Goal: Task Accomplishment & Management: Complete application form

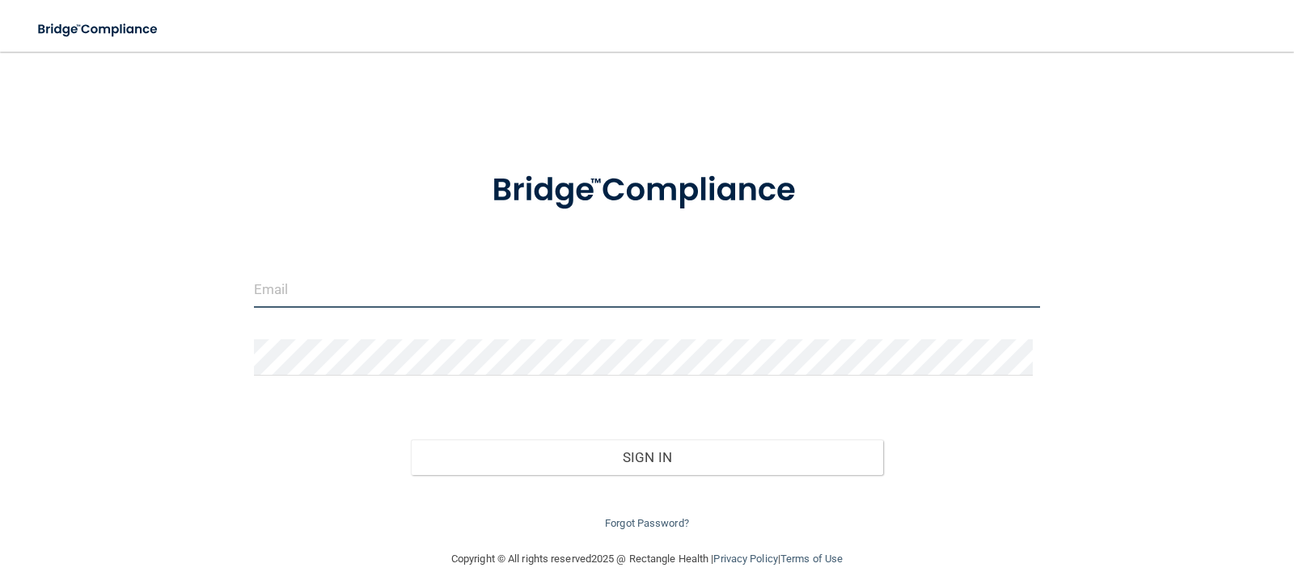
click at [473, 283] on input "email" at bounding box center [647, 290] width 787 height 36
type input "[EMAIL_ADDRESS][DOMAIN_NAME]"
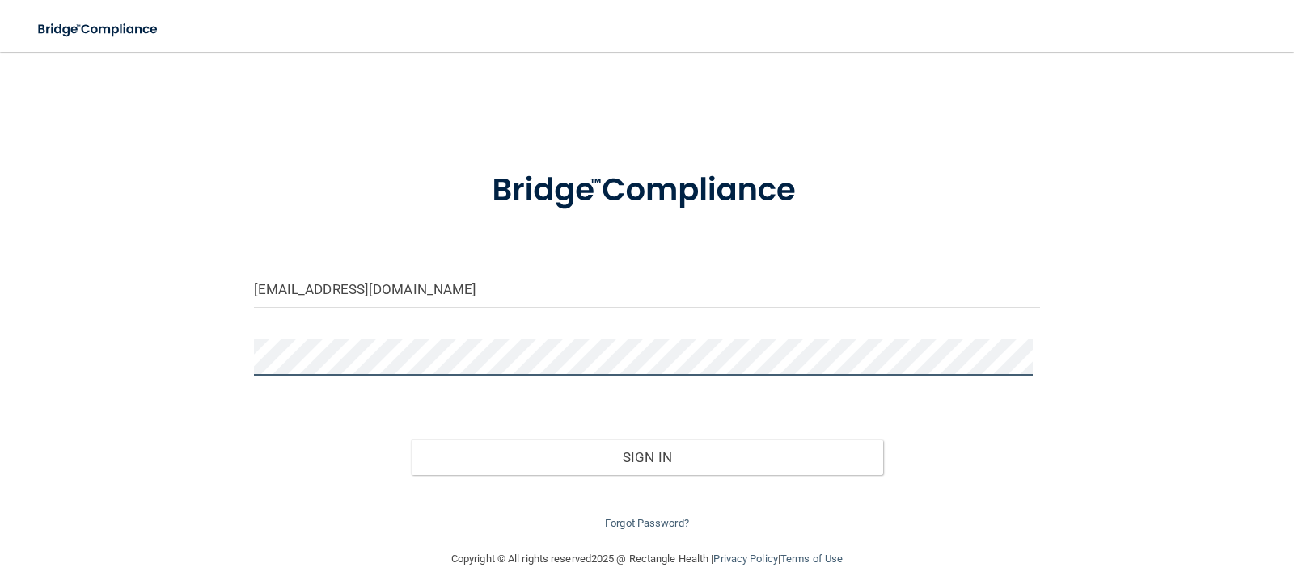
click at [411, 440] on button "Sign In" at bounding box center [647, 458] width 472 height 36
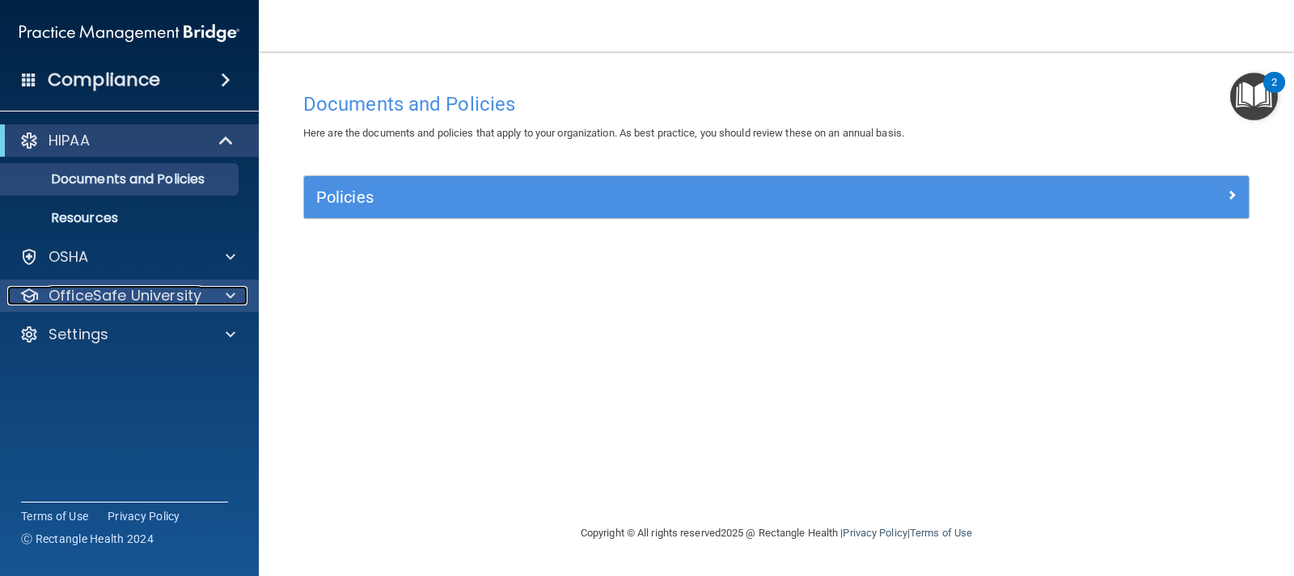
click at [121, 302] on p "OfficeSafe University" at bounding box center [125, 295] width 153 height 19
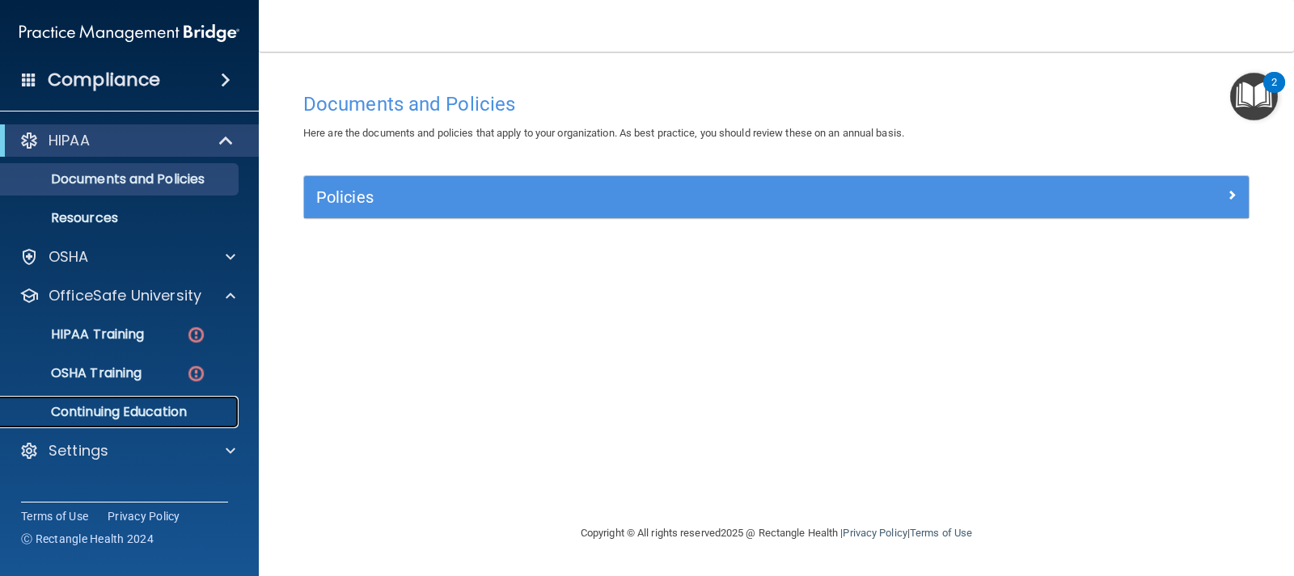
click at [139, 404] on p "Continuing Education" at bounding box center [121, 412] width 221 height 16
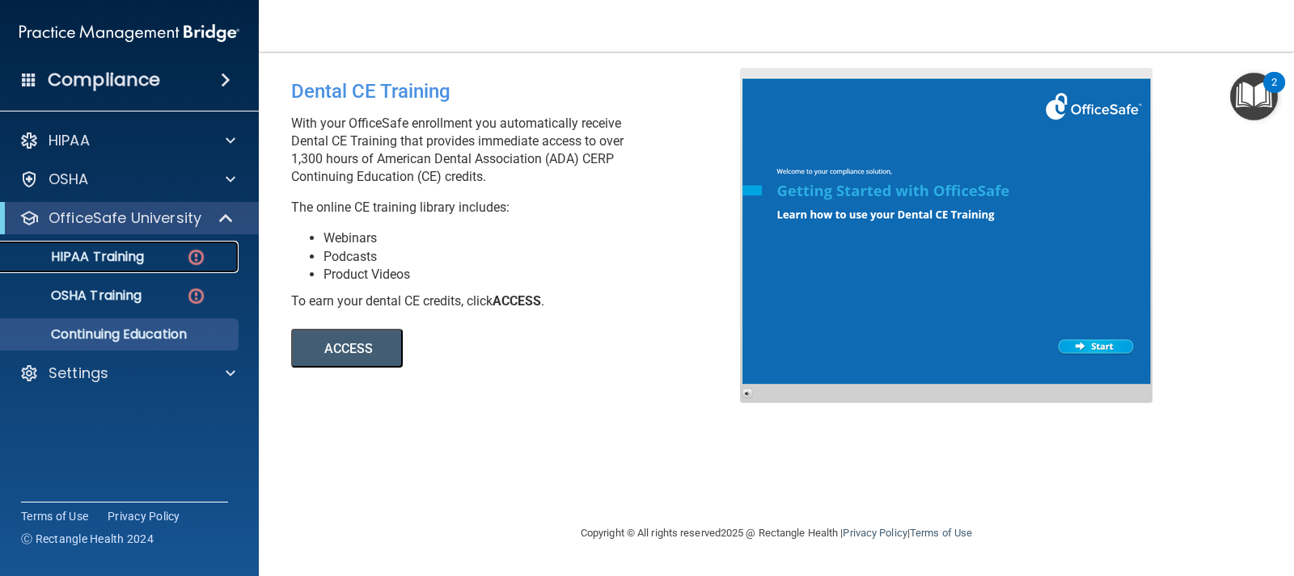
click at [140, 267] on link "HIPAA Training" at bounding box center [111, 257] width 255 height 32
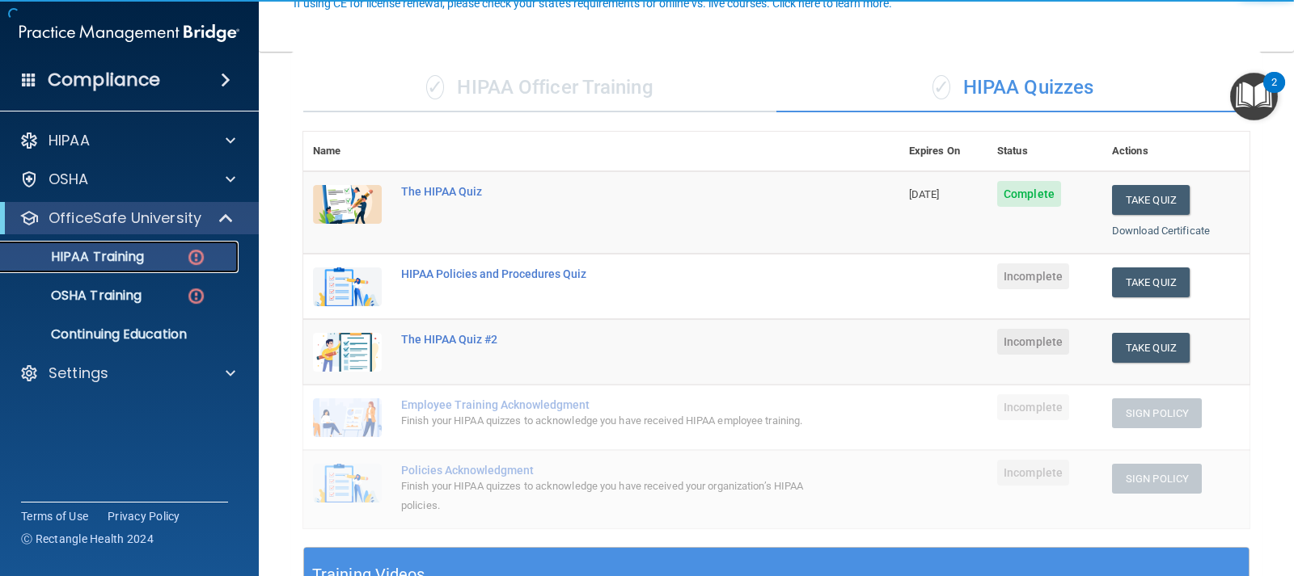
scroll to position [162, 0]
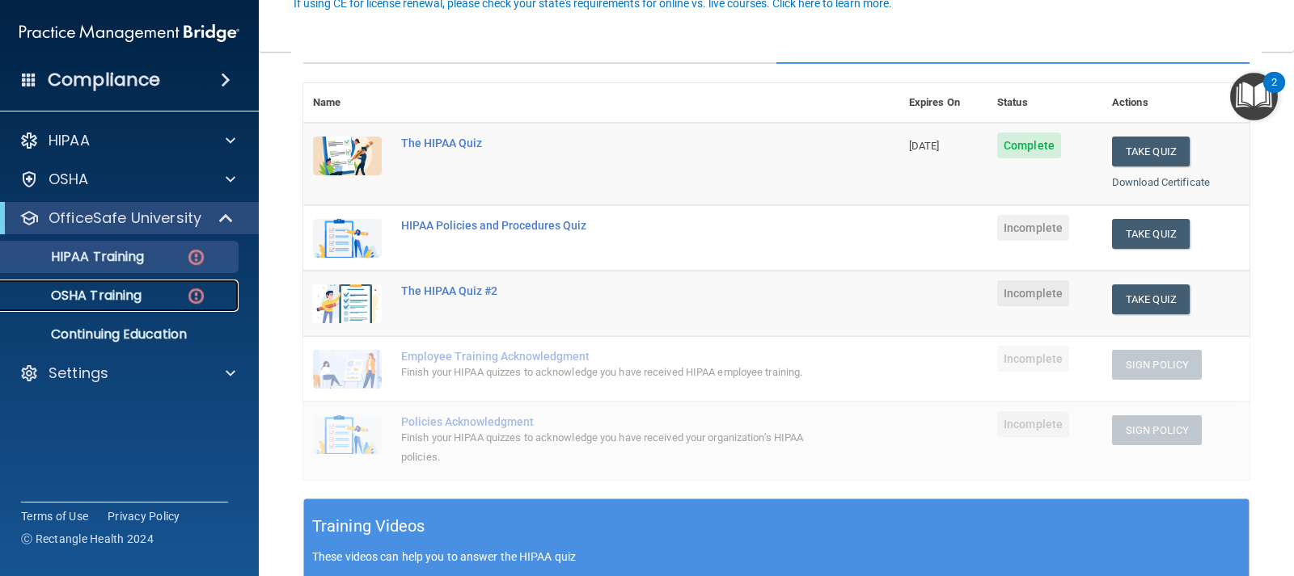
click at [110, 298] on p "OSHA Training" at bounding box center [76, 296] width 131 height 16
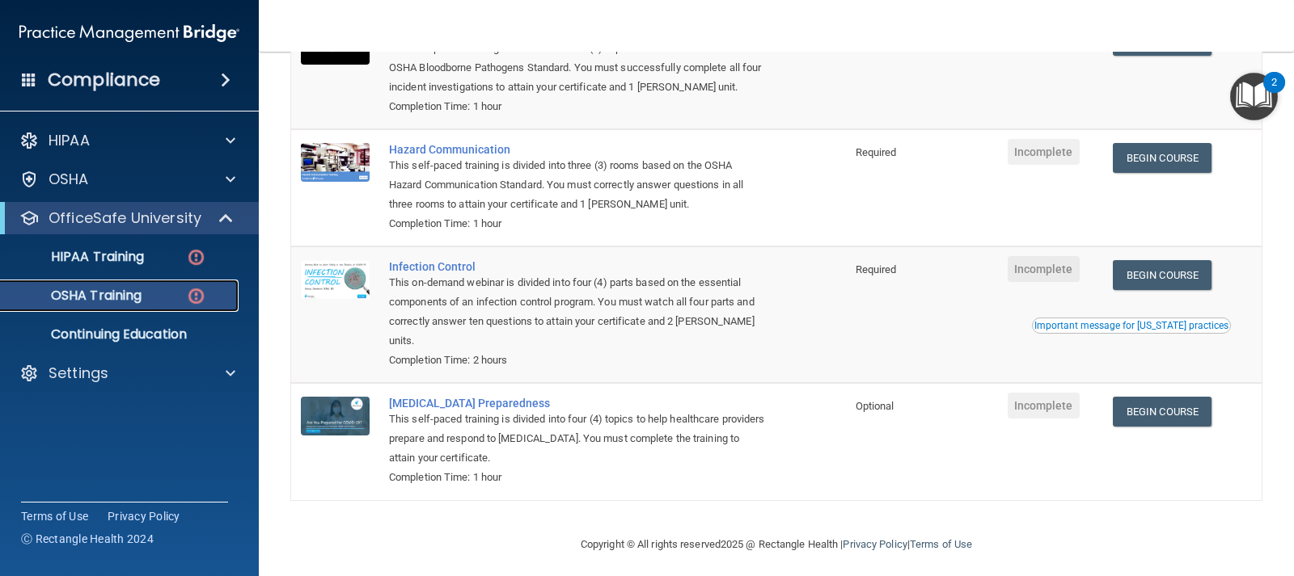
scroll to position [226, 0]
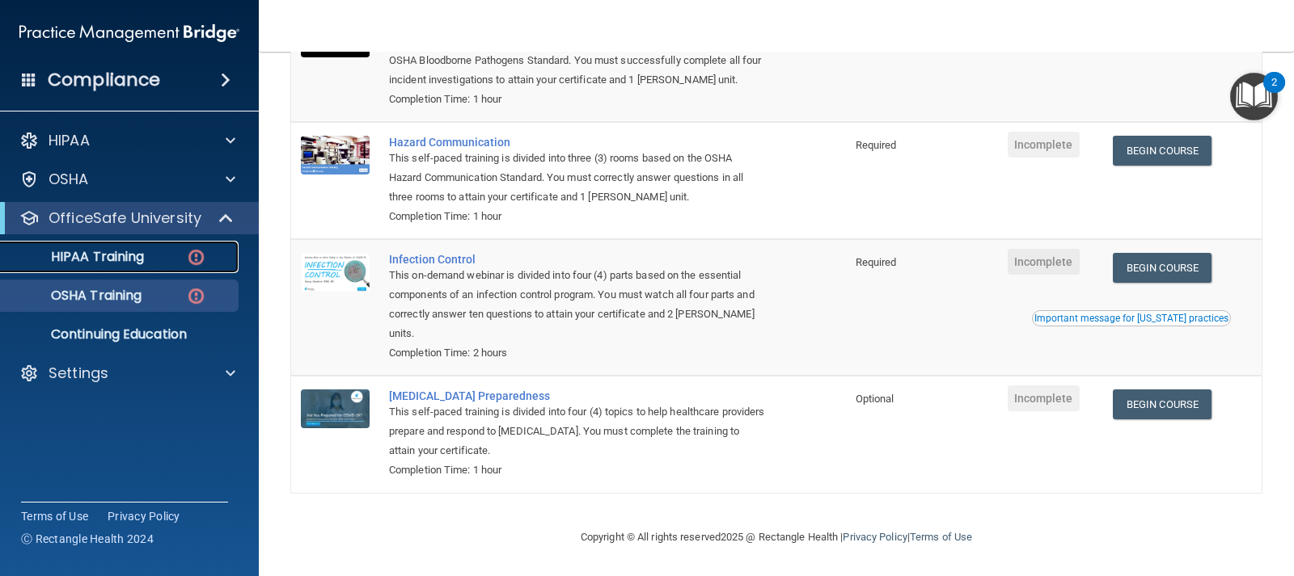
click at [117, 262] on p "HIPAA Training" at bounding box center [77, 257] width 133 height 16
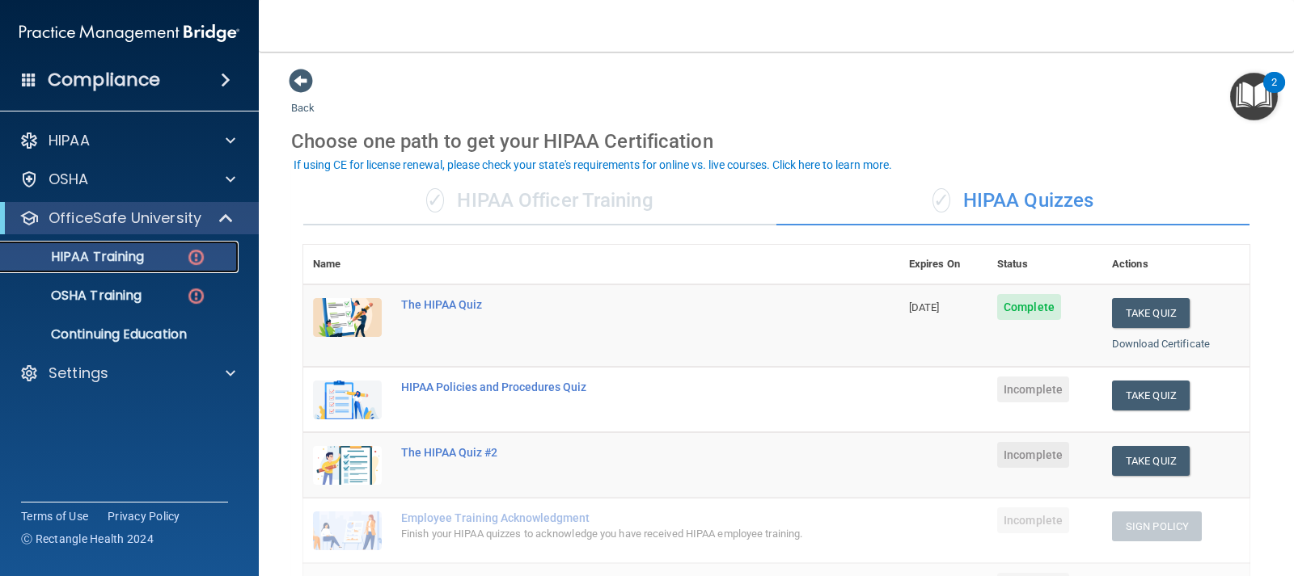
scroll to position [81, 0]
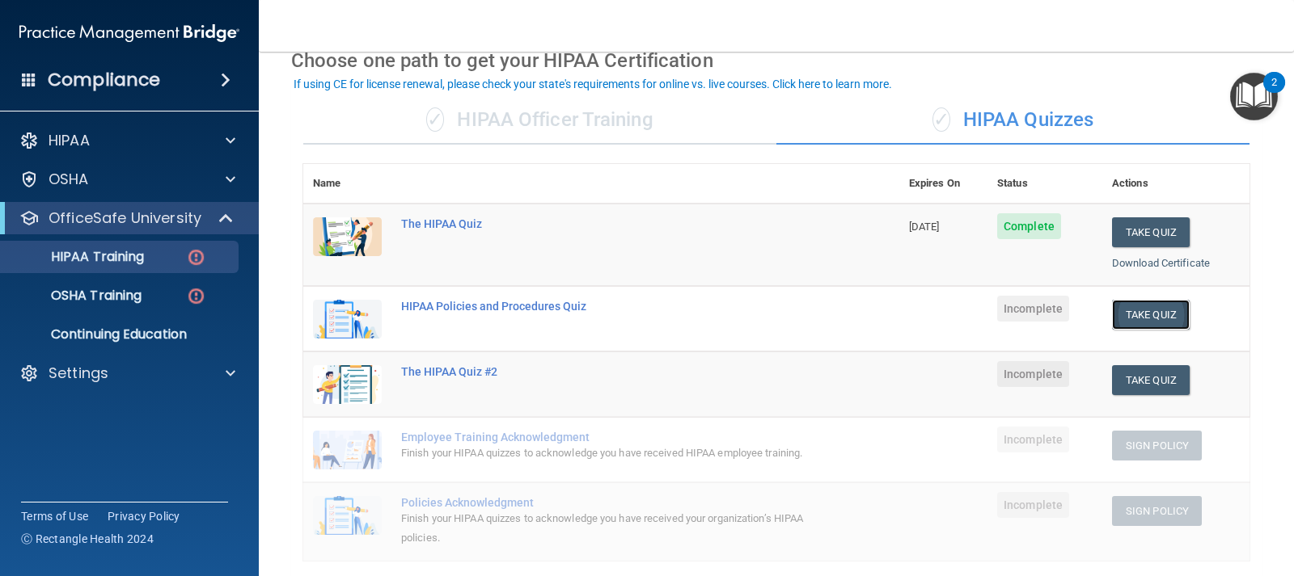
click at [1128, 319] on button "Take Quiz" at bounding box center [1151, 315] width 78 height 30
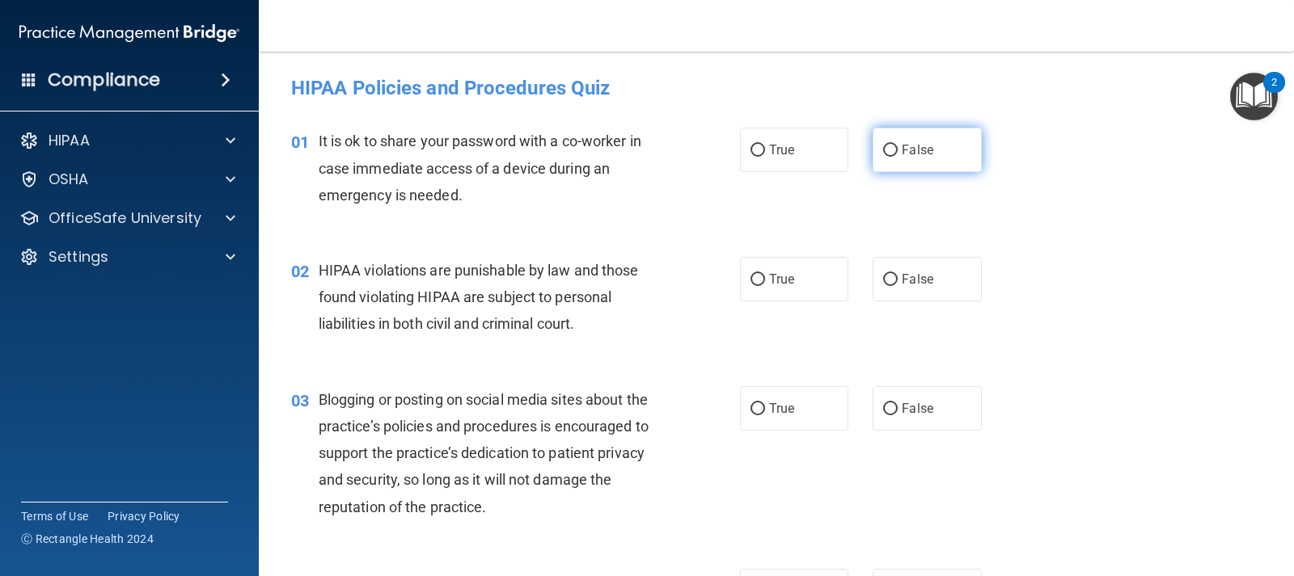
click at [890, 161] on label "False" at bounding box center [926, 150] width 108 height 44
click at [890, 157] on input "False" at bounding box center [890, 151] width 15 height 12
radio input "true"
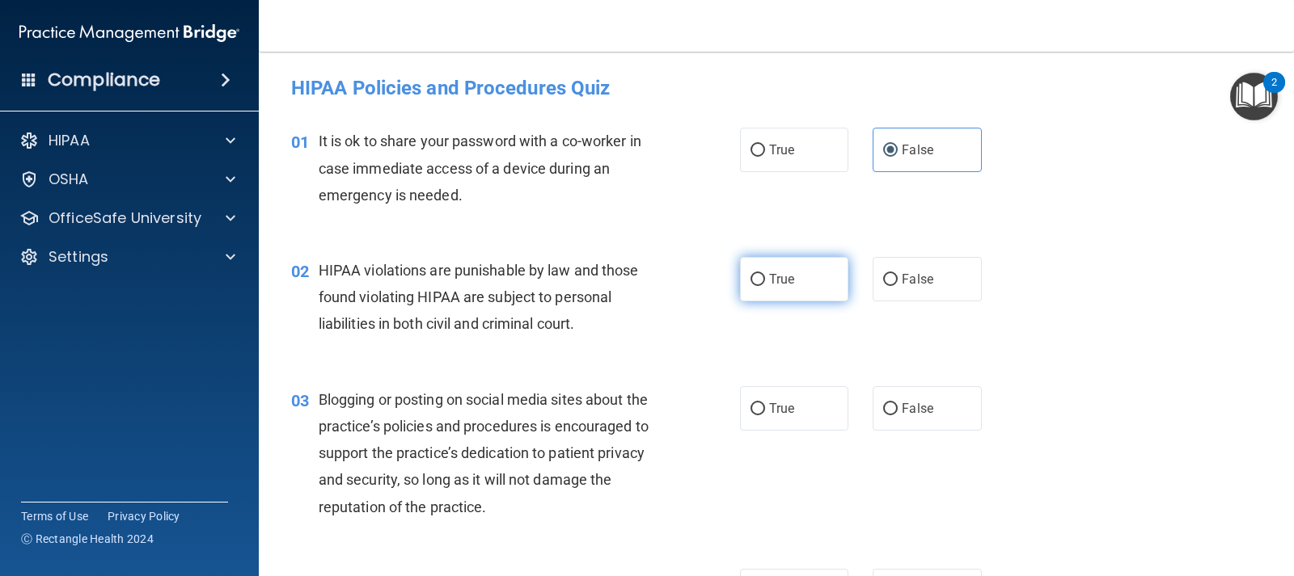
click at [776, 284] on span "True" at bounding box center [781, 279] width 25 height 15
click at [765, 284] on input "True" at bounding box center [757, 280] width 15 height 12
radio input "true"
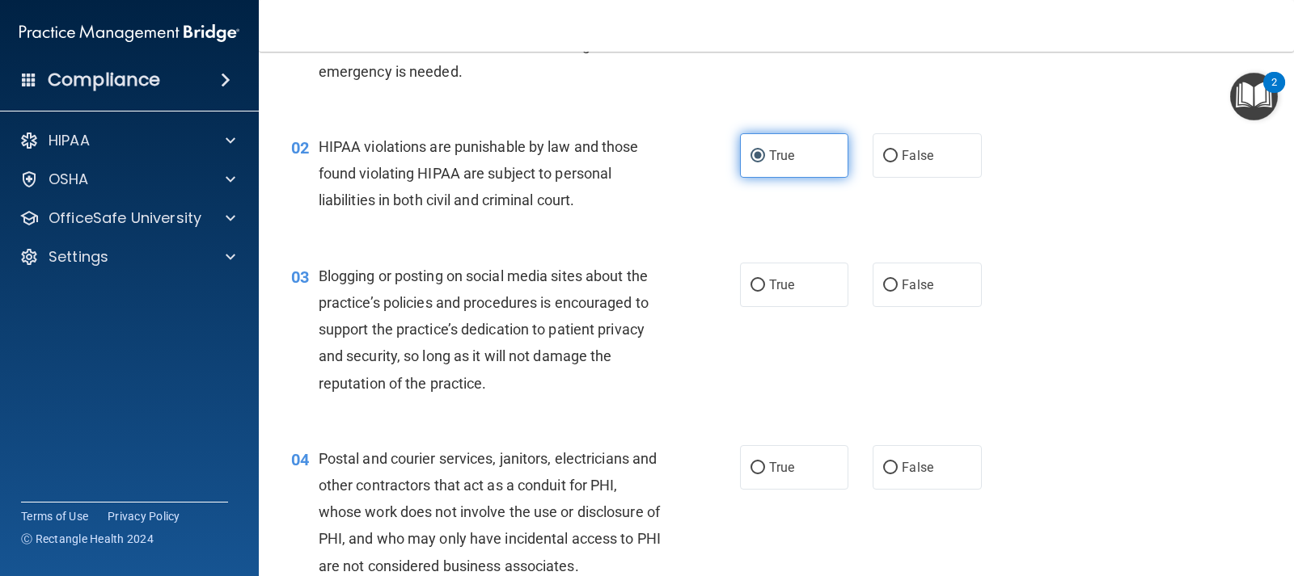
scroll to position [162, 0]
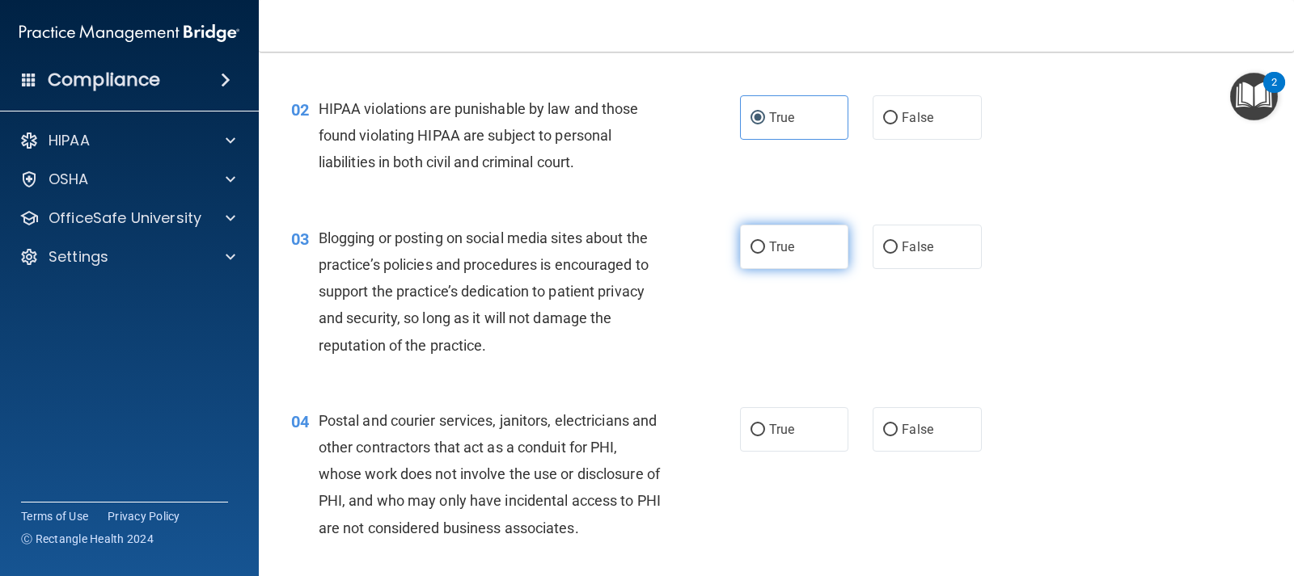
click at [762, 252] on label "True" at bounding box center [794, 247] width 108 height 44
click at [762, 252] on input "True" at bounding box center [757, 248] width 15 height 12
radio input "true"
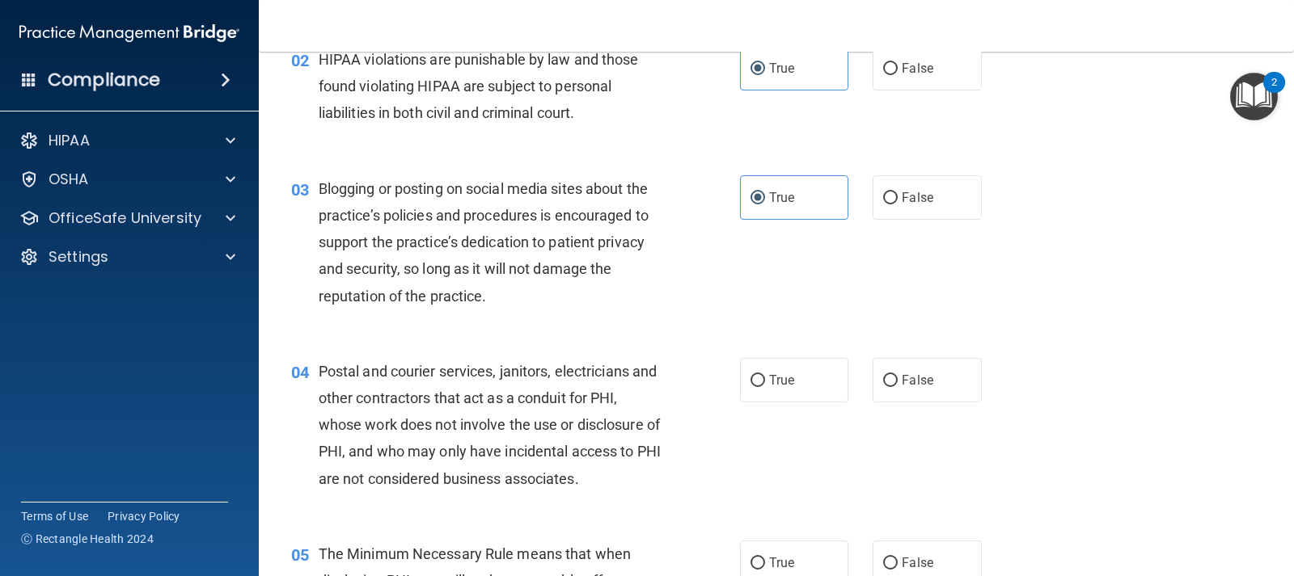
scroll to position [404, 0]
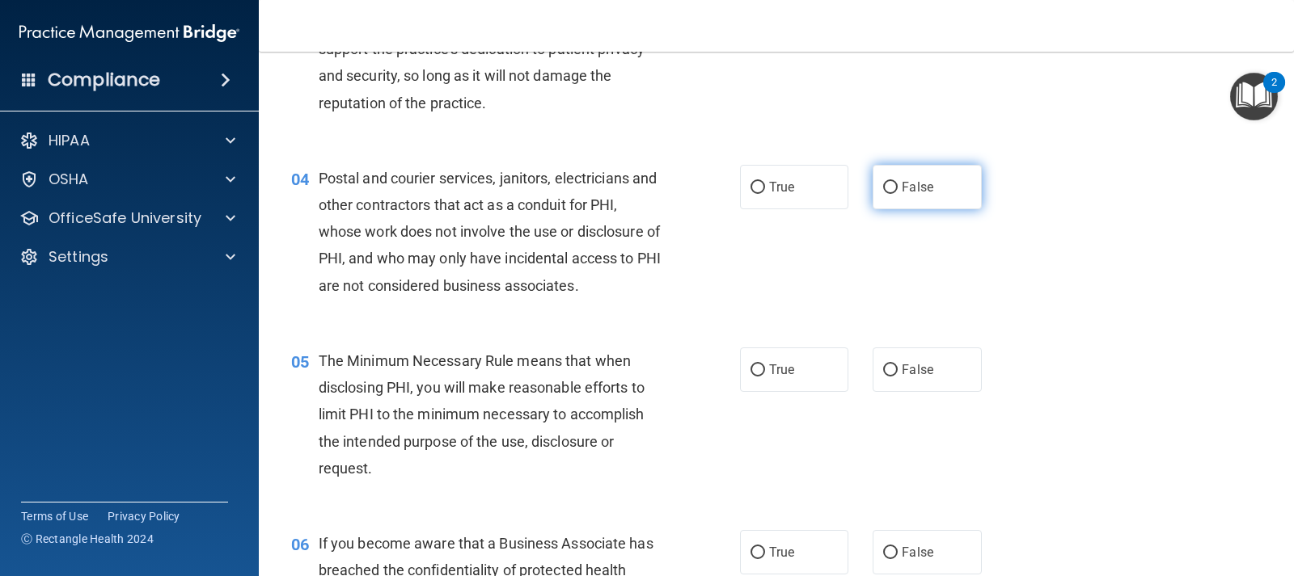
click at [902, 198] on label "False" at bounding box center [926, 187] width 108 height 44
click at [897, 194] on input "False" at bounding box center [890, 188] width 15 height 12
radio input "true"
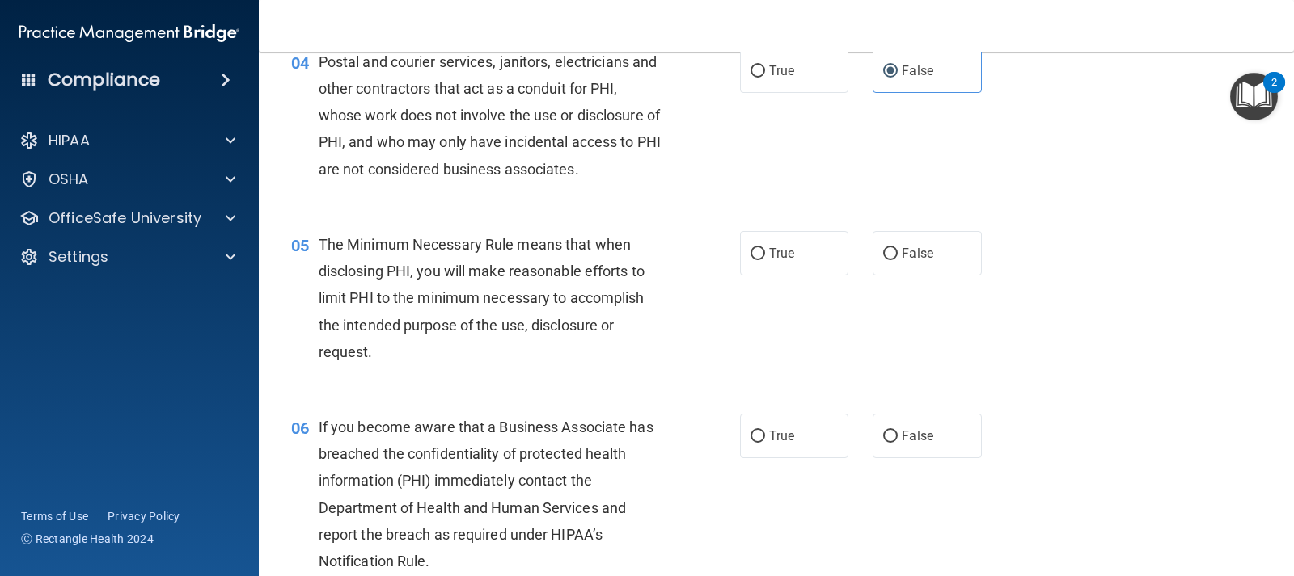
scroll to position [566, 0]
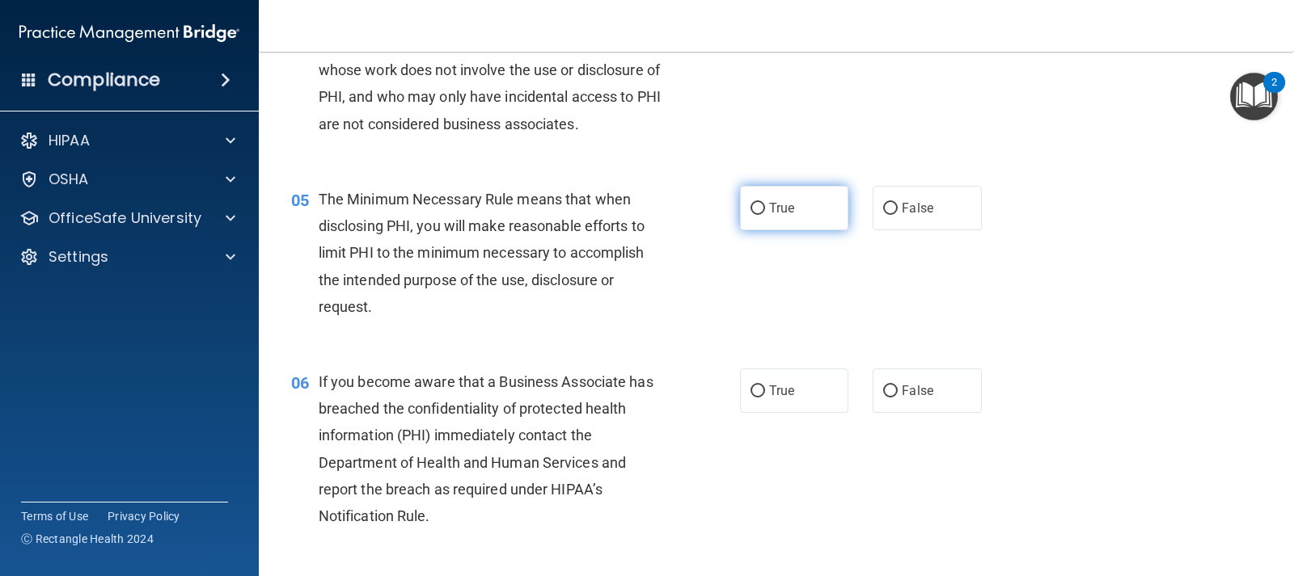
click at [750, 203] on input "True" at bounding box center [757, 209] width 15 height 12
radio input "true"
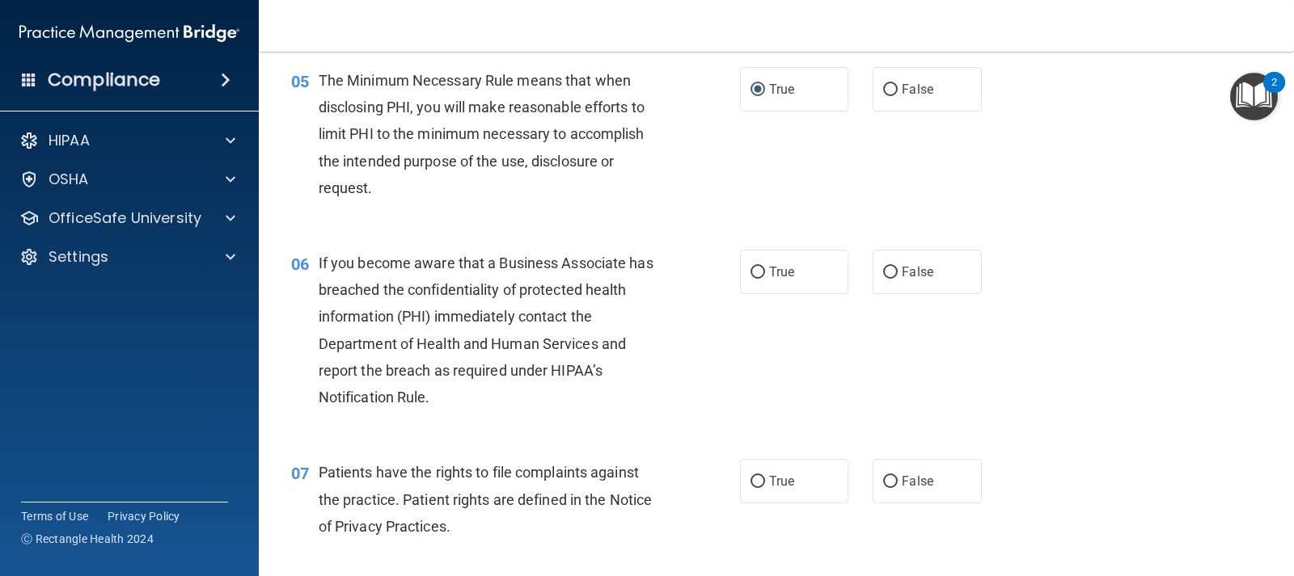
scroll to position [728, 0]
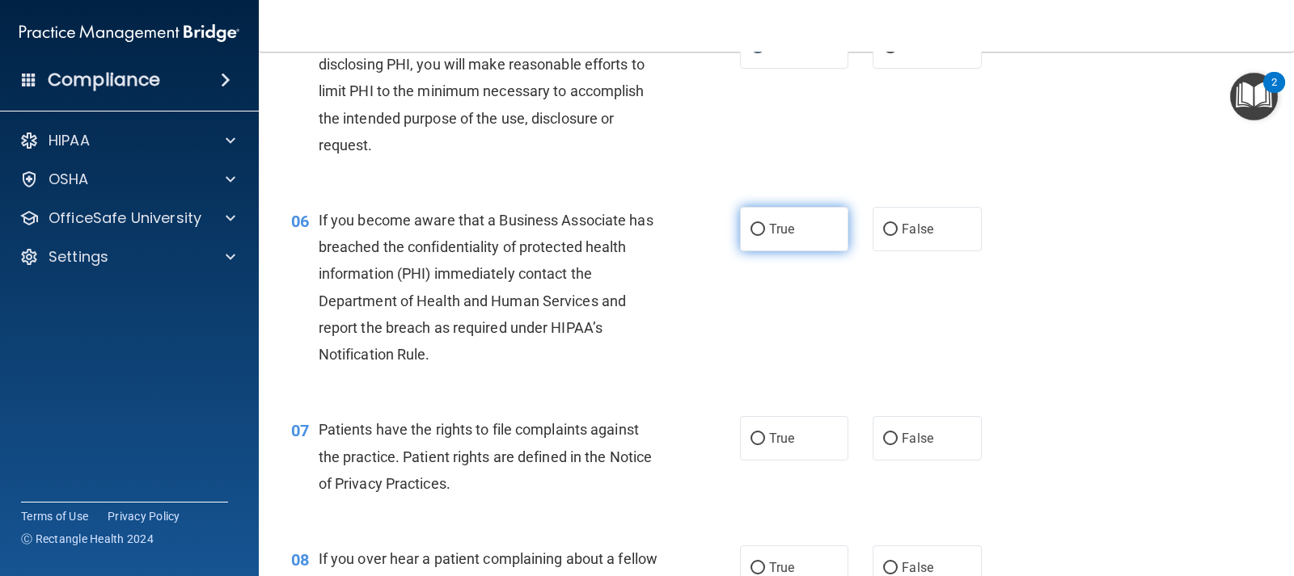
click at [755, 230] on input "True" at bounding box center [757, 230] width 15 height 12
radio input "true"
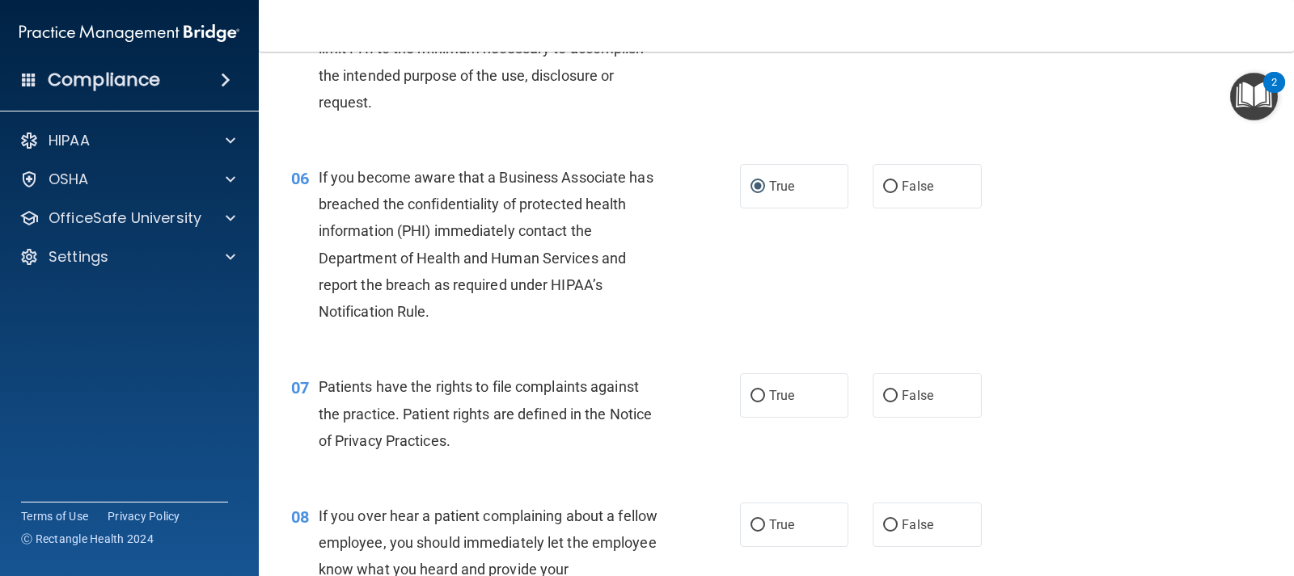
scroll to position [889, 0]
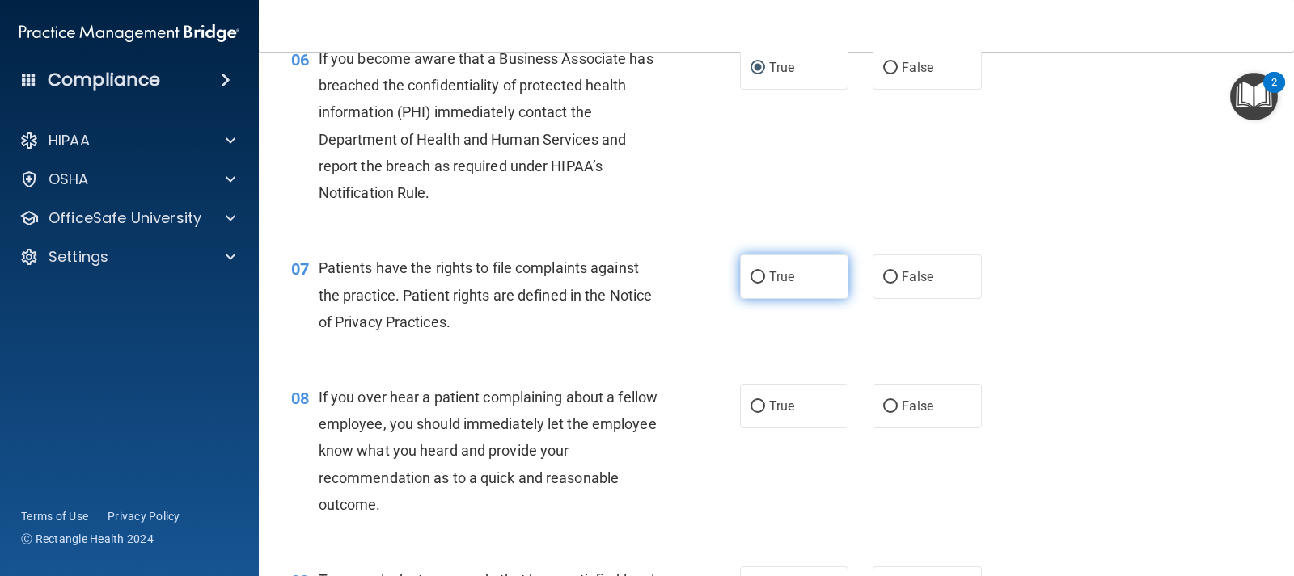
click at [773, 281] on span "True" at bounding box center [781, 276] width 25 height 15
click at [765, 281] on input "True" at bounding box center [757, 278] width 15 height 12
radio input "true"
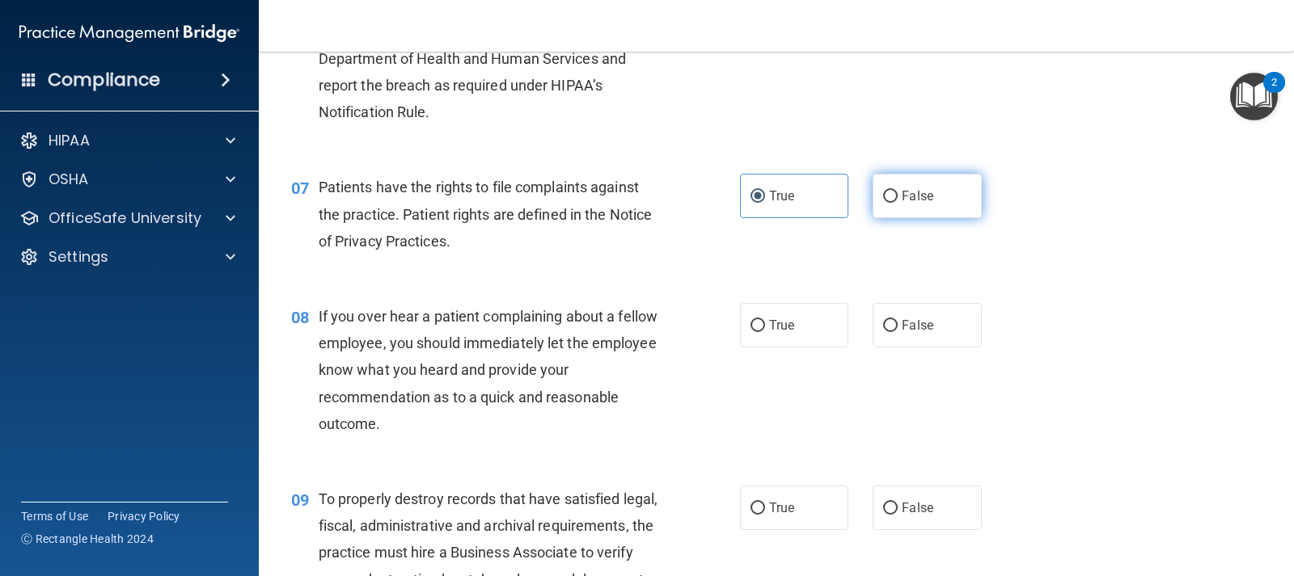
click at [883, 200] on input "False" at bounding box center [890, 197] width 15 height 12
radio input "true"
radio input "false"
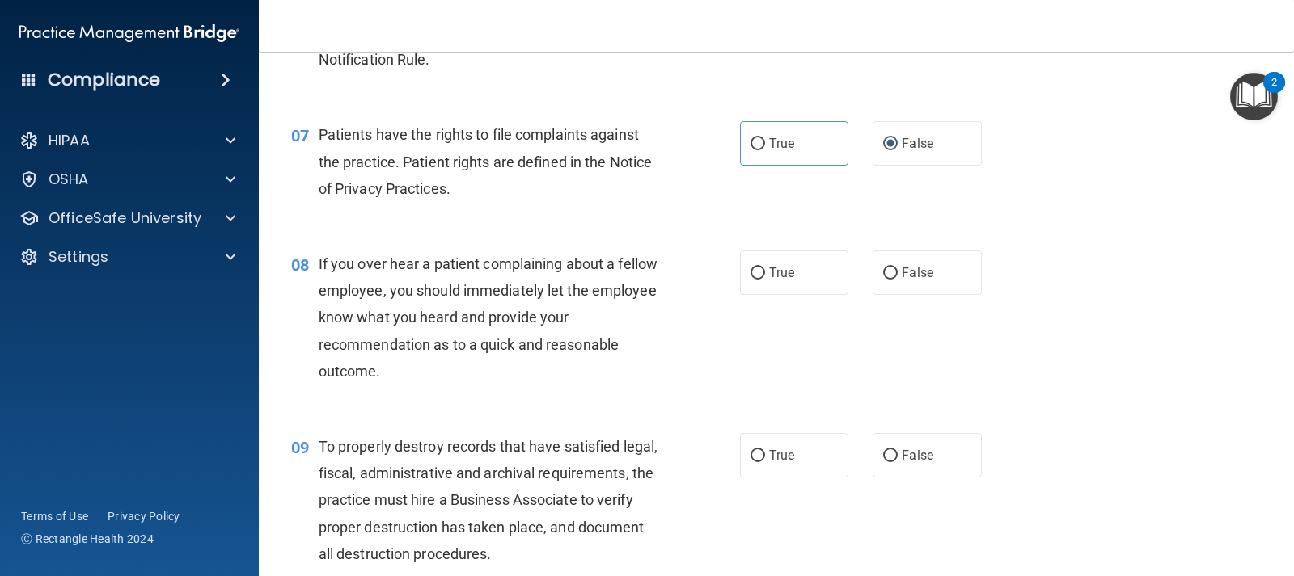
scroll to position [1051, 0]
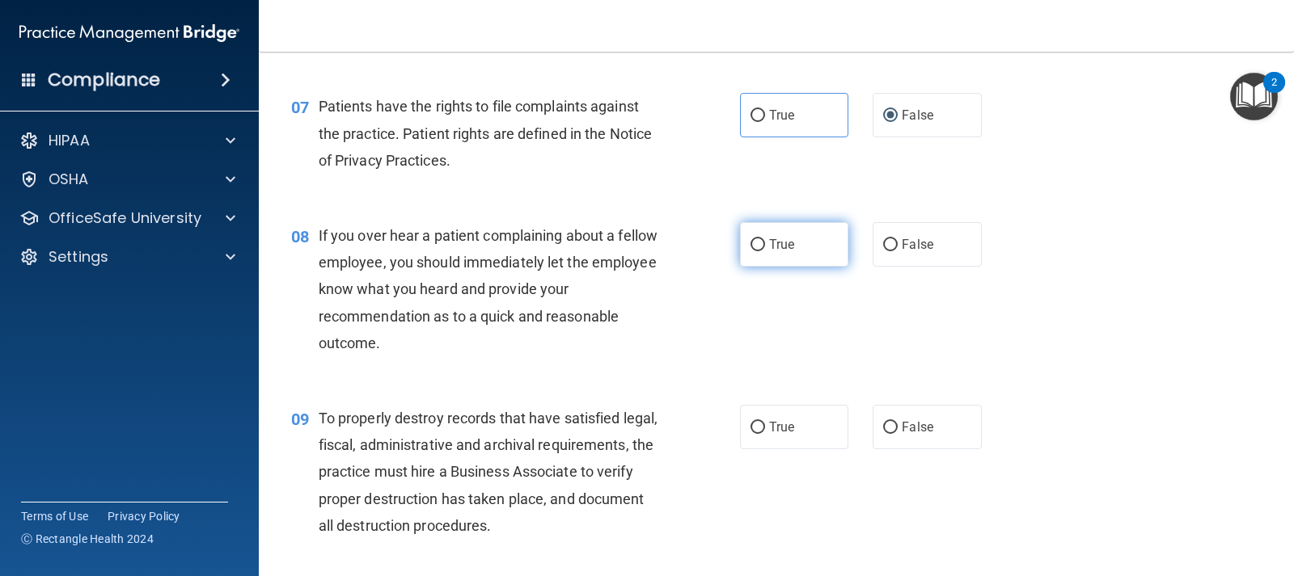
click at [755, 245] on input "True" at bounding box center [757, 245] width 15 height 12
radio input "true"
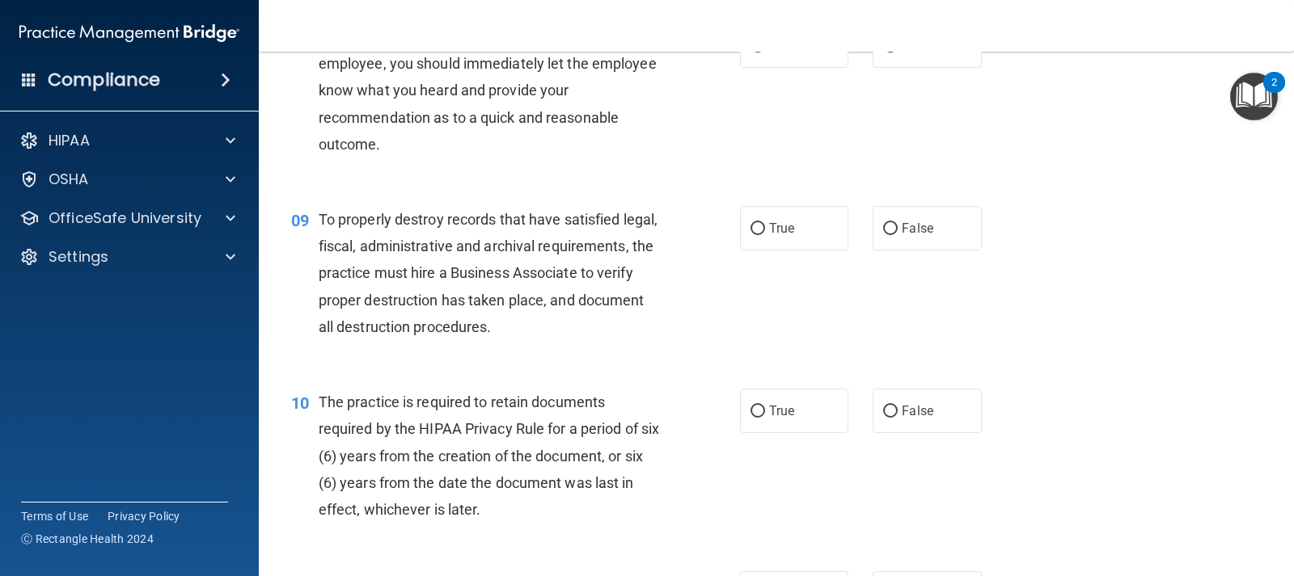
scroll to position [1294, 0]
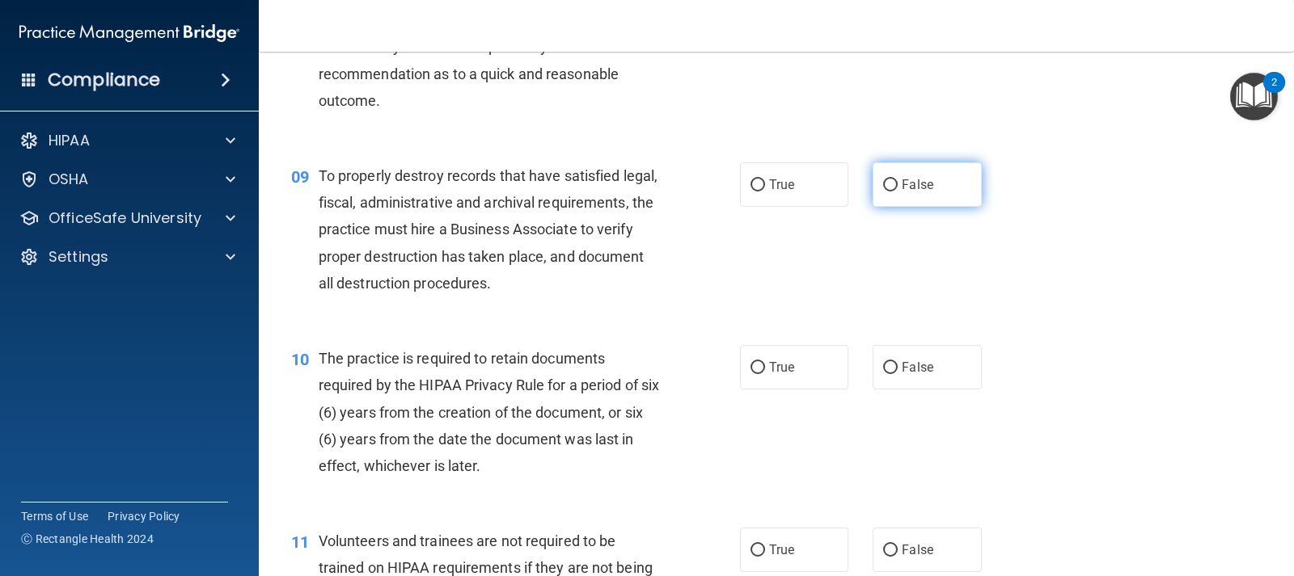
click at [903, 184] on span "False" at bounding box center [918, 184] width 32 height 15
click at [897, 184] on input "False" at bounding box center [890, 185] width 15 height 12
radio input "true"
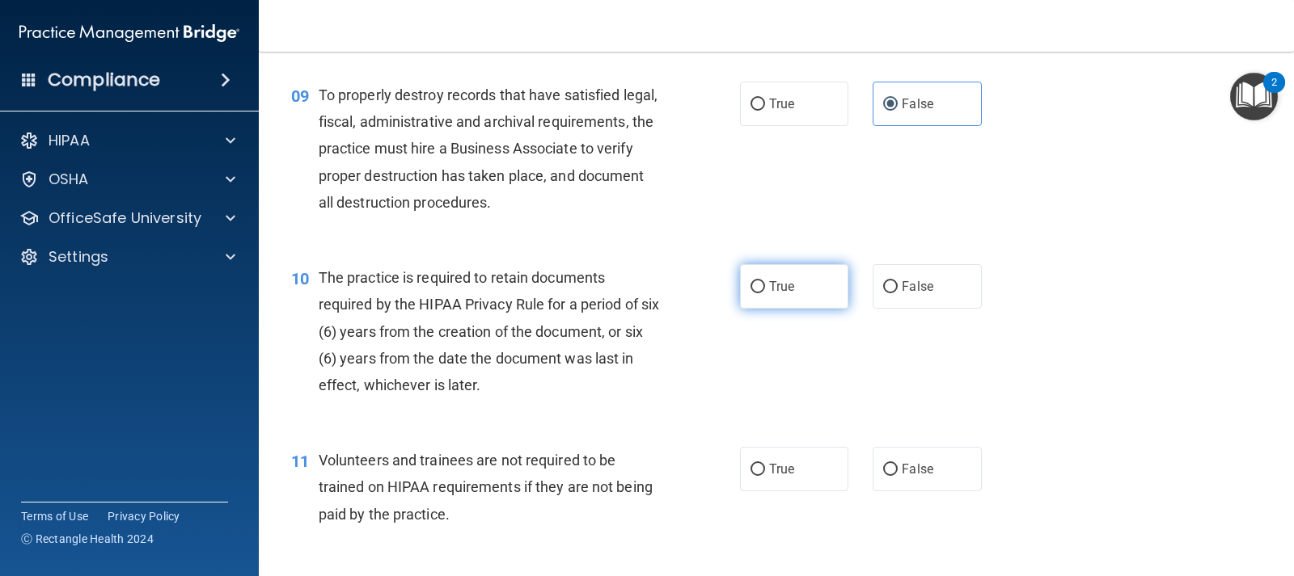
click at [769, 290] on span "True" at bounding box center [781, 286] width 25 height 15
click at [765, 290] on input "True" at bounding box center [757, 287] width 15 height 12
radio input "true"
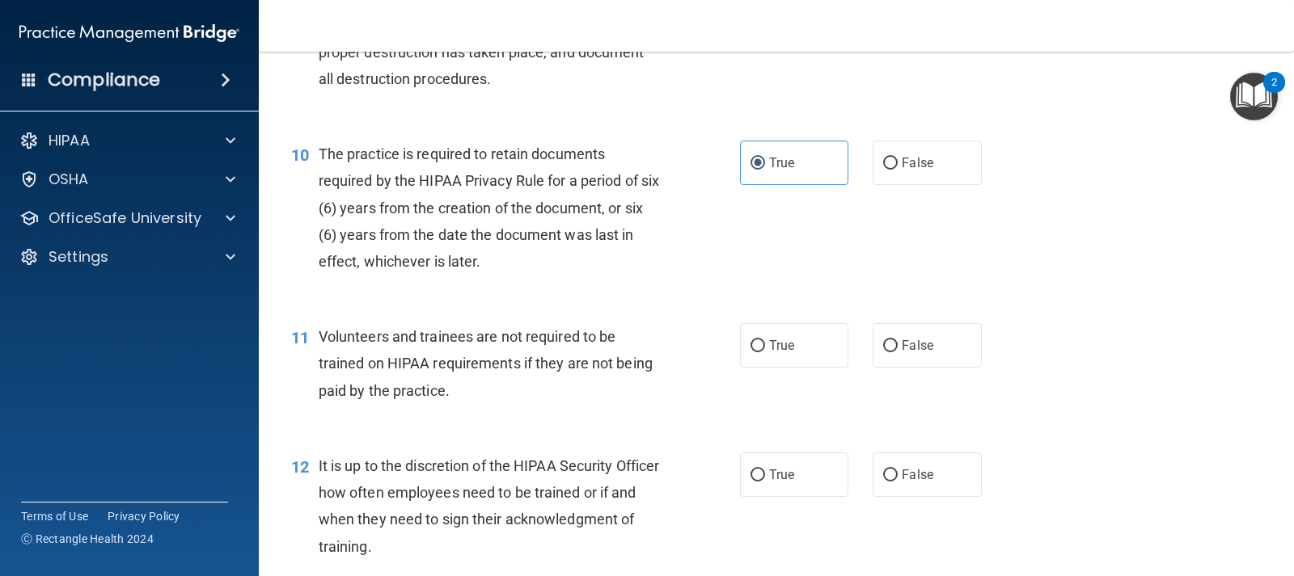
scroll to position [1536, 0]
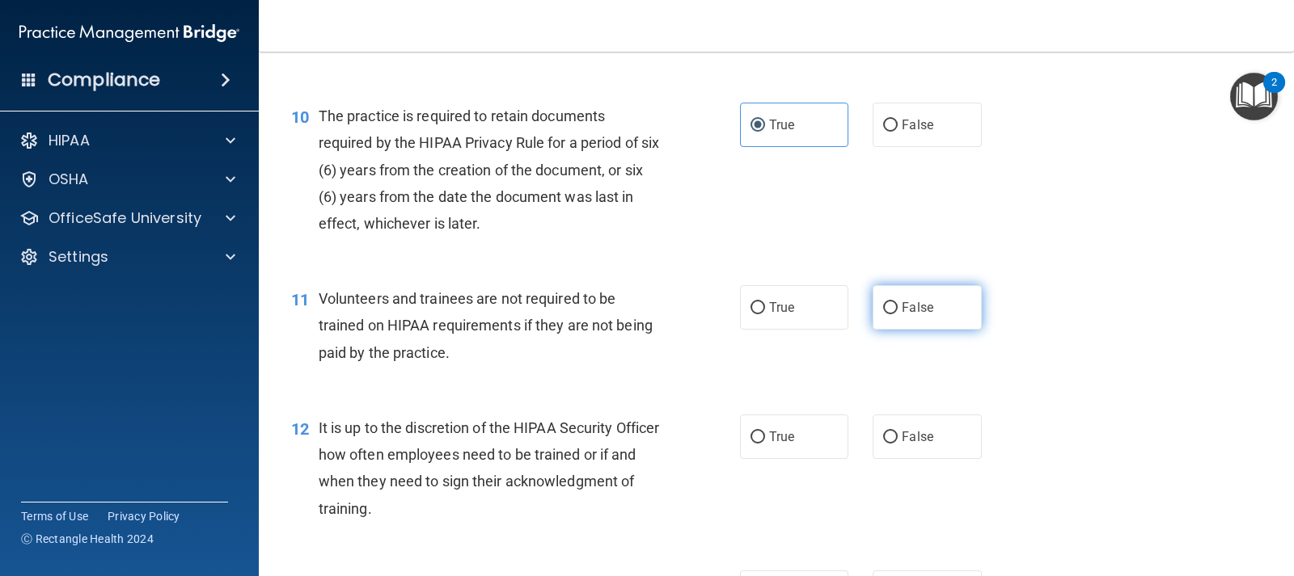
click at [906, 321] on label "False" at bounding box center [926, 307] width 108 height 44
click at [897, 315] on input "False" at bounding box center [890, 308] width 15 height 12
radio input "true"
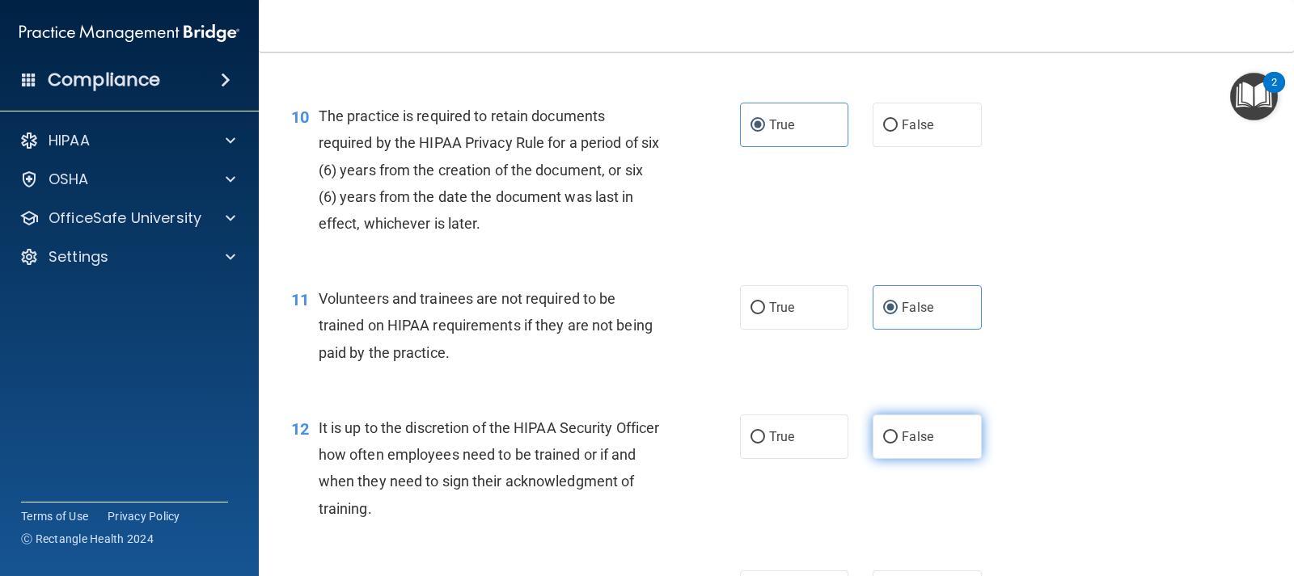
click at [902, 441] on span "False" at bounding box center [918, 436] width 32 height 15
click at [897, 441] on input "False" at bounding box center [890, 438] width 15 height 12
radio input "true"
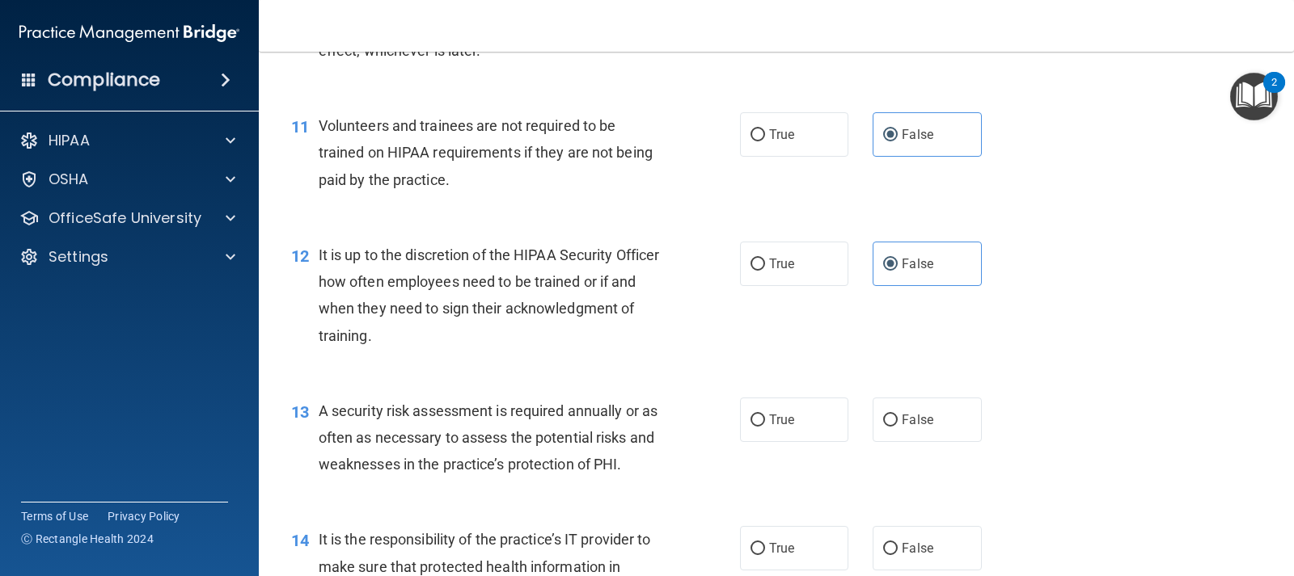
scroll to position [1779, 0]
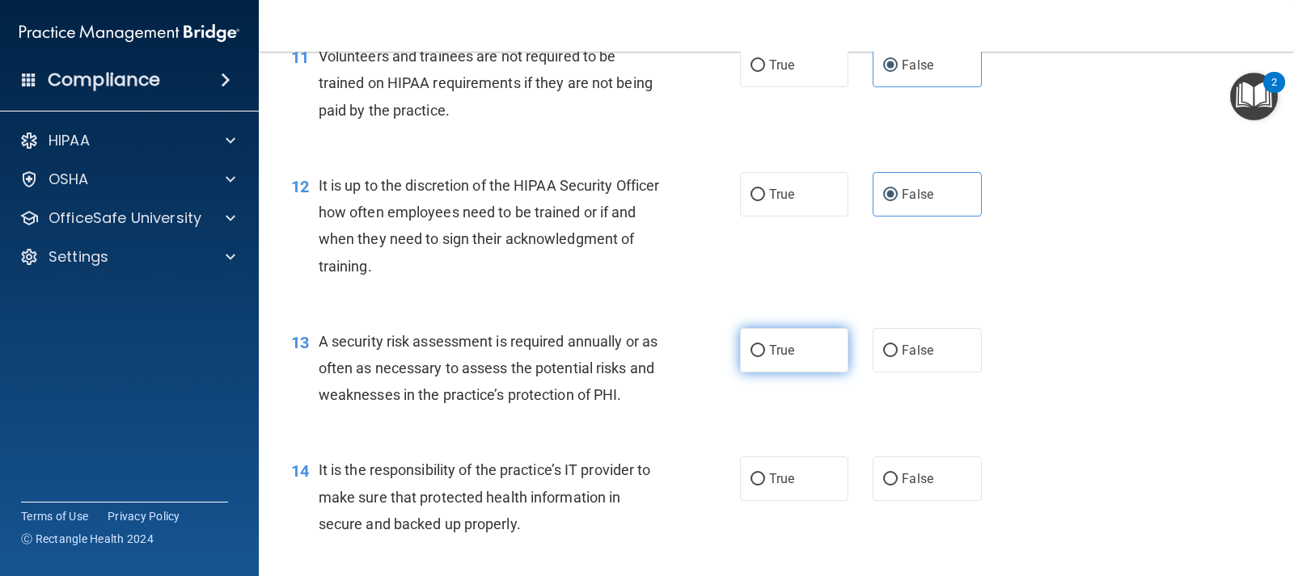
click at [775, 353] on span "True" at bounding box center [781, 350] width 25 height 15
click at [765, 353] on input "True" at bounding box center [757, 351] width 15 height 12
radio input "true"
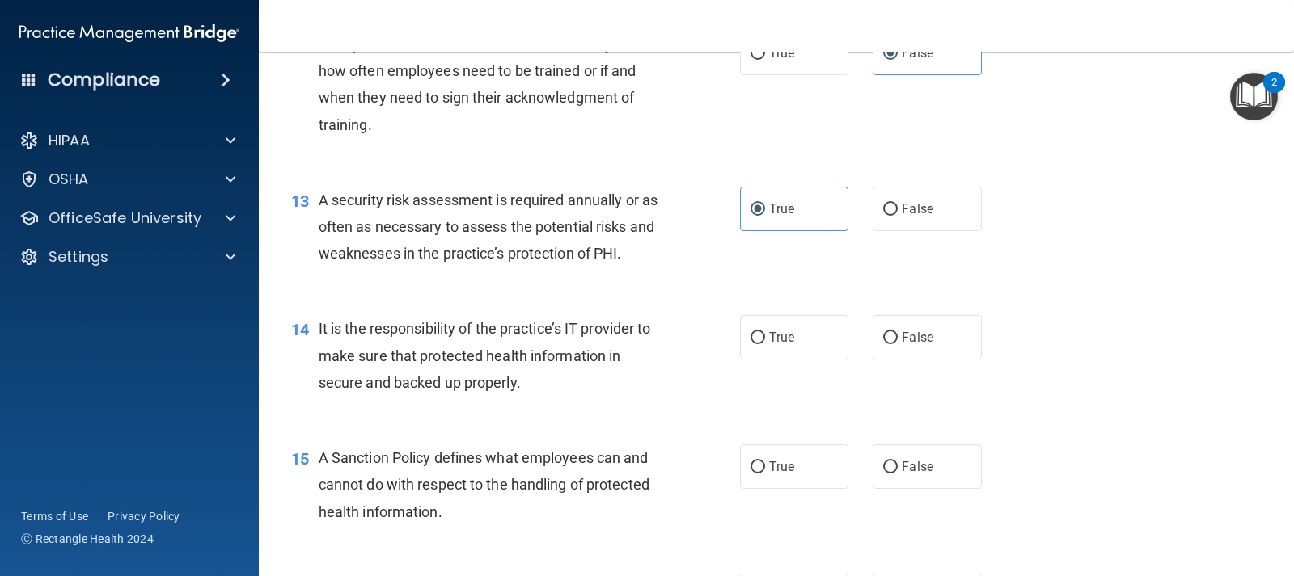
scroll to position [1941, 0]
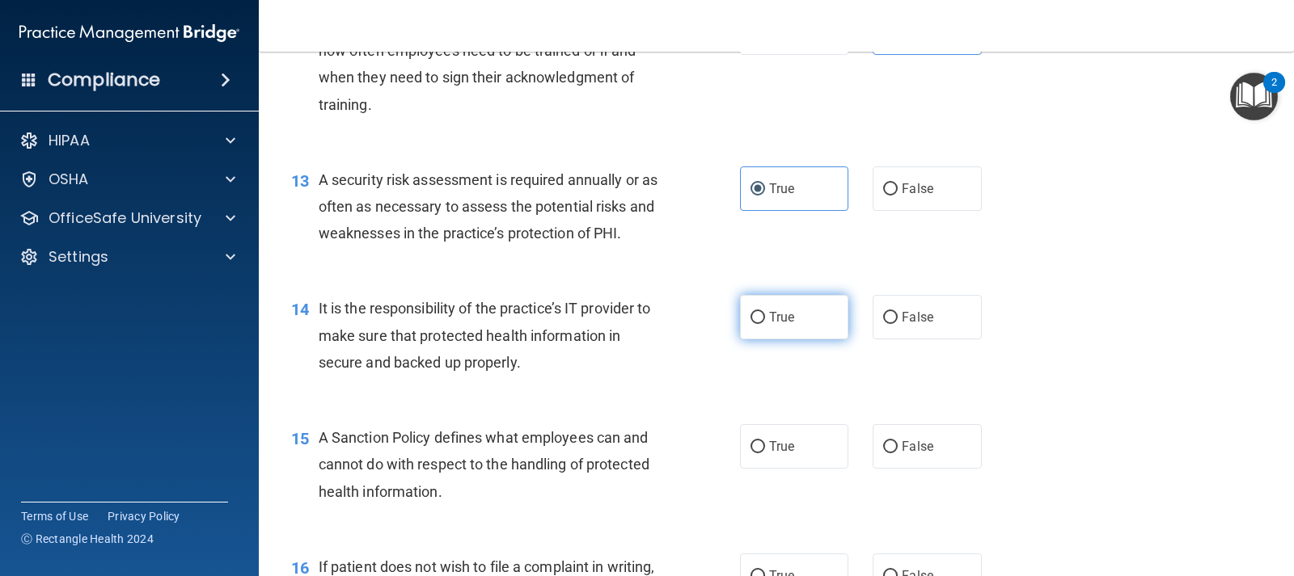
click at [792, 316] on label "True" at bounding box center [794, 317] width 108 height 44
click at [765, 316] on input "True" at bounding box center [757, 318] width 15 height 12
radio input "true"
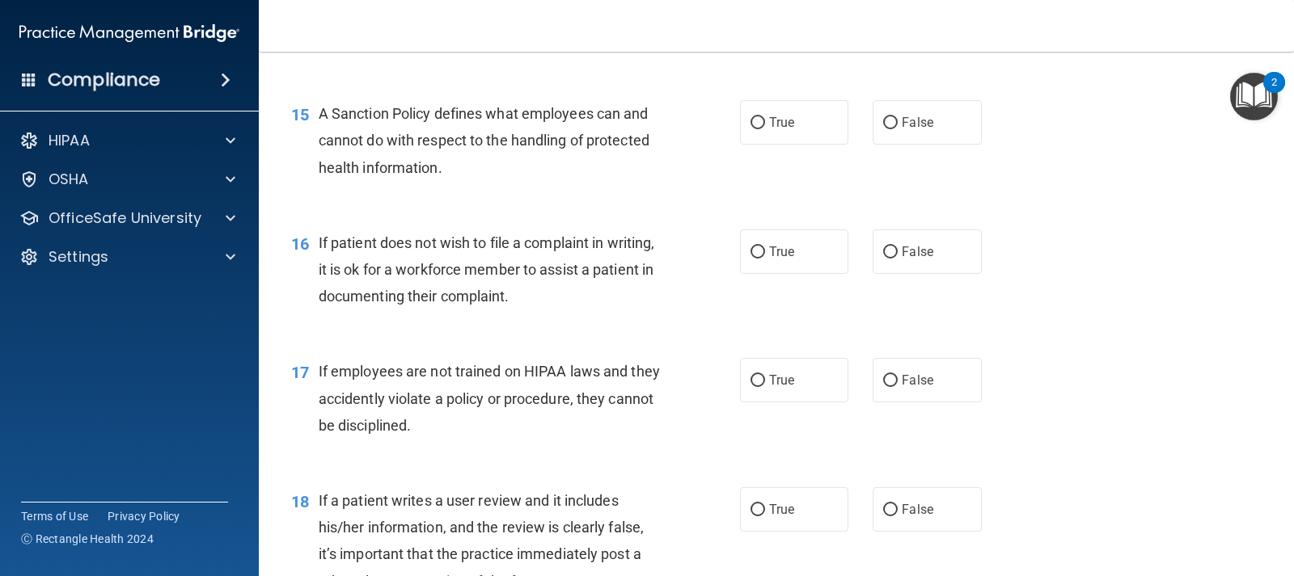
scroll to position [2264, 0]
click at [783, 129] on span "True" at bounding box center [781, 123] width 25 height 15
click at [765, 129] on input "True" at bounding box center [757, 124] width 15 height 12
radio input "true"
click at [784, 258] on span "True" at bounding box center [781, 252] width 25 height 15
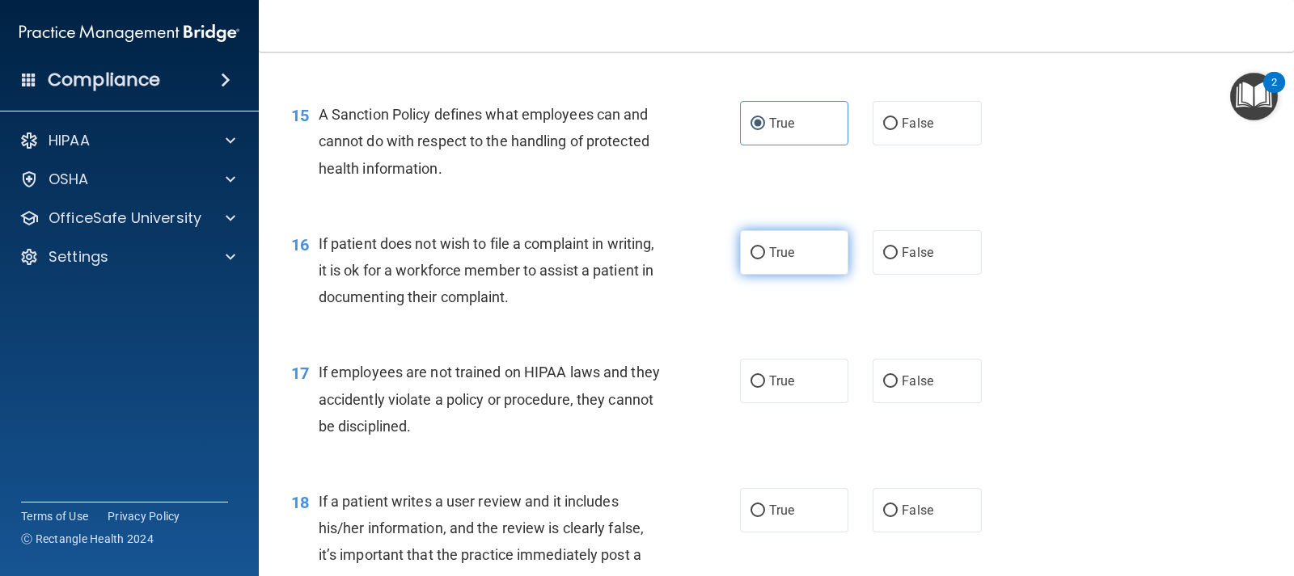
click at [765, 258] on input "True" at bounding box center [757, 253] width 15 height 12
radio input "true"
click at [888, 388] on input "False" at bounding box center [890, 382] width 15 height 12
radio input "true"
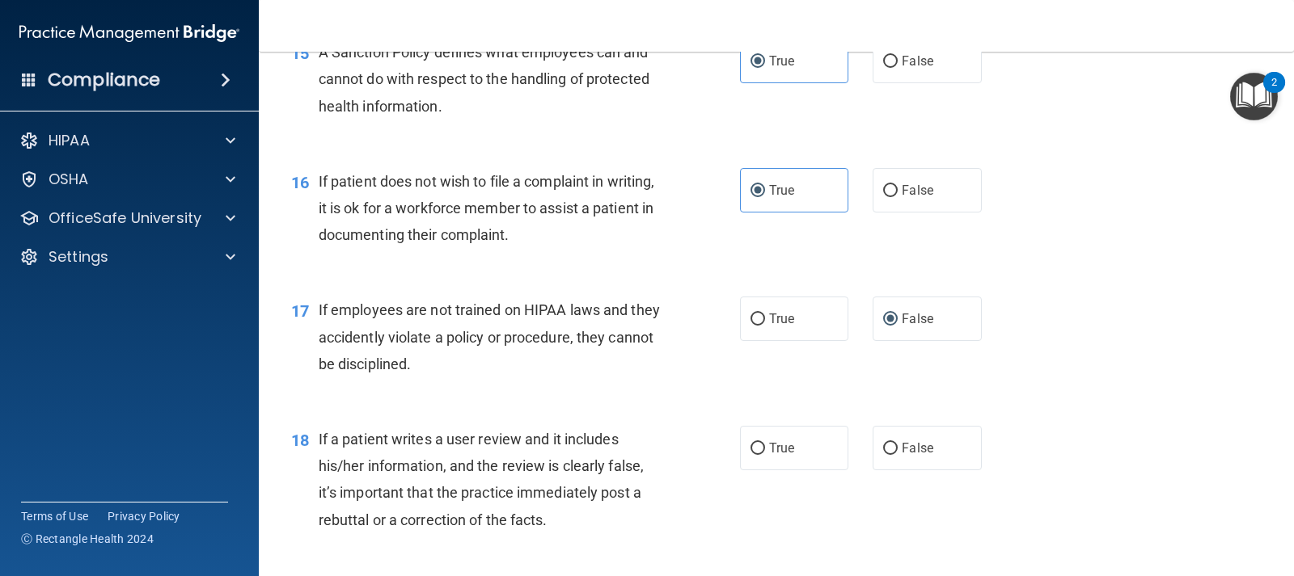
scroll to position [2426, 0]
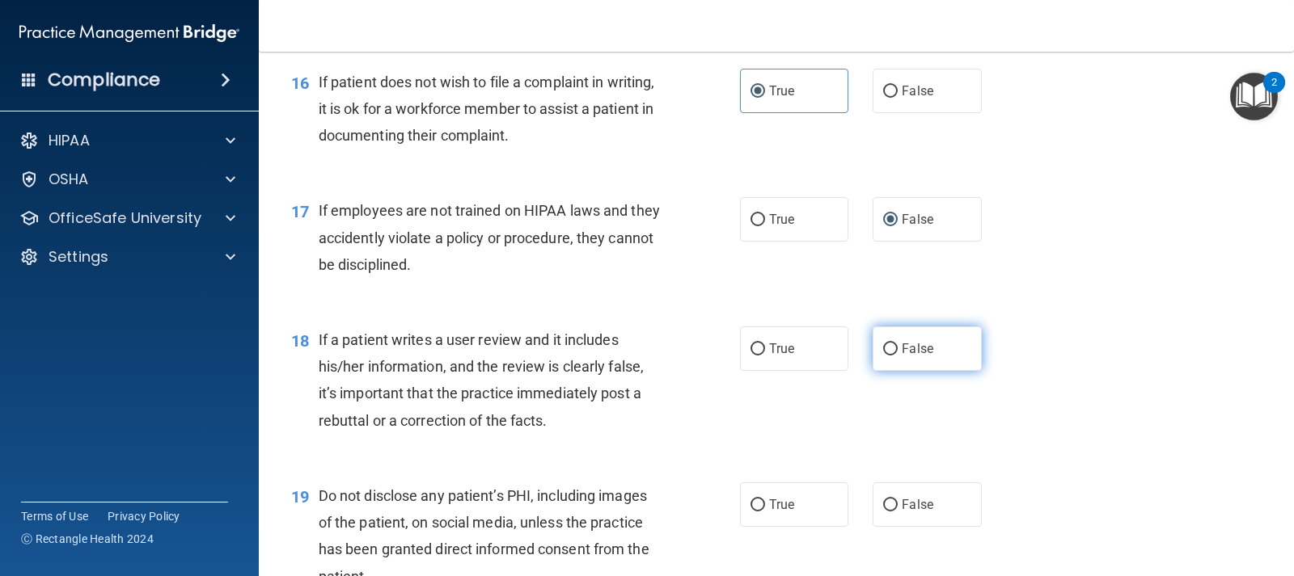
click at [893, 362] on label "False" at bounding box center [926, 349] width 108 height 44
click at [893, 356] on input "False" at bounding box center [890, 350] width 15 height 12
radio input "true"
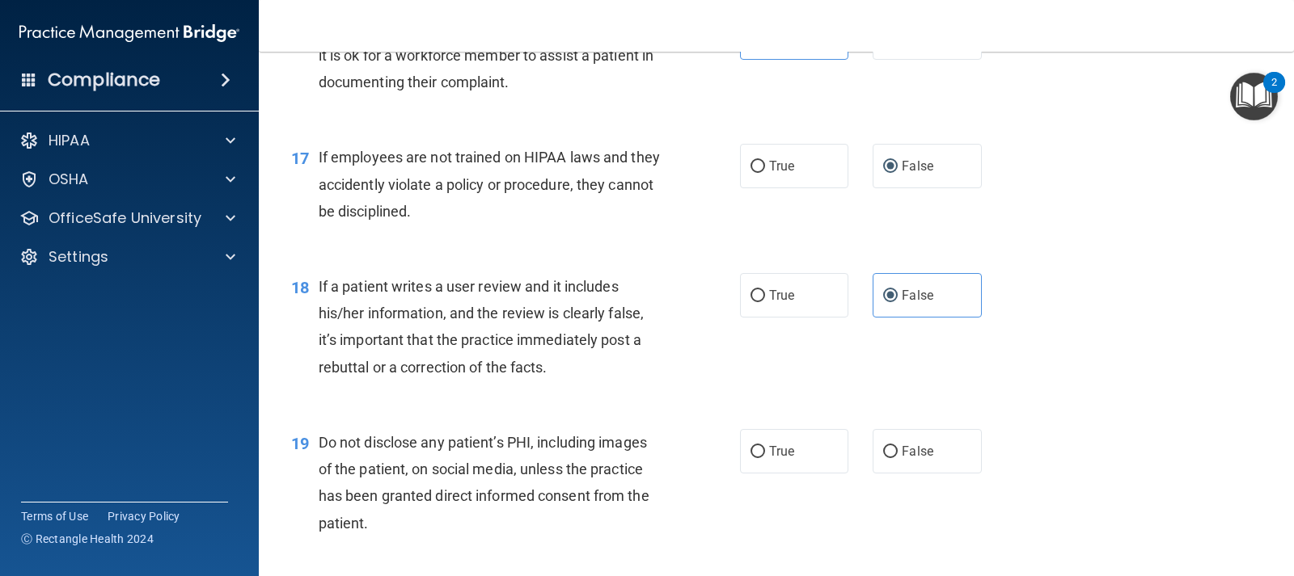
scroll to position [2587, 0]
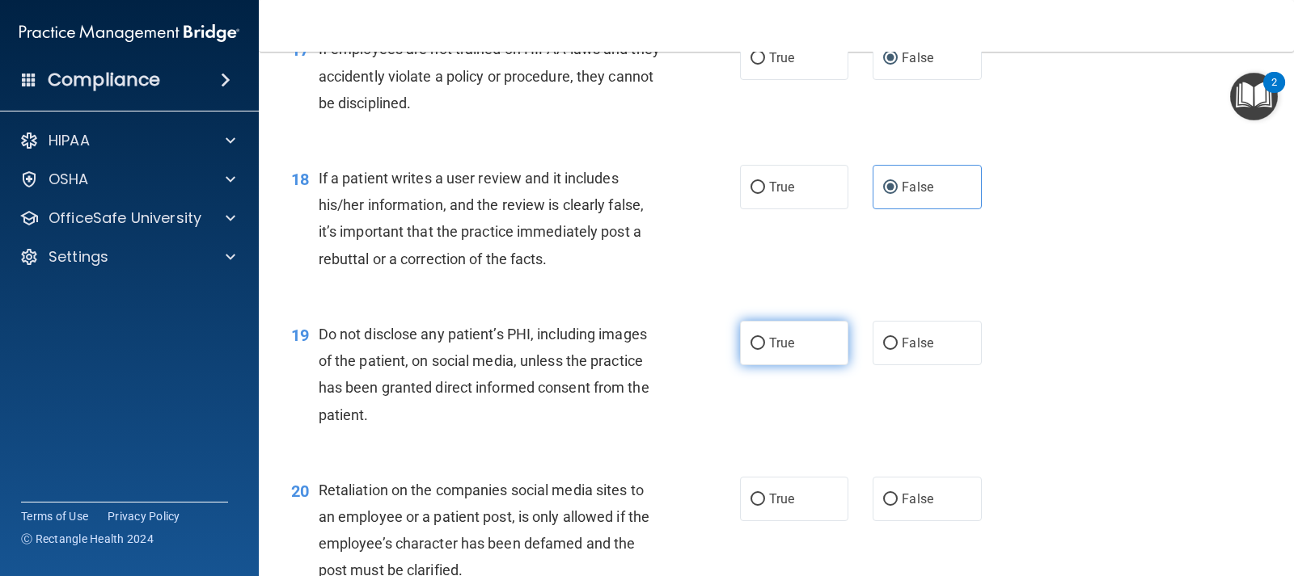
click at [751, 345] on input "True" at bounding box center [757, 344] width 15 height 12
radio input "true"
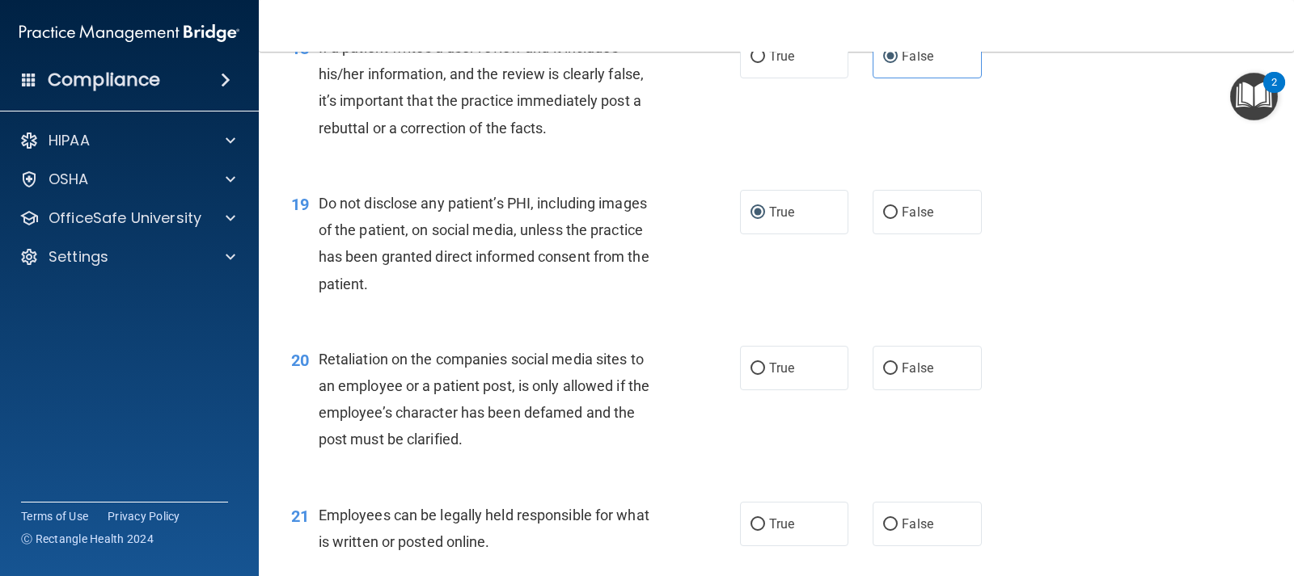
scroll to position [2749, 0]
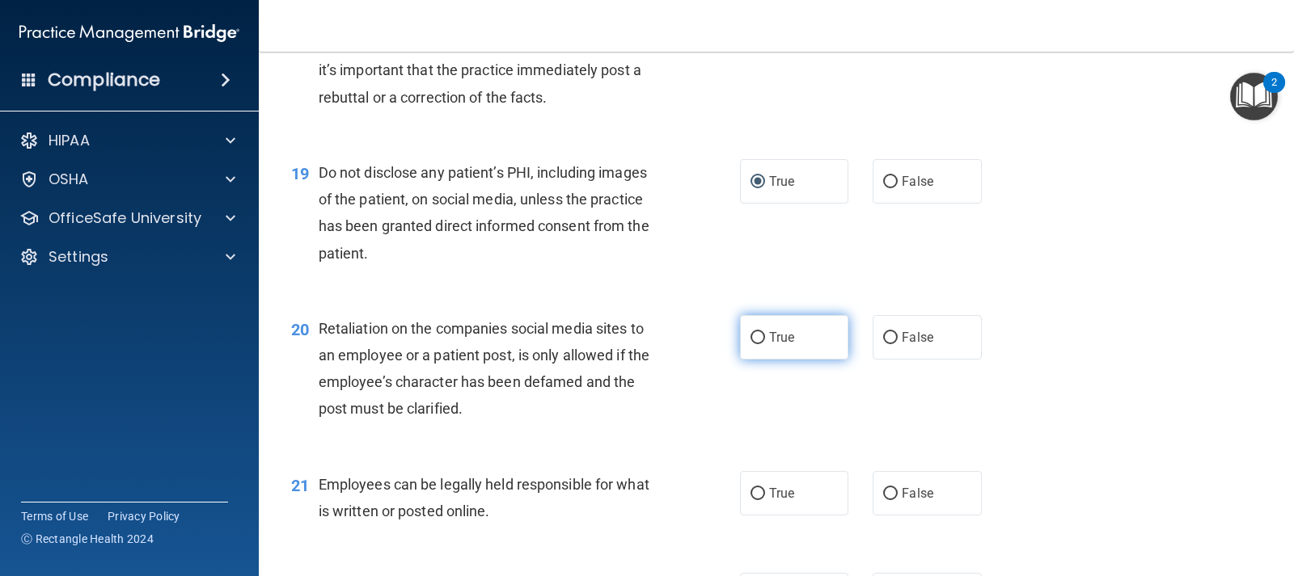
click at [788, 348] on label "True" at bounding box center [794, 337] width 108 height 44
click at [765, 344] on input "True" at bounding box center [757, 338] width 15 height 12
radio input "true"
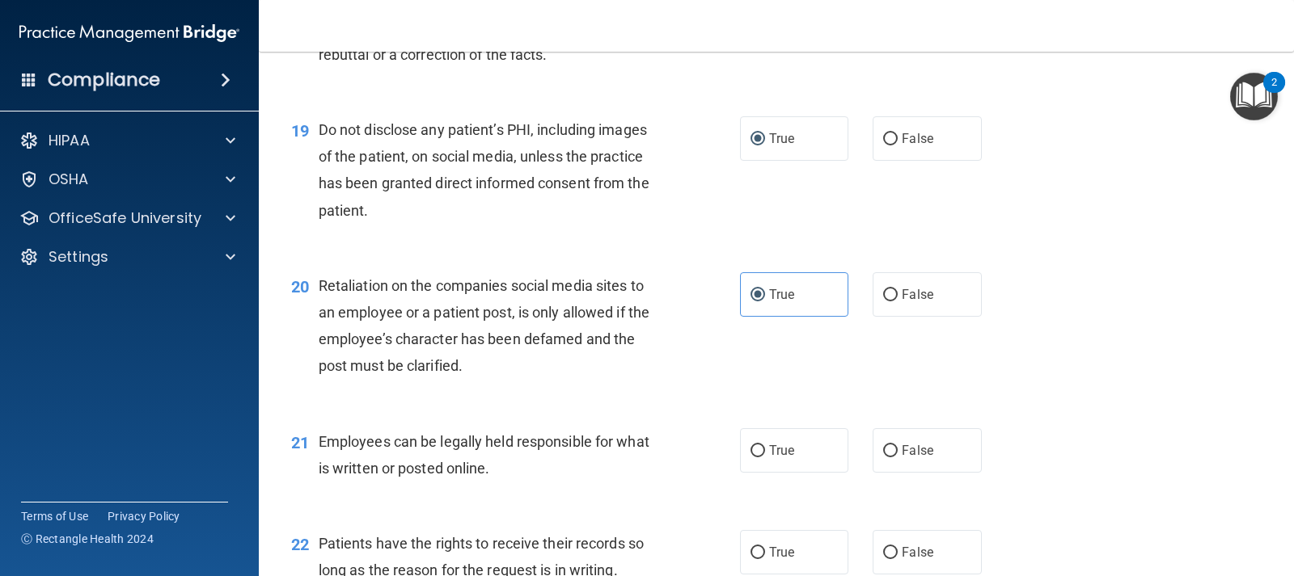
scroll to position [2830, 0]
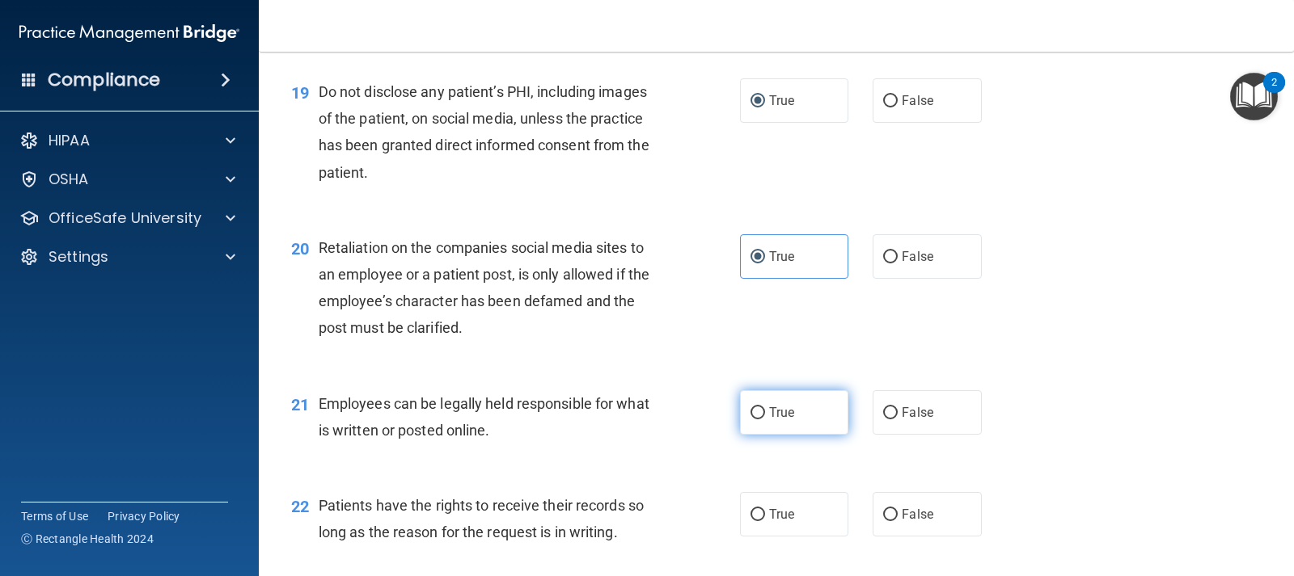
click at [786, 408] on span "True" at bounding box center [781, 412] width 25 height 15
click at [765, 408] on input "True" at bounding box center [757, 414] width 15 height 12
radio input "true"
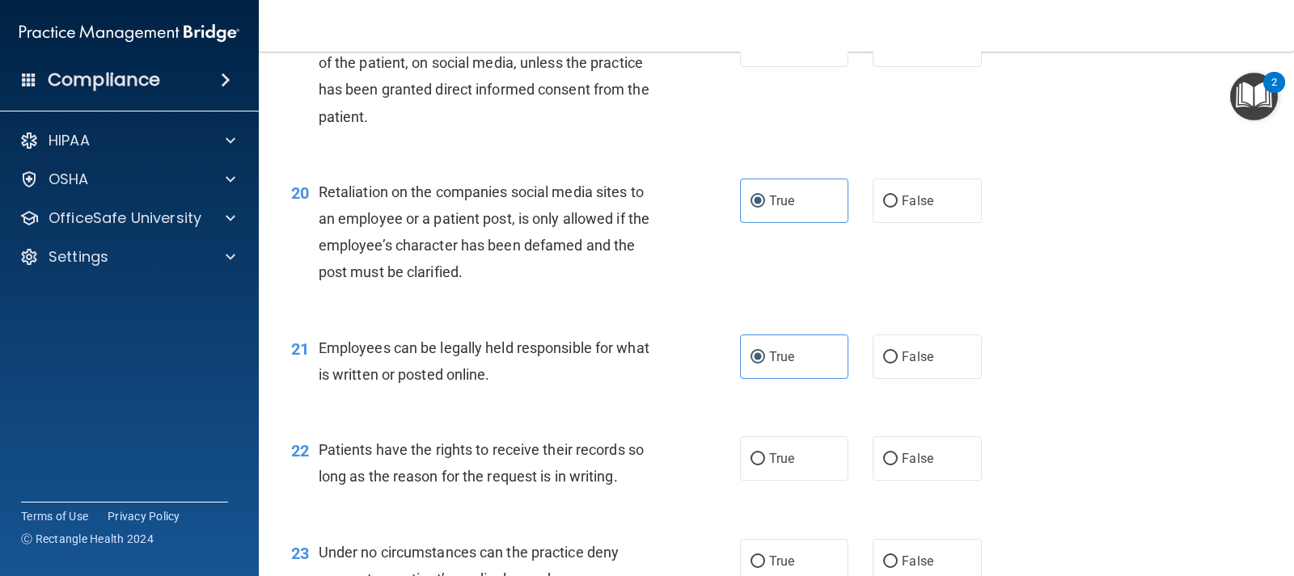
scroll to position [2992, 0]
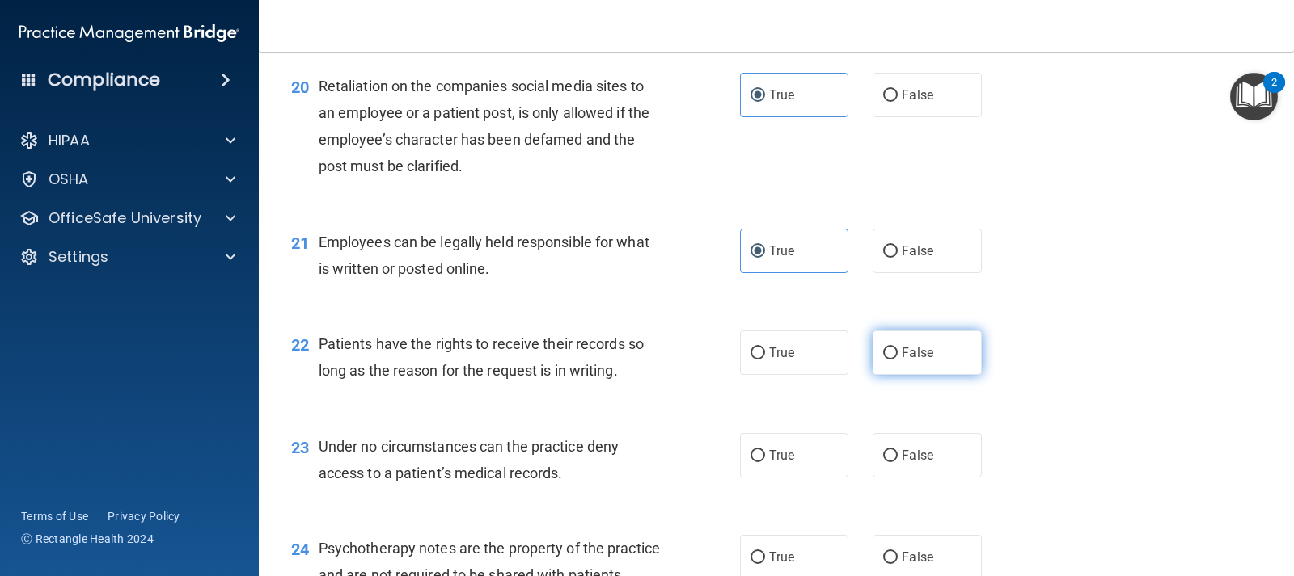
click at [906, 354] on span "False" at bounding box center [918, 352] width 32 height 15
click at [897, 354] on input "False" at bounding box center [890, 354] width 15 height 12
radio input "true"
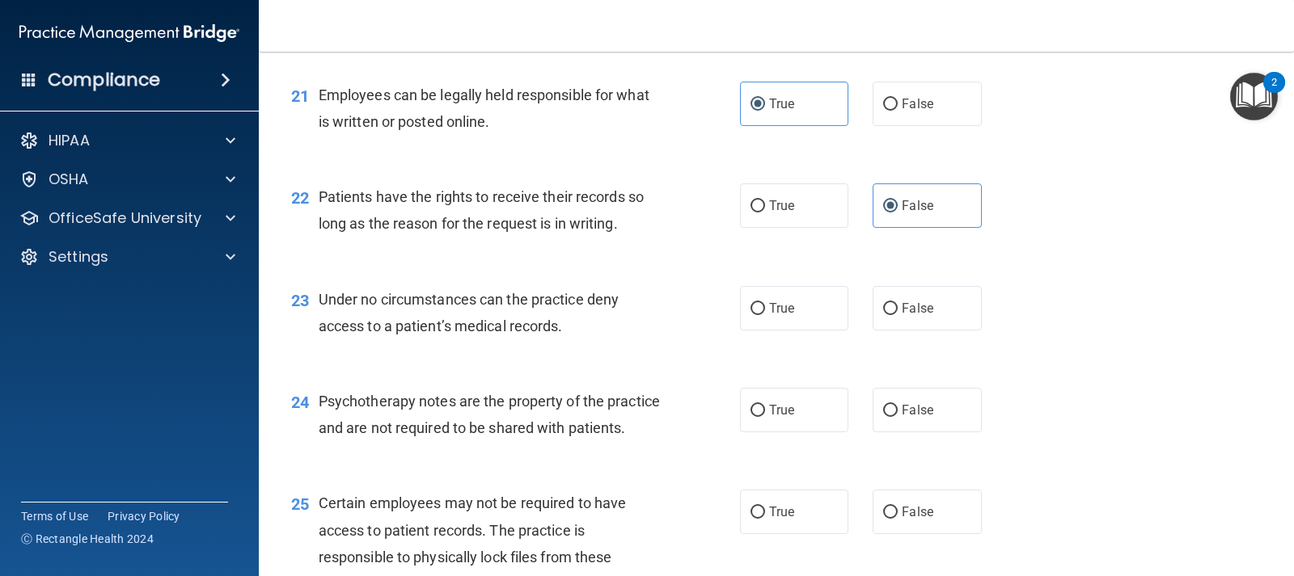
scroll to position [3153, 0]
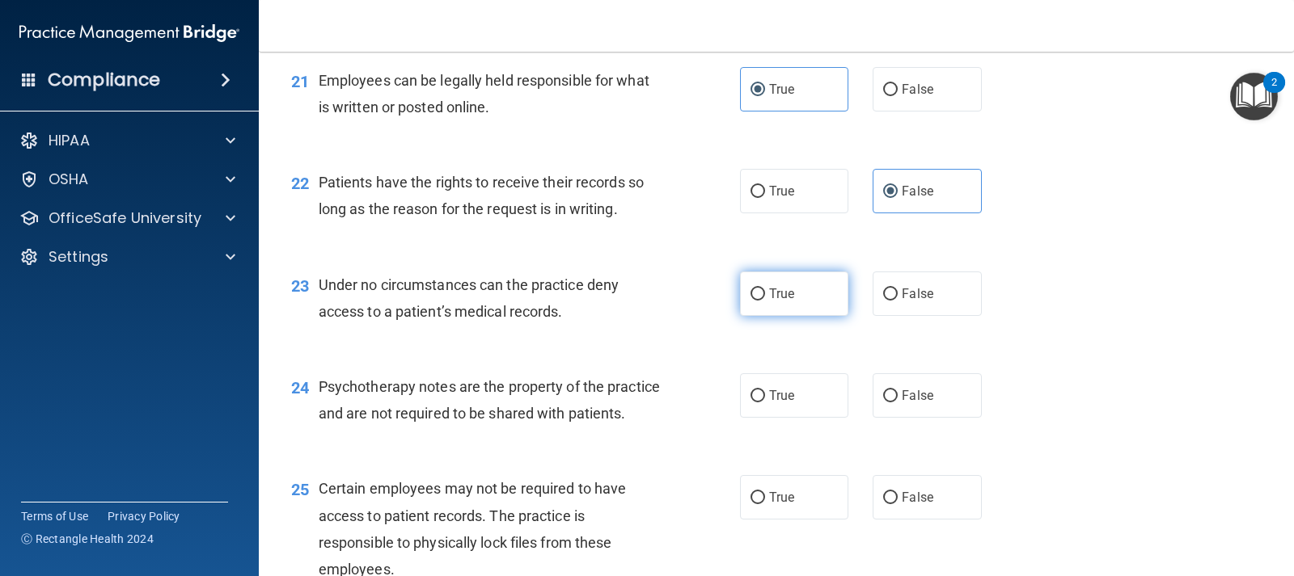
click at [761, 296] on label "True" at bounding box center [794, 294] width 108 height 44
click at [761, 296] on input "True" at bounding box center [757, 295] width 15 height 12
radio input "true"
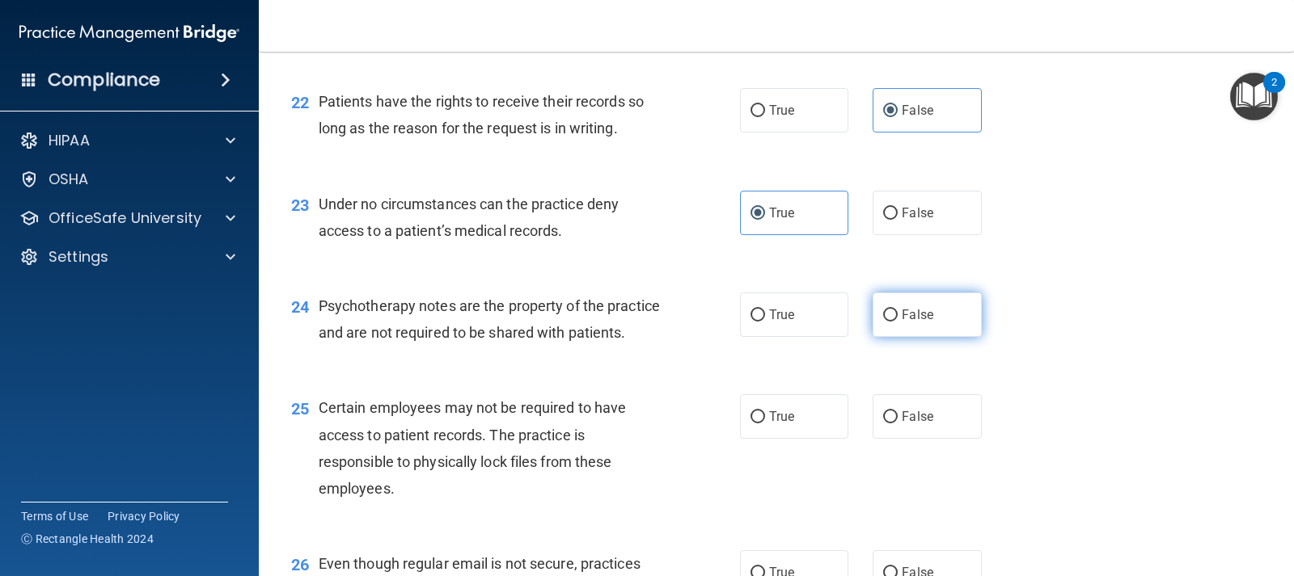
click at [905, 326] on label "False" at bounding box center [926, 315] width 108 height 44
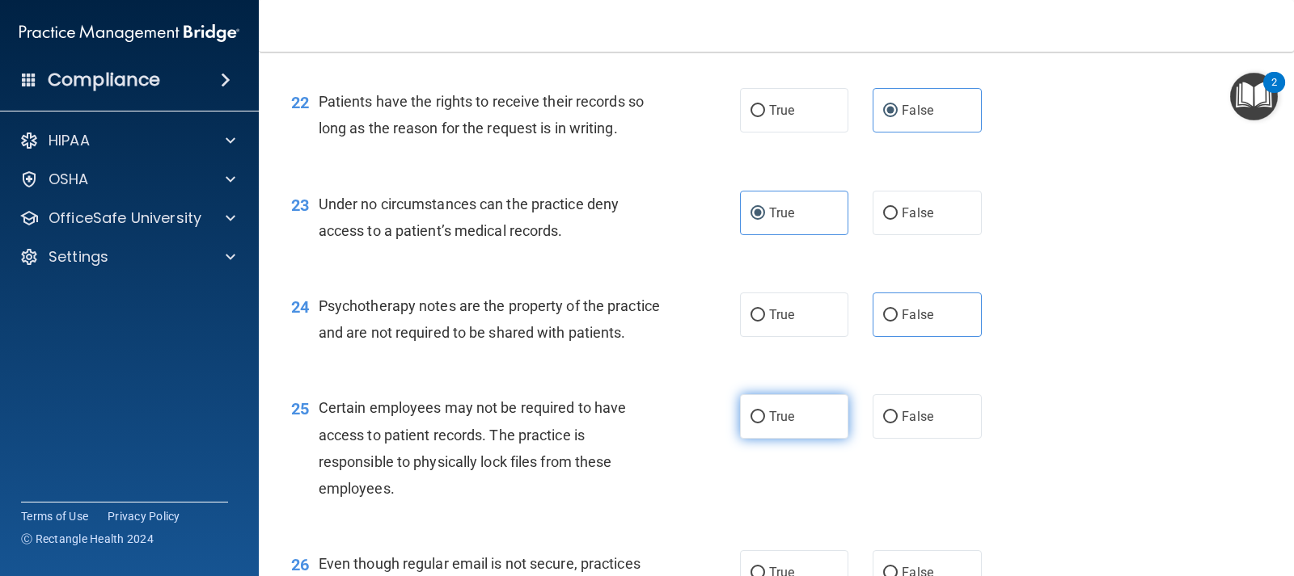
click at [832, 439] on label "True" at bounding box center [794, 417] width 108 height 44
click at [765, 424] on input "True" at bounding box center [757, 418] width 15 height 12
radio input "true"
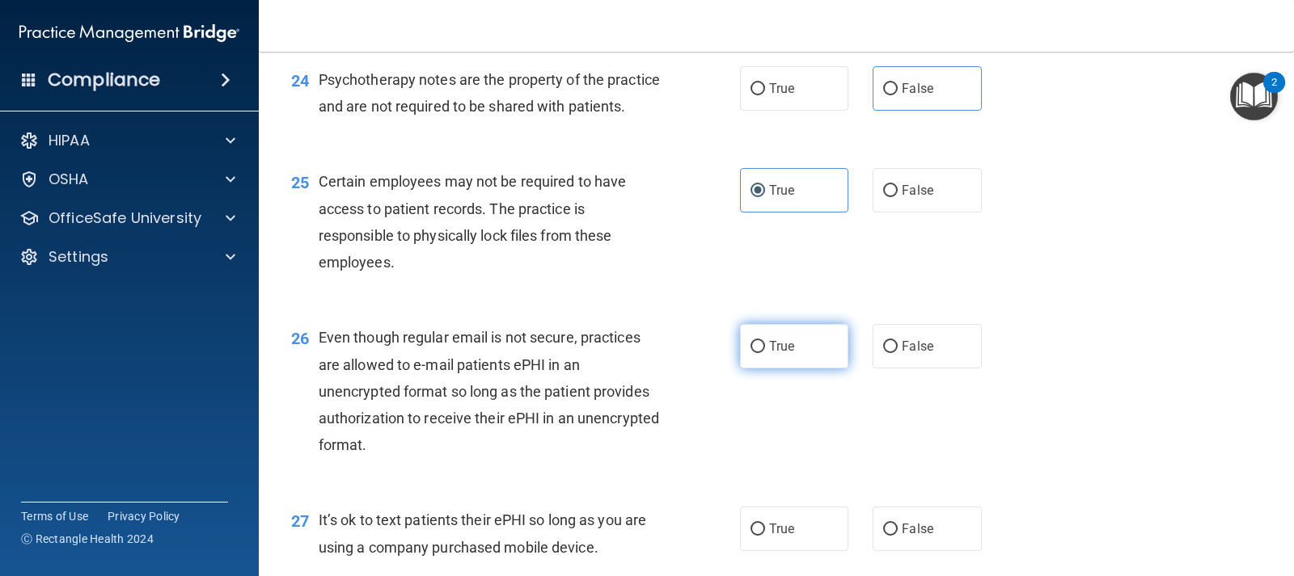
scroll to position [3477, 0]
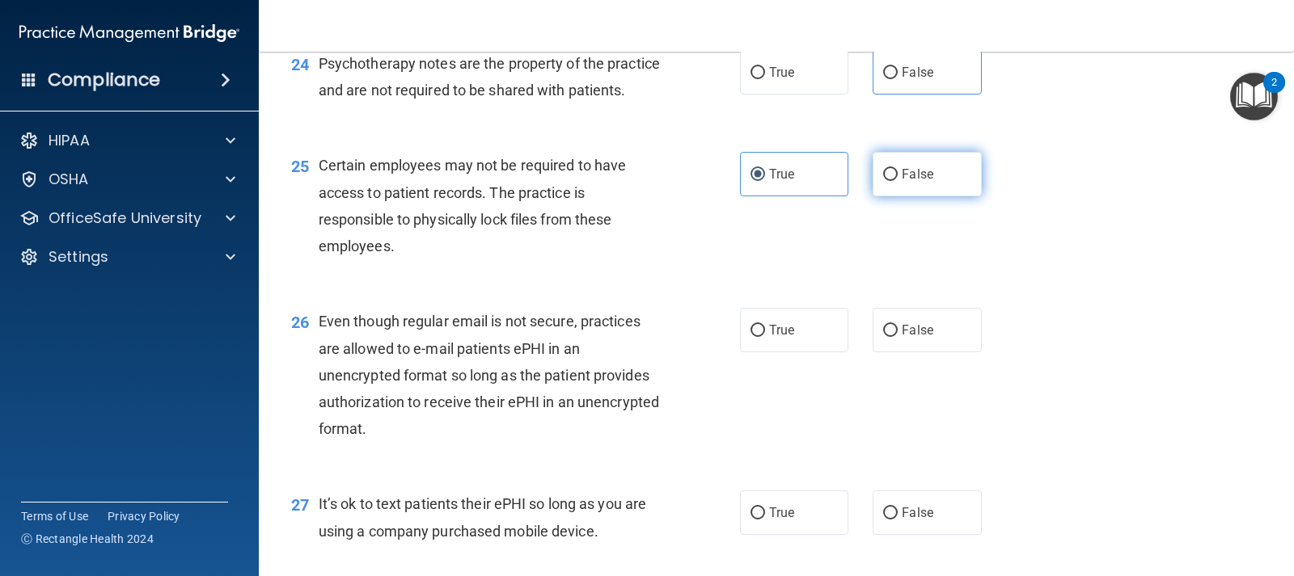
click at [889, 184] on label "False" at bounding box center [926, 174] width 108 height 44
click at [889, 181] on input "False" at bounding box center [890, 175] width 15 height 12
radio input "true"
radio input "false"
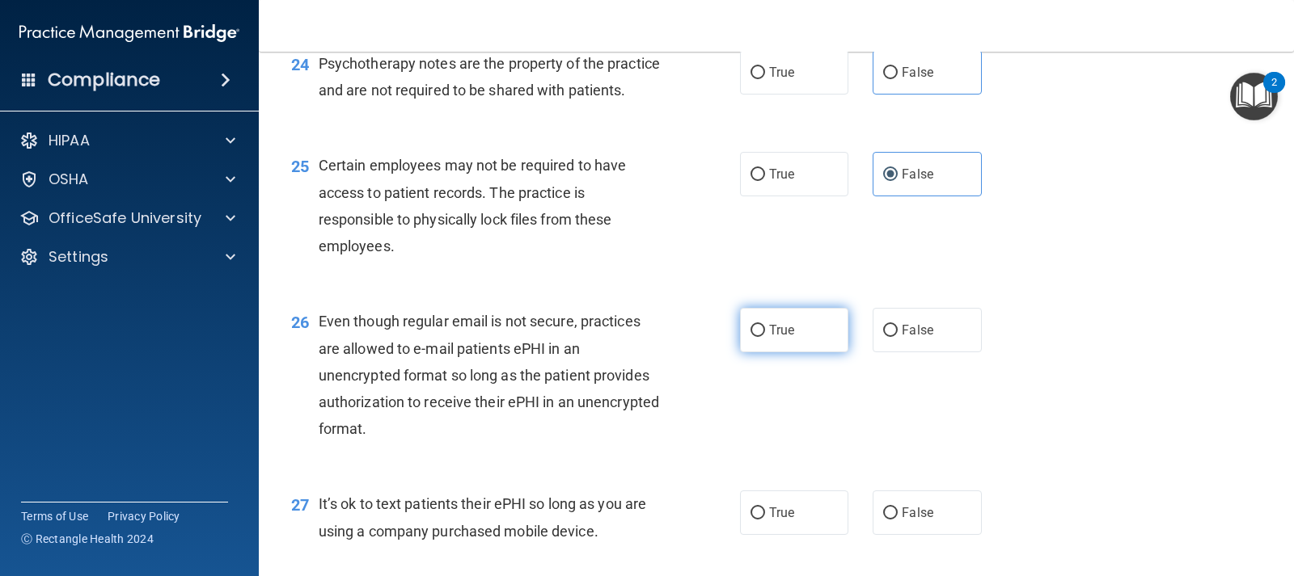
click at [792, 353] on label "True" at bounding box center [794, 330] width 108 height 44
click at [765, 337] on input "True" at bounding box center [757, 331] width 15 height 12
radio input "true"
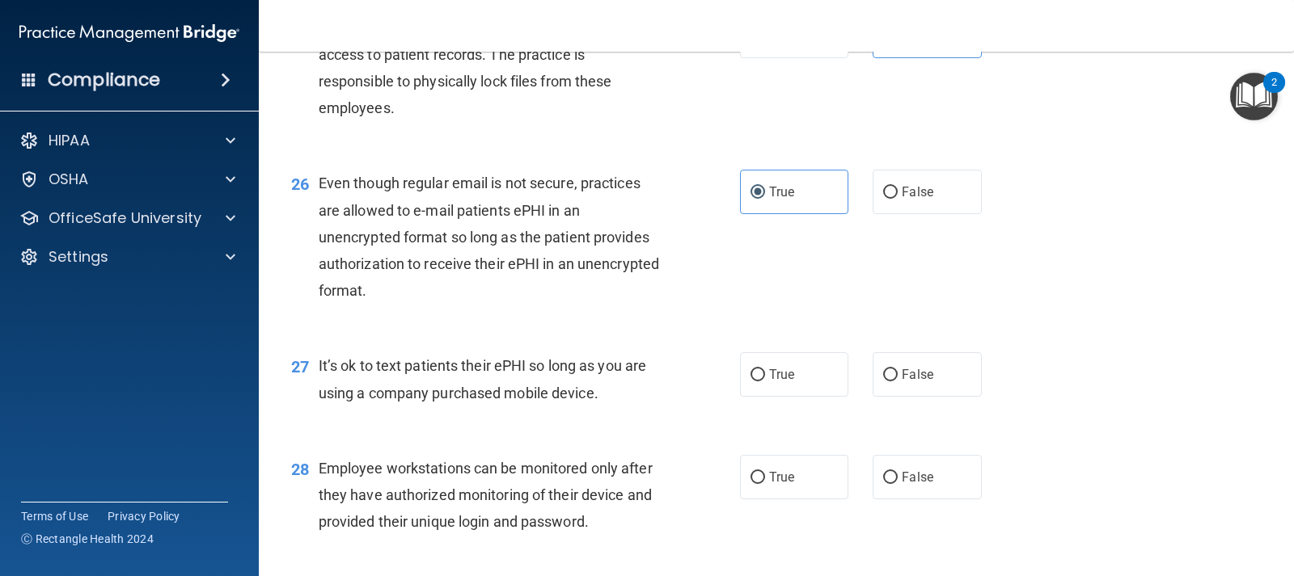
scroll to position [3638, 0]
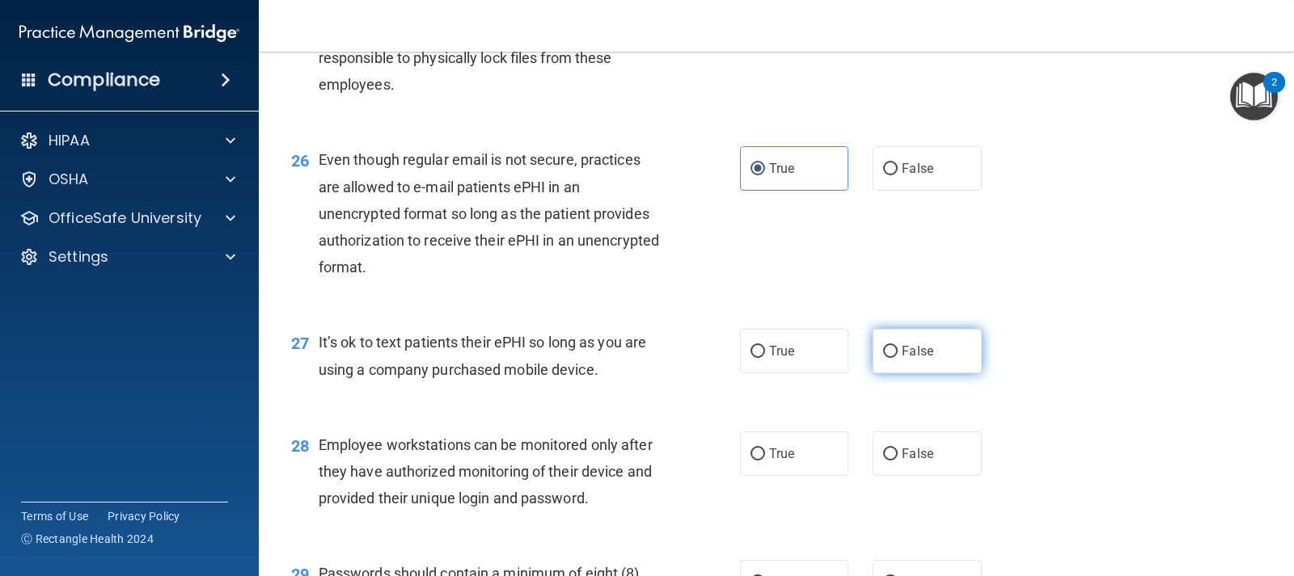
click at [910, 374] on label "False" at bounding box center [926, 351] width 108 height 44
click at [897, 358] on input "False" at bounding box center [890, 352] width 15 height 12
radio input "true"
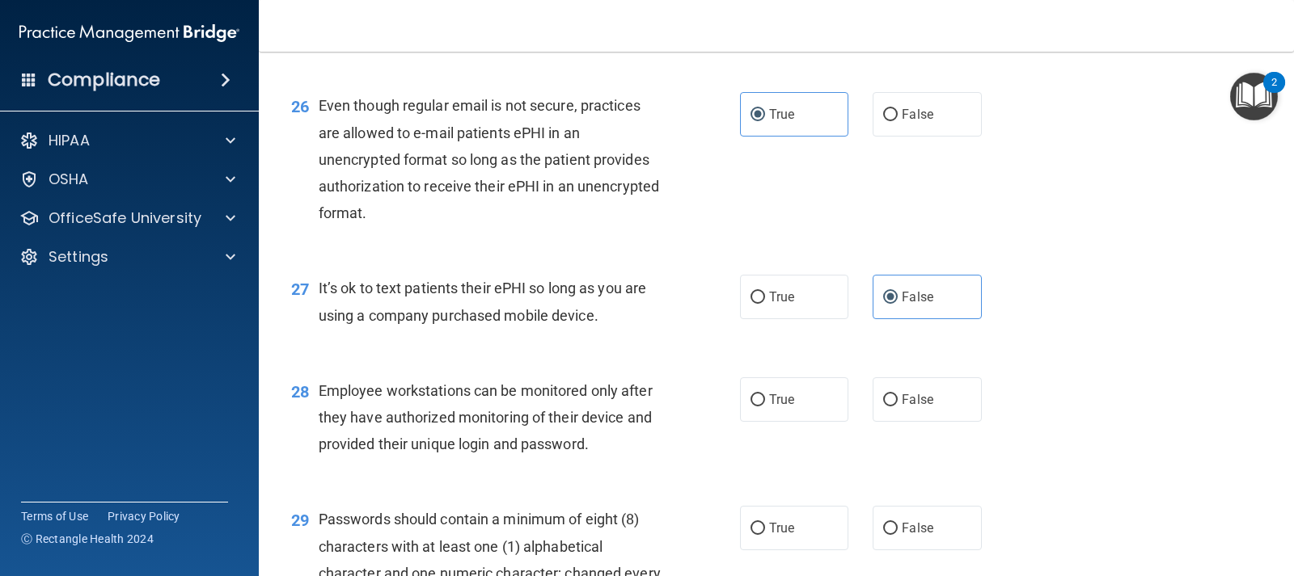
scroll to position [3800, 0]
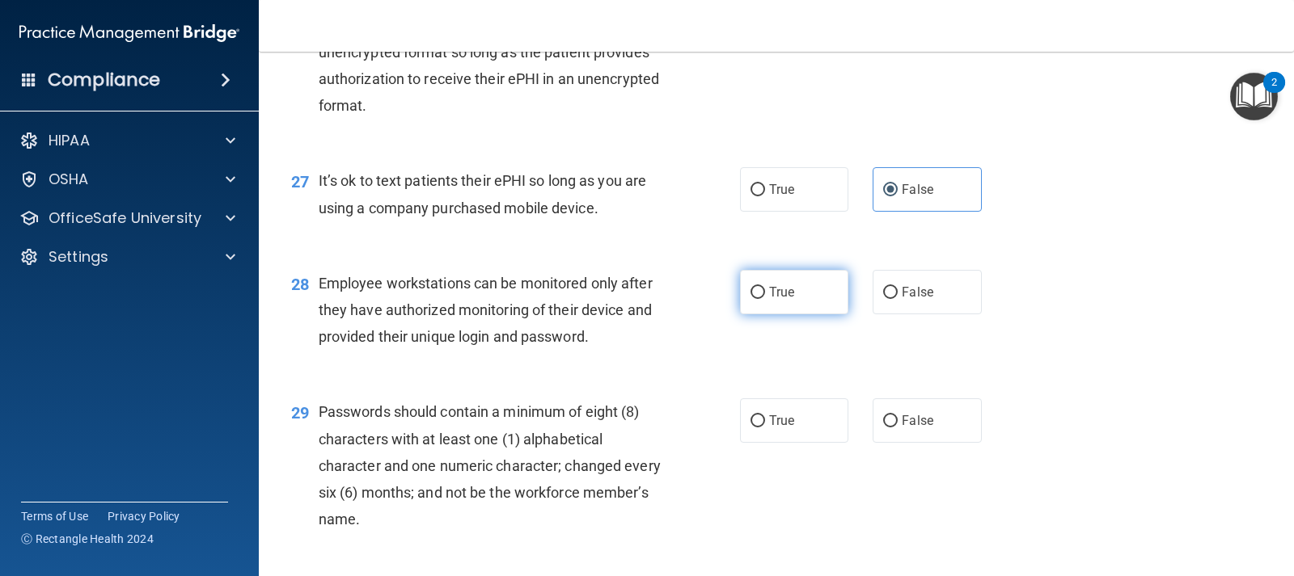
click at [783, 300] on span "True" at bounding box center [781, 292] width 25 height 15
click at [765, 299] on input "True" at bounding box center [757, 293] width 15 height 12
radio input "true"
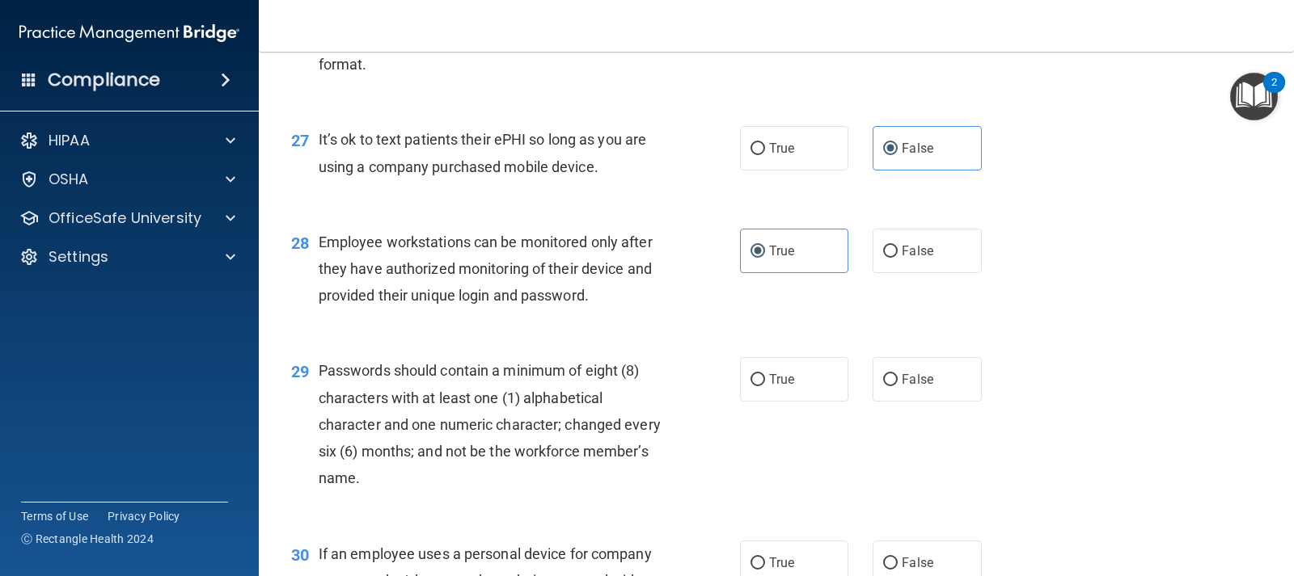
scroll to position [3881, 0]
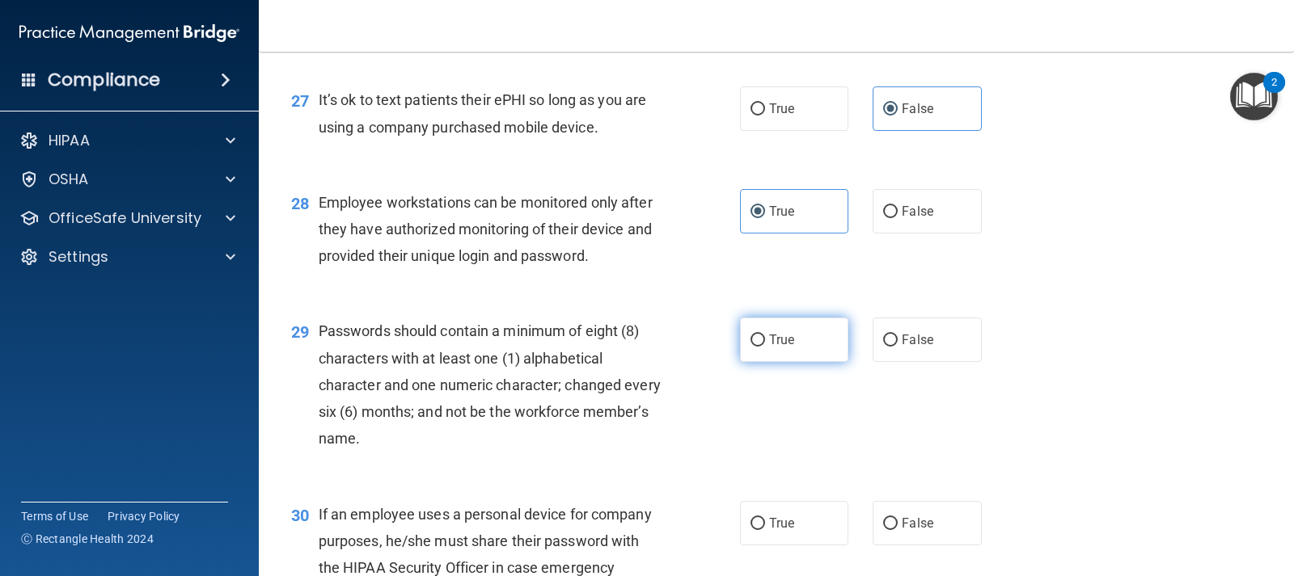
click at [766, 359] on label "True" at bounding box center [794, 340] width 108 height 44
click at [765, 347] on input "True" at bounding box center [757, 341] width 15 height 12
radio input "true"
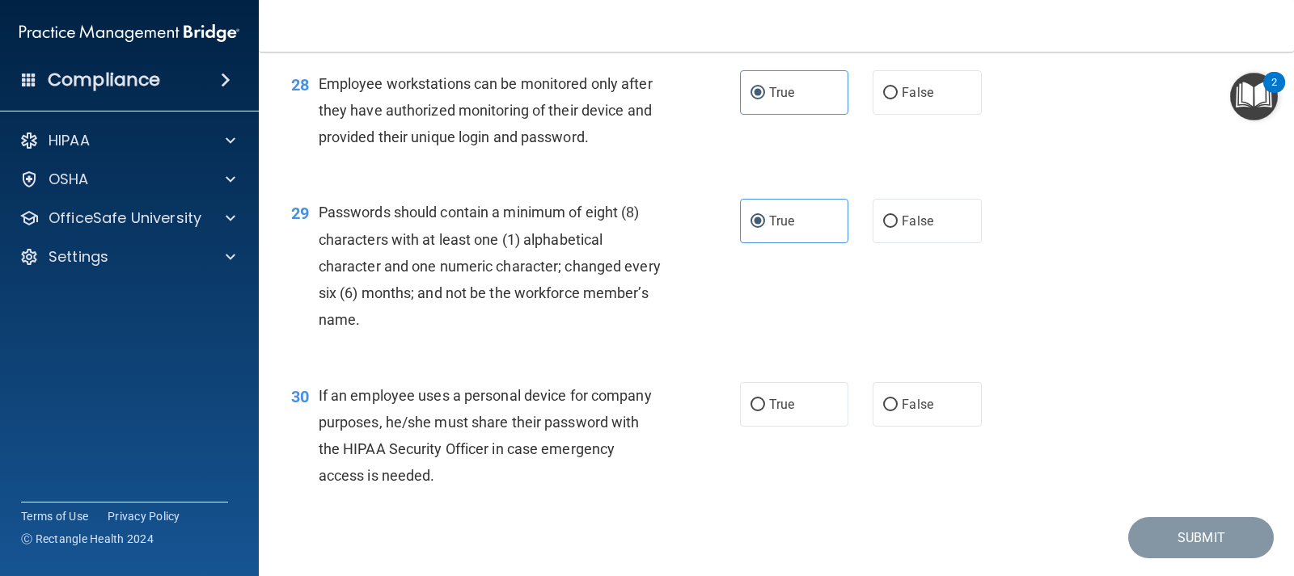
scroll to position [4043, 0]
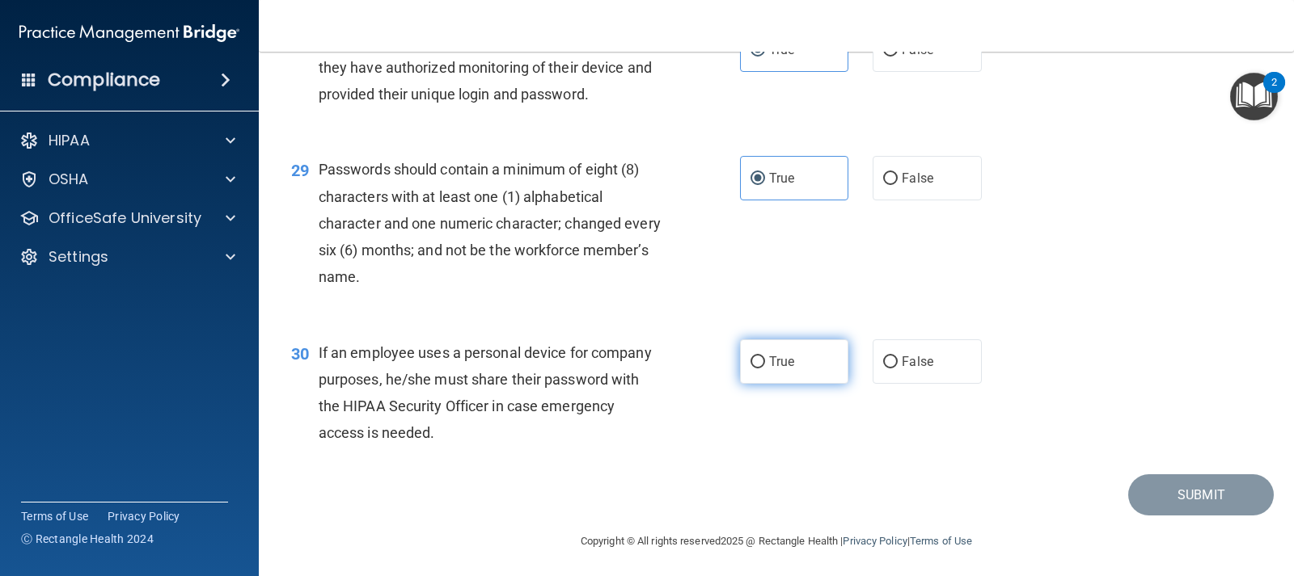
click at [819, 384] on label "True" at bounding box center [794, 362] width 108 height 44
click at [765, 369] on input "True" at bounding box center [757, 363] width 15 height 12
radio input "true"
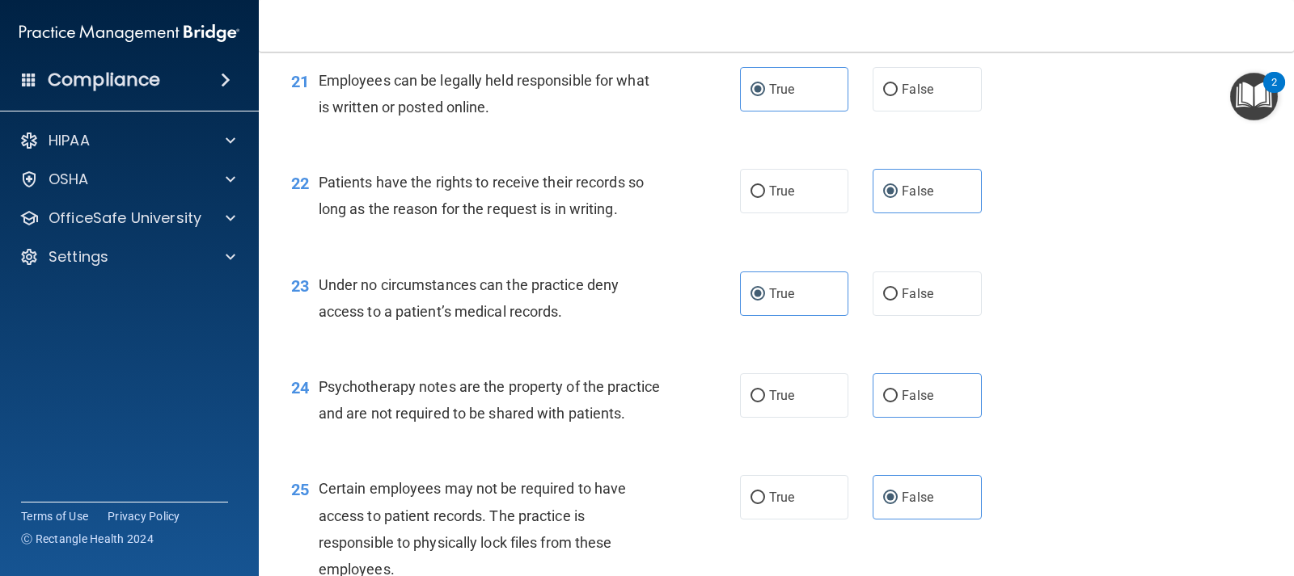
scroll to position [3234, 0]
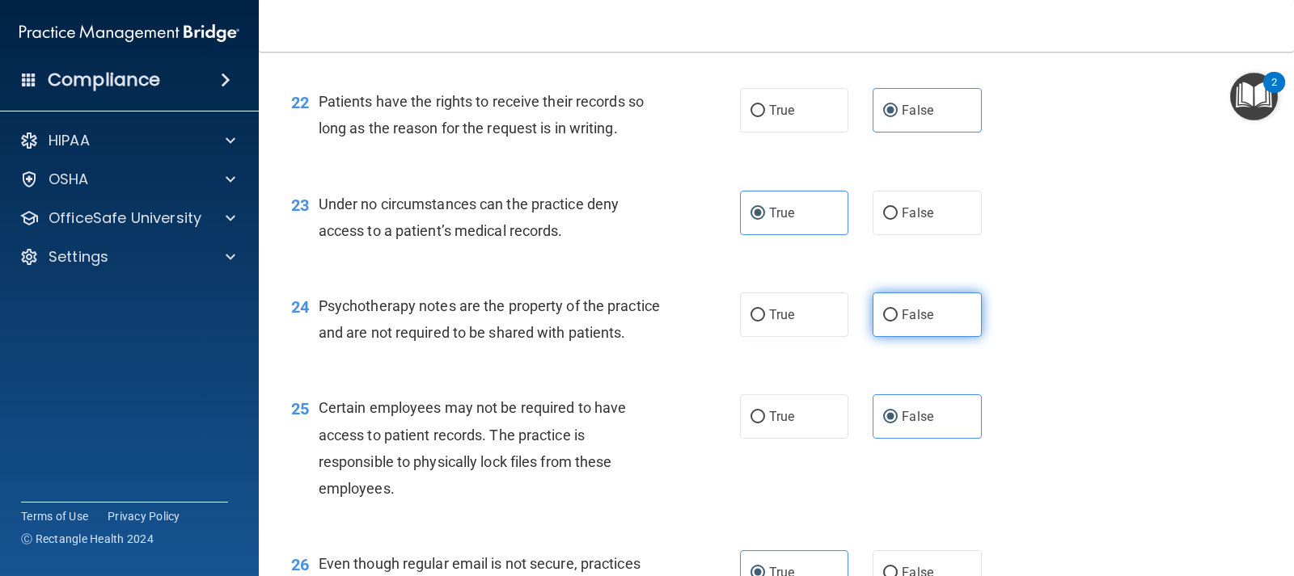
click at [883, 315] on input "False" at bounding box center [890, 316] width 15 height 12
radio input "true"
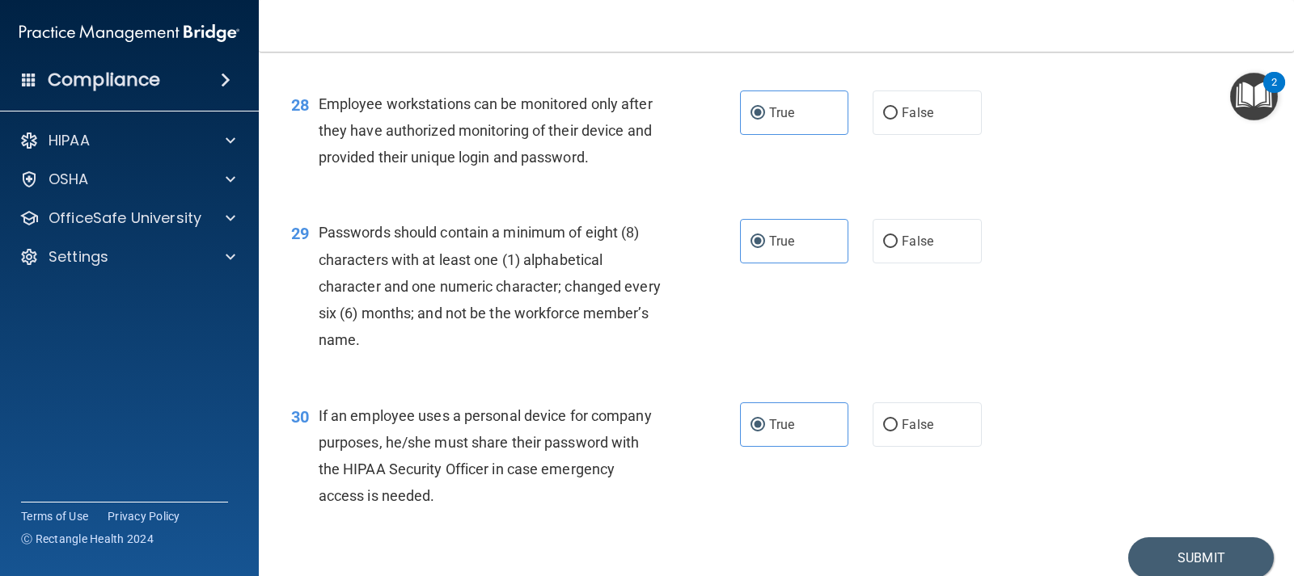
scroll to position [4073, 0]
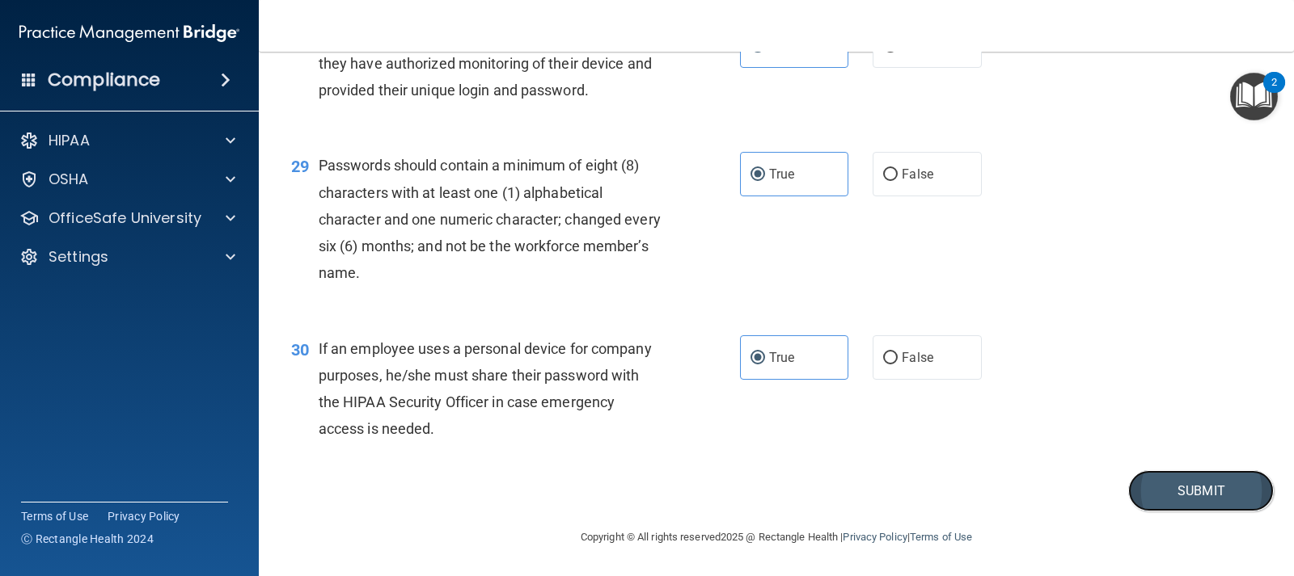
click at [1189, 485] on button "Submit" at bounding box center [1201, 491] width 146 height 41
click at [1176, 485] on button "Submit" at bounding box center [1201, 491] width 146 height 41
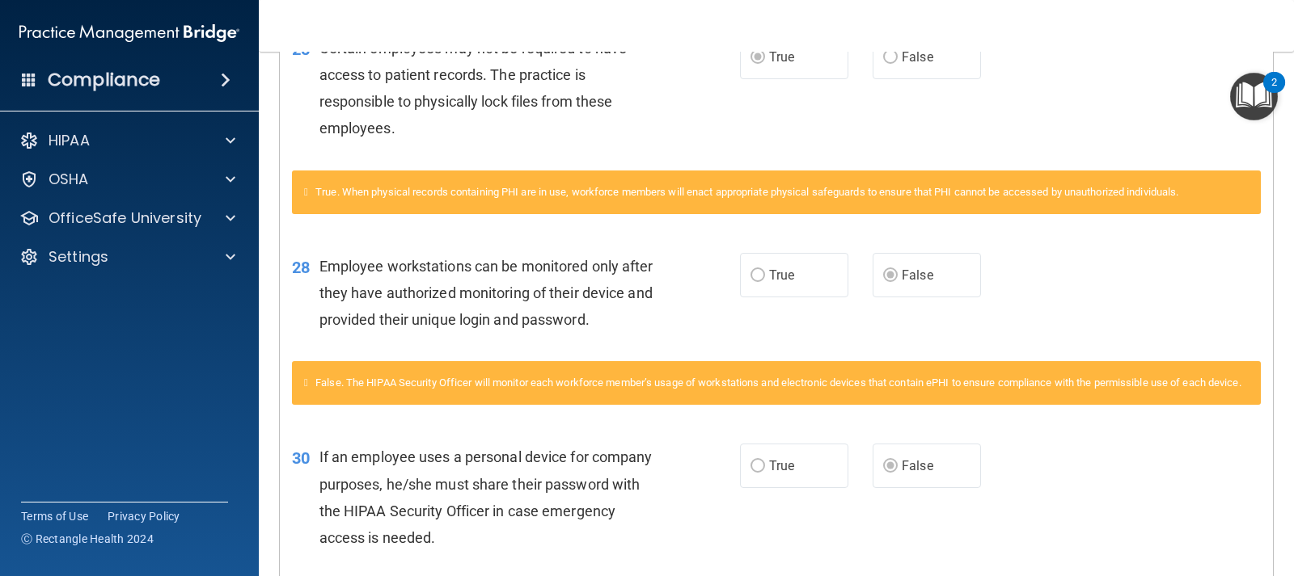
scroll to position [2553, 0]
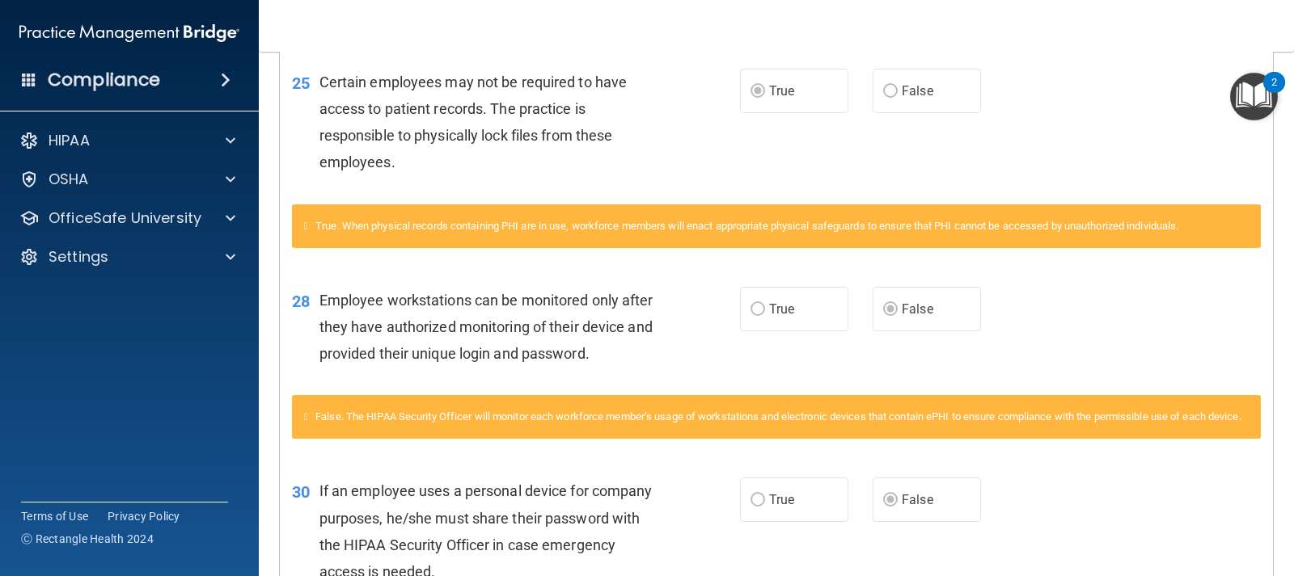
click at [308, 231] on icon at bounding box center [306, 226] width 4 height 11
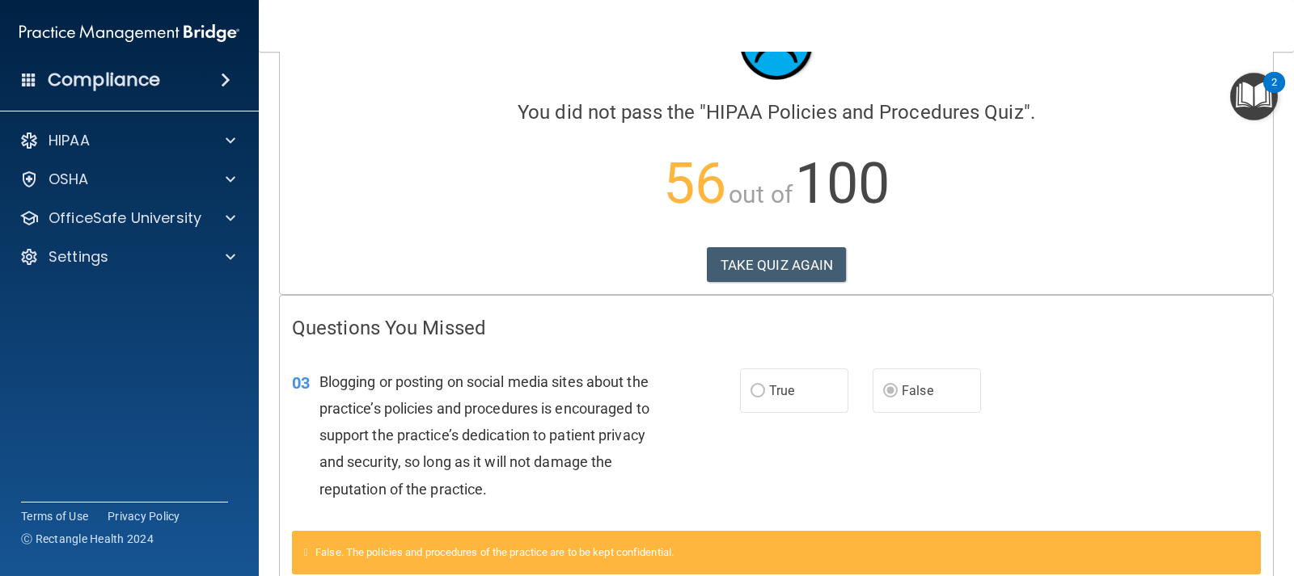
scroll to position [0, 0]
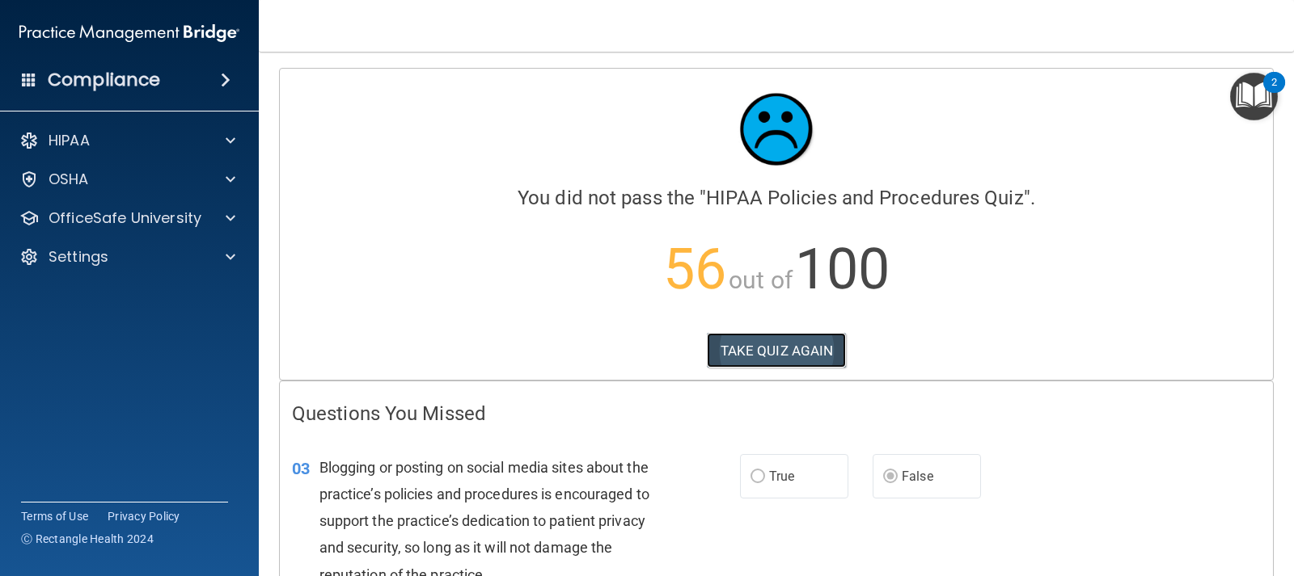
click at [756, 348] on button "TAKE QUIZ AGAIN" at bounding box center [777, 351] width 140 height 36
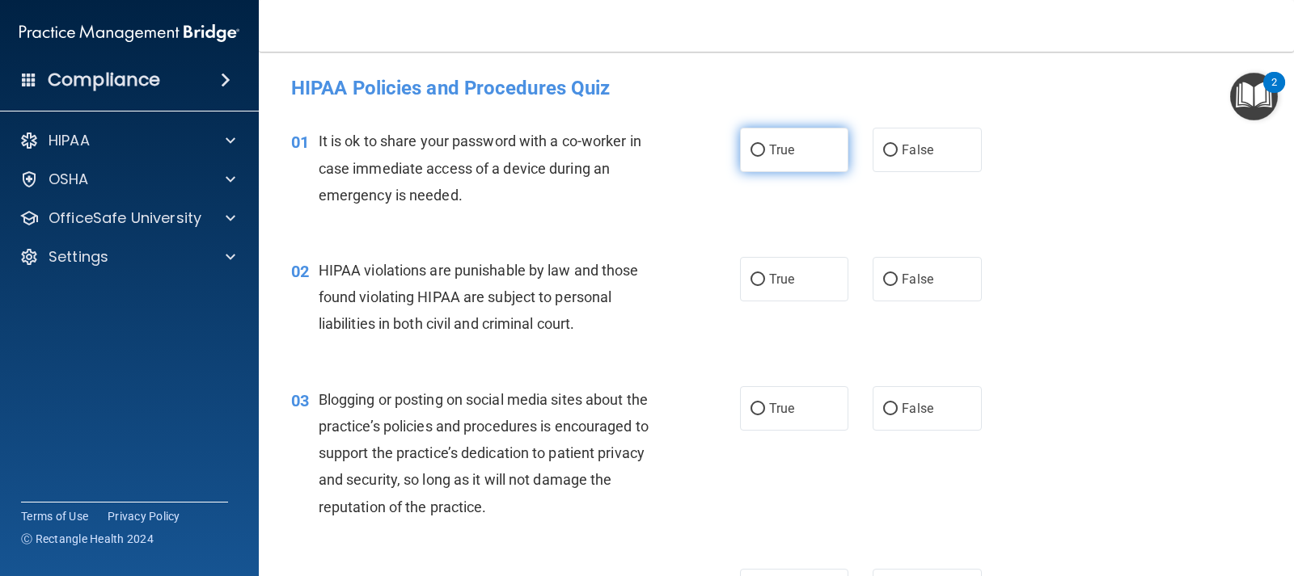
click at [750, 163] on label "True" at bounding box center [794, 150] width 108 height 44
click at [750, 157] on input "True" at bounding box center [757, 151] width 15 height 12
radio input "true"
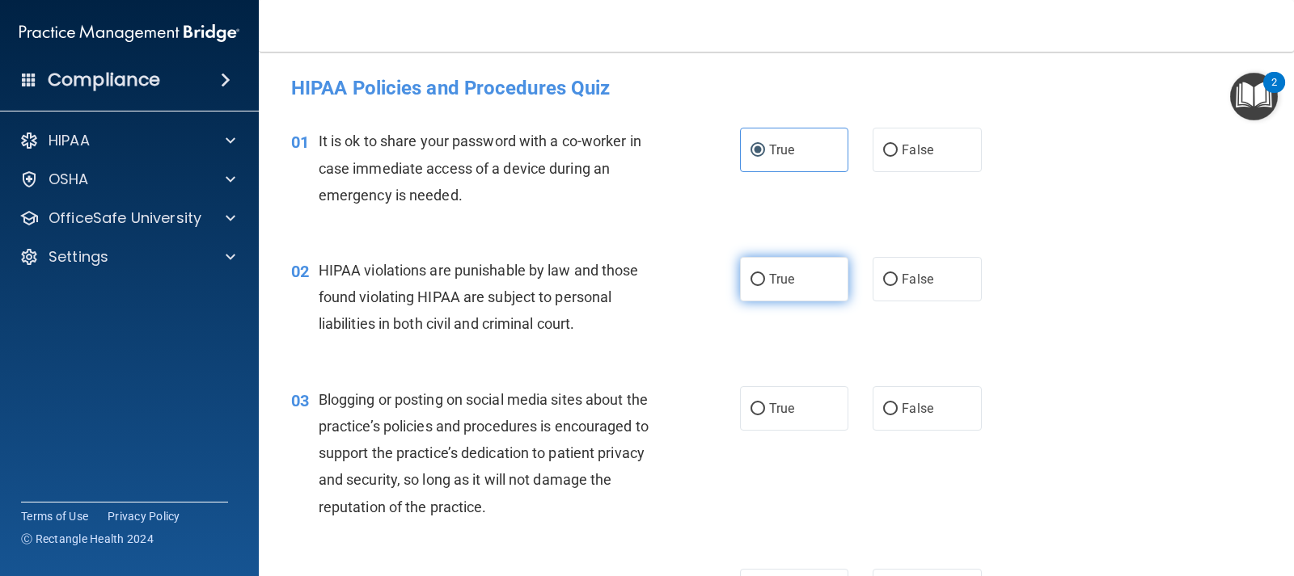
click at [772, 279] on span "True" at bounding box center [781, 279] width 25 height 15
click at [765, 279] on input "True" at bounding box center [757, 280] width 15 height 12
radio input "true"
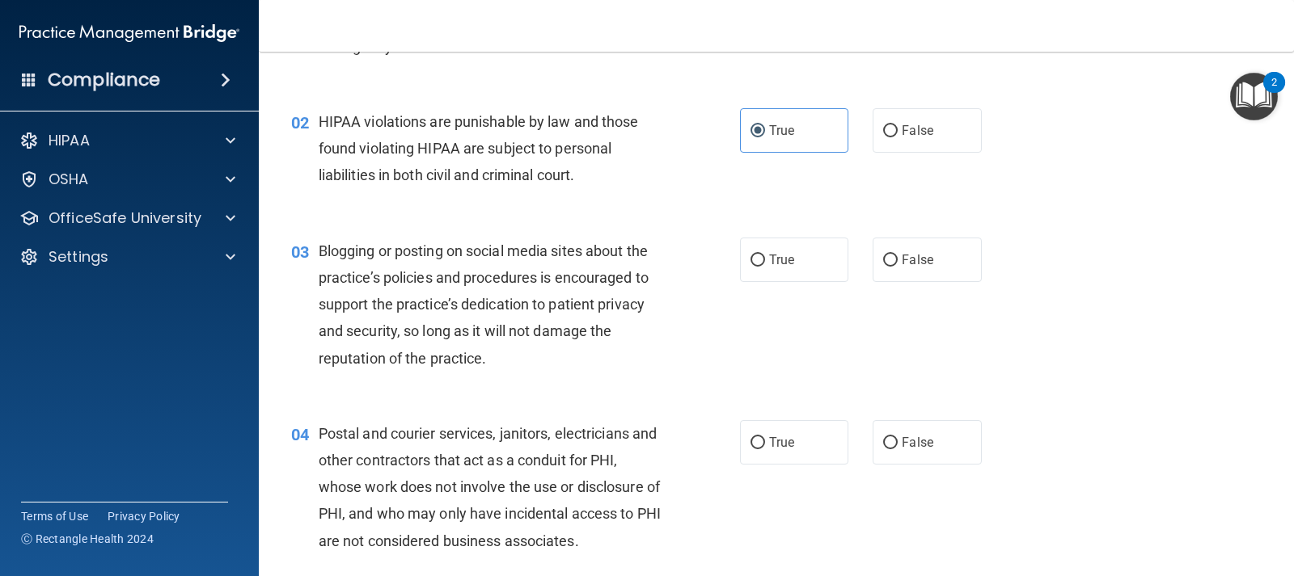
scroll to position [162, 0]
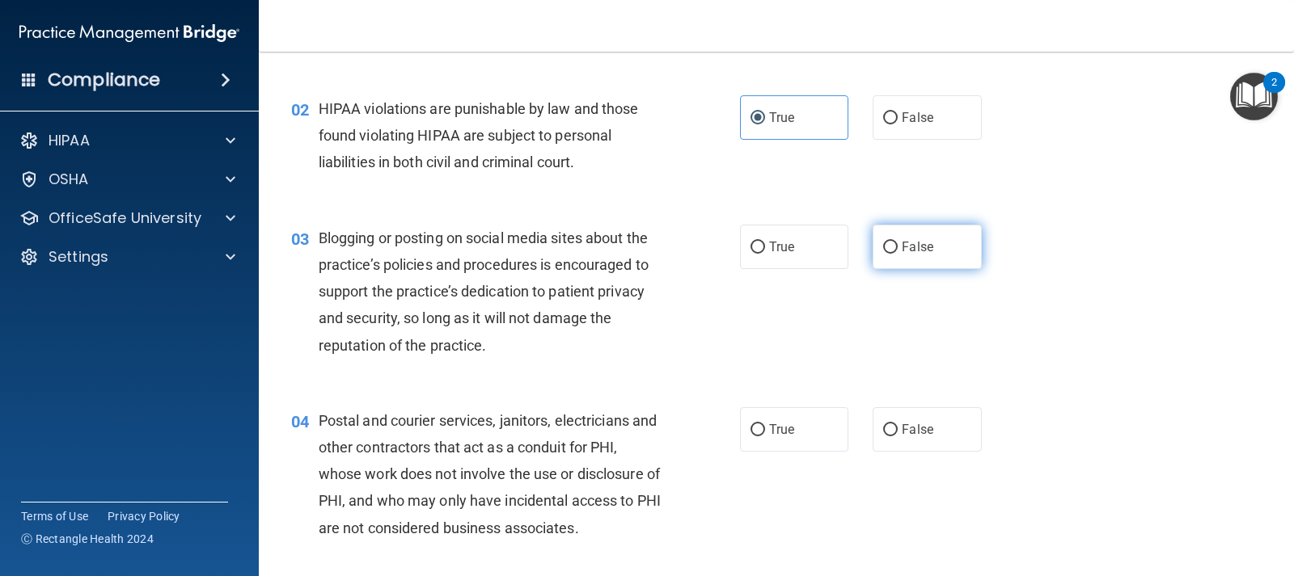
click at [889, 251] on input "False" at bounding box center [890, 248] width 15 height 12
radio input "true"
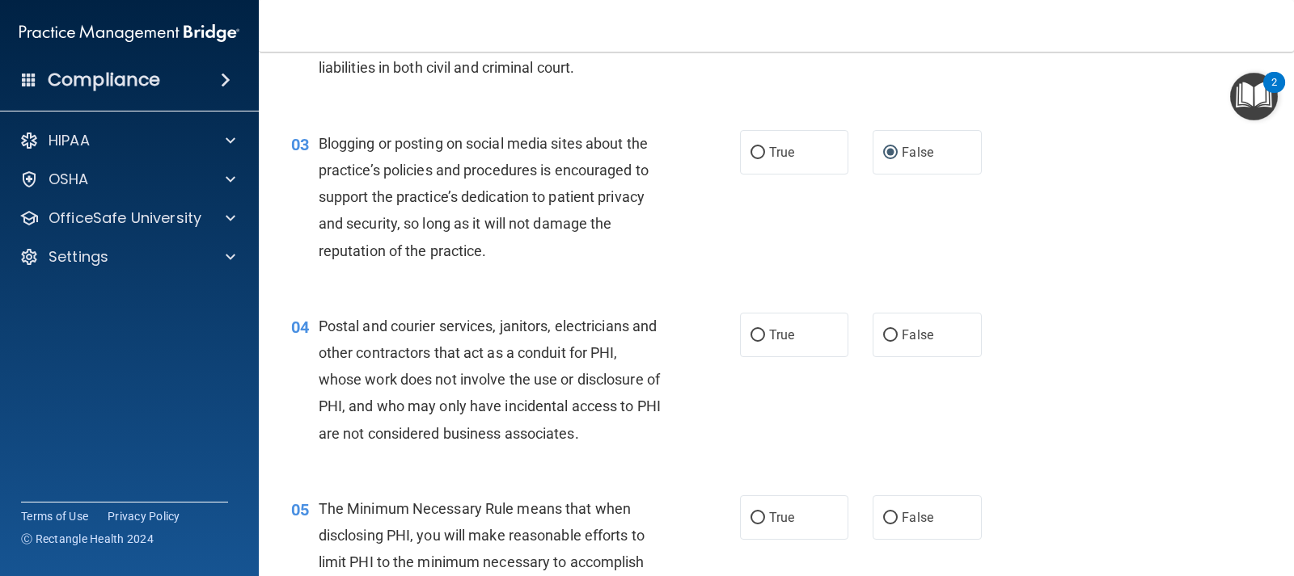
scroll to position [323, 0]
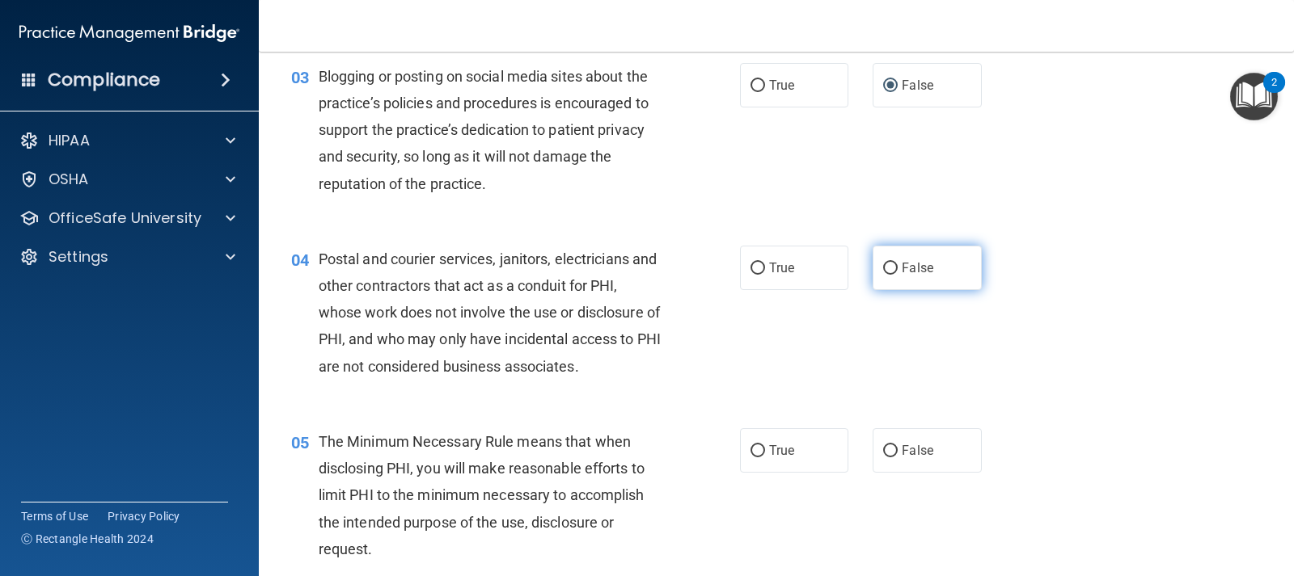
click at [884, 272] on input "False" at bounding box center [890, 269] width 15 height 12
radio input "true"
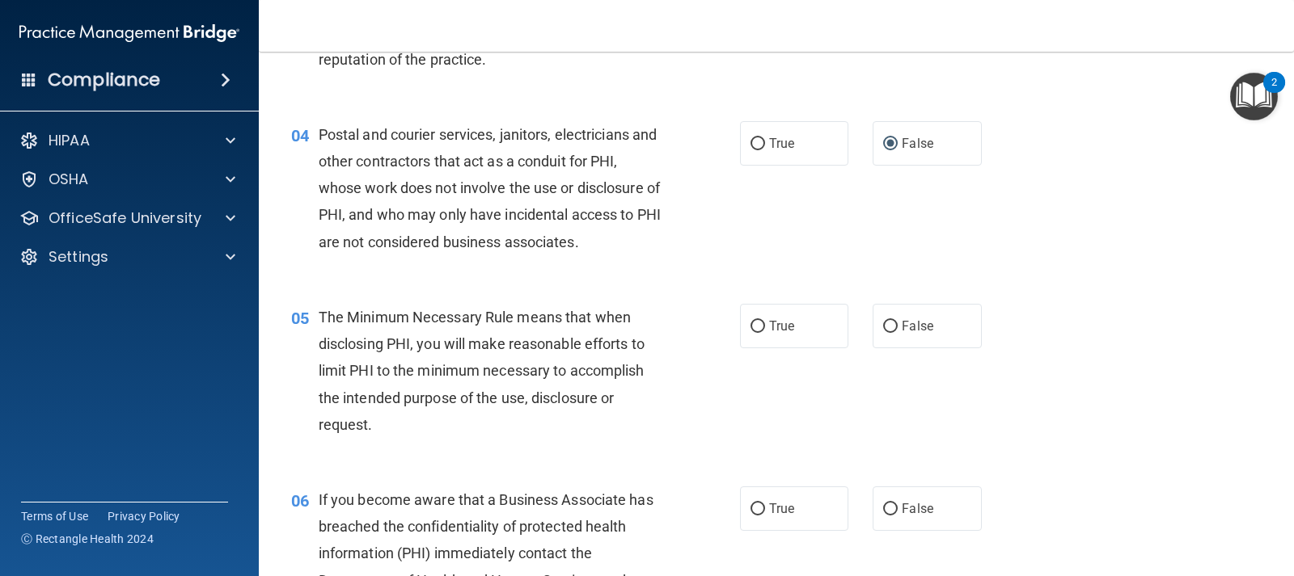
scroll to position [485, 0]
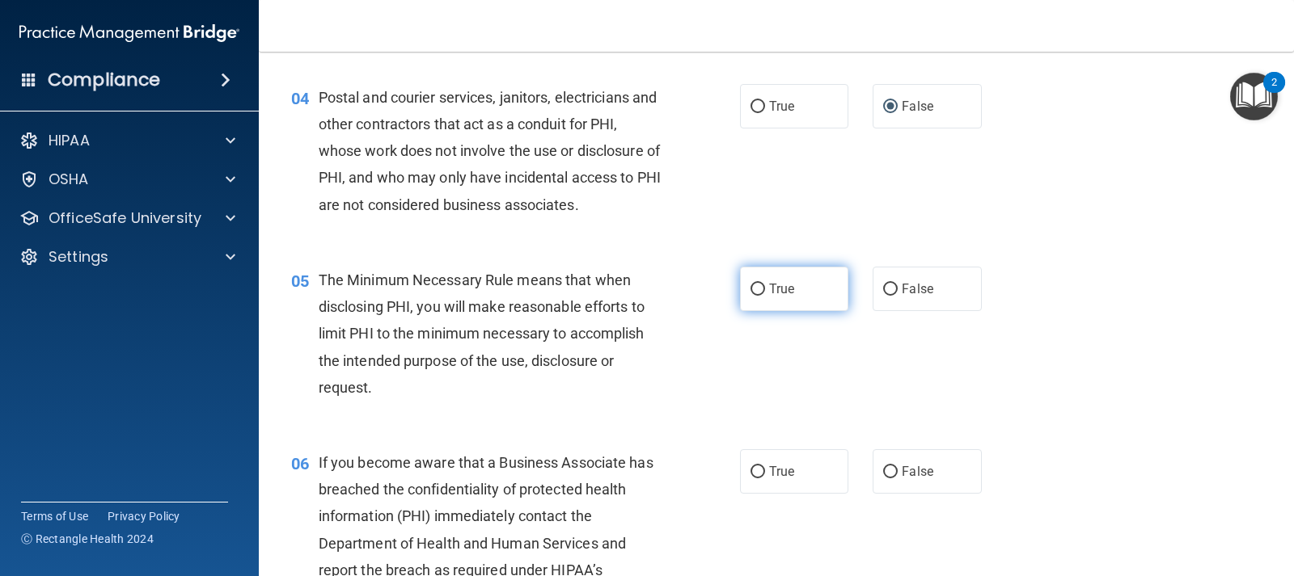
click at [774, 294] on span "True" at bounding box center [781, 288] width 25 height 15
click at [765, 294] on input "True" at bounding box center [757, 290] width 15 height 12
radio input "true"
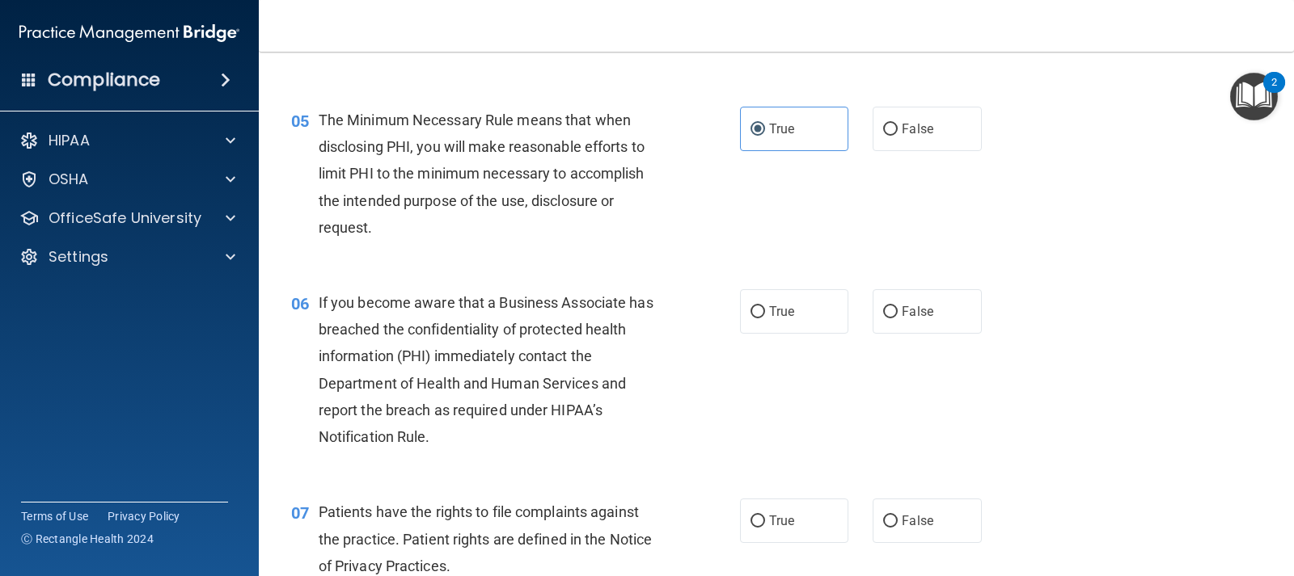
scroll to position [647, 0]
click at [751, 310] on input "True" at bounding box center [757, 311] width 15 height 12
radio input "true"
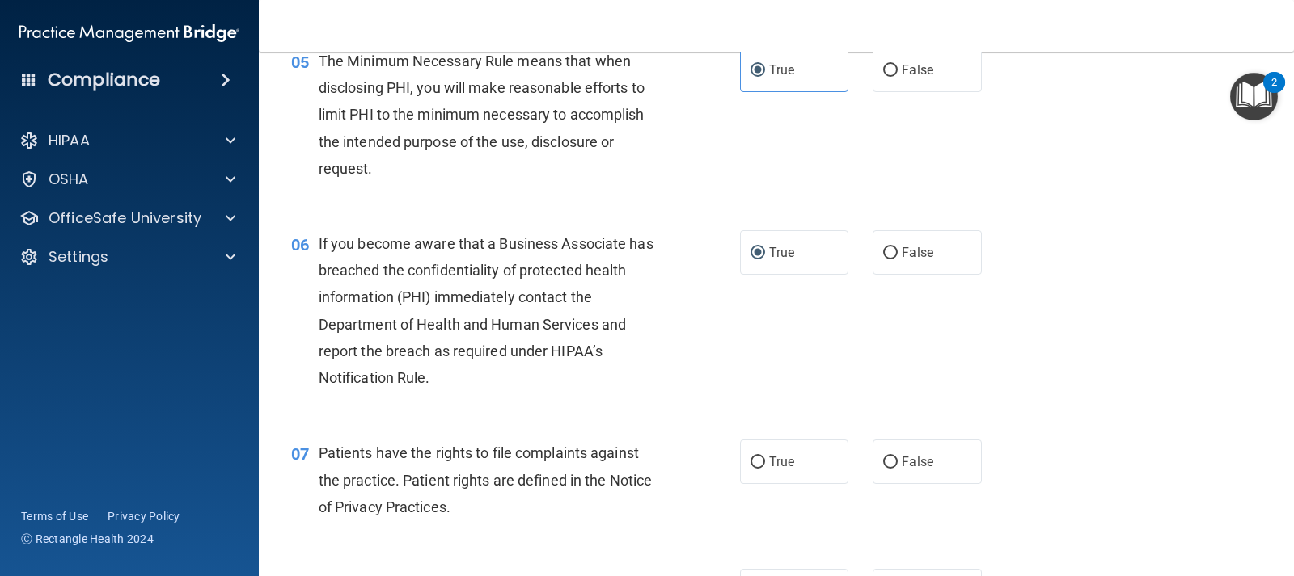
scroll to position [809, 0]
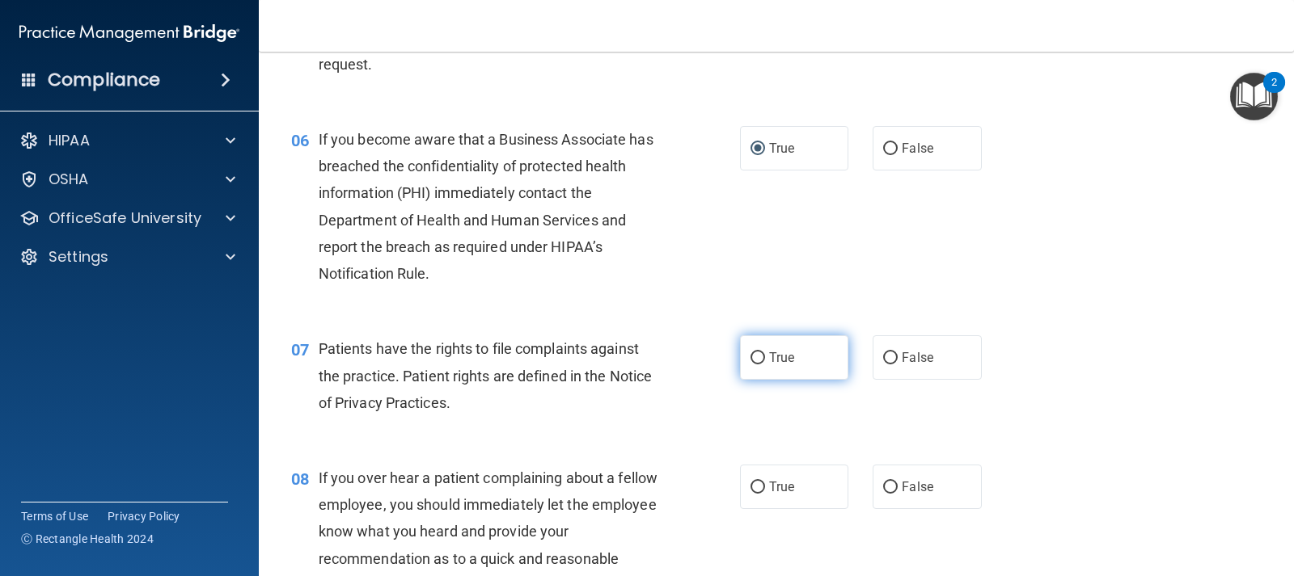
click at [758, 358] on input "True" at bounding box center [757, 359] width 15 height 12
radio input "true"
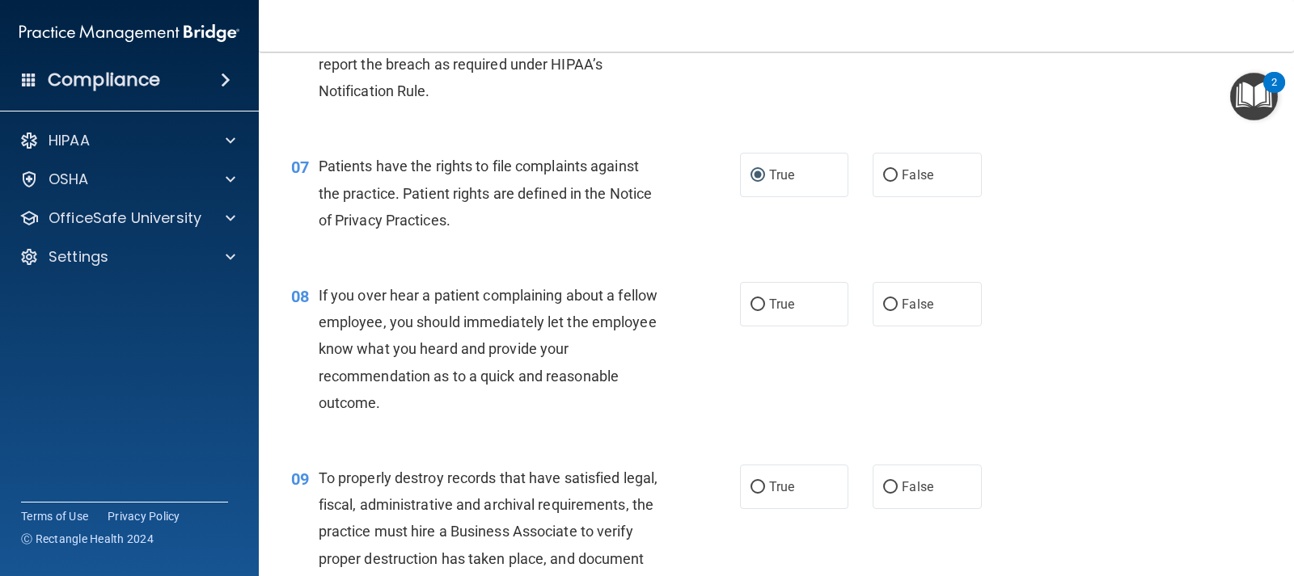
scroll to position [1051, 0]
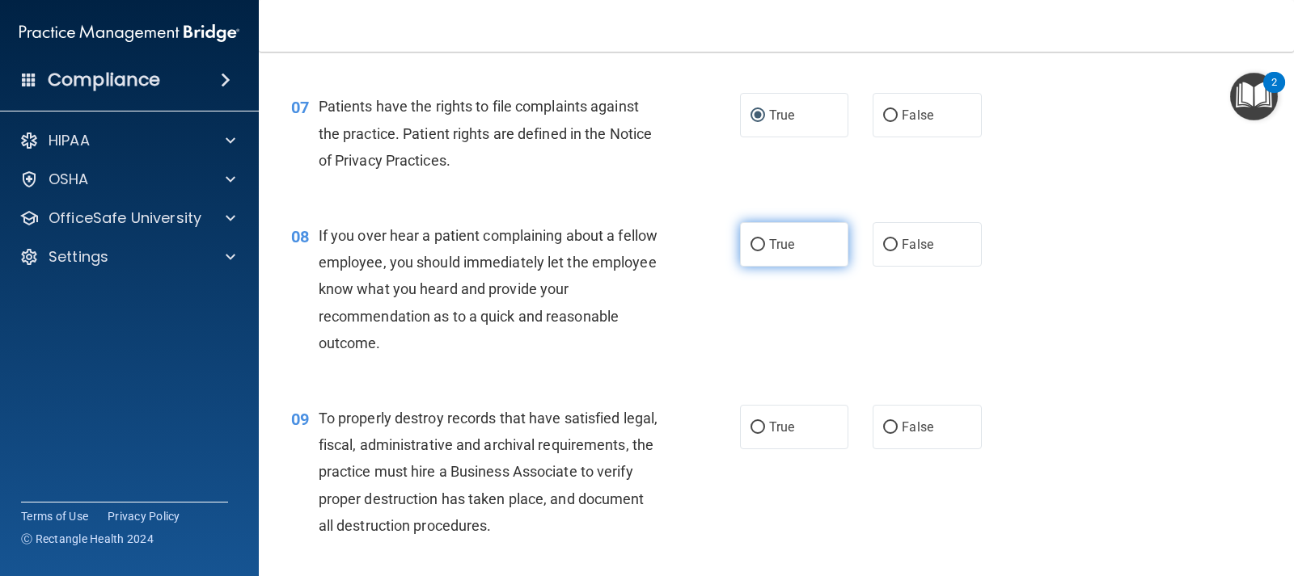
click at [774, 252] on label "True" at bounding box center [794, 244] width 108 height 44
click at [765, 251] on input "True" at bounding box center [757, 245] width 15 height 12
radio input "true"
click at [897, 255] on label "False" at bounding box center [926, 244] width 108 height 44
click at [897, 251] on input "False" at bounding box center [890, 245] width 15 height 12
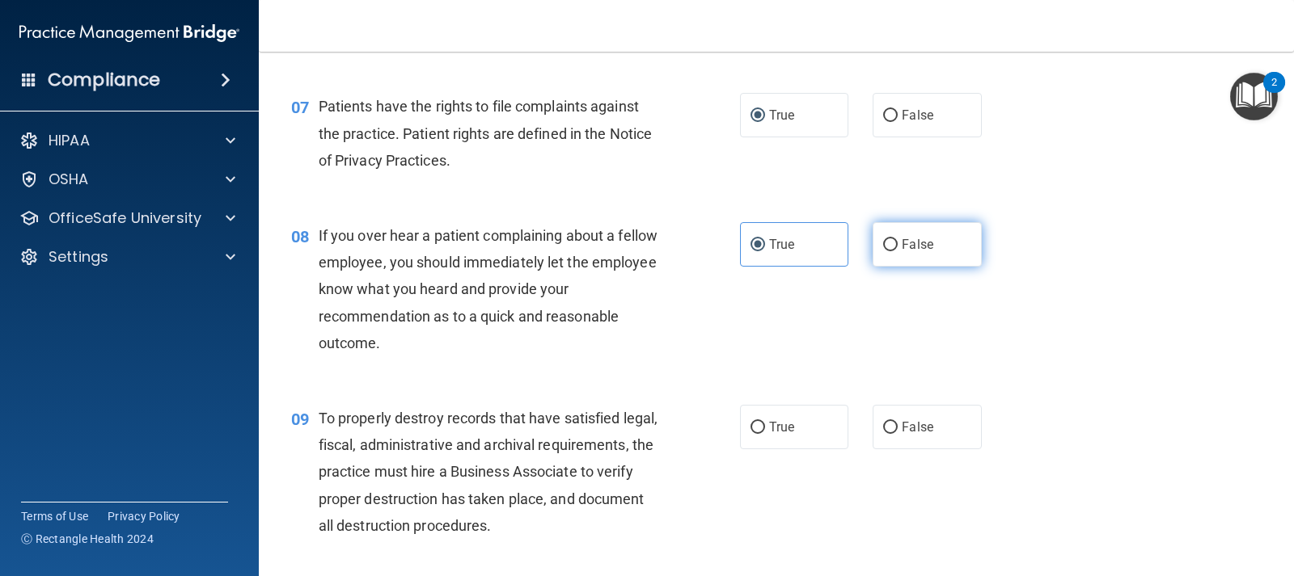
radio input "true"
radio input "false"
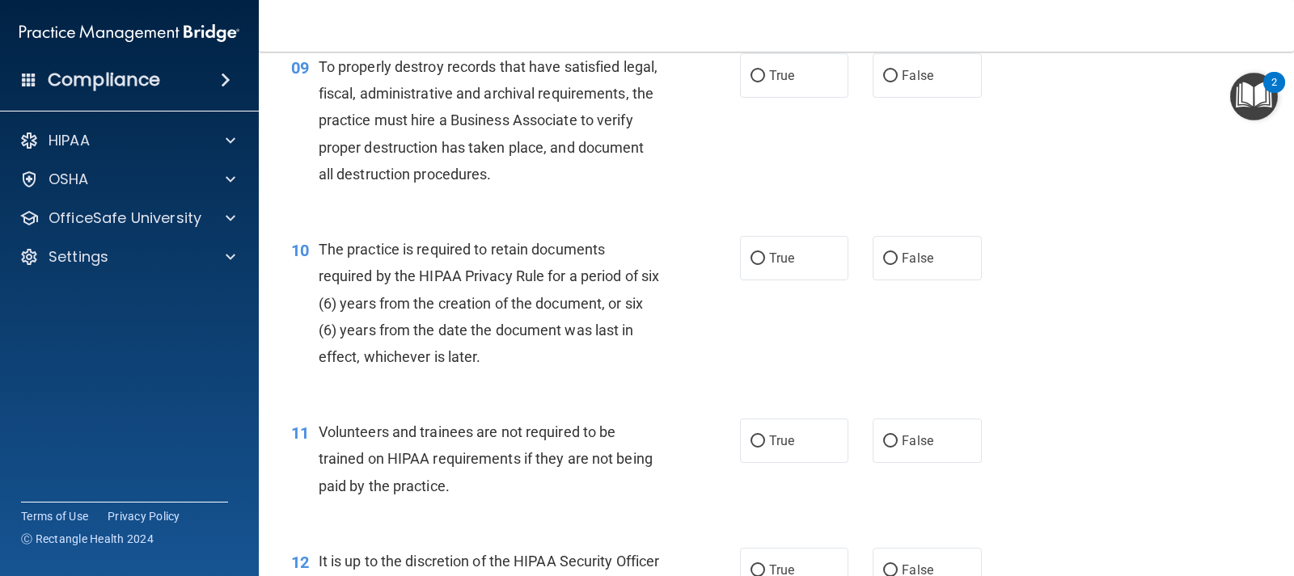
scroll to position [1375, 0]
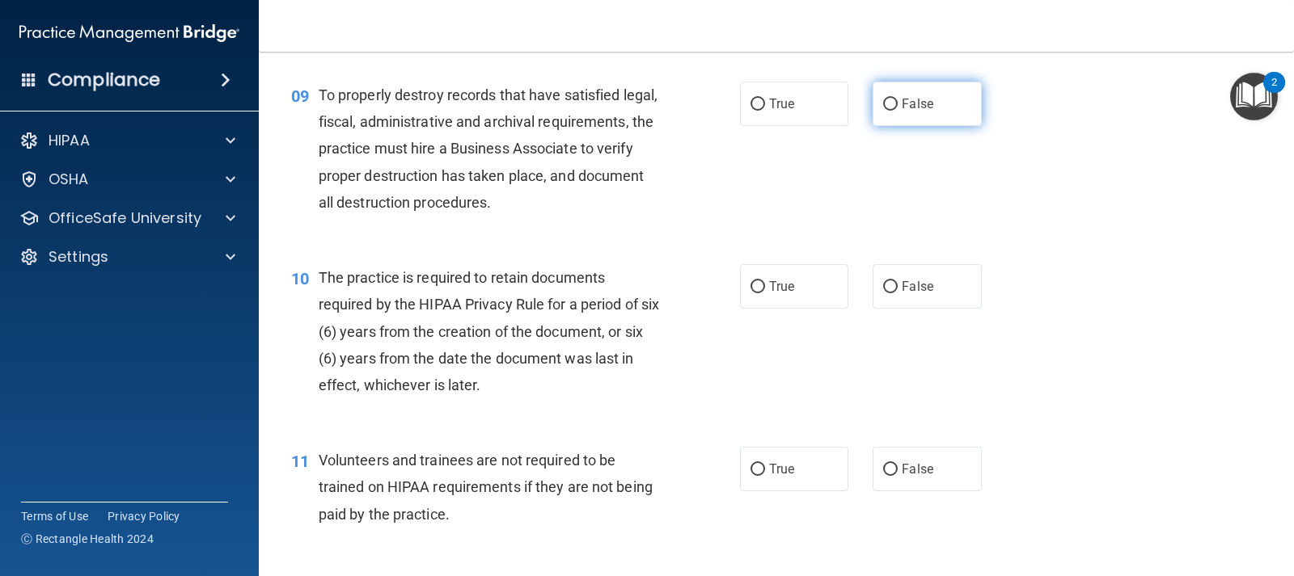
click at [902, 110] on span "False" at bounding box center [918, 103] width 32 height 15
click at [897, 110] on input "False" at bounding box center [890, 105] width 15 height 12
radio input "true"
click at [786, 285] on span "True" at bounding box center [781, 286] width 25 height 15
click at [765, 285] on input "True" at bounding box center [757, 287] width 15 height 12
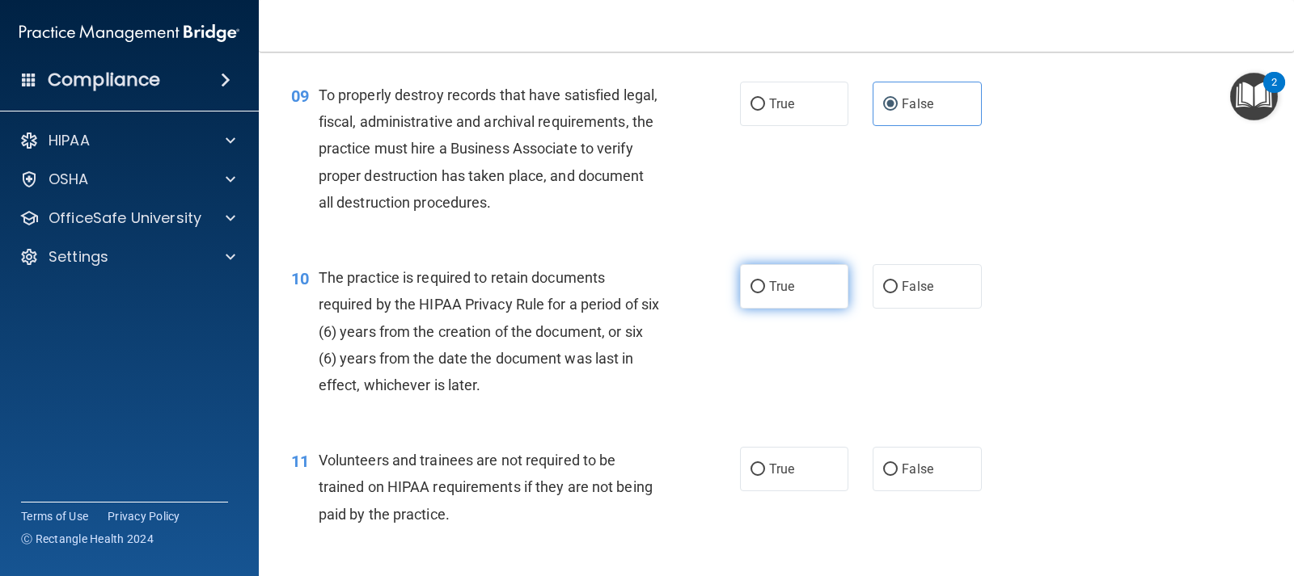
radio input "true"
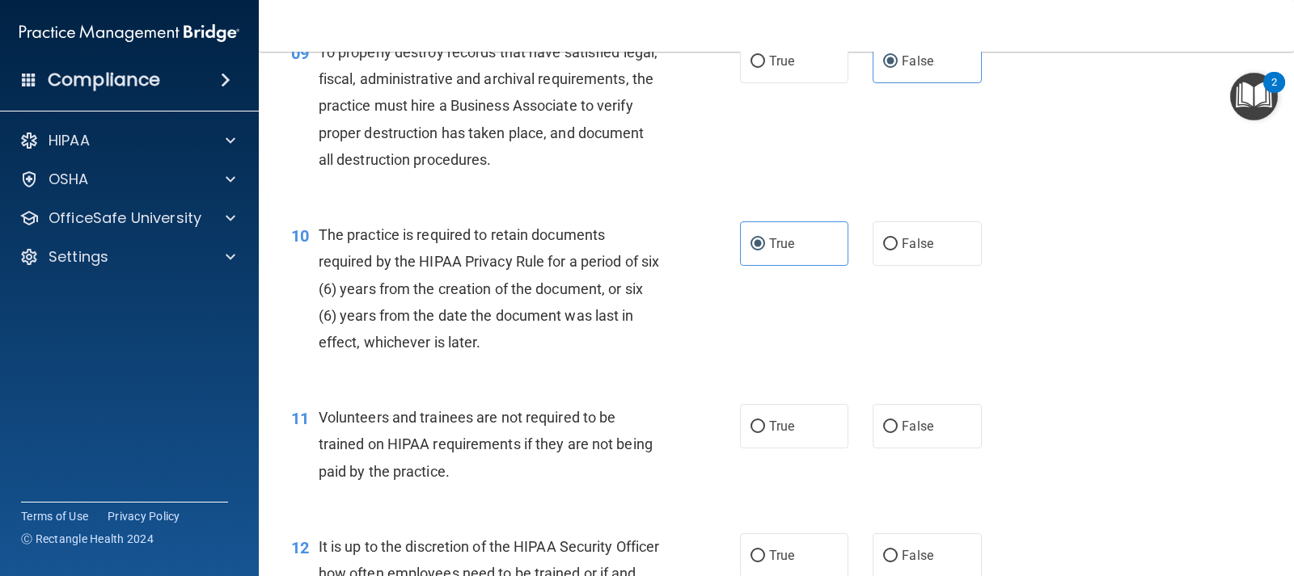
scroll to position [1536, 0]
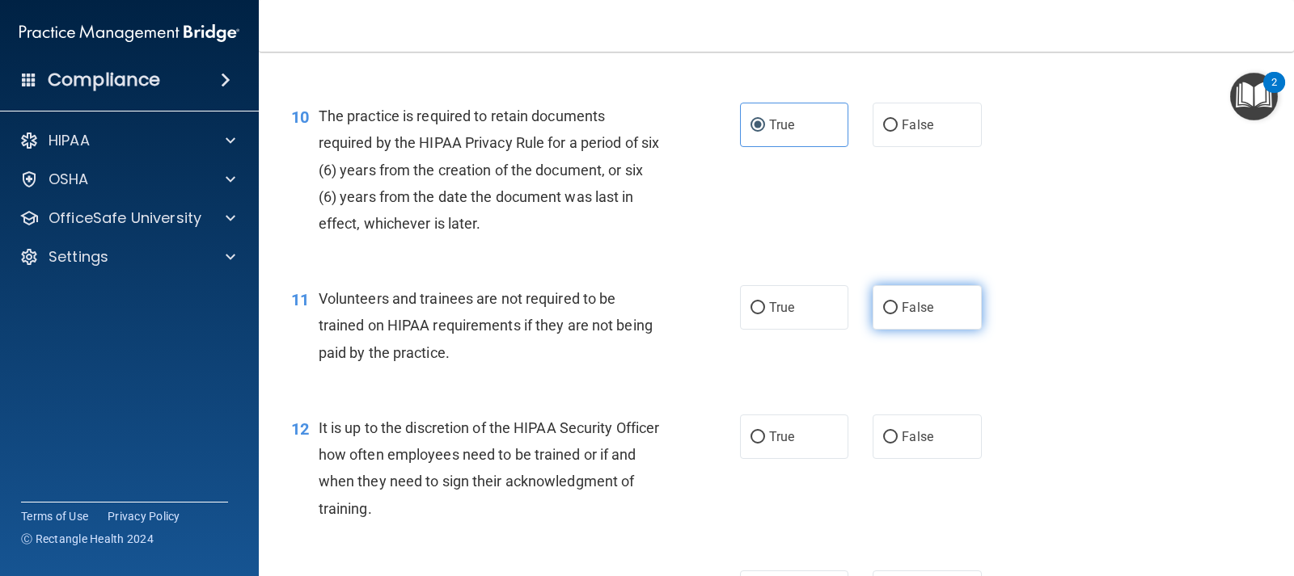
click at [884, 310] on input "False" at bounding box center [890, 308] width 15 height 12
radio input "true"
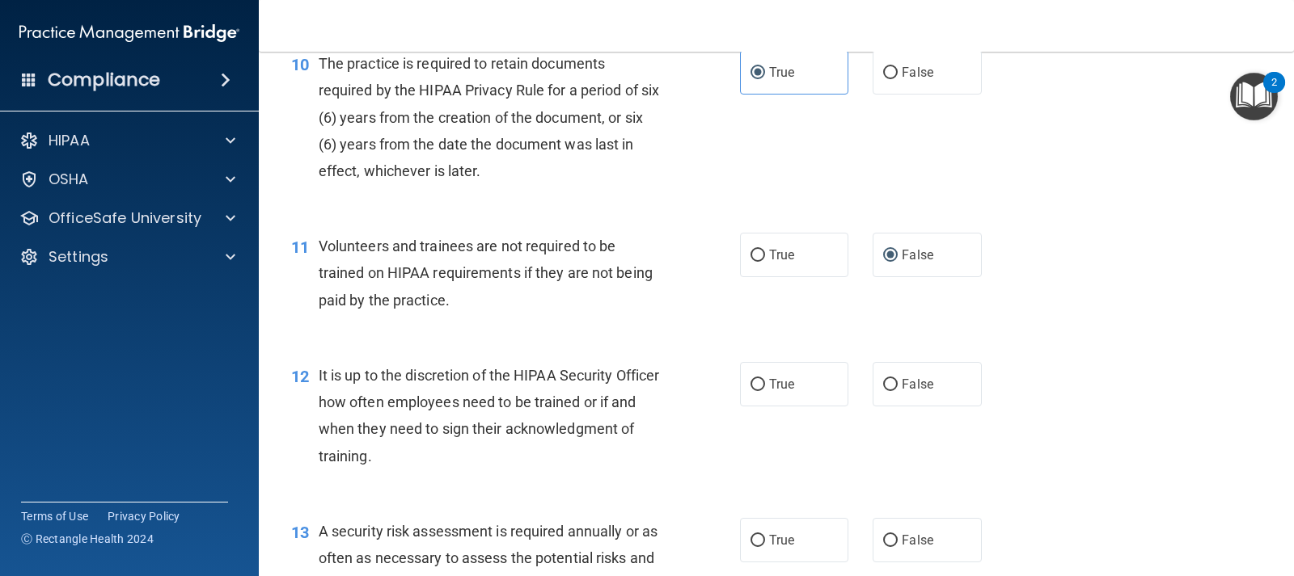
scroll to position [1617, 0]
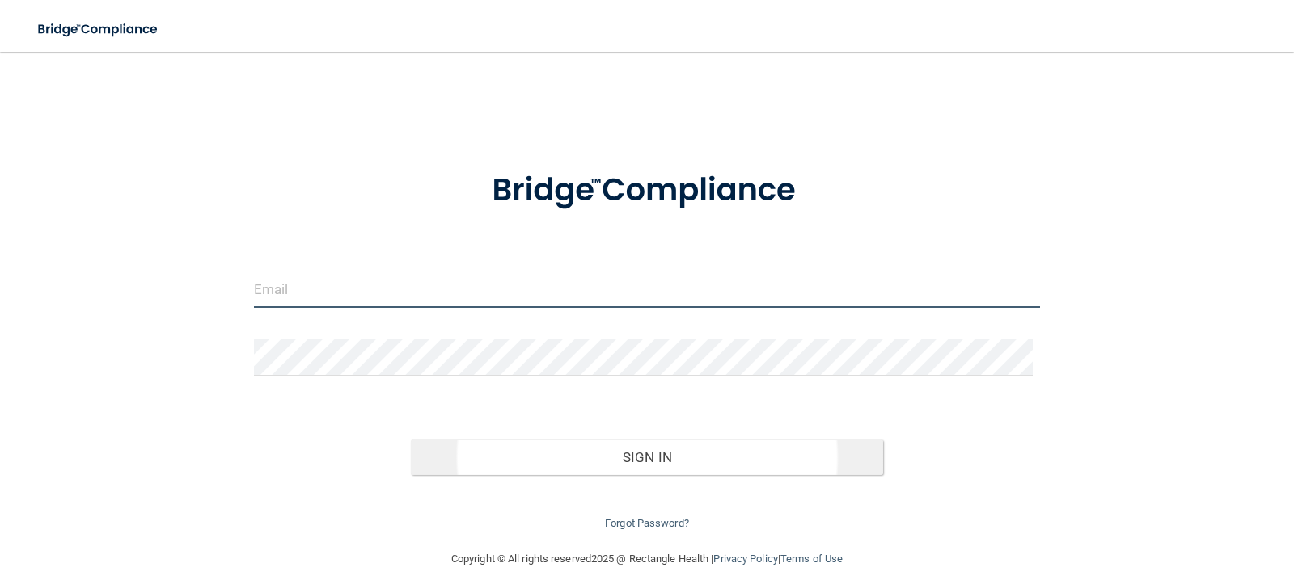
type input "[EMAIL_ADDRESS][DOMAIN_NAME]"
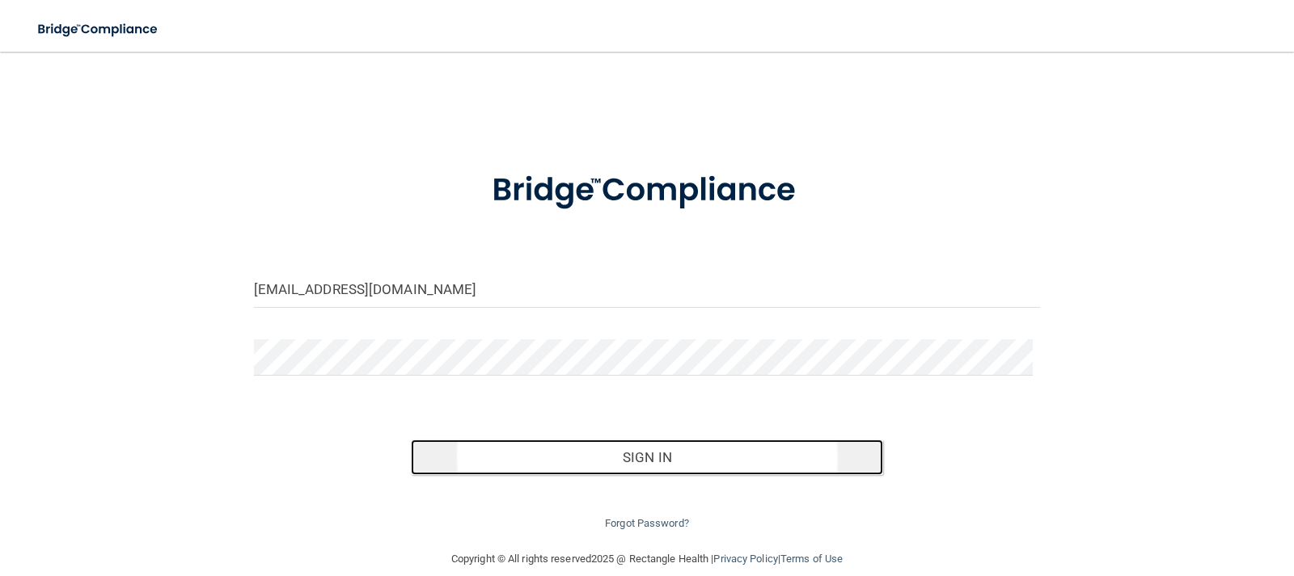
click at [590, 446] on button "Sign In" at bounding box center [647, 458] width 472 height 36
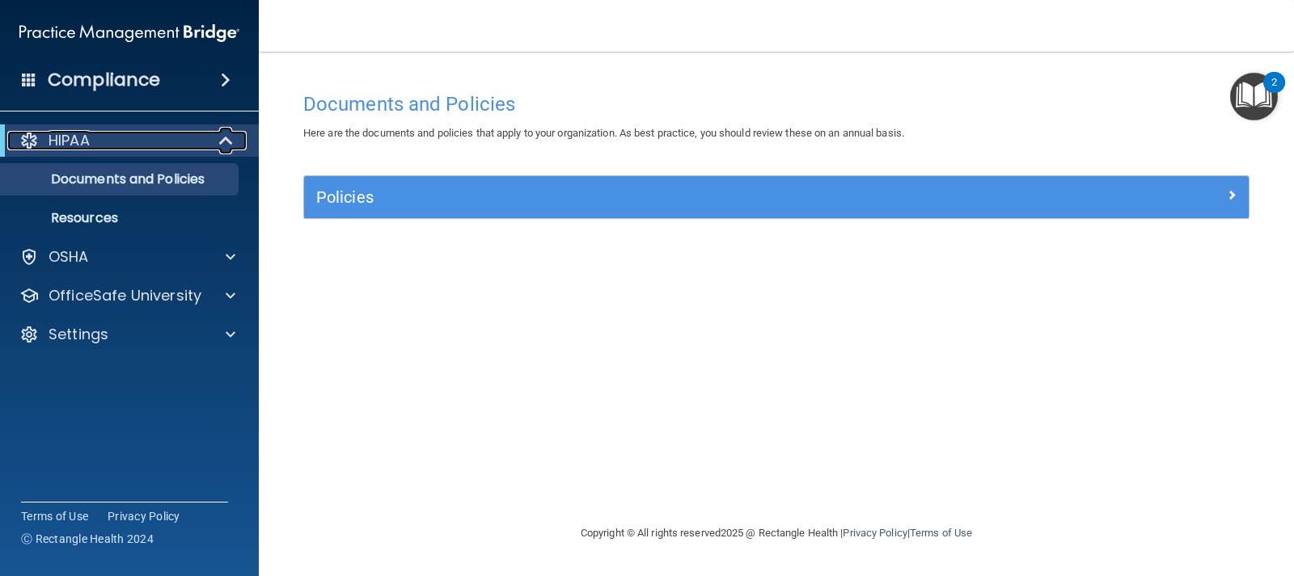
click at [158, 141] on div "HIPAA" at bounding box center [107, 140] width 200 height 19
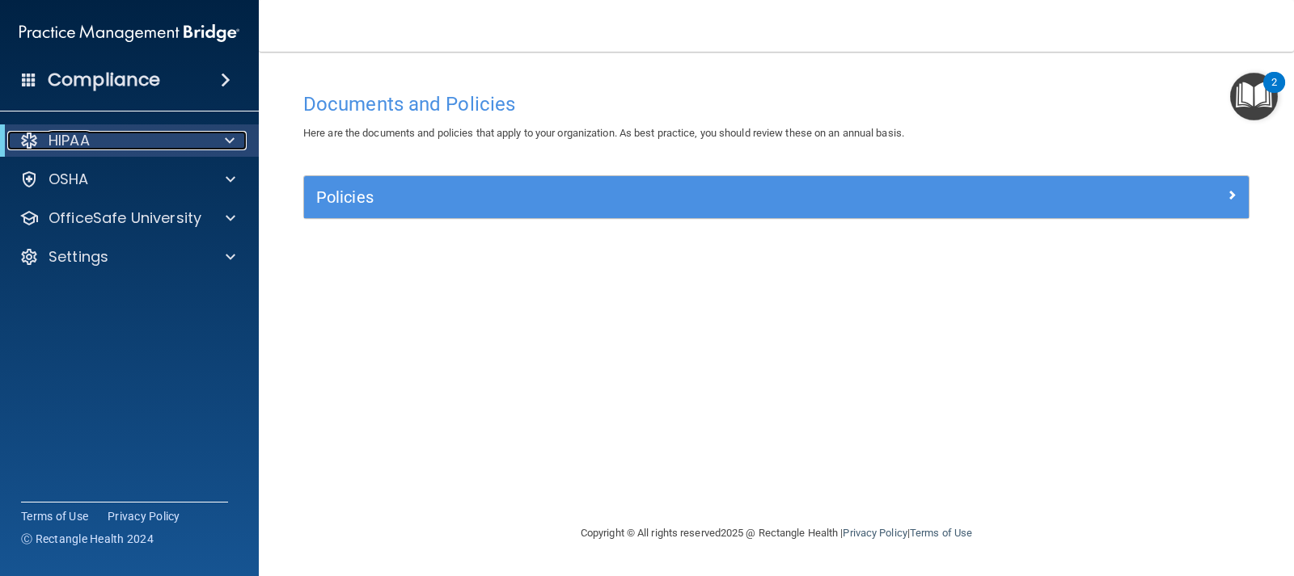
click at [167, 144] on div "HIPAA" at bounding box center [107, 140] width 200 height 19
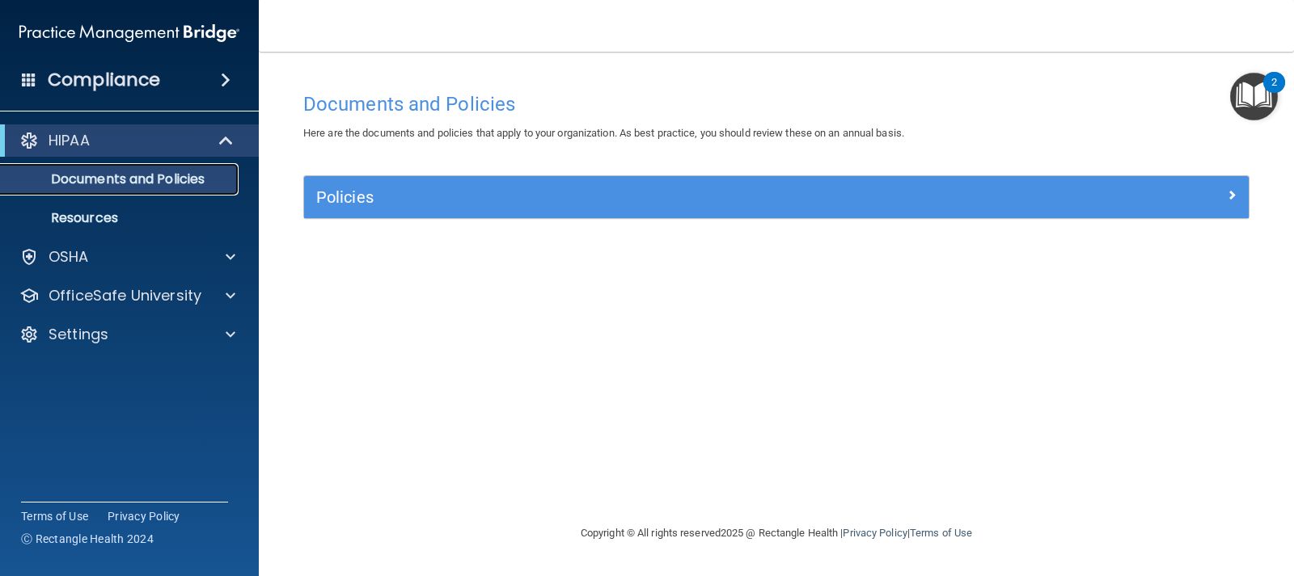
click at [167, 175] on p "Documents and Policies" at bounding box center [121, 179] width 221 height 16
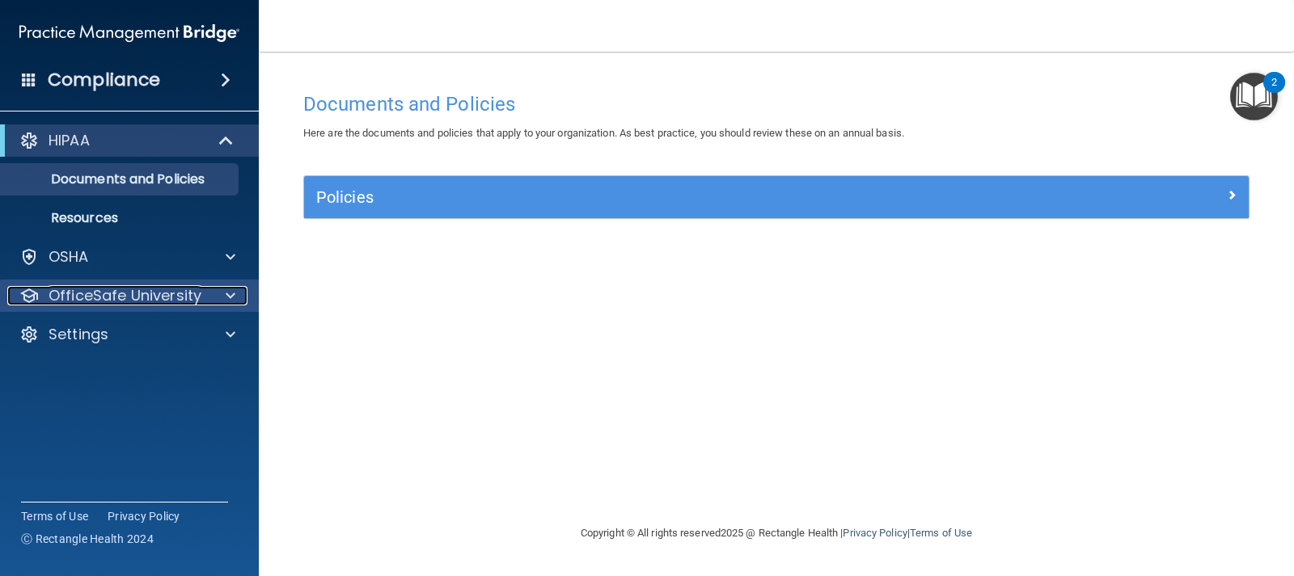
click at [124, 303] on p "OfficeSafe University" at bounding box center [125, 295] width 153 height 19
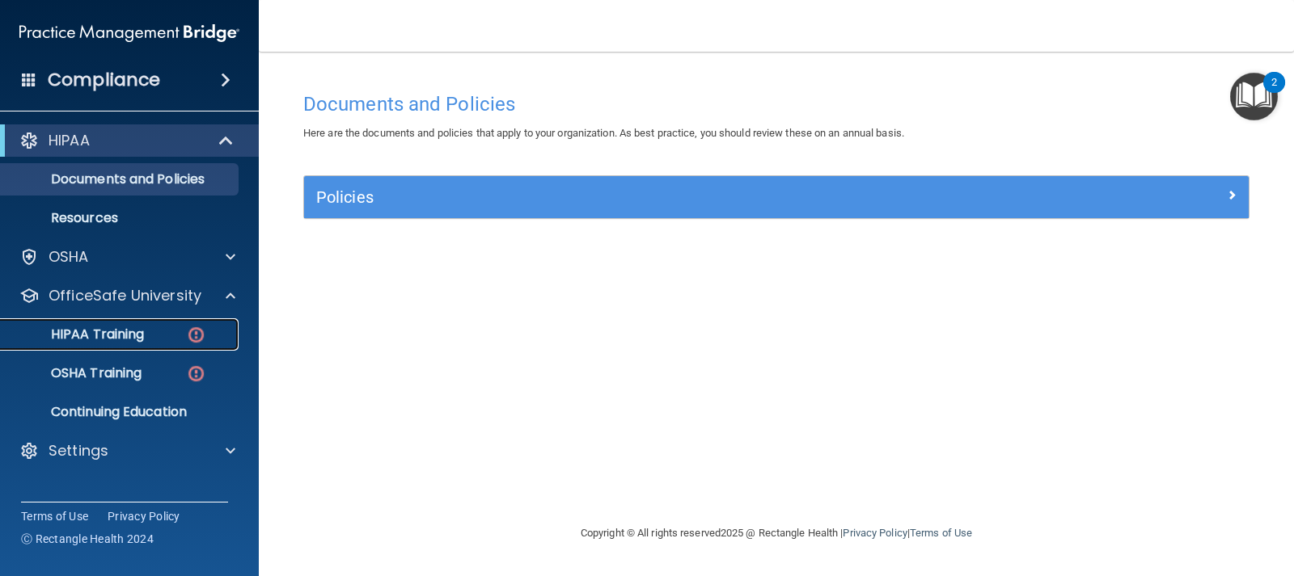
click at [144, 331] on p "HIPAA Training" at bounding box center [77, 335] width 133 height 16
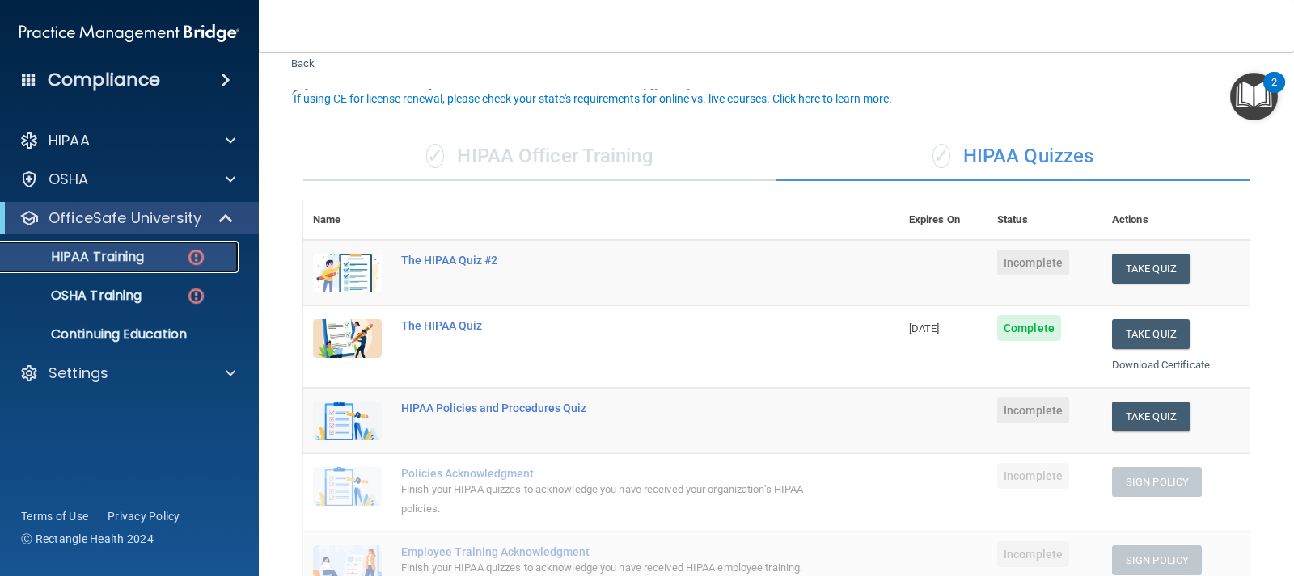
scroll to position [81, 0]
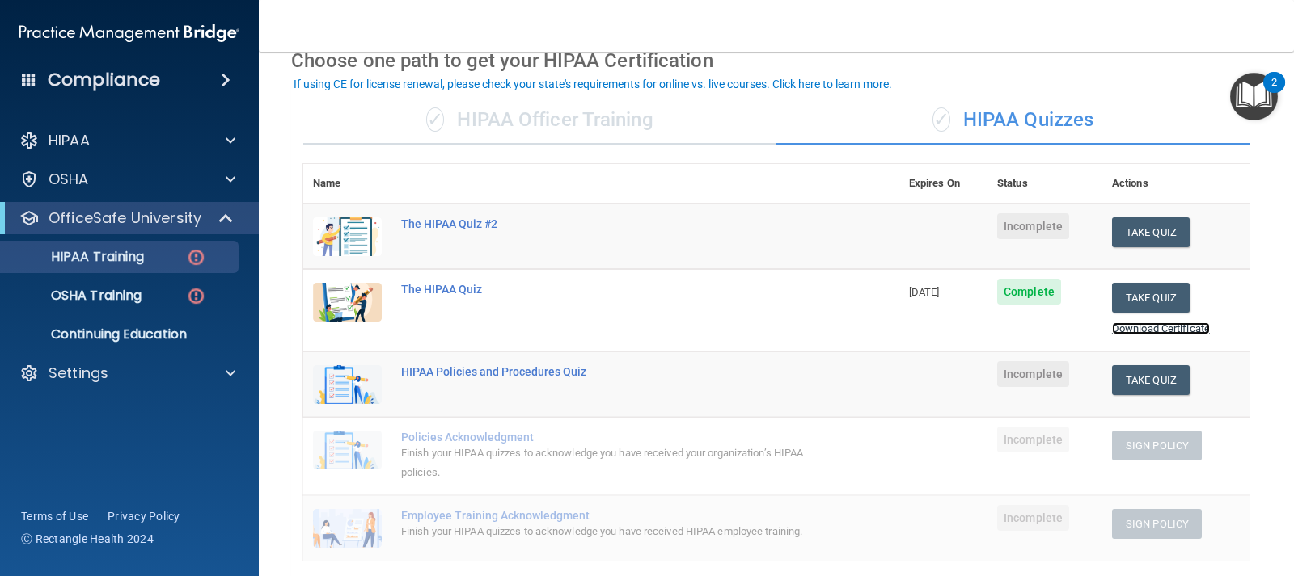
click at [1162, 327] on link "Download Certificate" at bounding box center [1161, 329] width 98 height 12
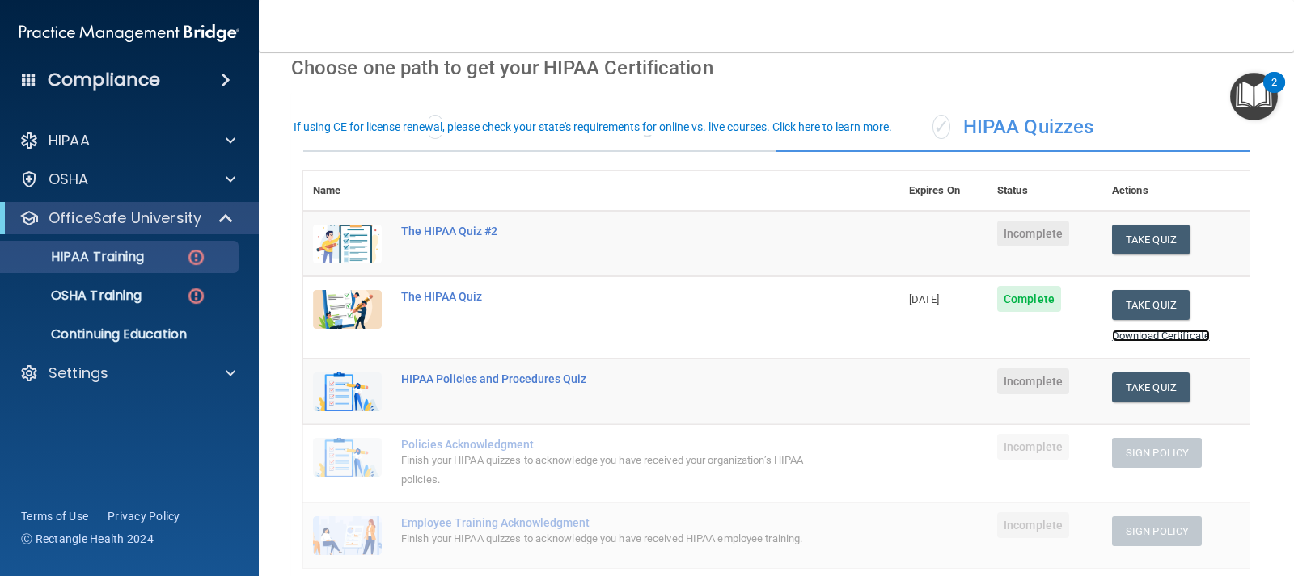
scroll to position [35, 0]
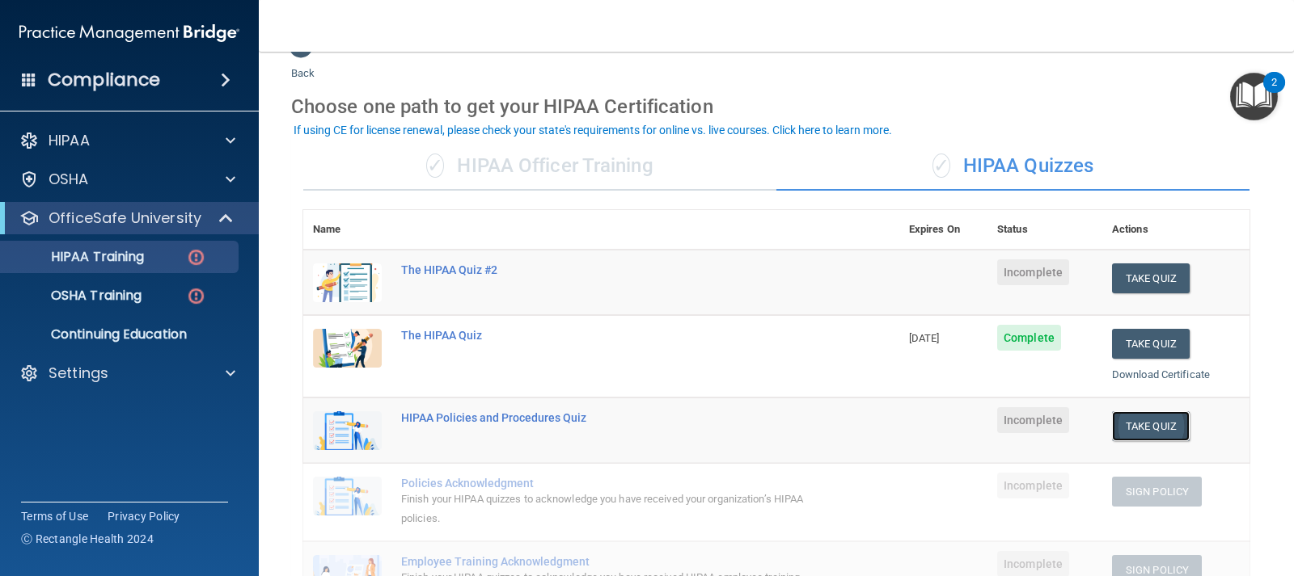
click at [1130, 428] on button "Take Quiz" at bounding box center [1151, 427] width 78 height 30
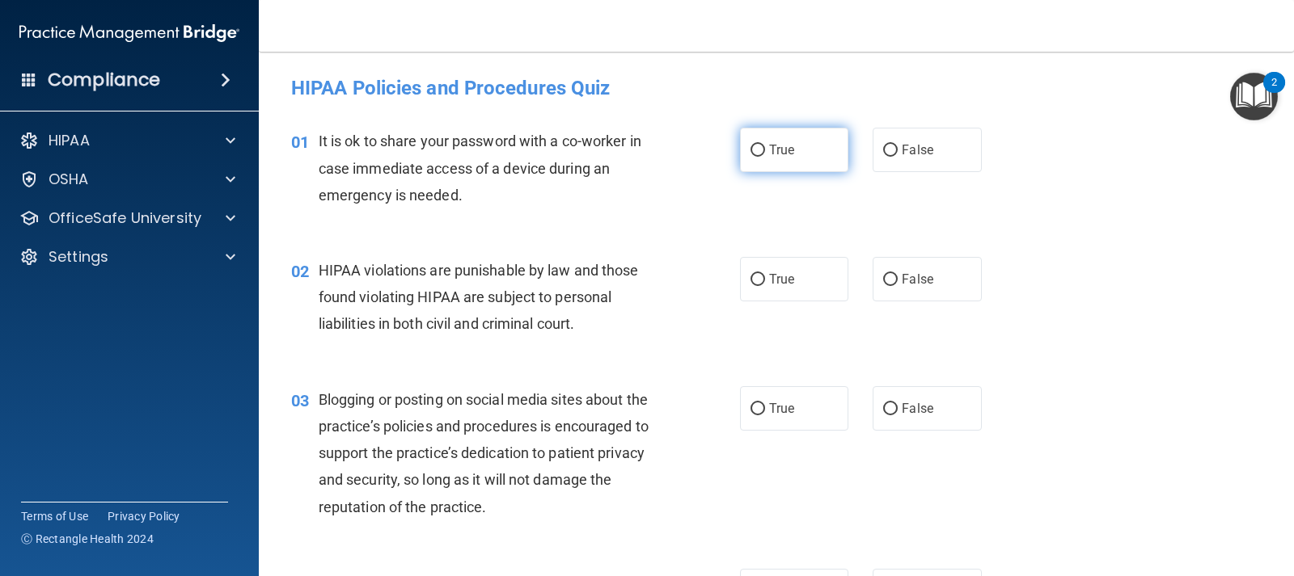
click at [790, 147] on label "True" at bounding box center [794, 150] width 108 height 44
click at [765, 147] on input "True" at bounding box center [757, 151] width 15 height 12
radio input "true"
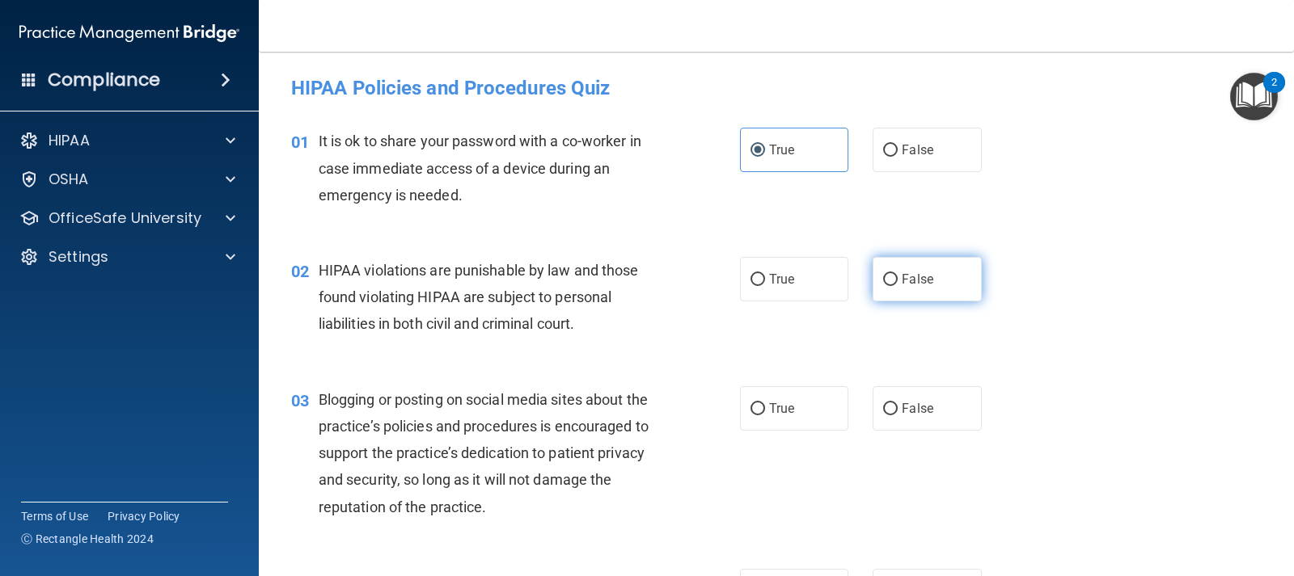
click at [916, 277] on span "False" at bounding box center [918, 279] width 32 height 15
click at [897, 277] on input "False" at bounding box center [890, 280] width 15 height 12
radio input "true"
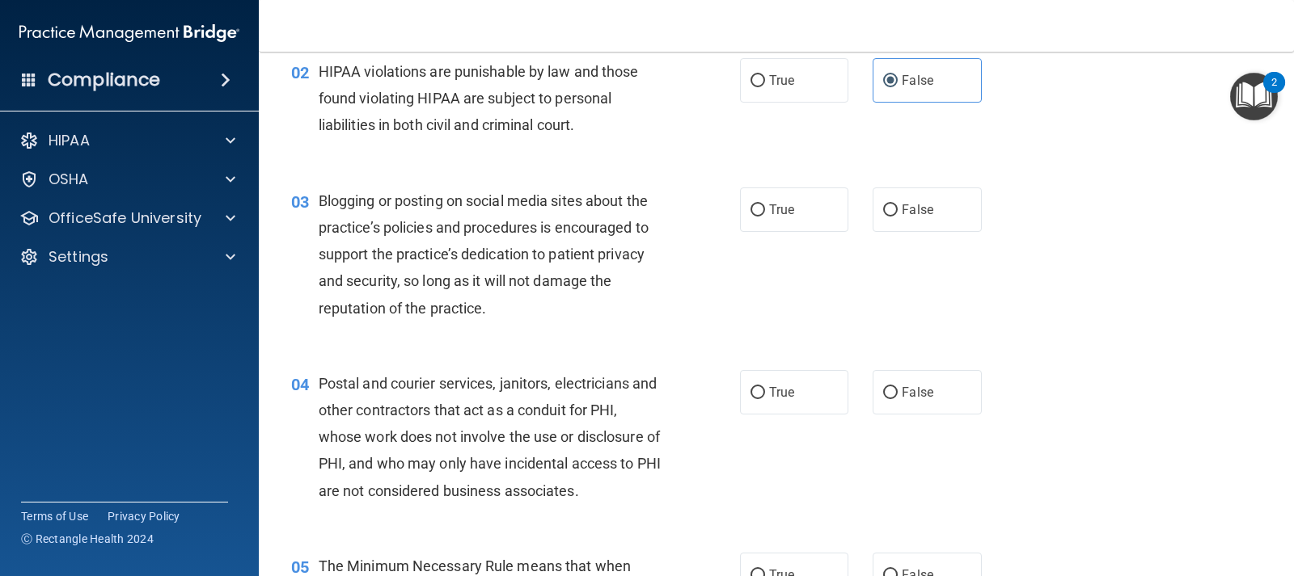
scroll to position [243, 0]
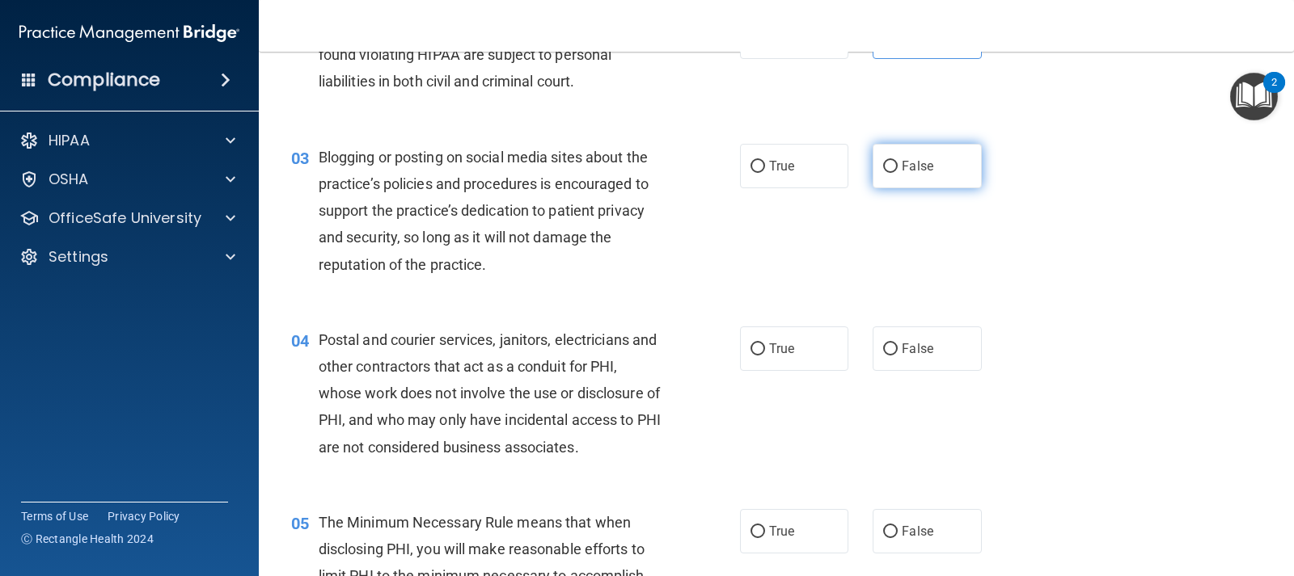
click at [919, 161] on span "False" at bounding box center [918, 165] width 32 height 15
click at [897, 161] on input "False" at bounding box center [890, 167] width 15 height 12
radio input "true"
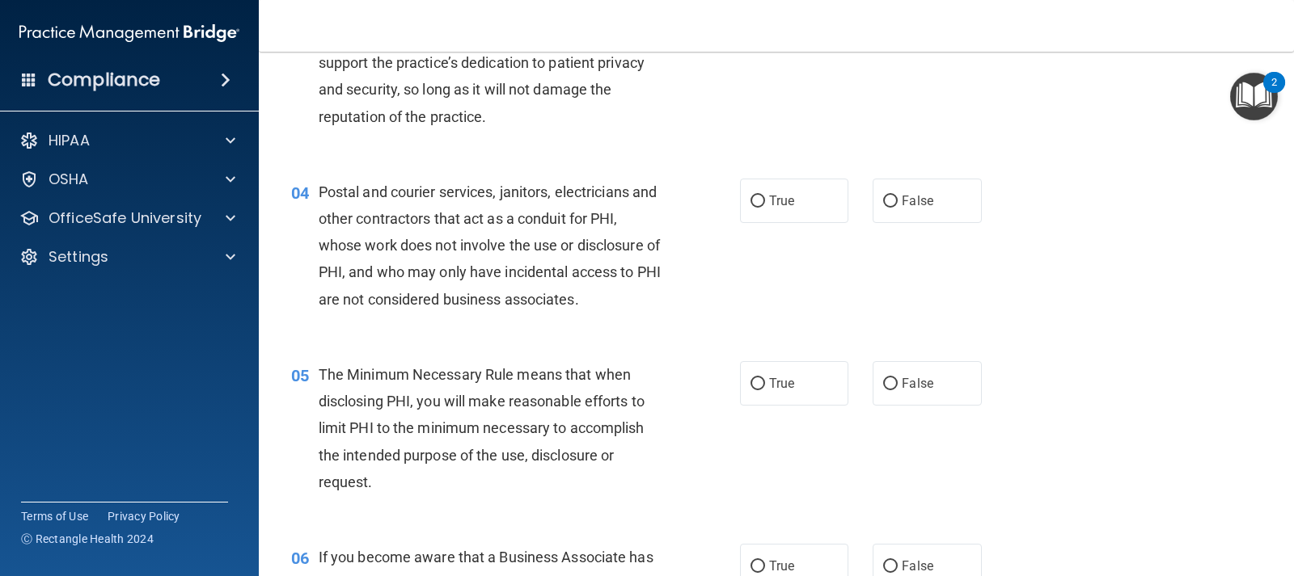
scroll to position [404, 0]
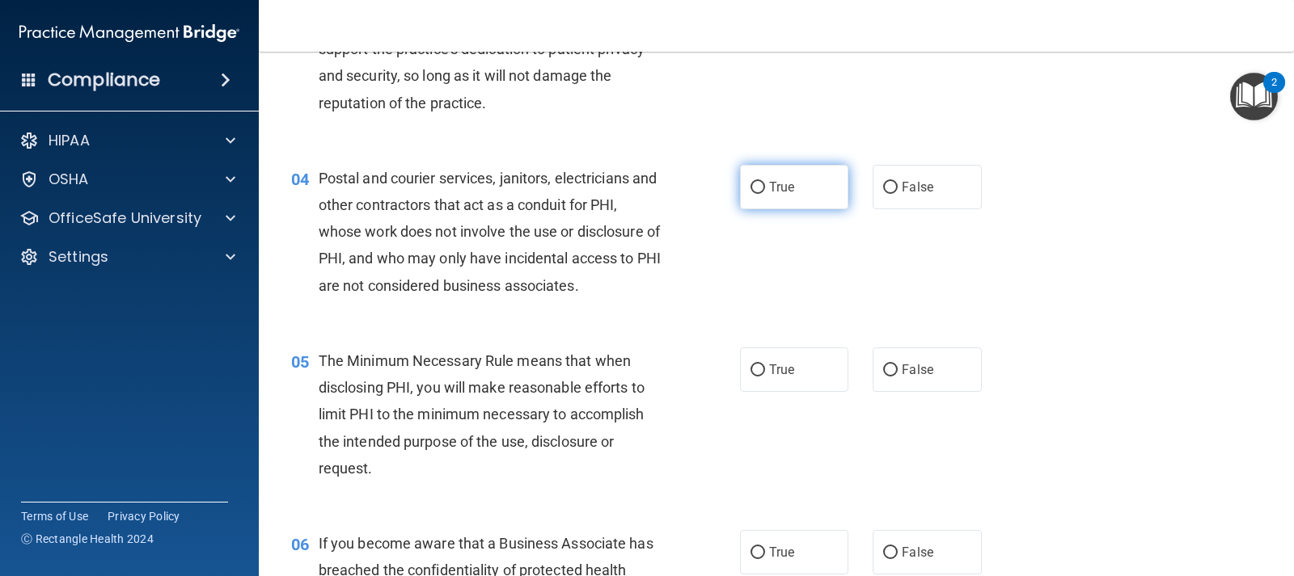
click at [781, 192] on span "True" at bounding box center [781, 186] width 25 height 15
click at [765, 192] on input "True" at bounding box center [757, 188] width 15 height 12
radio input "true"
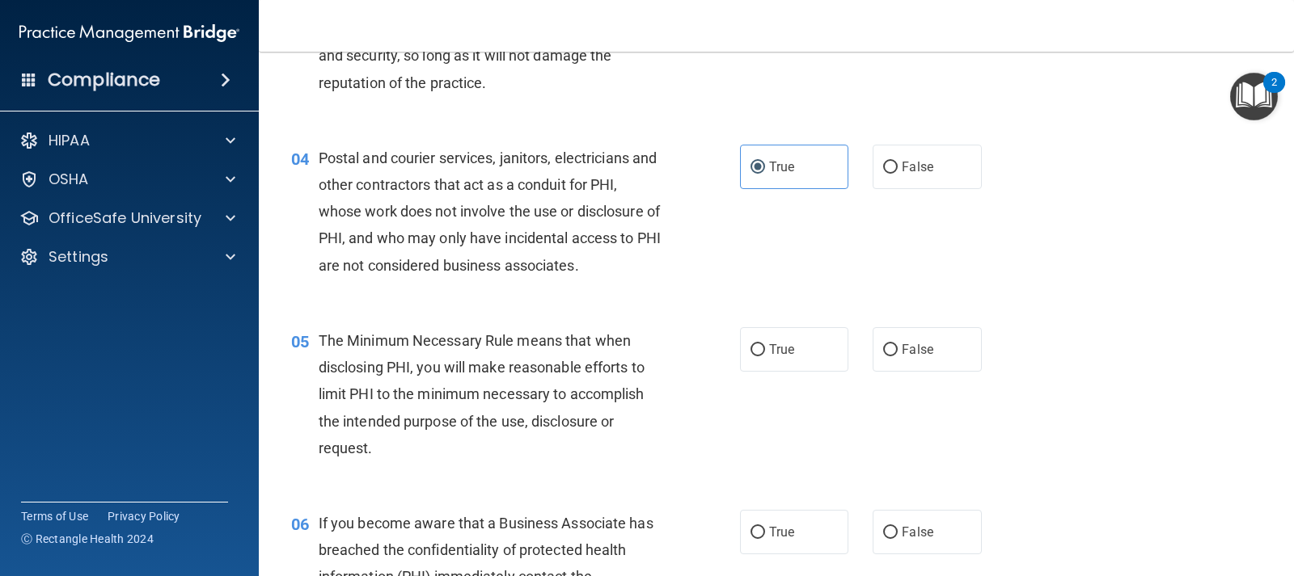
scroll to position [485, 0]
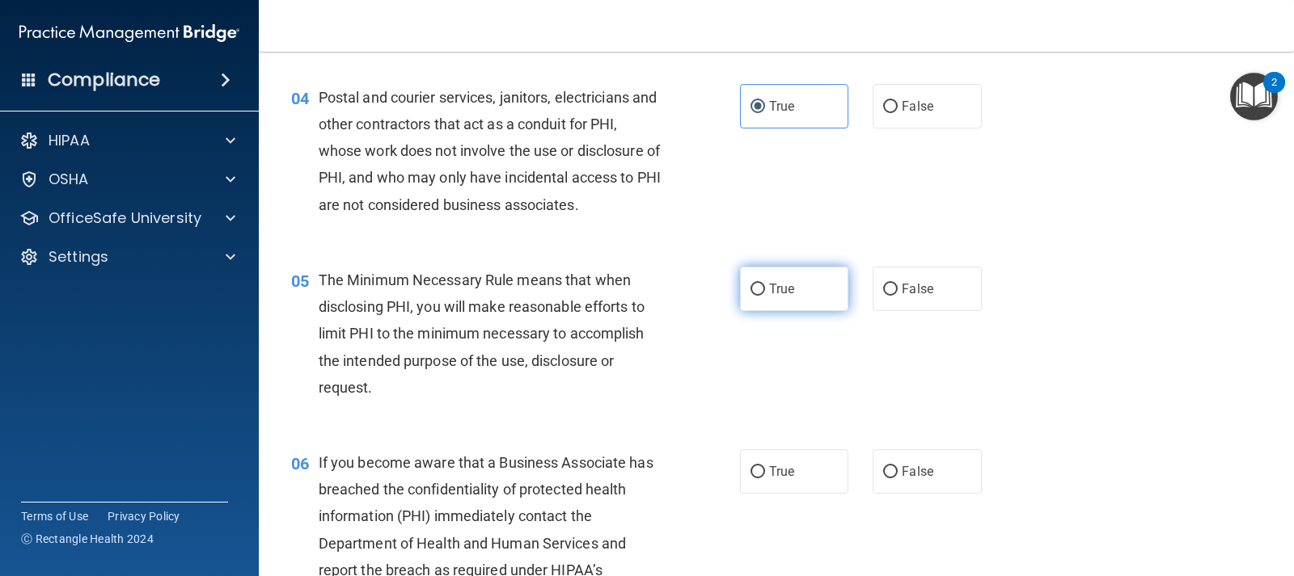
click at [794, 291] on label "True" at bounding box center [794, 289] width 108 height 44
click at [765, 291] on input "True" at bounding box center [757, 290] width 15 height 12
radio input "true"
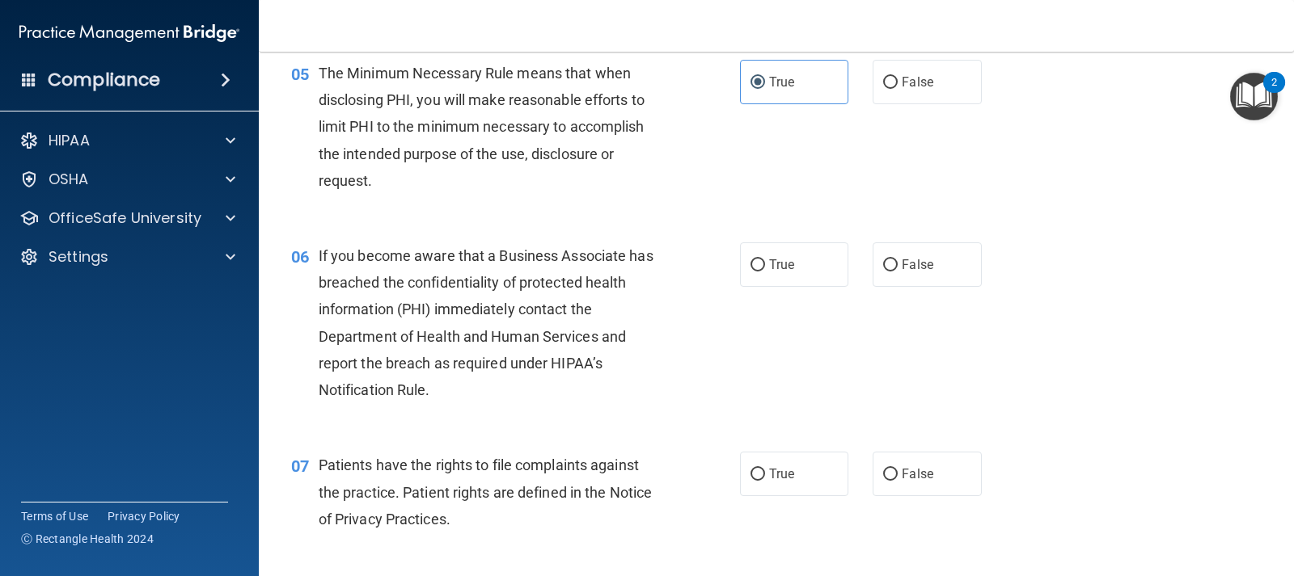
scroll to position [728, 0]
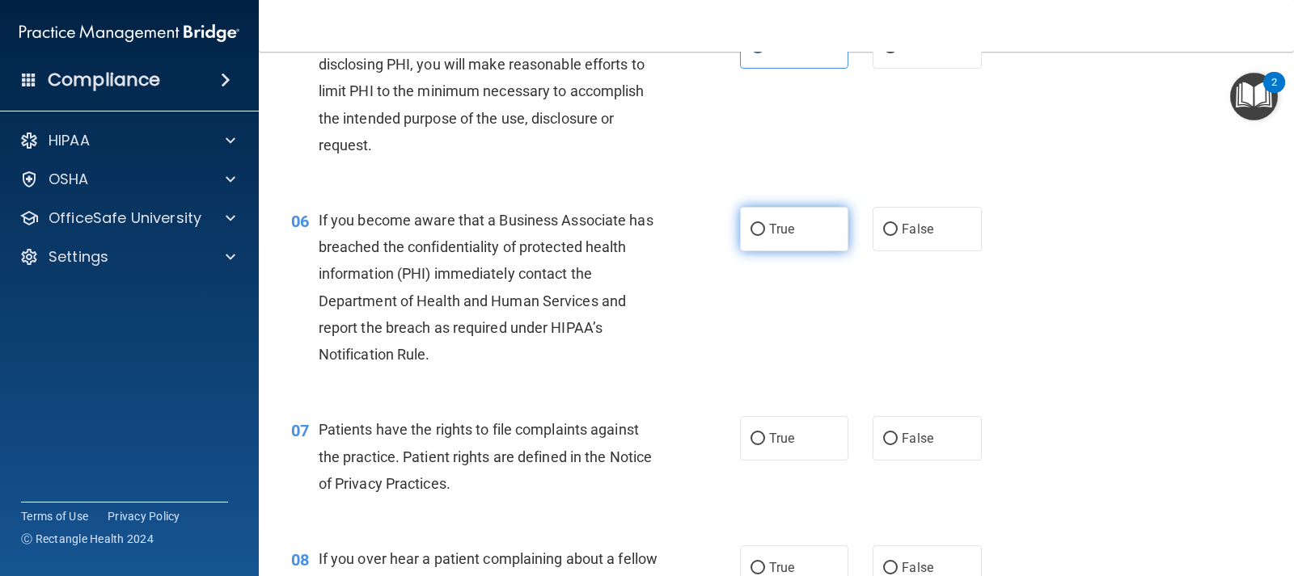
click at [758, 224] on input "True" at bounding box center [757, 230] width 15 height 12
radio input "true"
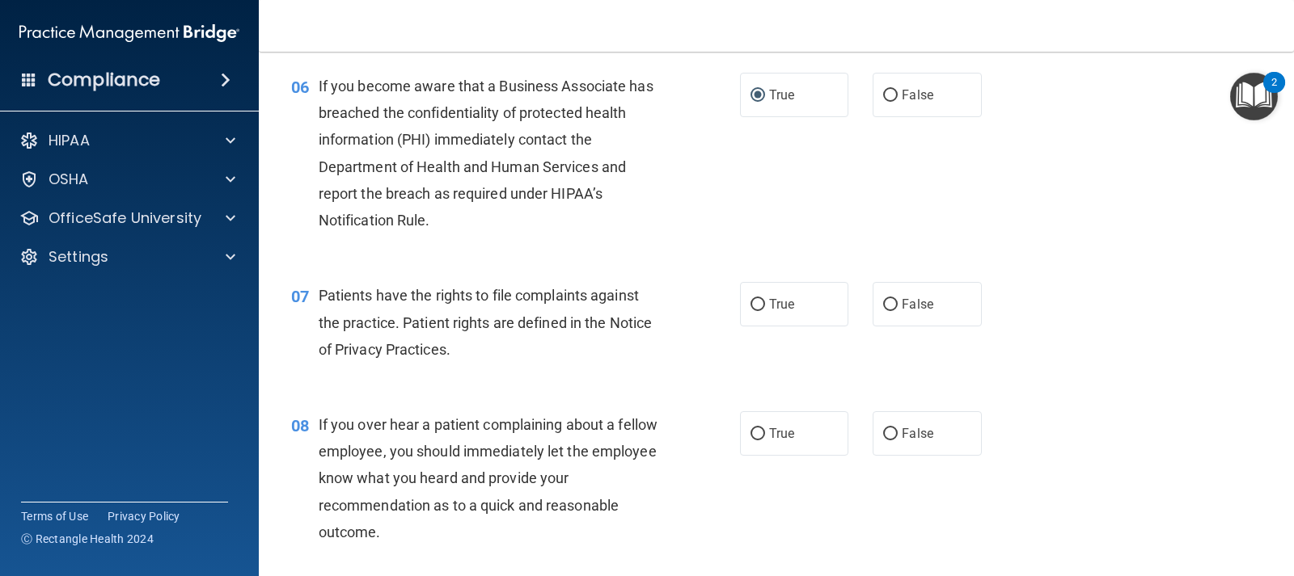
scroll to position [889, 0]
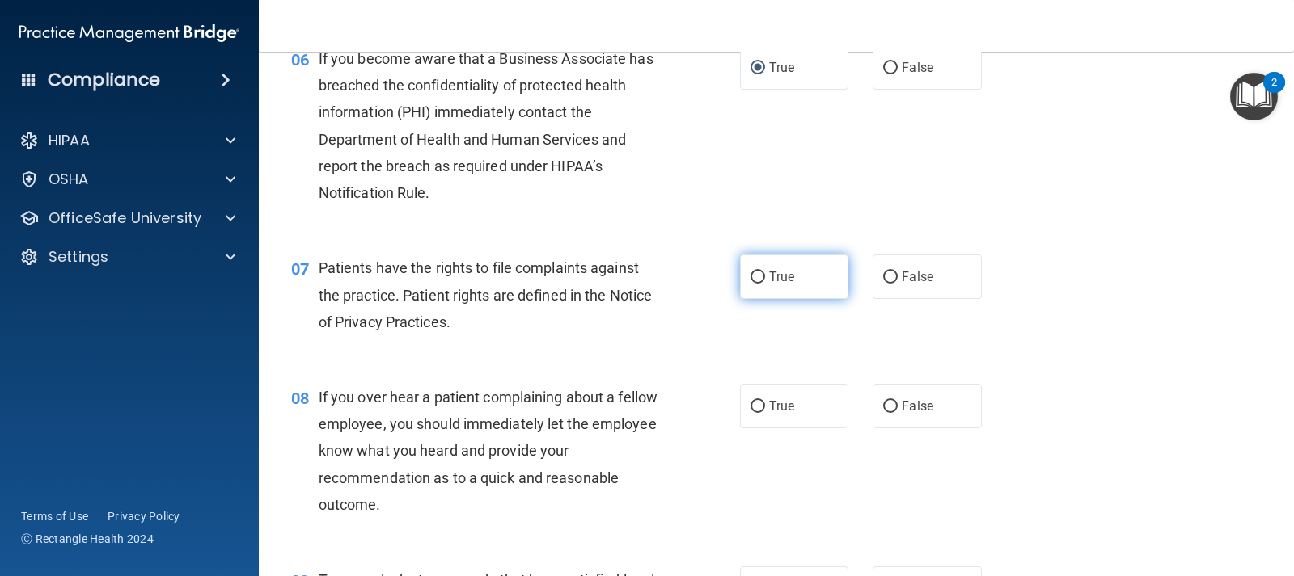
click at [762, 288] on label "True" at bounding box center [794, 277] width 108 height 44
click at [762, 284] on input "True" at bounding box center [757, 278] width 15 height 12
radio input "true"
click at [902, 272] on span "False" at bounding box center [918, 276] width 32 height 15
click at [897, 272] on input "False" at bounding box center [890, 278] width 15 height 12
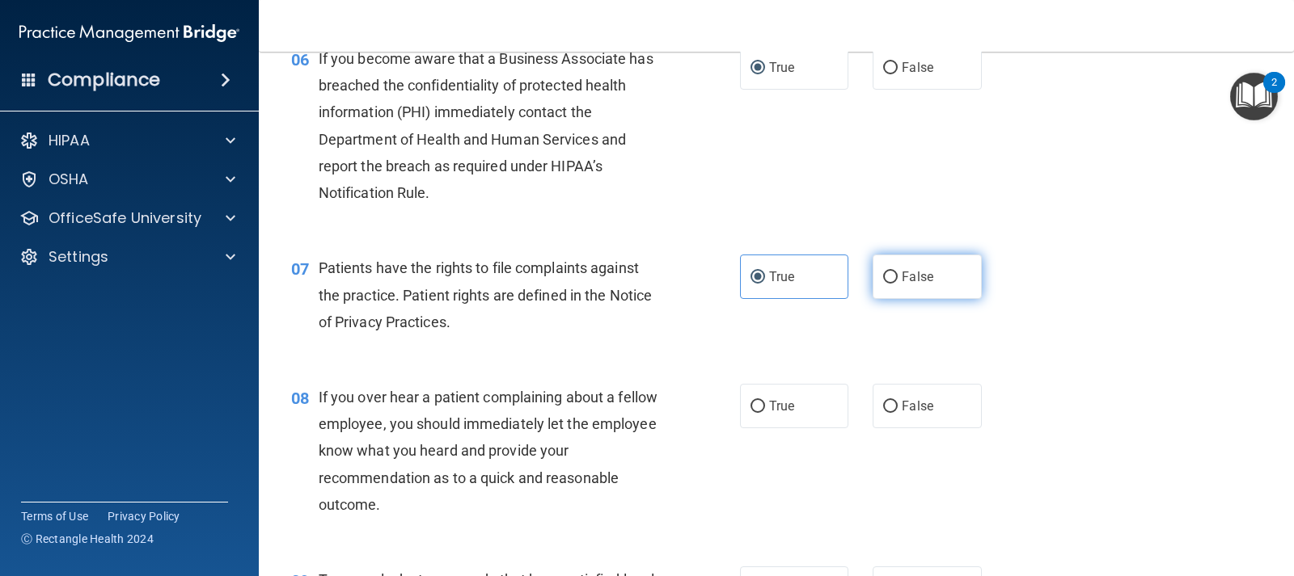
radio input "true"
radio input "false"
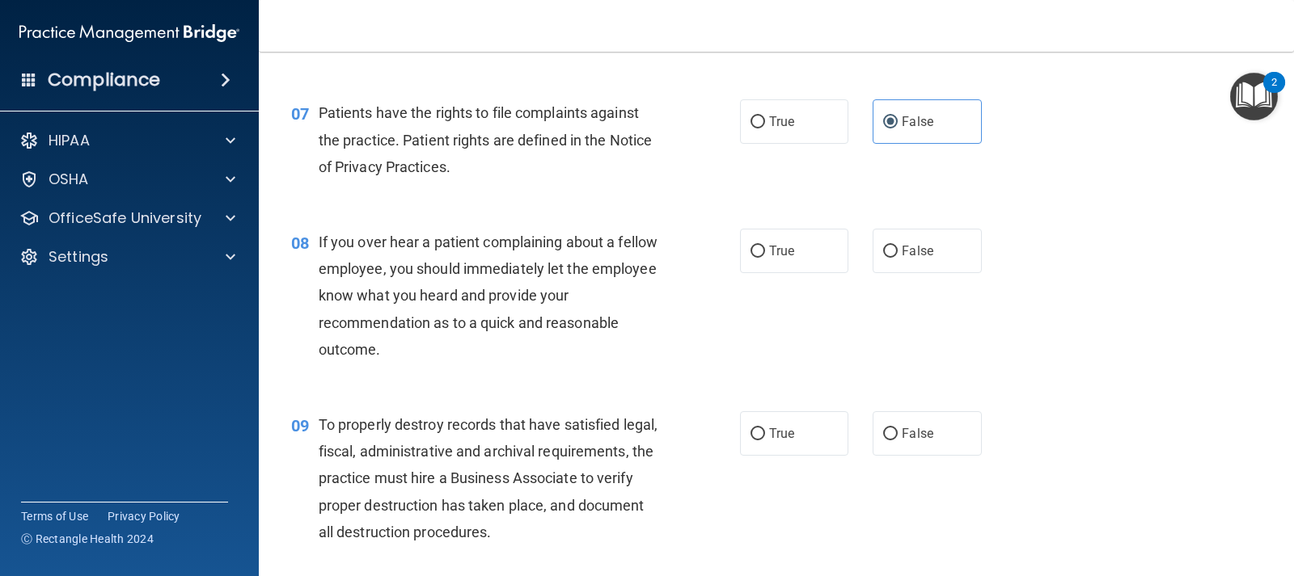
scroll to position [1051, 0]
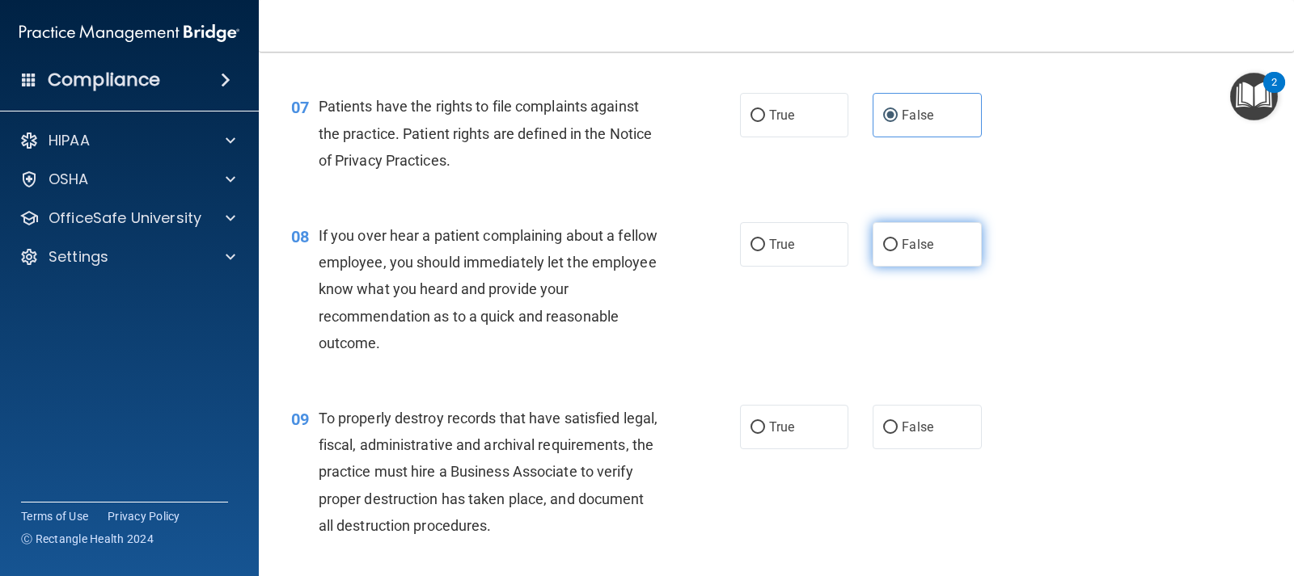
click at [887, 248] on input "False" at bounding box center [890, 245] width 15 height 12
radio input "true"
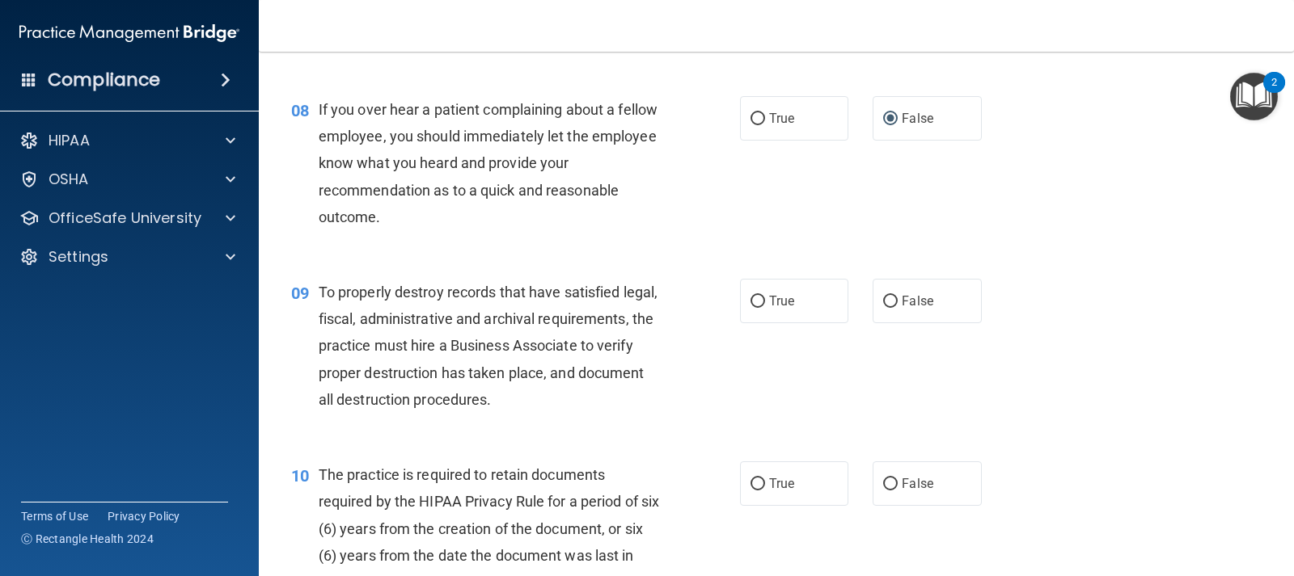
scroll to position [1213, 0]
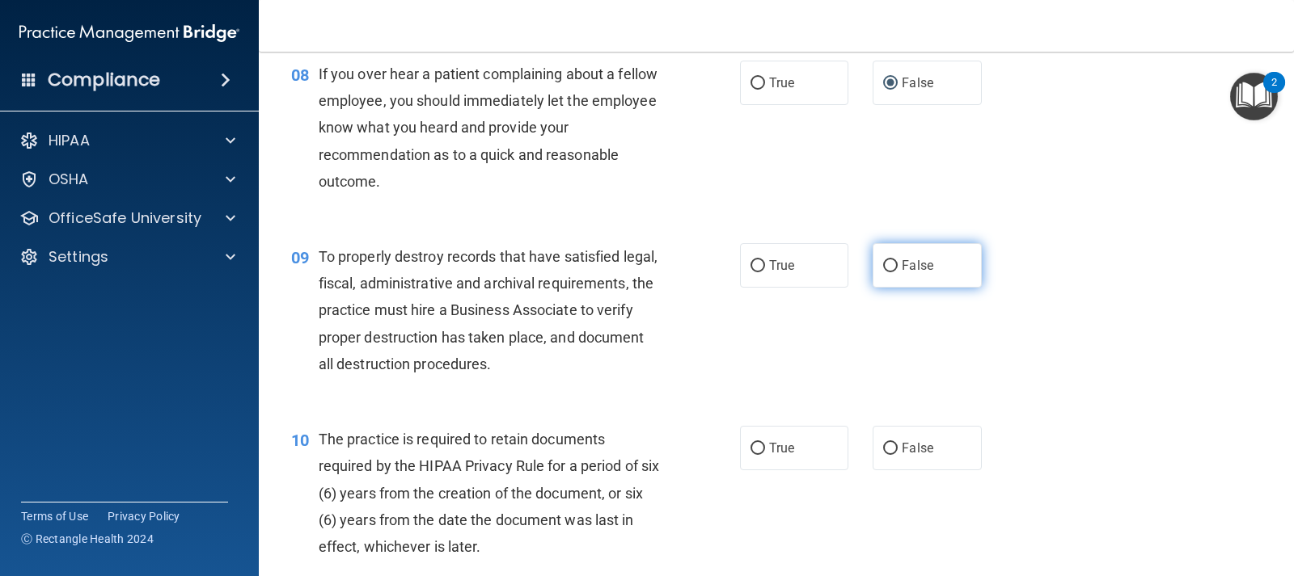
click at [894, 277] on label "False" at bounding box center [926, 265] width 108 height 44
click at [894, 272] on input "False" at bounding box center [890, 266] width 15 height 12
radio input "true"
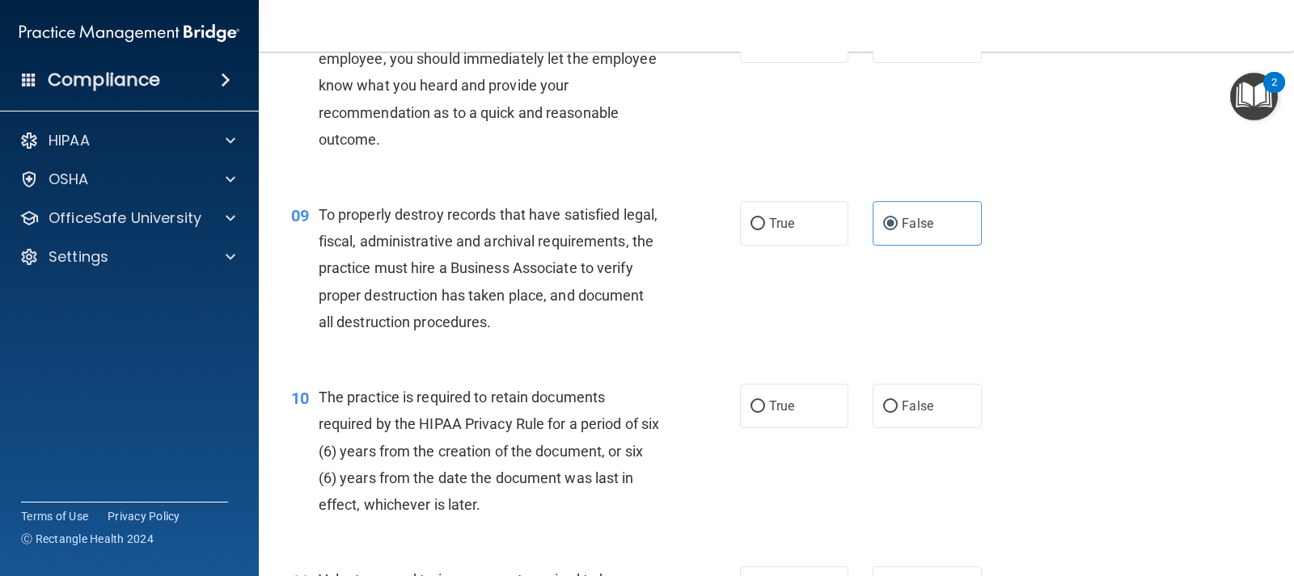
scroll to position [1375, 0]
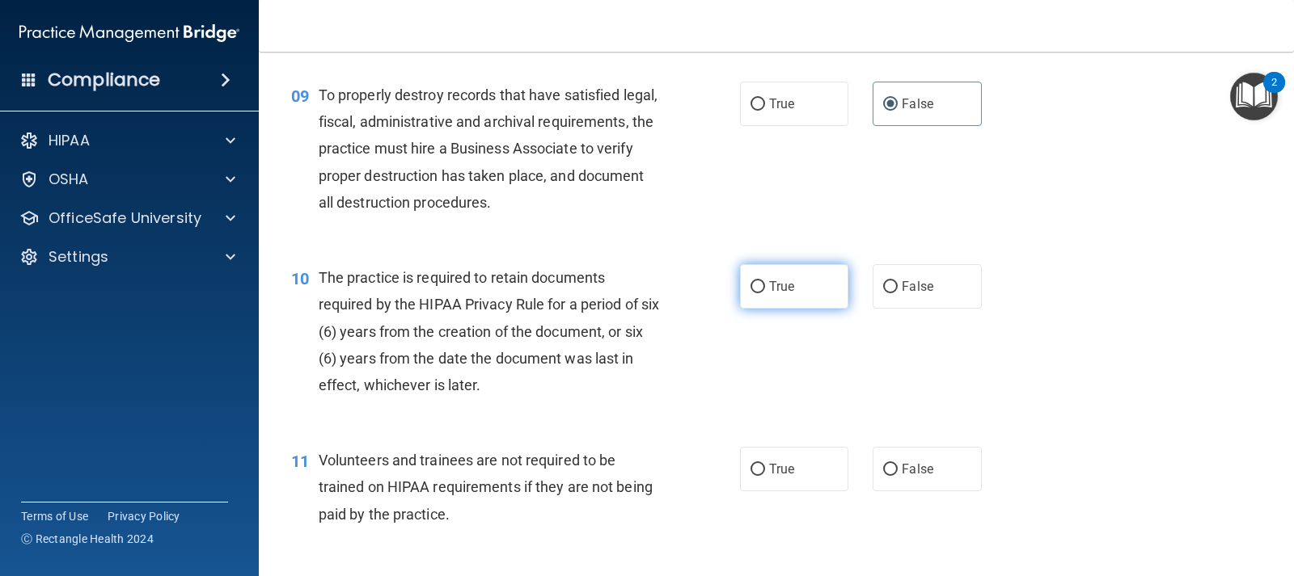
click at [752, 282] on input "True" at bounding box center [757, 287] width 15 height 12
radio input "true"
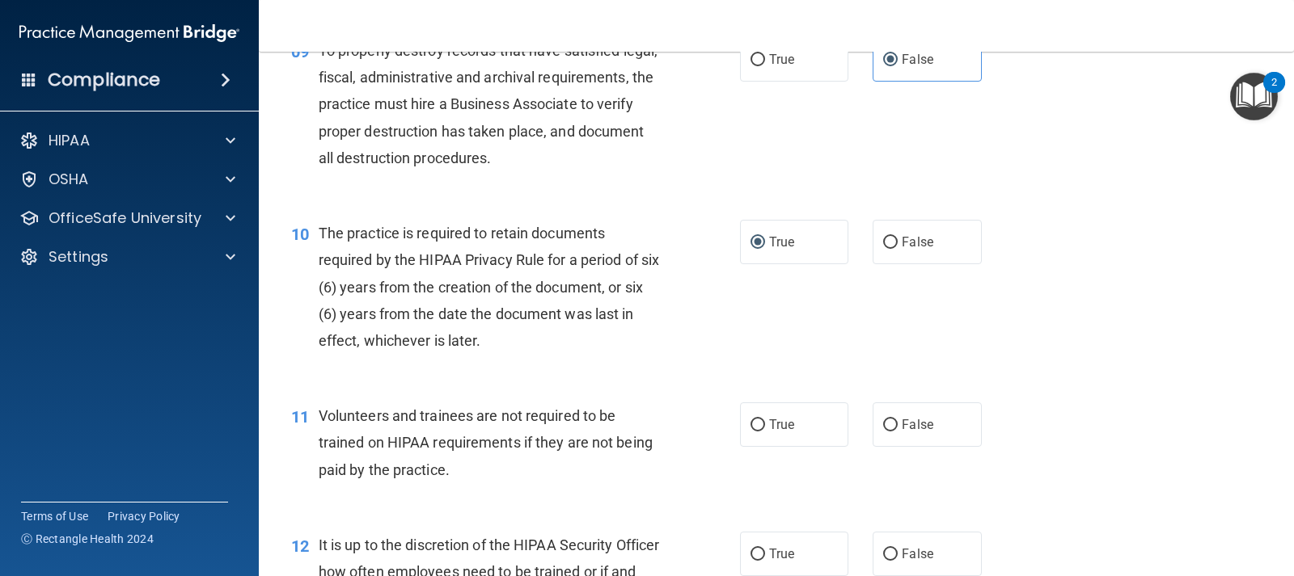
scroll to position [1536, 0]
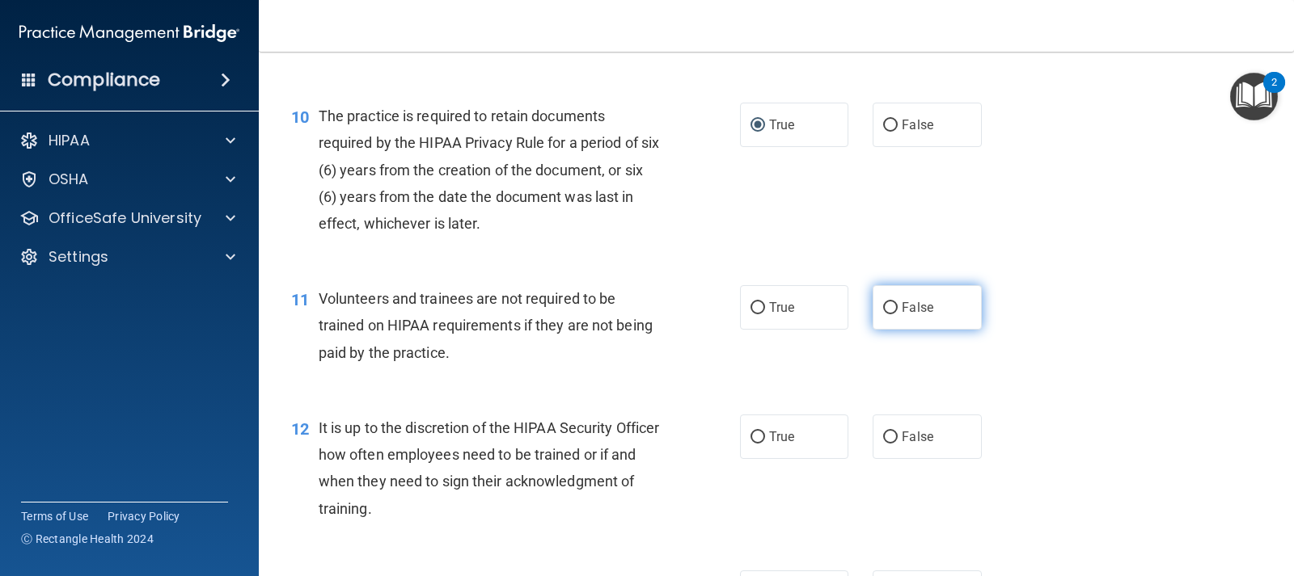
click at [918, 308] on span "False" at bounding box center [918, 307] width 32 height 15
click at [897, 308] on input "False" at bounding box center [890, 308] width 15 height 12
radio input "true"
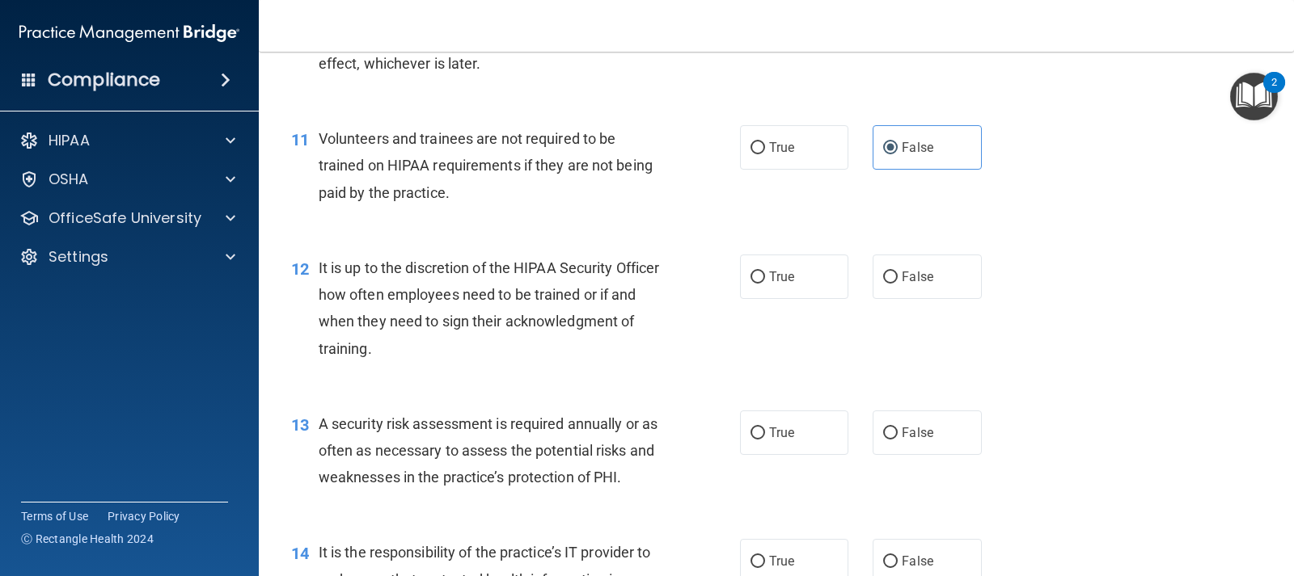
scroll to position [1698, 0]
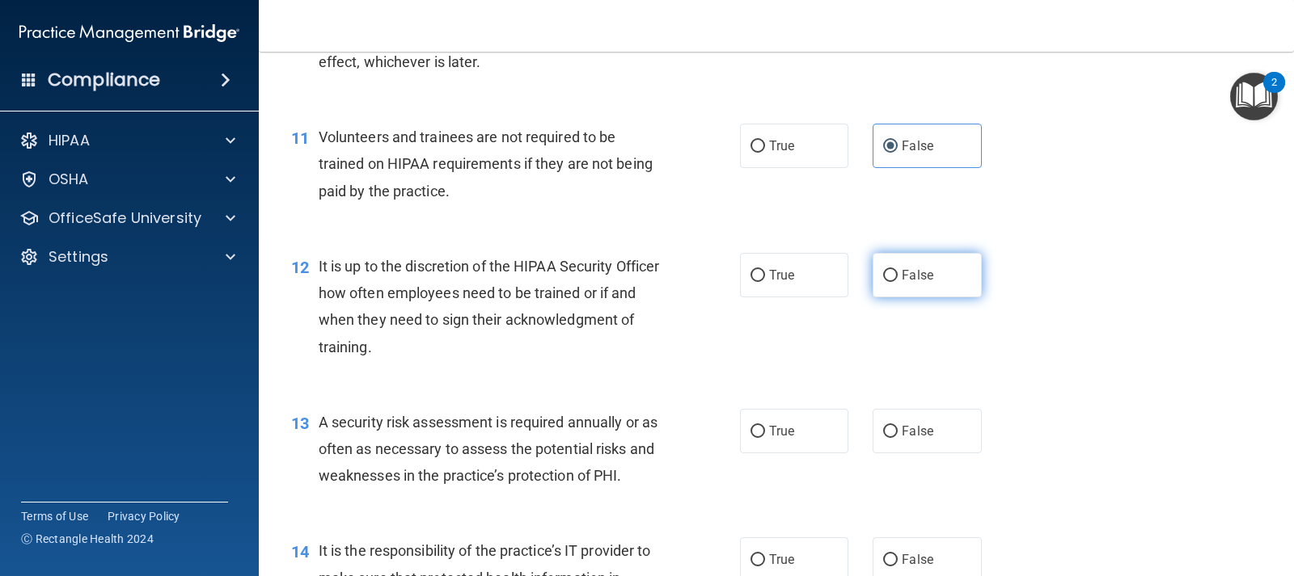
click at [907, 285] on label "False" at bounding box center [926, 275] width 108 height 44
click at [897, 282] on input "False" at bounding box center [890, 276] width 15 height 12
radio input "true"
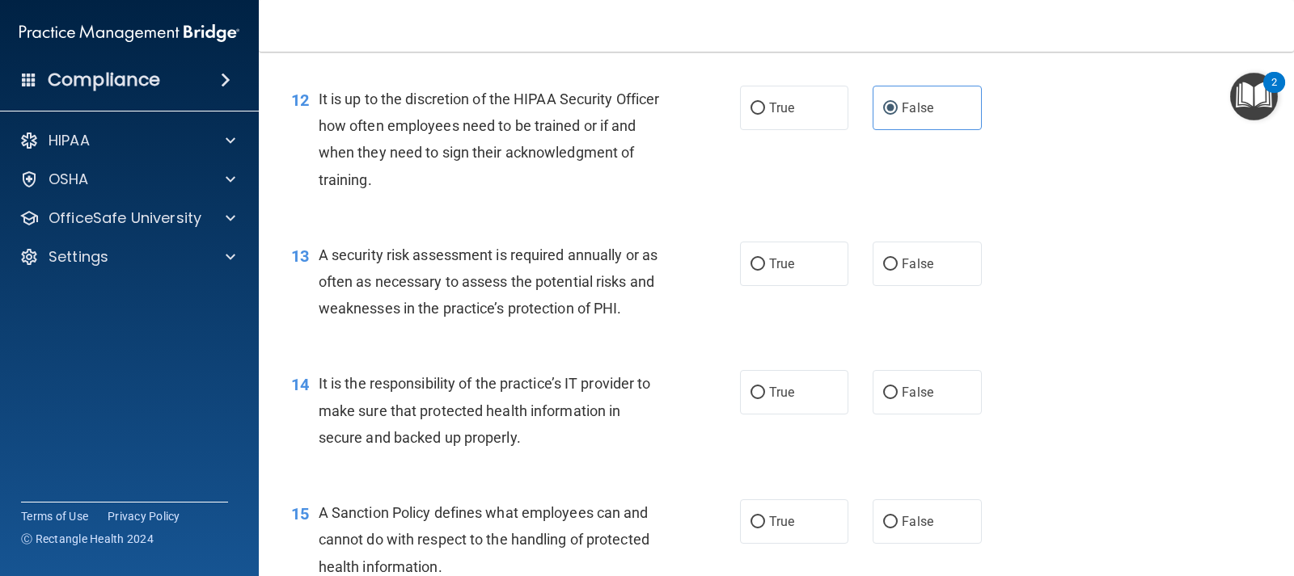
scroll to position [1941, 0]
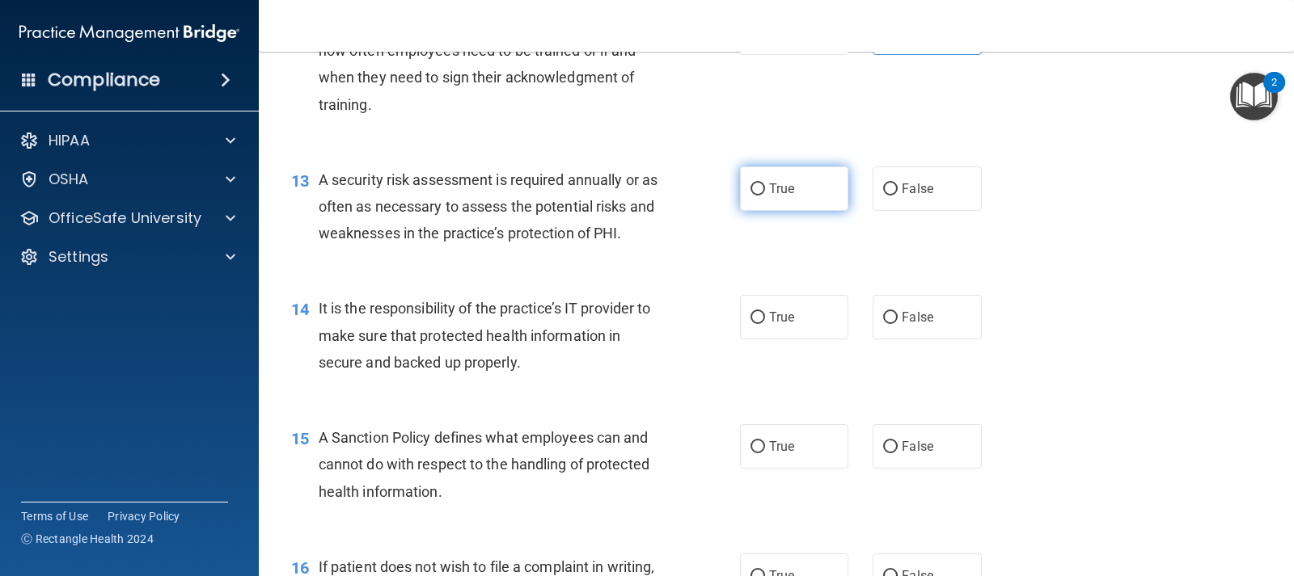
click at [769, 193] on span "True" at bounding box center [781, 188] width 25 height 15
click at [763, 193] on input "True" at bounding box center [757, 190] width 15 height 12
radio input "true"
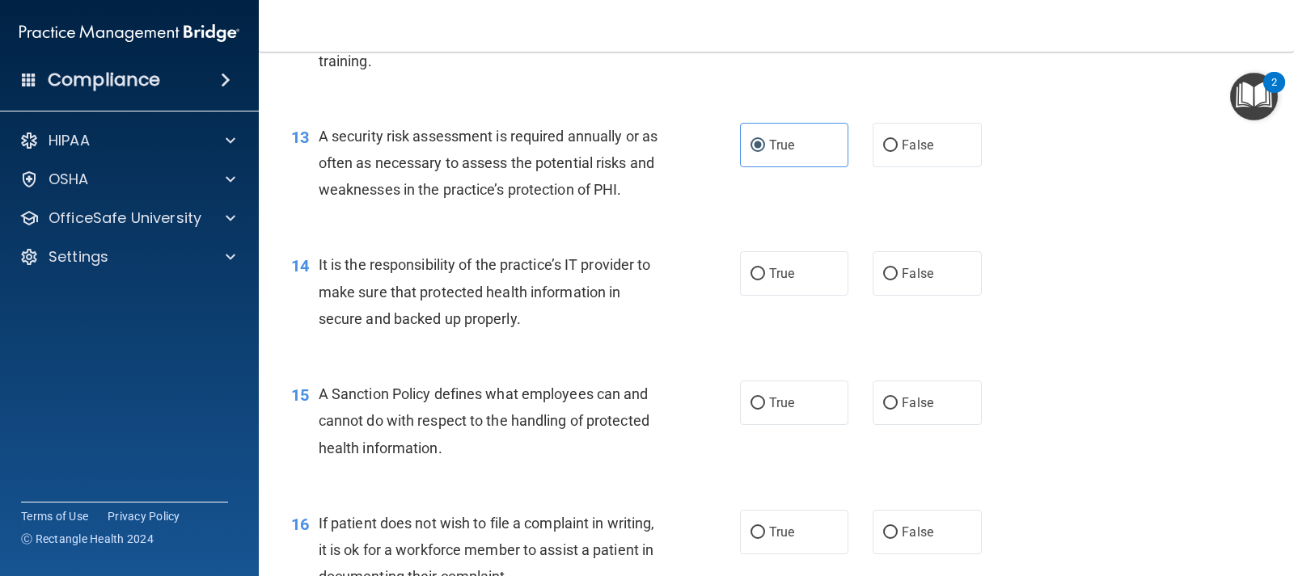
scroll to position [2021, 0]
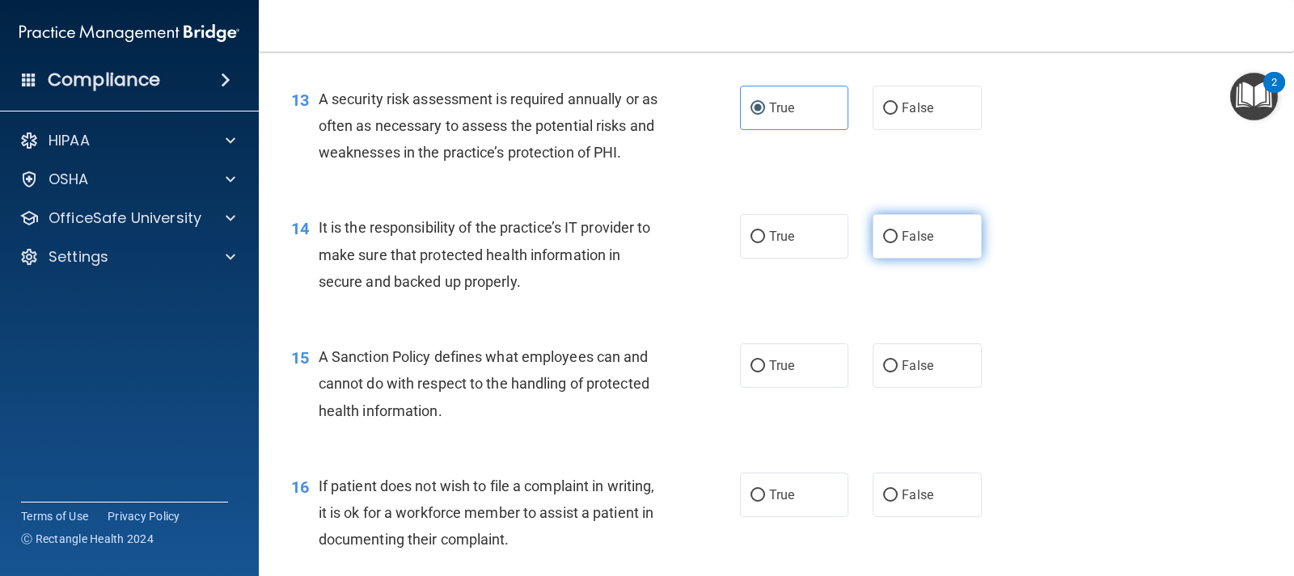
click at [898, 247] on label "False" at bounding box center [926, 236] width 108 height 44
click at [897, 243] on input "False" at bounding box center [890, 237] width 15 height 12
radio input "true"
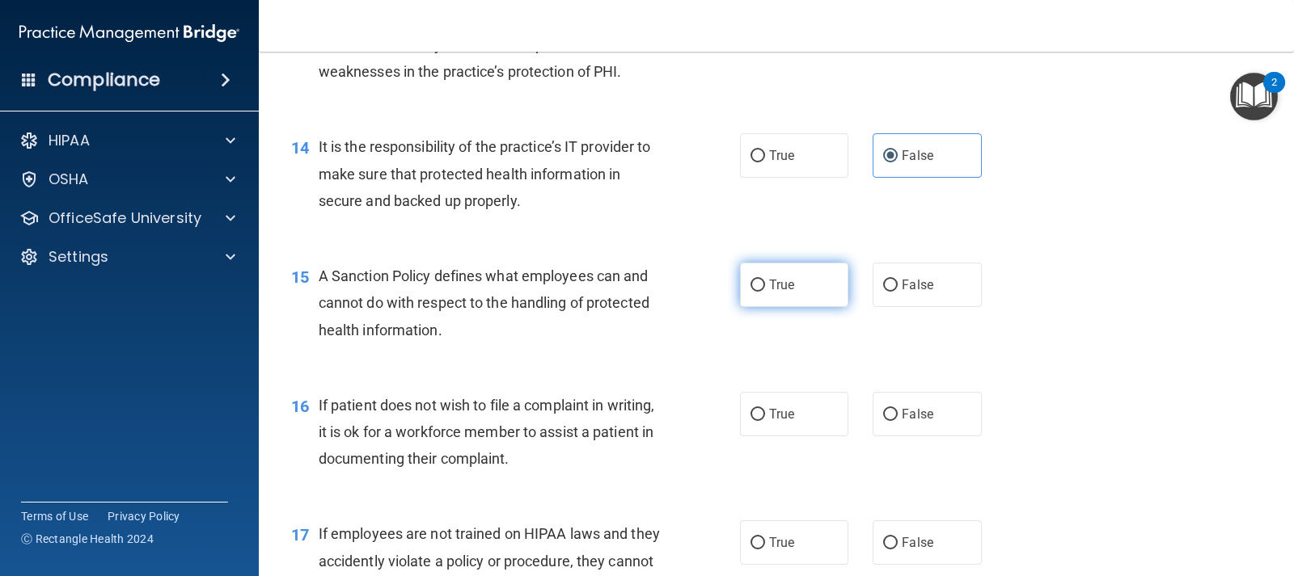
click at [816, 297] on label "True" at bounding box center [794, 285] width 108 height 44
click at [765, 292] on input "True" at bounding box center [757, 286] width 15 height 12
radio input "true"
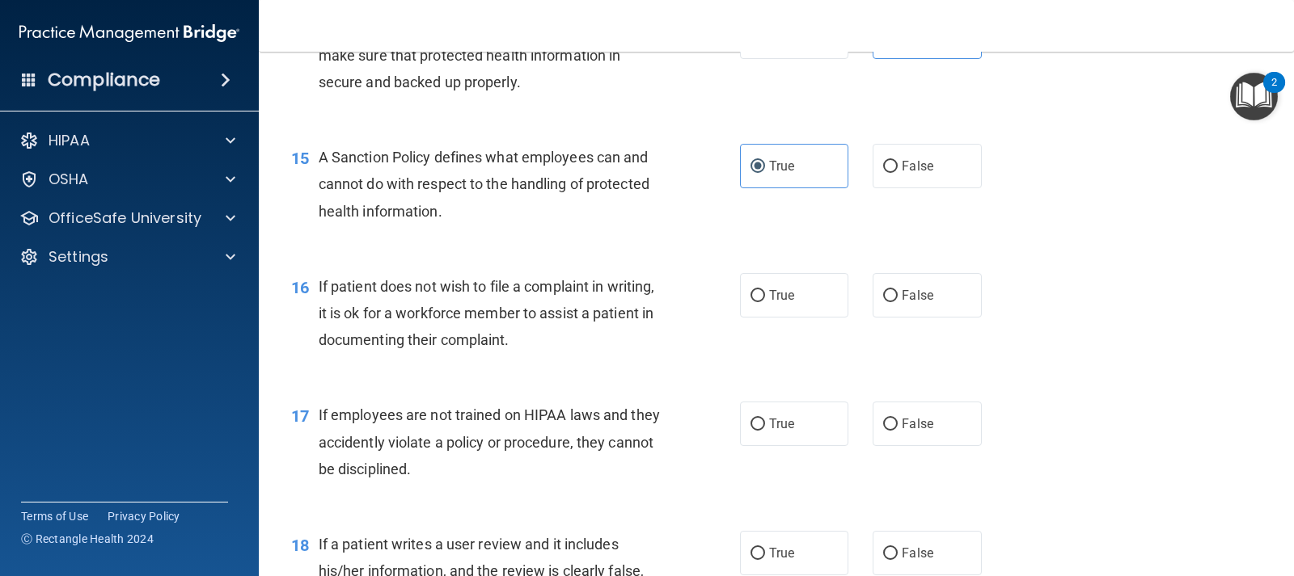
scroll to position [2264, 0]
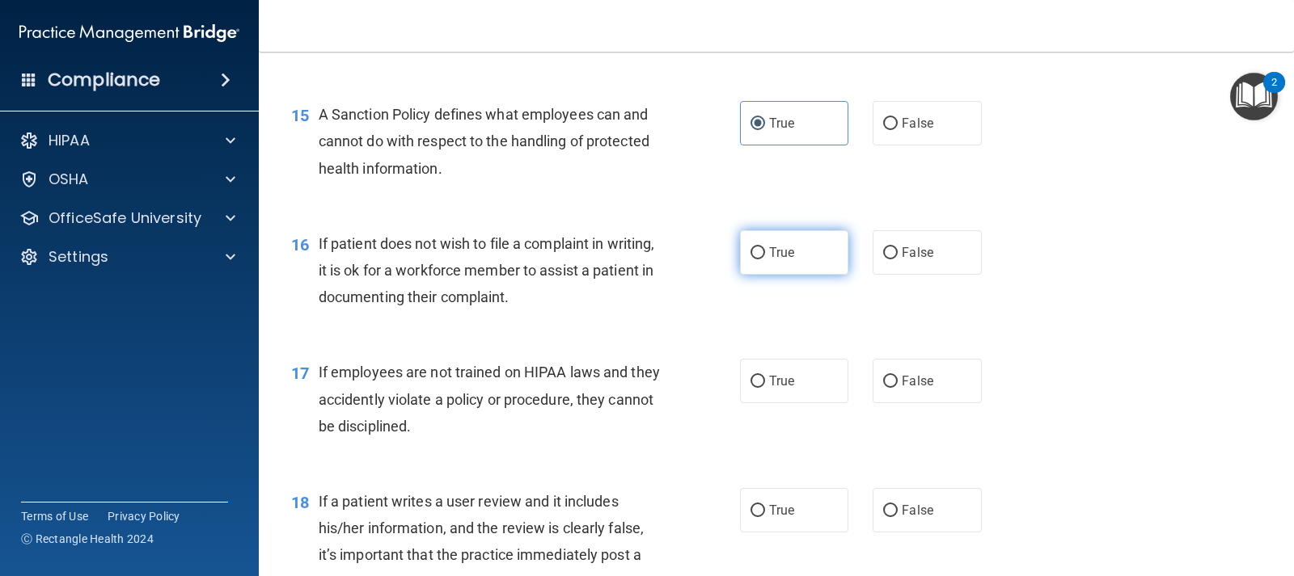
click at [769, 251] on span "True" at bounding box center [781, 252] width 25 height 15
click at [763, 251] on input "True" at bounding box center [757, 253] width 15 height 12
radio input "true"
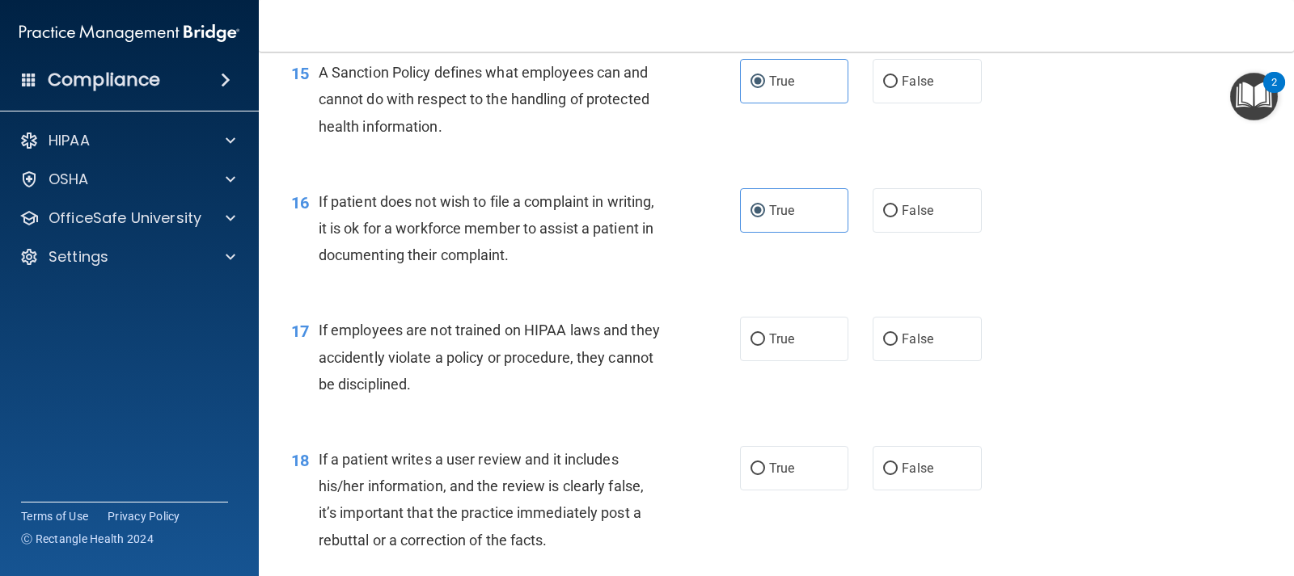
scroll to position [2426, 0]
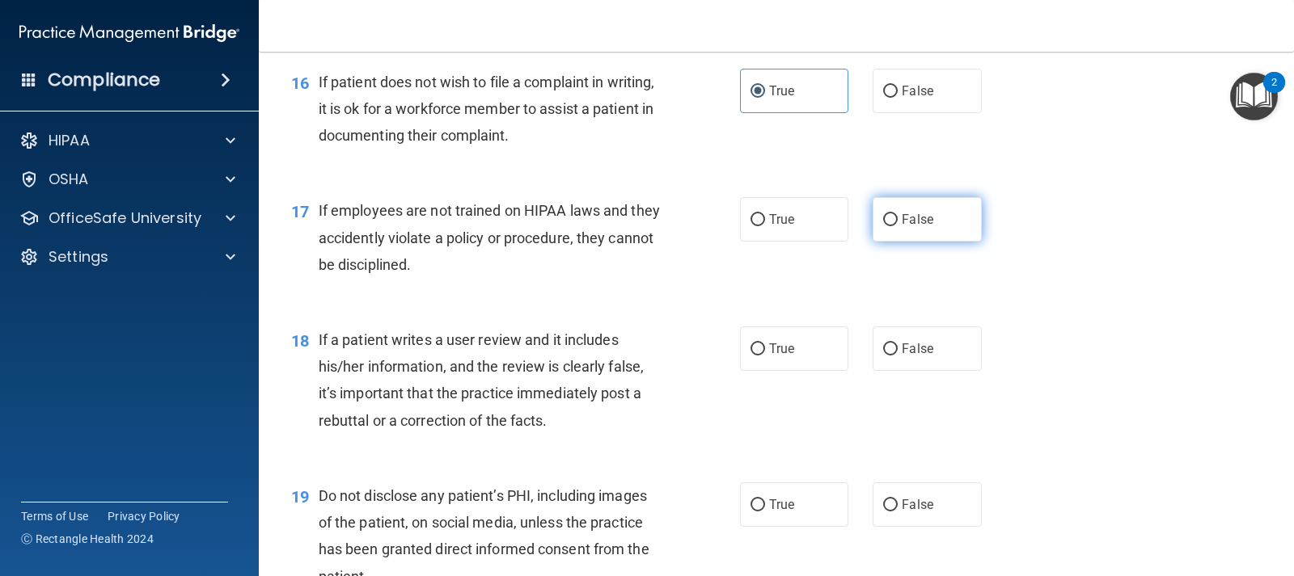
click at [910, 225] on span "False" at bounding box center [918, 219] width 32 height 15
click at [897, 225] on input "False" at bounding box center [890, 220] width 15 height 12
radio input "true"
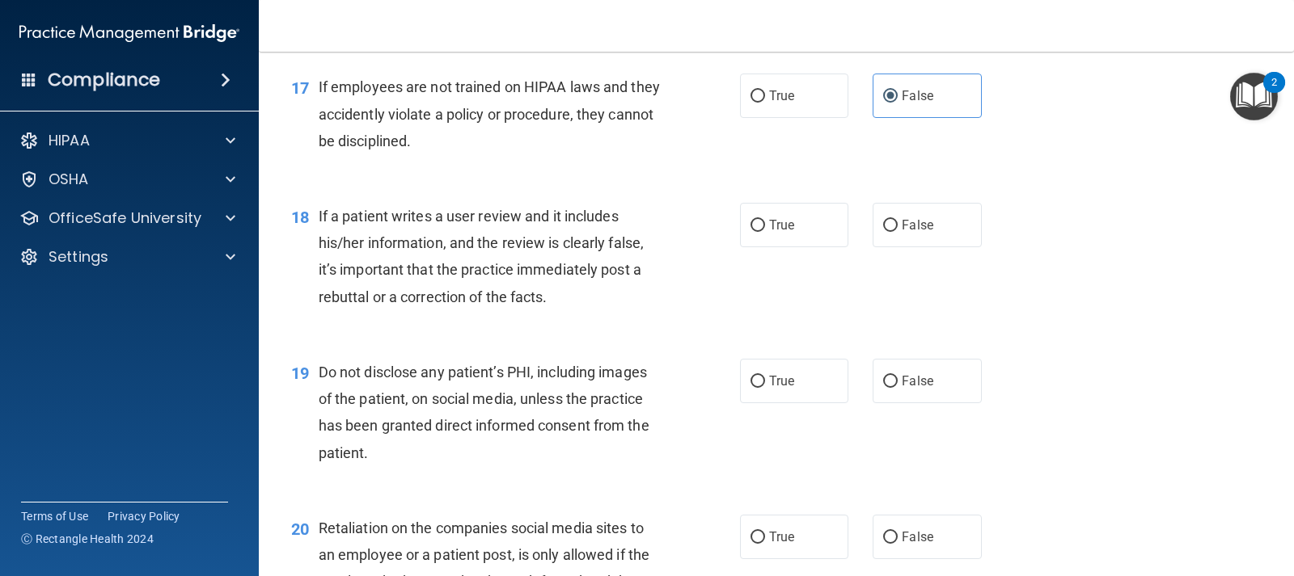
scroll to position [2587, 0]
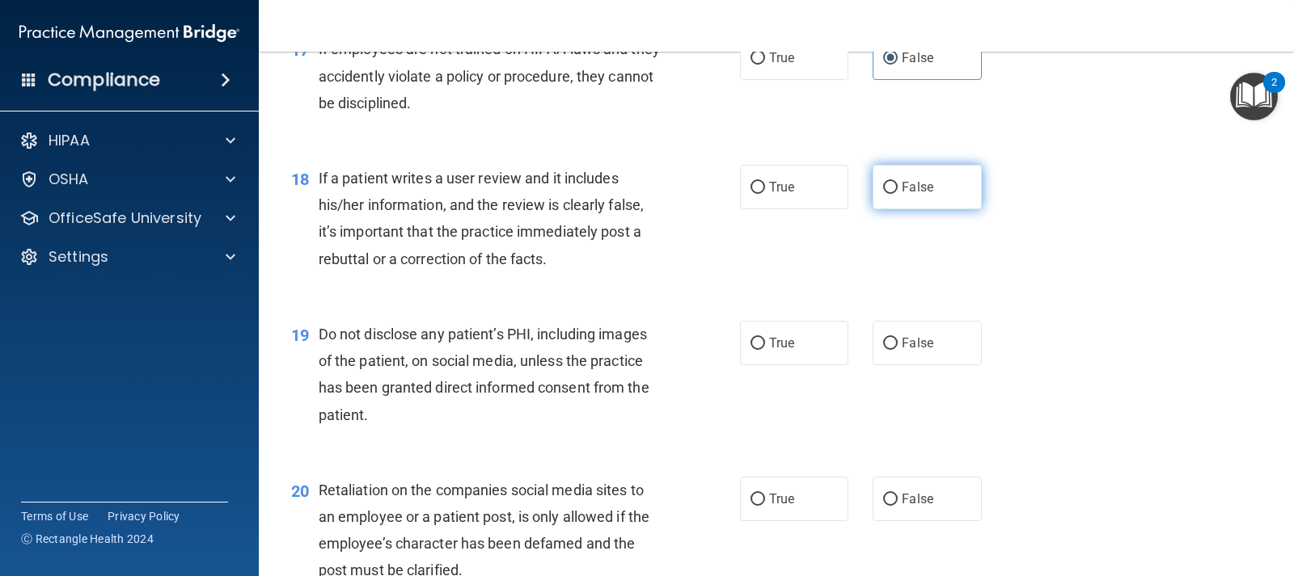
click at [918, 187] on span "False" at bounding box center [918, 186] width 32 height 15
click at [897, 187] on input "False" at bounding box center [890, 188] width 15 height 12
radio input "true"
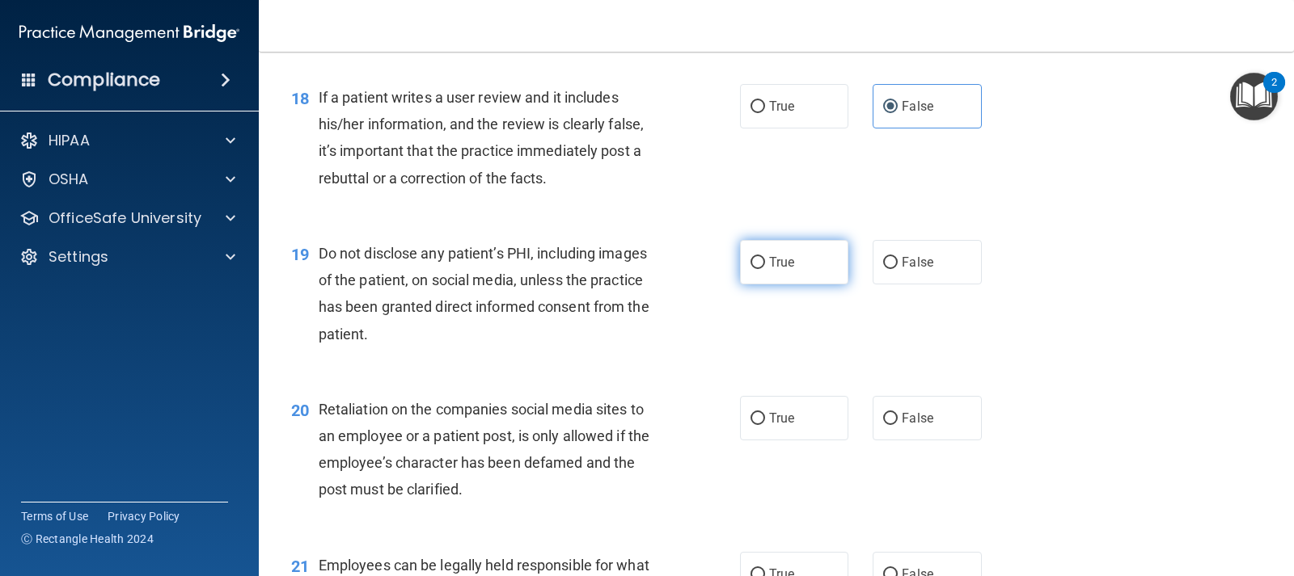
click at [771, 271] on label "True" at bounding box center [794, 262] width 108 height 44
click at [765, 269] on input "True" at bounding box center [757, 263] width 15 height 12
radio input "true"
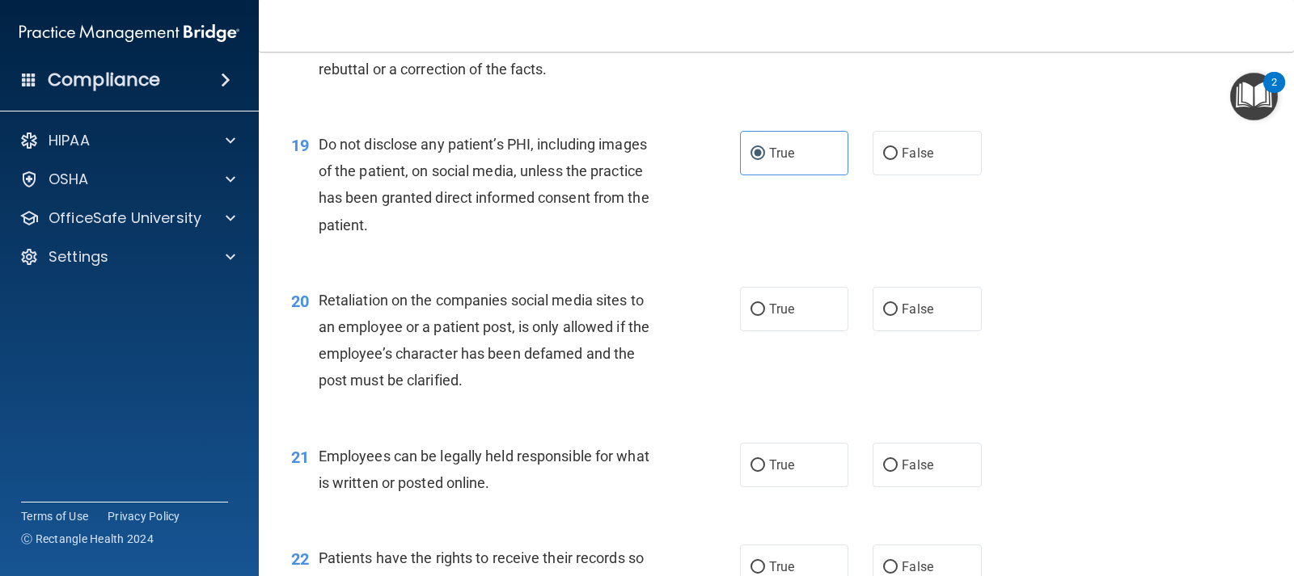
scroll to position [2830, 0]
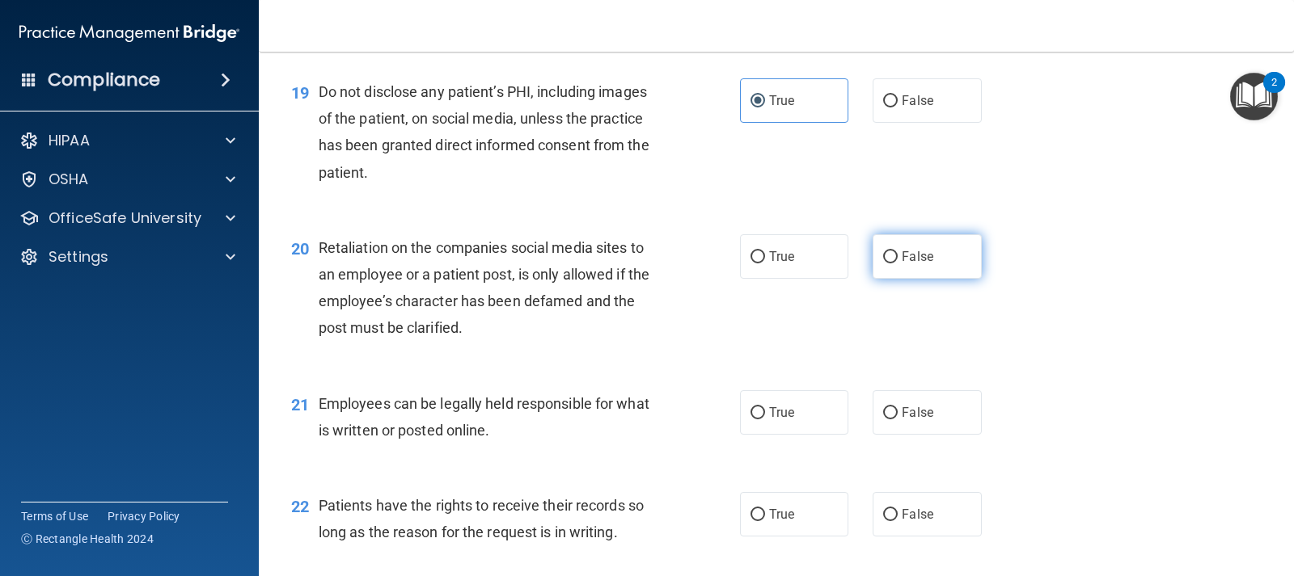
click at [898, 245] on label "False" at bounding box center [926, 256] width 108 height 44
click at [897, 251] on input "False" at bounding box center [890, 257] width 15 height 12
radio input "true"
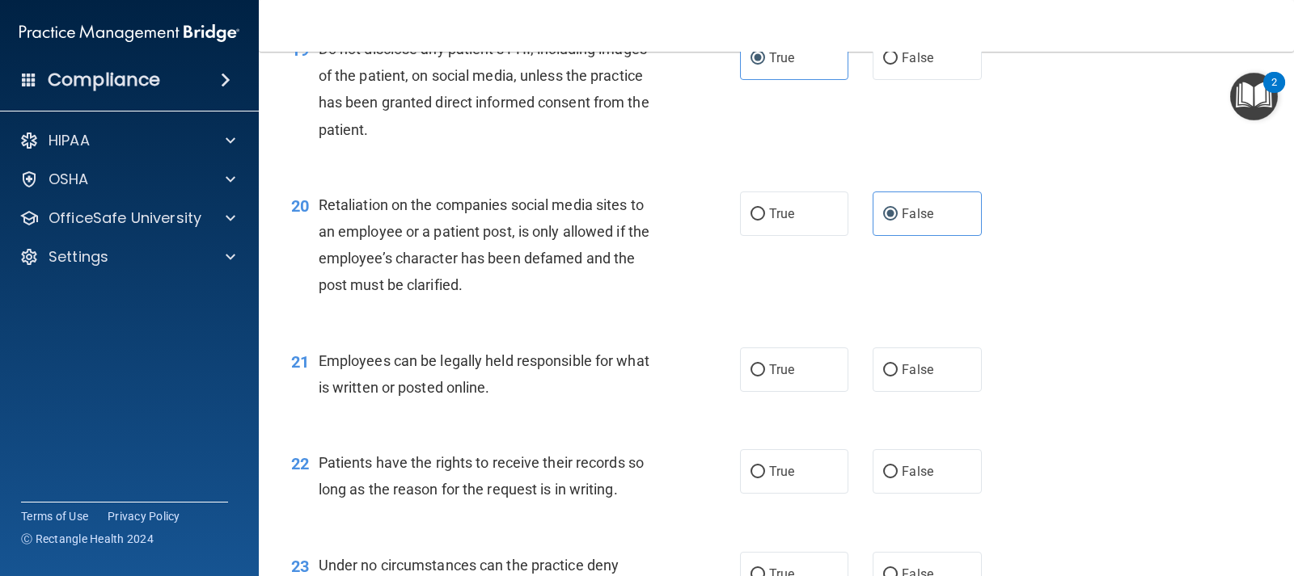
scroll to position [2911, 0]
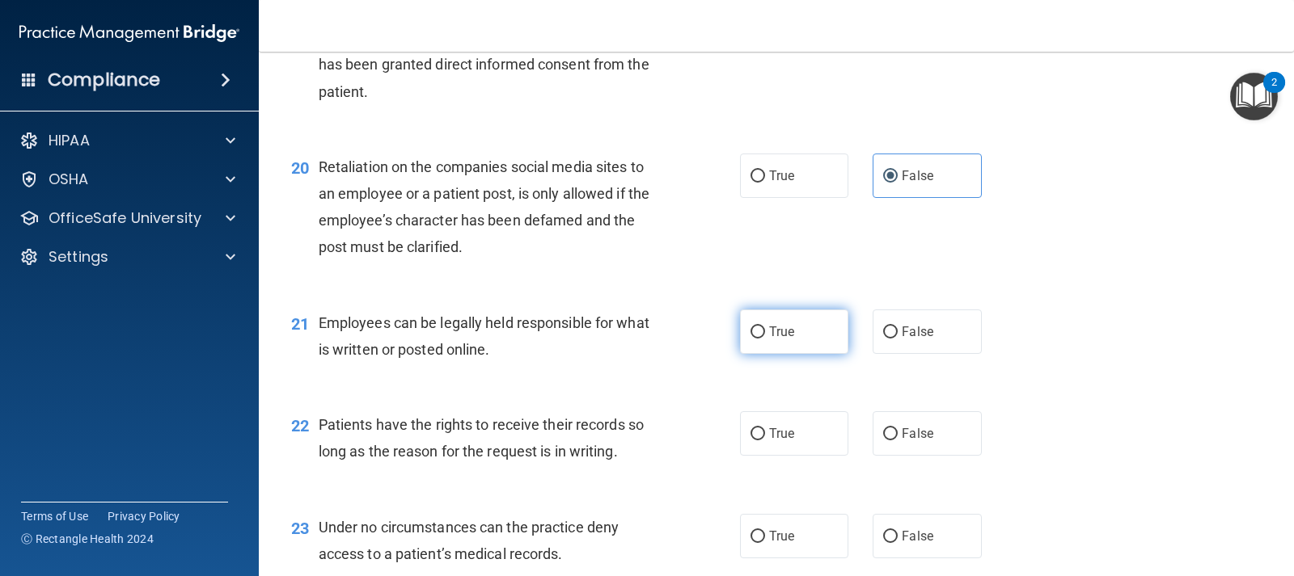
click at [787, 332] on span "True" at bounding box center [781, 331] width 25 height 15
click at [765, 332] on input "True" at bounding box center [757, 333] width 15 height 12
radio input "true"
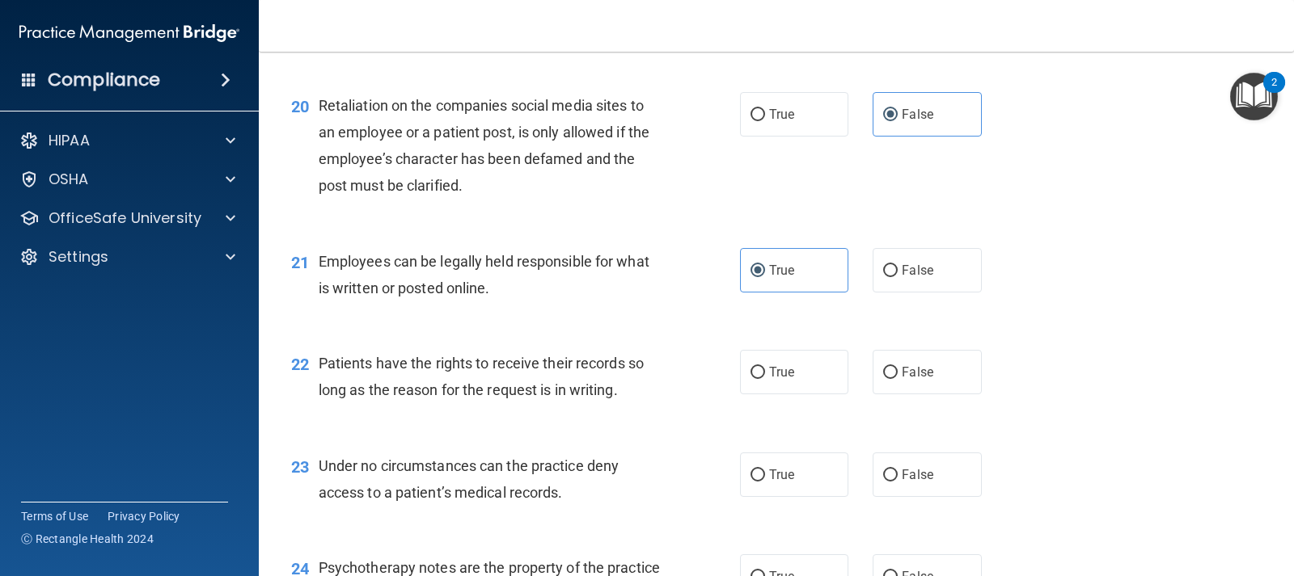
scroll to position [3072, 0]
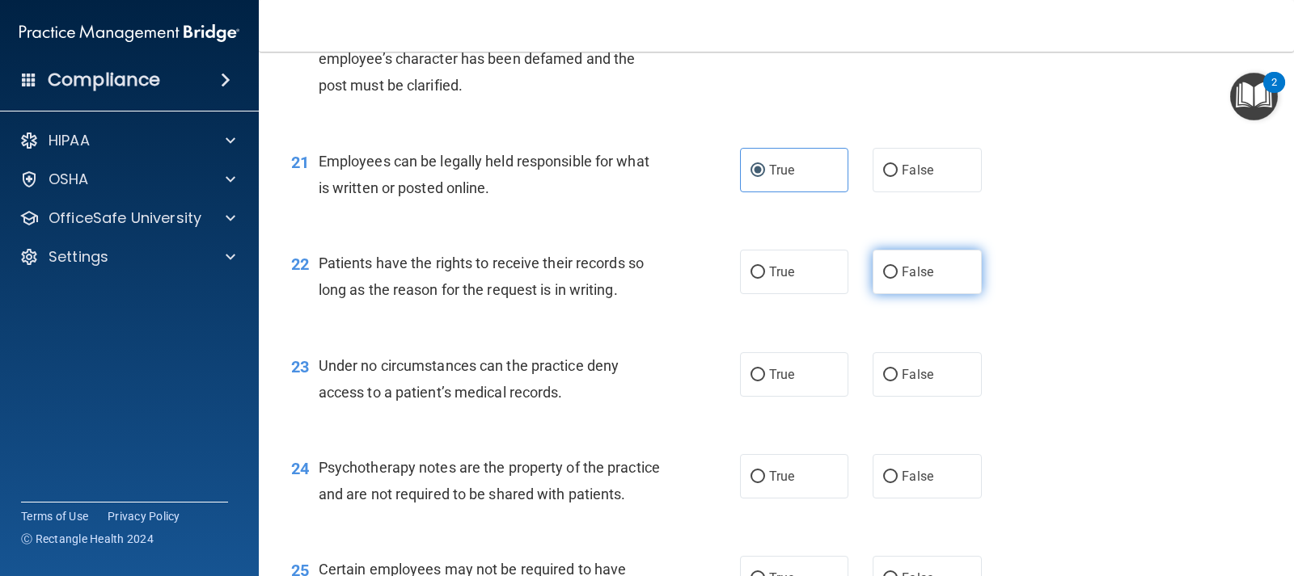
click at [902, 274] on span "False" at bounding box center [918, 271] width 32 height 15
click at [897, 274] on input "False" at bounding box center [890, 273] width 15 height 12
radio input "true"
click at [756, 277] on input "True" at bounding box center [757, 273] width 15 height 12
radio input "true"
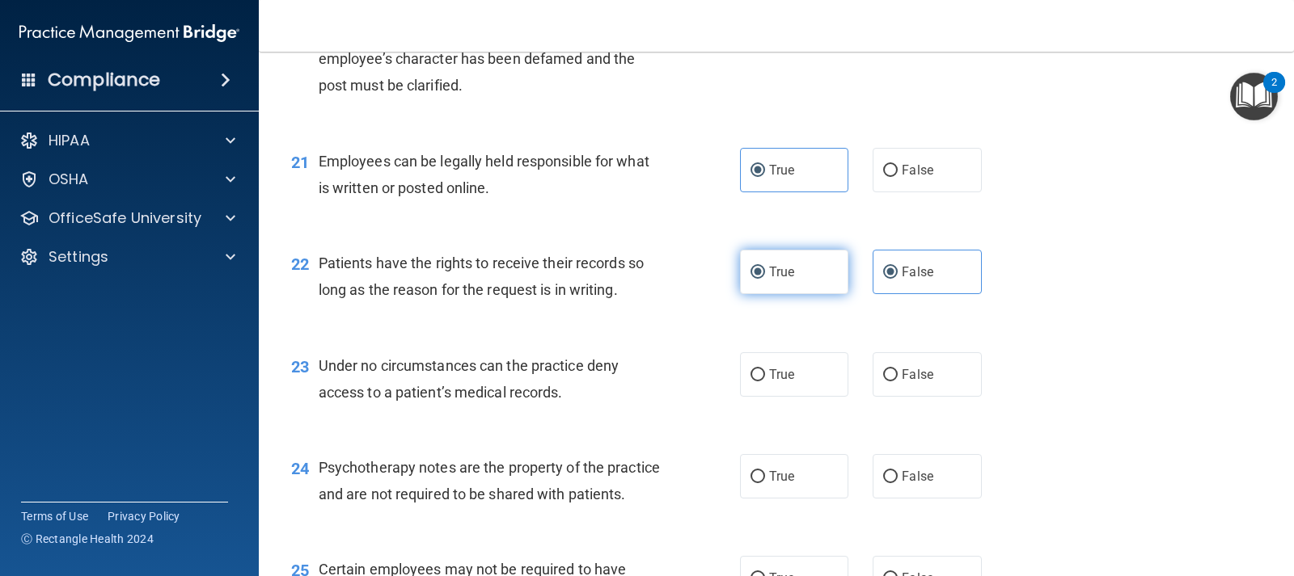
radio input "false"
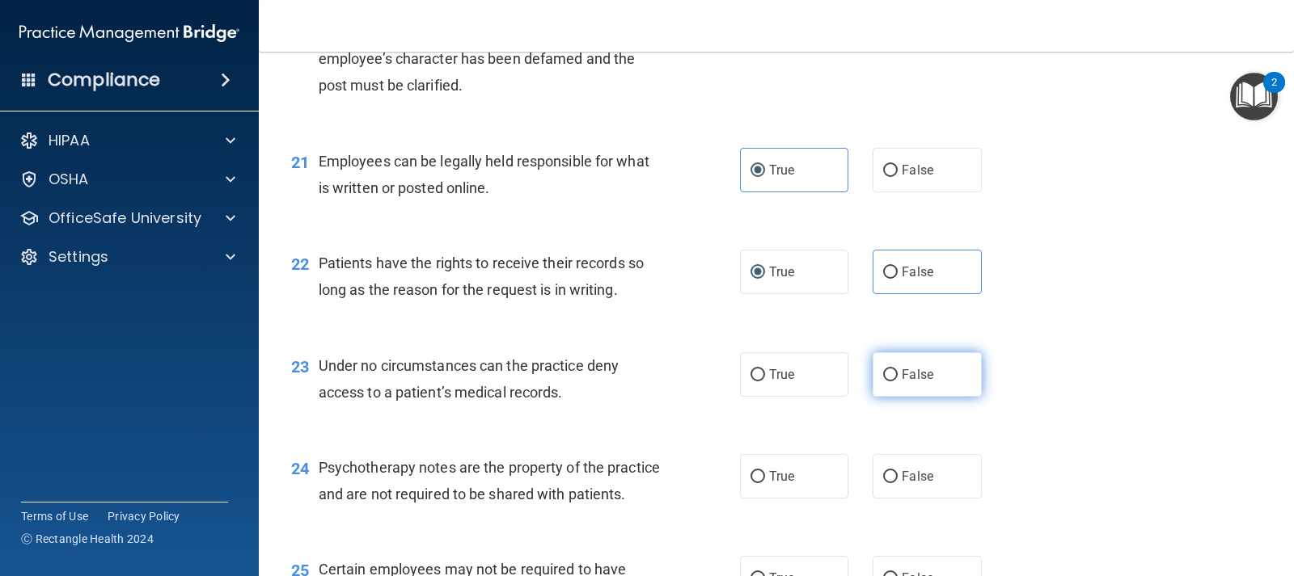
click at [890, 382] on label "False" at bounding box center [926, 375] width 108 height 44
click at [890, 382] on input "False" at bounding box center [890, 376] width 15 height 12
radio input "true"
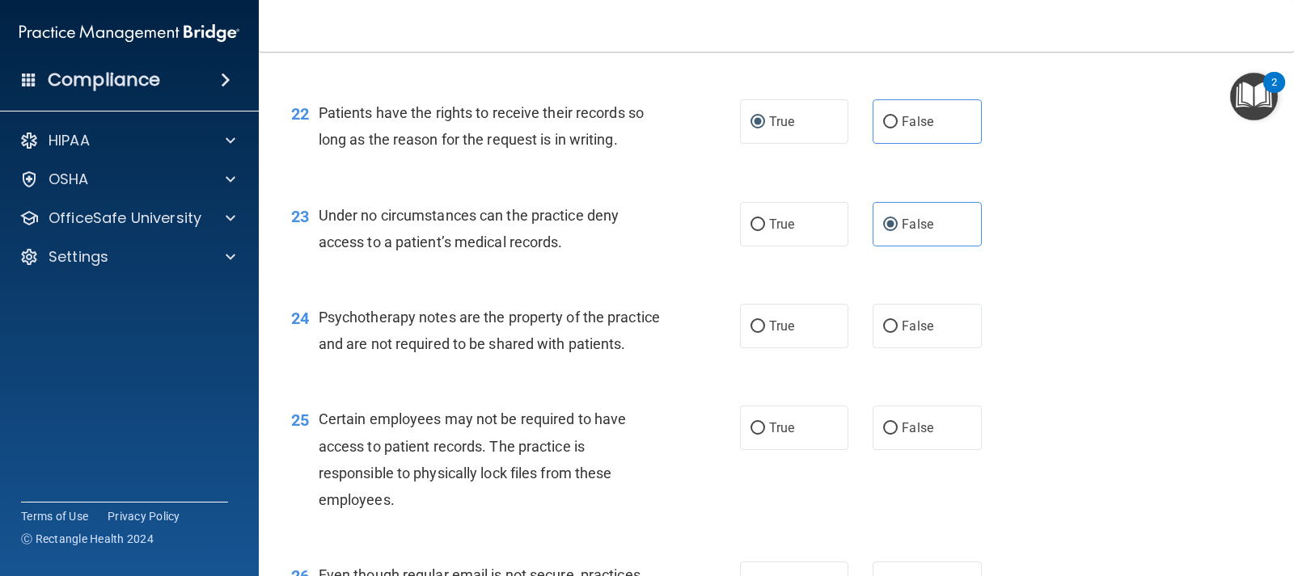
scroll to position [3234, 0]
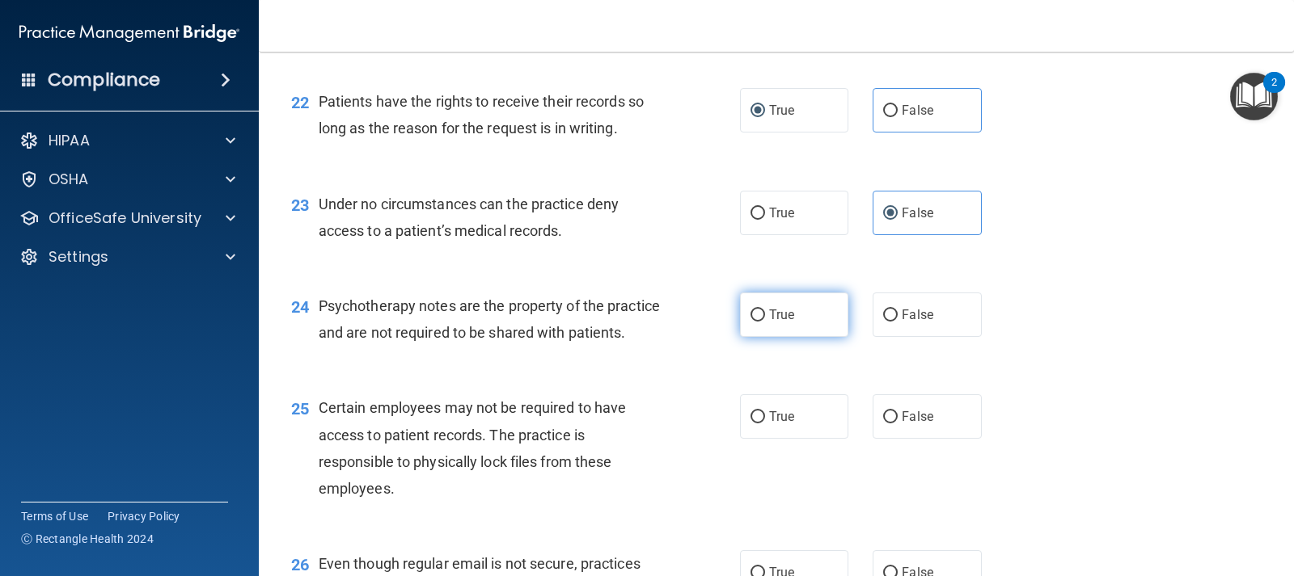
click at [761, 315] on label "True" at bounding box center [794, 315] width 108 height 44
click at [761, 315] on input "True" at bounding box center [757, 316] width 15 height 12
radio input "true"
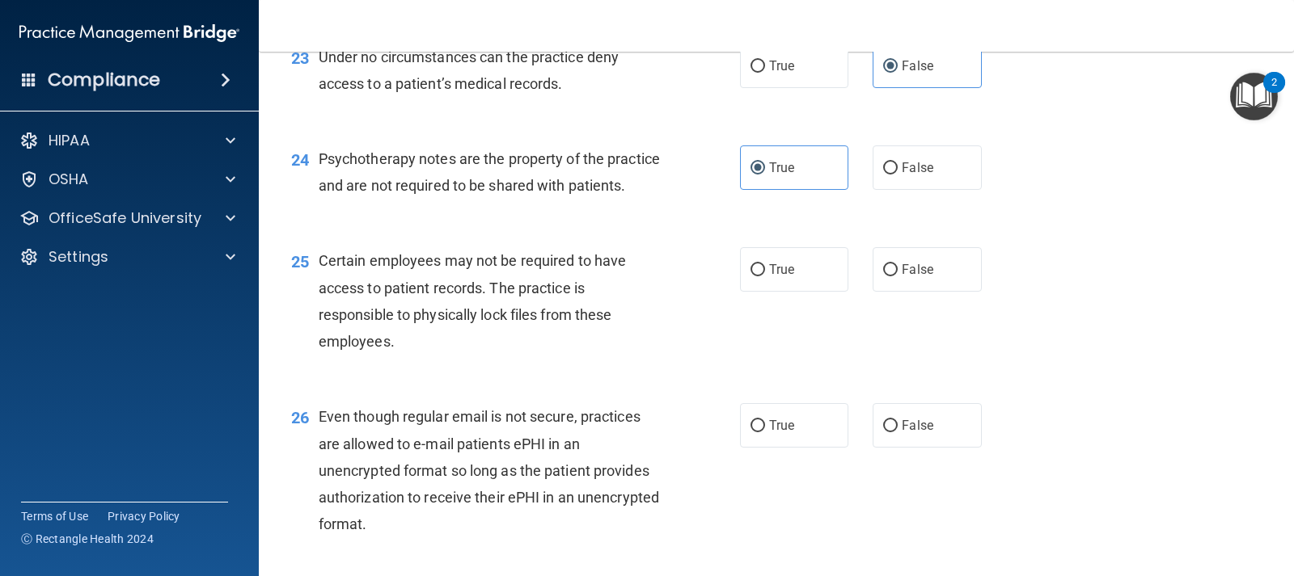
scroll to position [3396, 0]
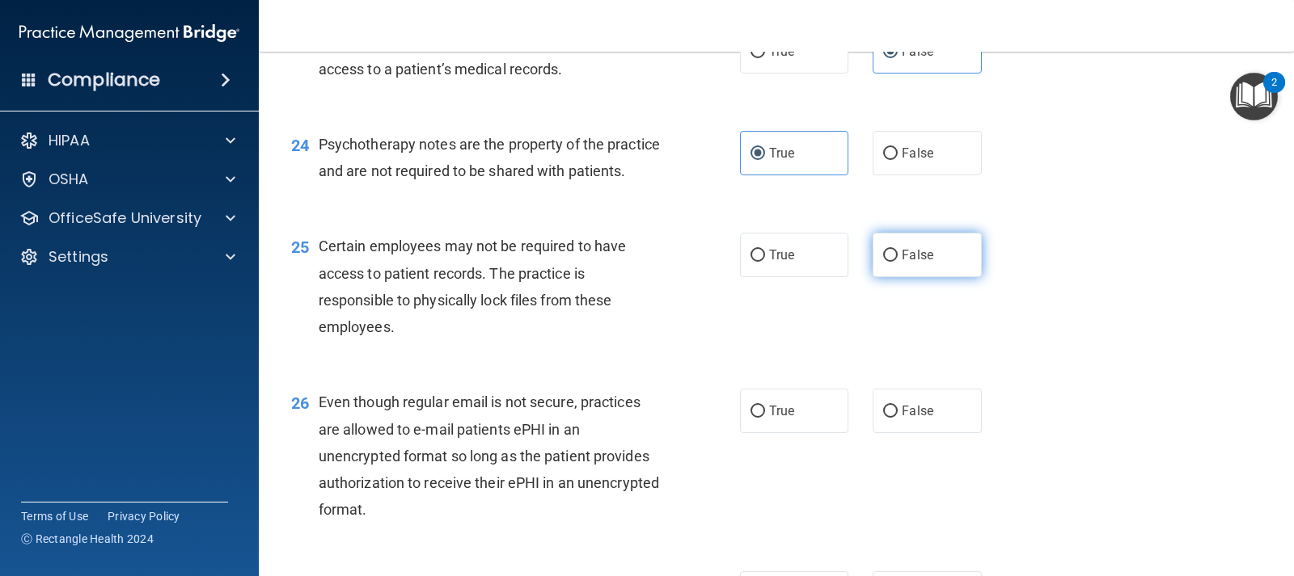
click at [872, 277] on label "False" at bounding box center [926, 255] width 108 height 44
click at [883, 262] on input "False" at bounding box center [890, 256] width 15 height 12
radio input "true"
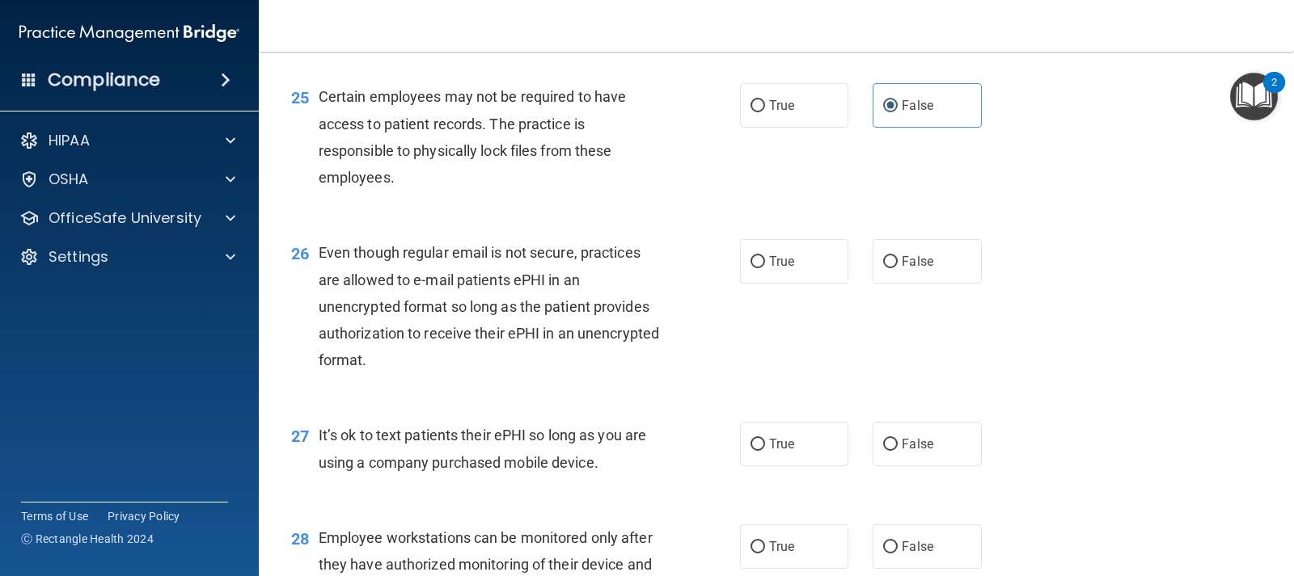
scroll to position [3558, 0]
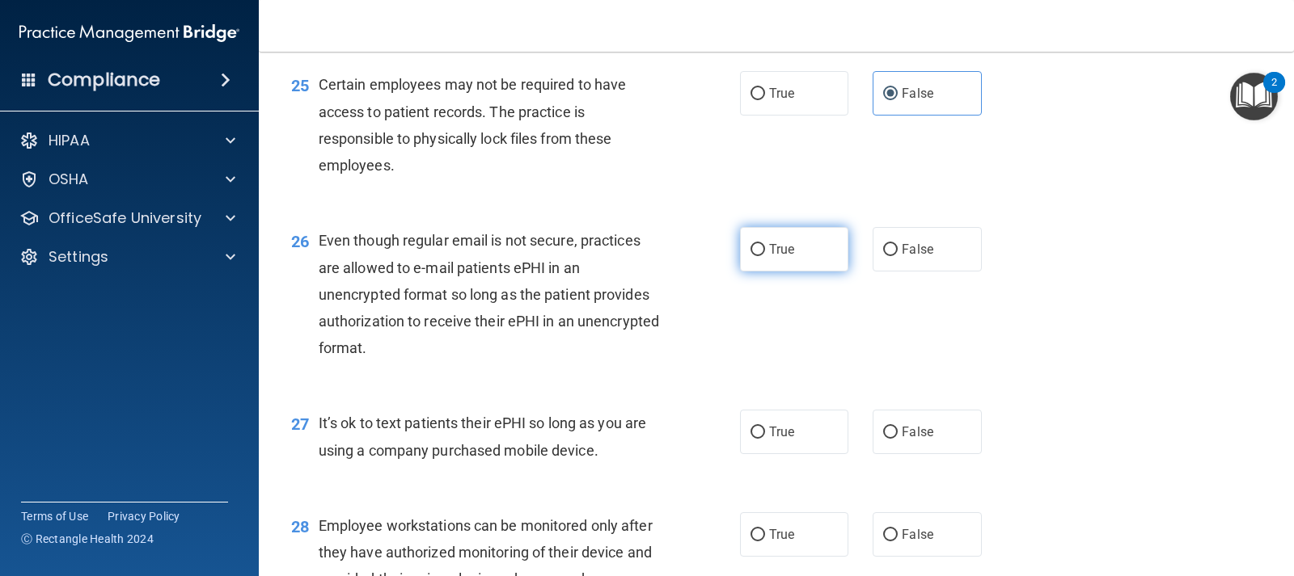
click at [811, 272] on label "True" at bounding box center [794, 249] width 108 height 44
click at [765, 256] on input "True" at bounding box center [757, 250] width 15 height 12
radio input "true"
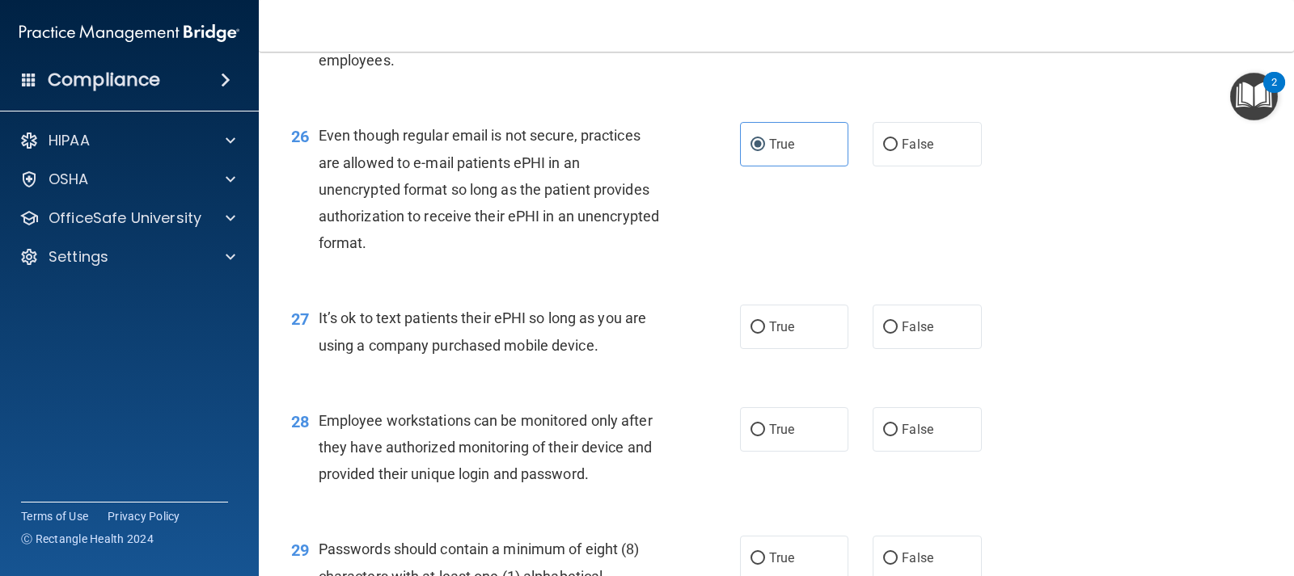
scroll to position [3719, 0]
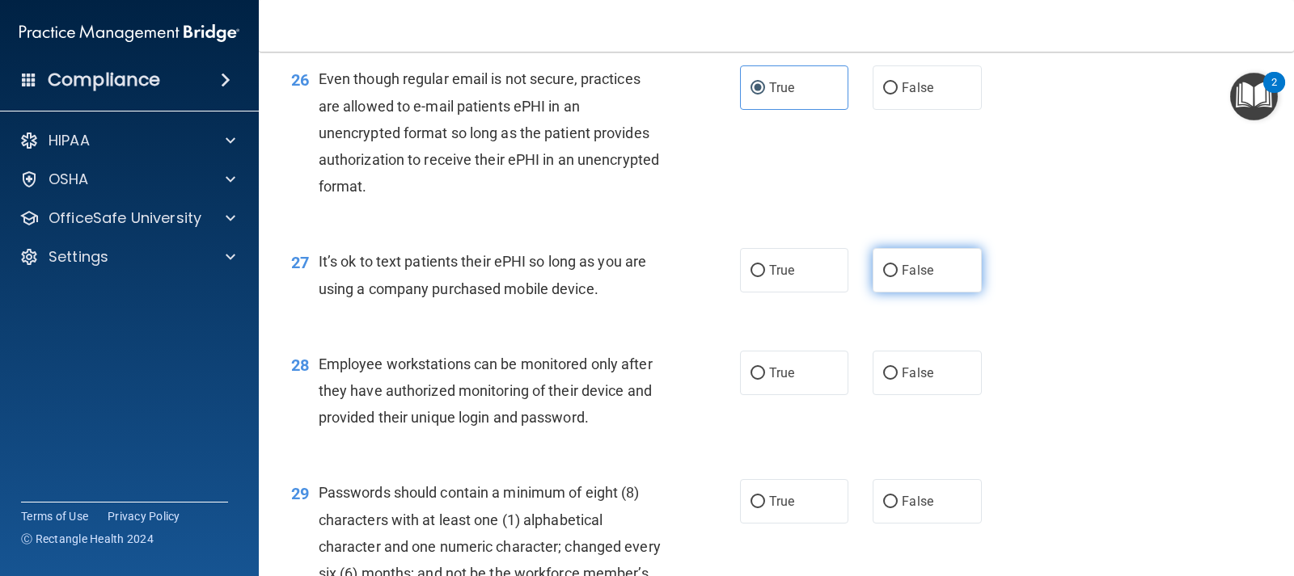
click at [893, 293] on label "False" at bounding box center [926, 270] width 108 height 44
click at [893, 277] on input "False" at bounding box center [890, 271] width 15 height 12
radio input "true"
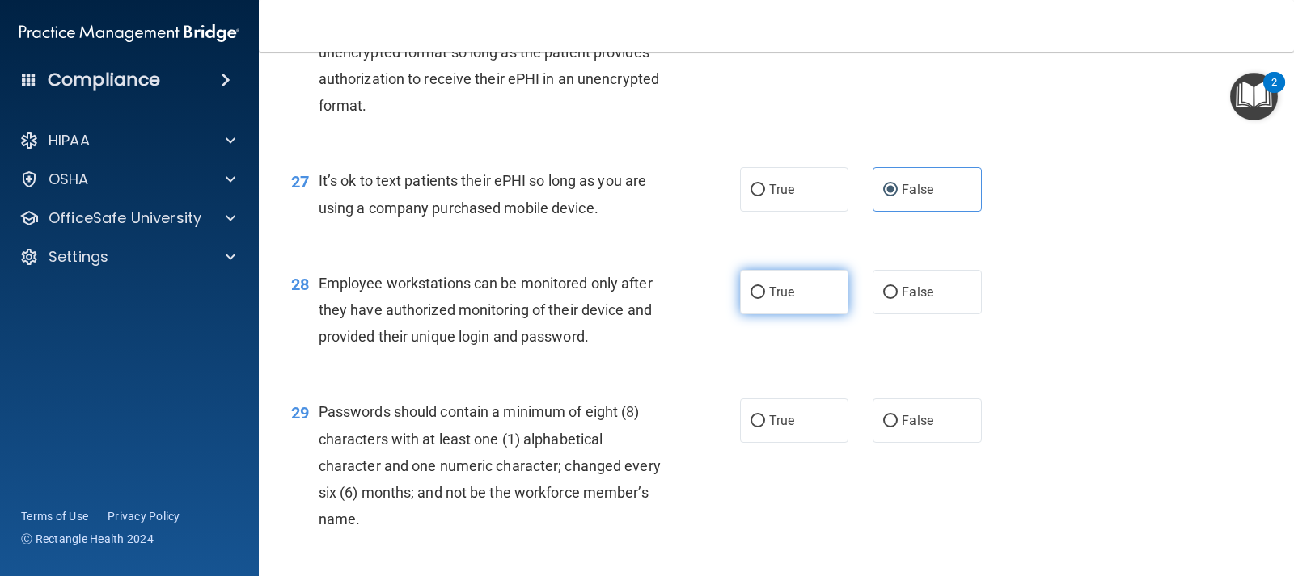
click at [773, 315] on label "True" at bounding box center [794, 292] width 108 height 44
click at [765, 299] on input "True" at bounding box center [757, 293] width 15 height 12
radio input "true"
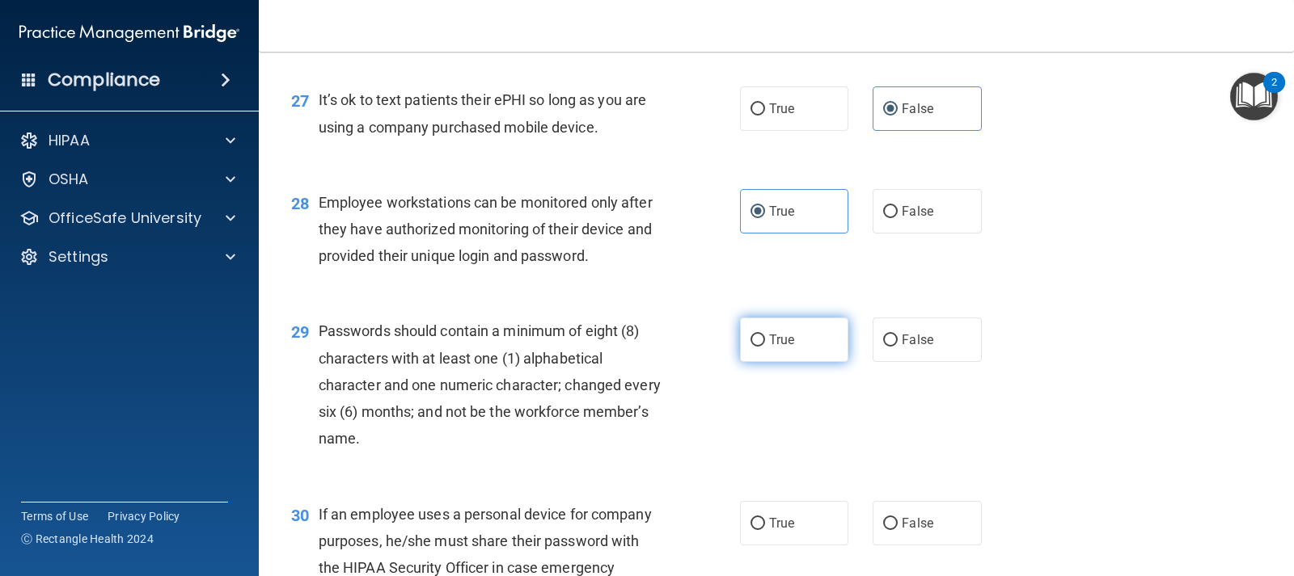
click at [751, 358] on label "True" at bounding box center [794, 340] width 108 height 44
click at [751, 347] on input "True" at bounding box center [757, 341] width 15 height 12
radio input "true"
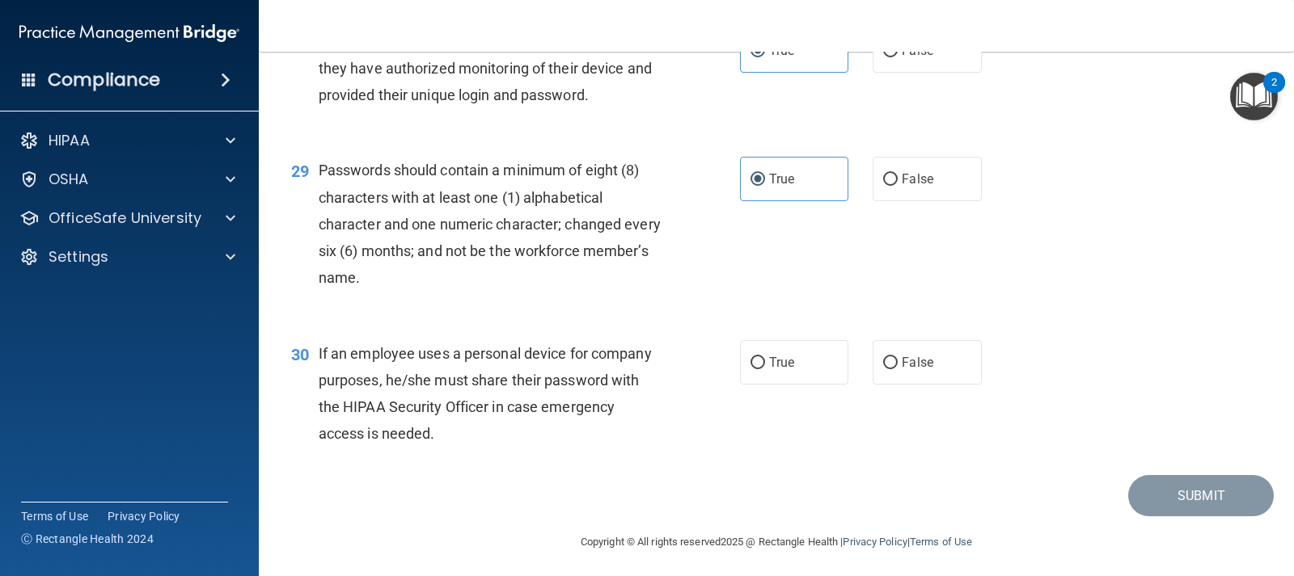
scroll to position [4043, 0]
click at [947, 384] on label "False" at bounding box center [926, 362] width 108 height 44
click at [897, 369] on input "False" at bounding box center [890, 363] width 15 height 12
radio input "true"
click at [1222, 513] on button "Submit" at bounding box center [1201, 495] width 146 height 41
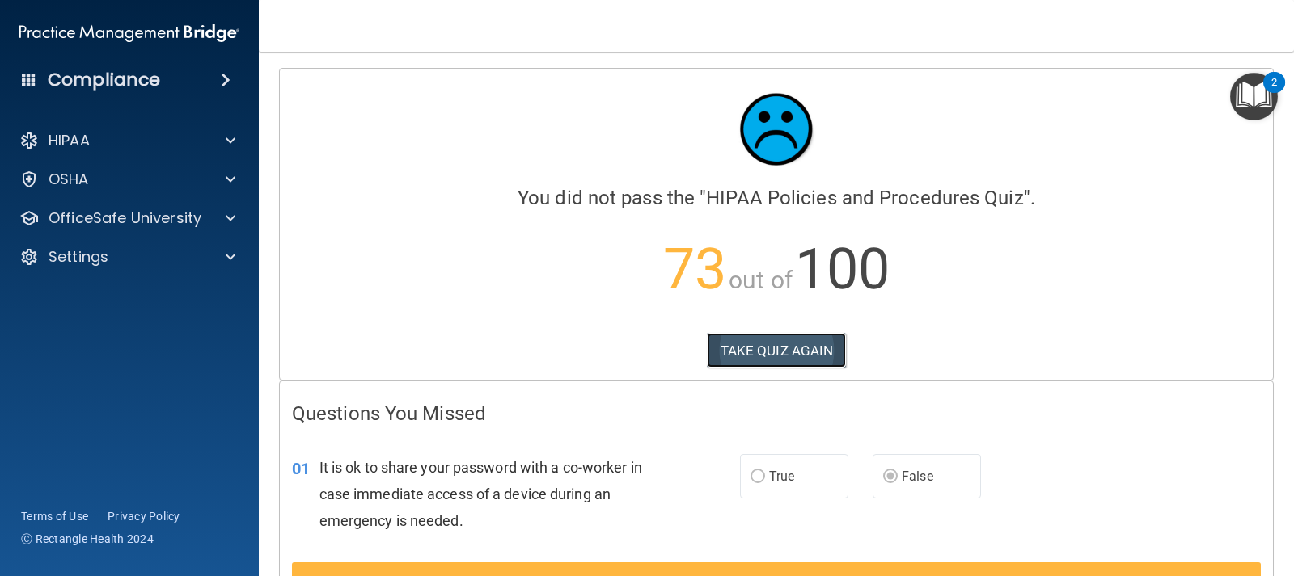
click at [766, 352] on button "TAKE QUIZ AGAIN" at bounding box center [777, 351] width 140 height 36
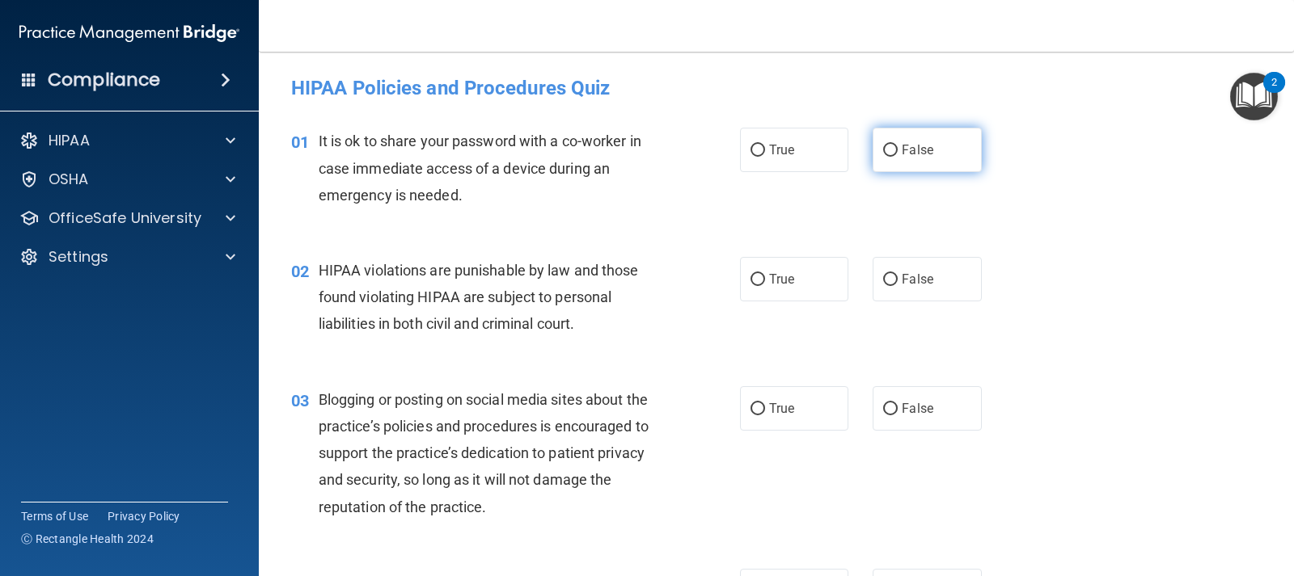
click at [885, 148] on input "False" at bounding box center [890, 151] width 15 height 12
radio input "true"
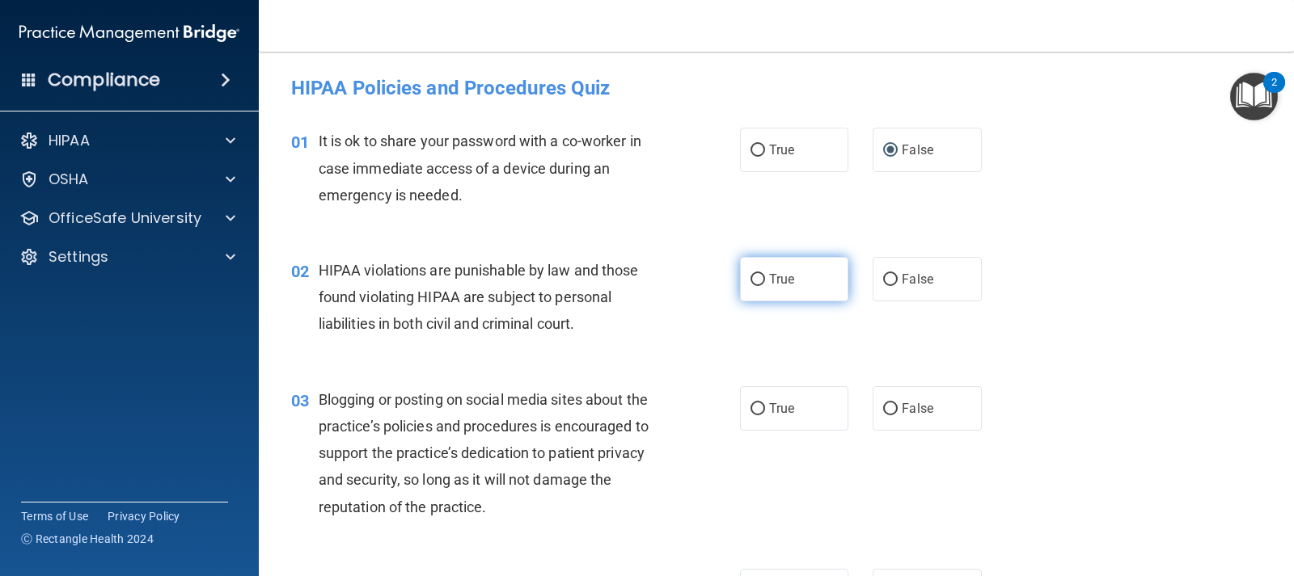
click at [794, 277] on label "True" at bounding box center [794, 279] width 108 height 44
click at [765, 277] on input "True" at bounding box center [757, 280] width 15 height 12
radio input "true"
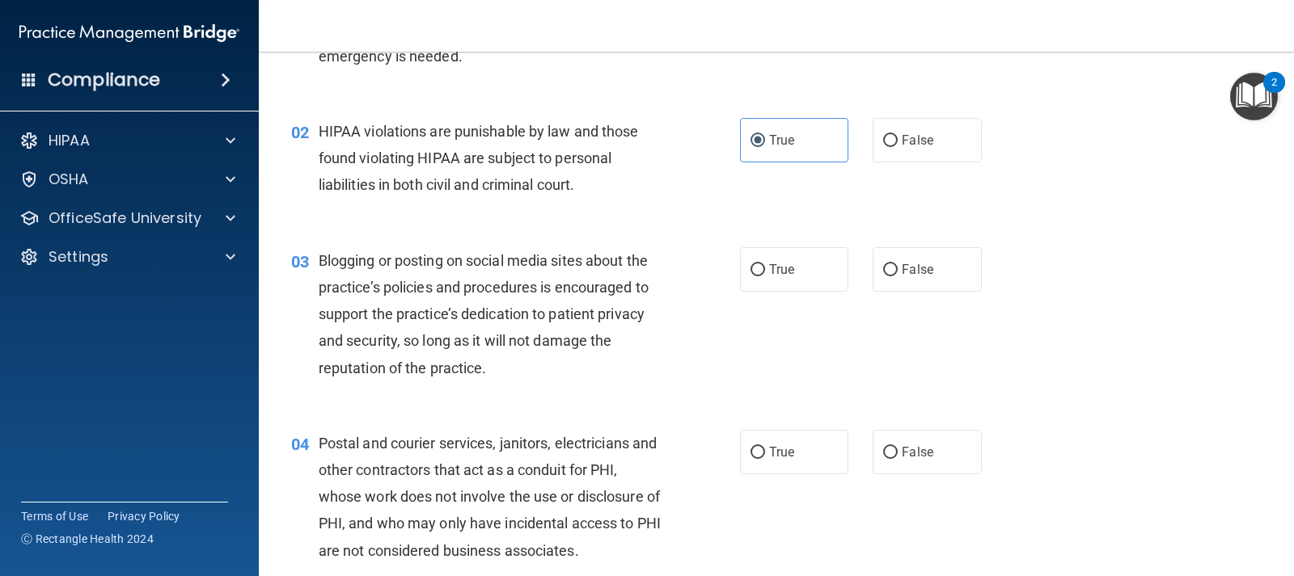
scroll to position [162, 0]
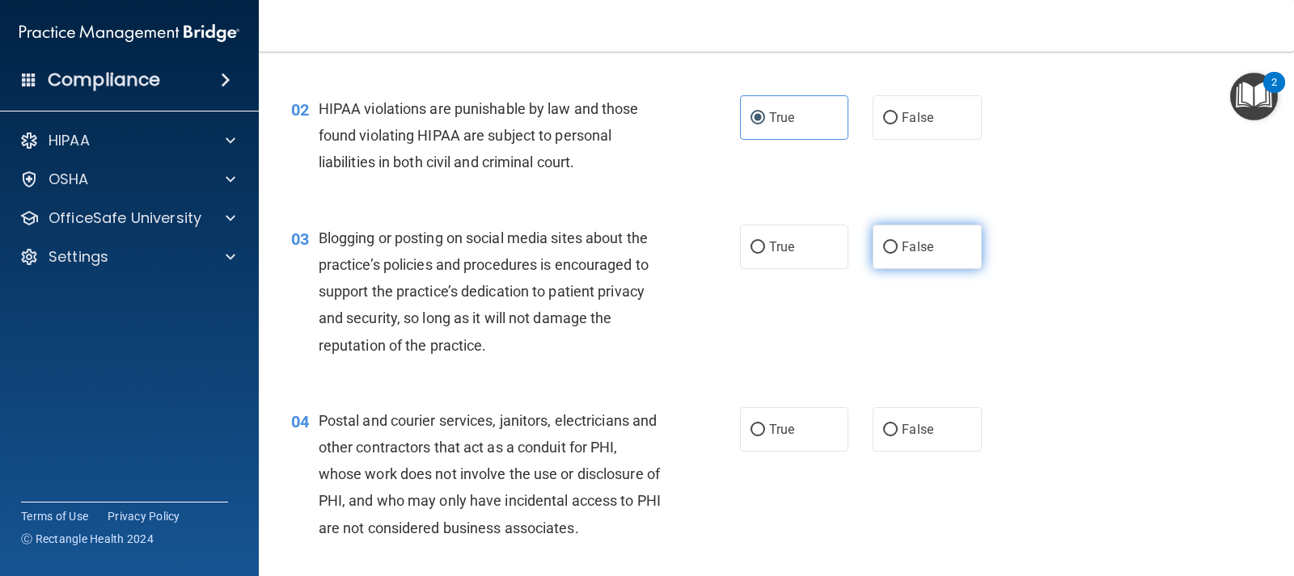
click at [910, 250] on span "False" at bounding box center [918, 246] width 32 height 15
click at [897, 250] on input "False" at bounding box center [890, 248] width 15 height 12
radio input "true"
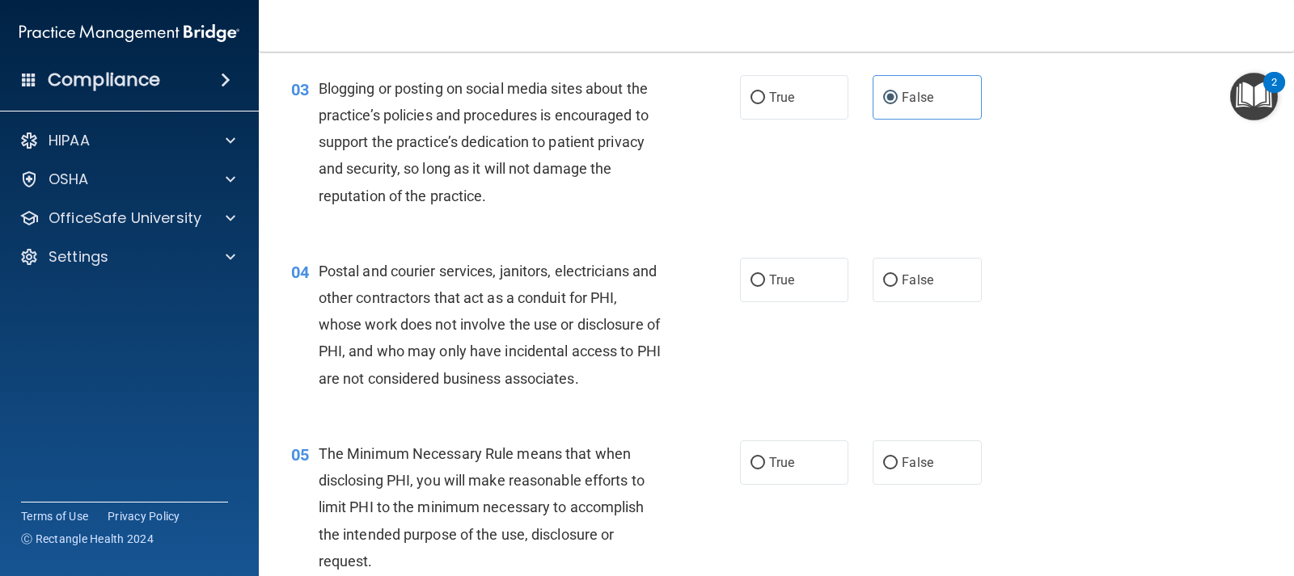
scroll to position [323, 0]
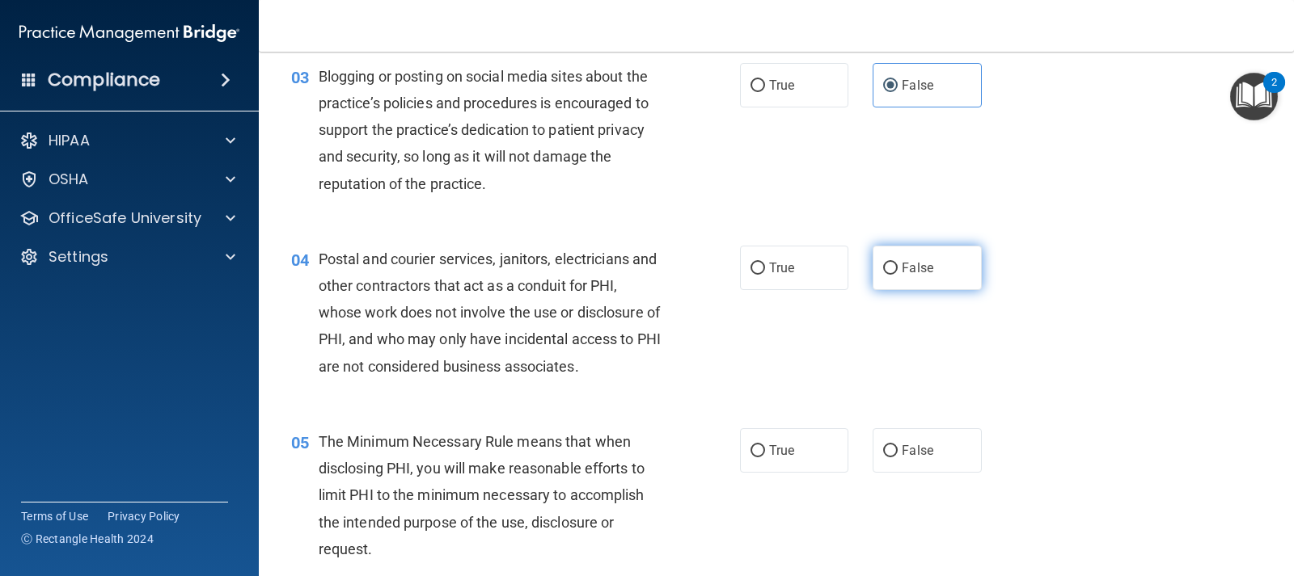
click at [906, 273] on span "False" at bounding box center [918, 267] width 32 height 15
click at [897, 273] on input "False" at bounding box center [890, 269] width 15 height 12
radio input "true"
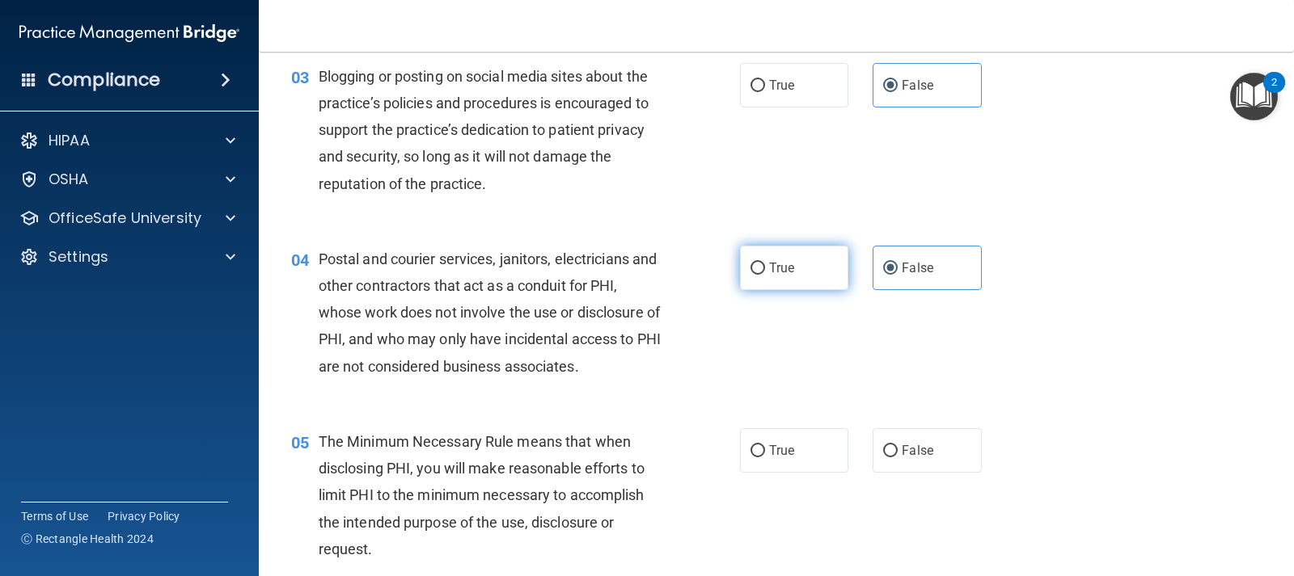
click at [816, 268] on label "True" at bounding box center [794, 268] width 108 height 44
click at [765, 268] on input "True" at bounding box center [757, 269] width 15 height 12
radio input "true"
radio input "false"
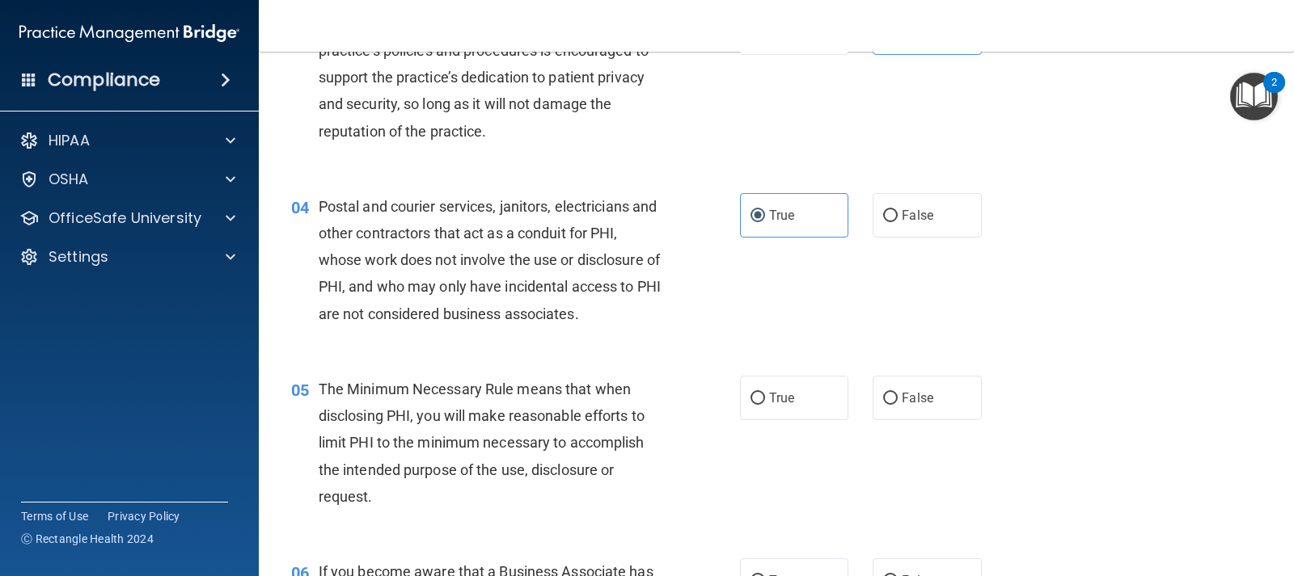
scroll to position [404, 0]
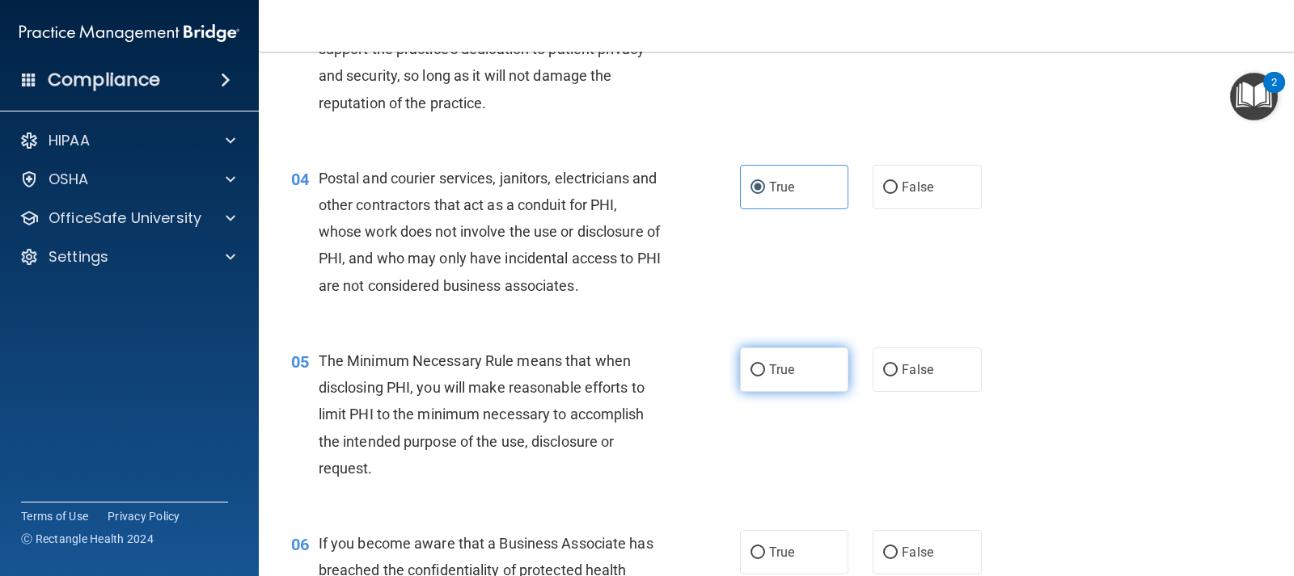
click at [777, 374] on span "True" at bounding box center [781, 369] width 25 height 15
click at [765, 374] on input "True" at bounding box center [757, 371] width 15 height 12
radio input "true"
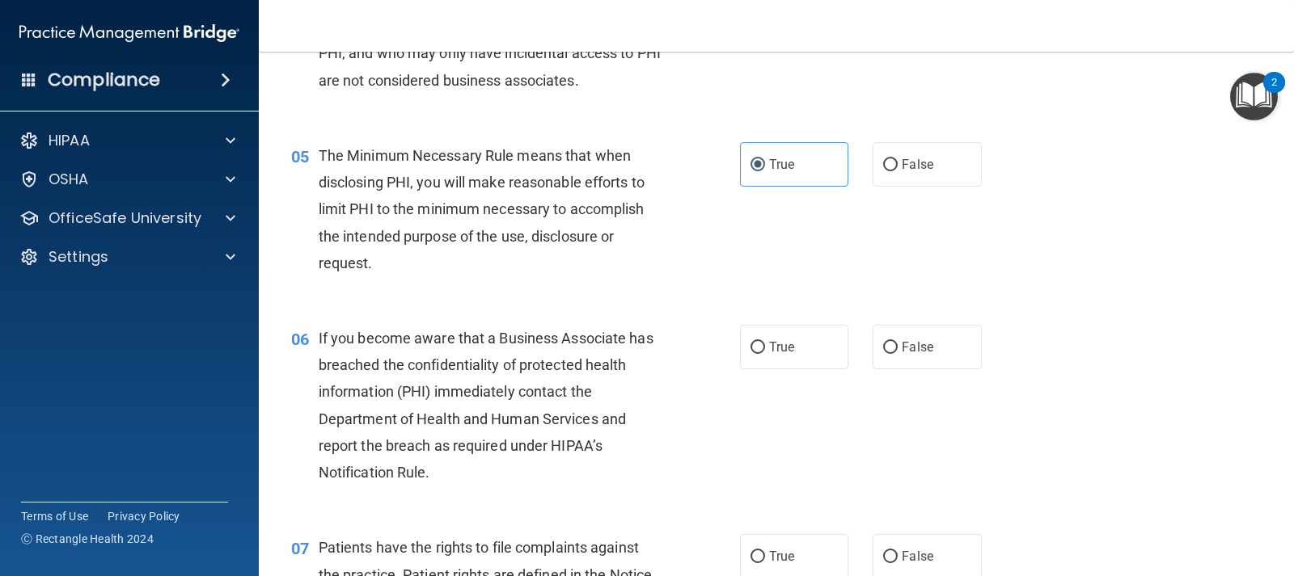
scroll to position [647, 0]
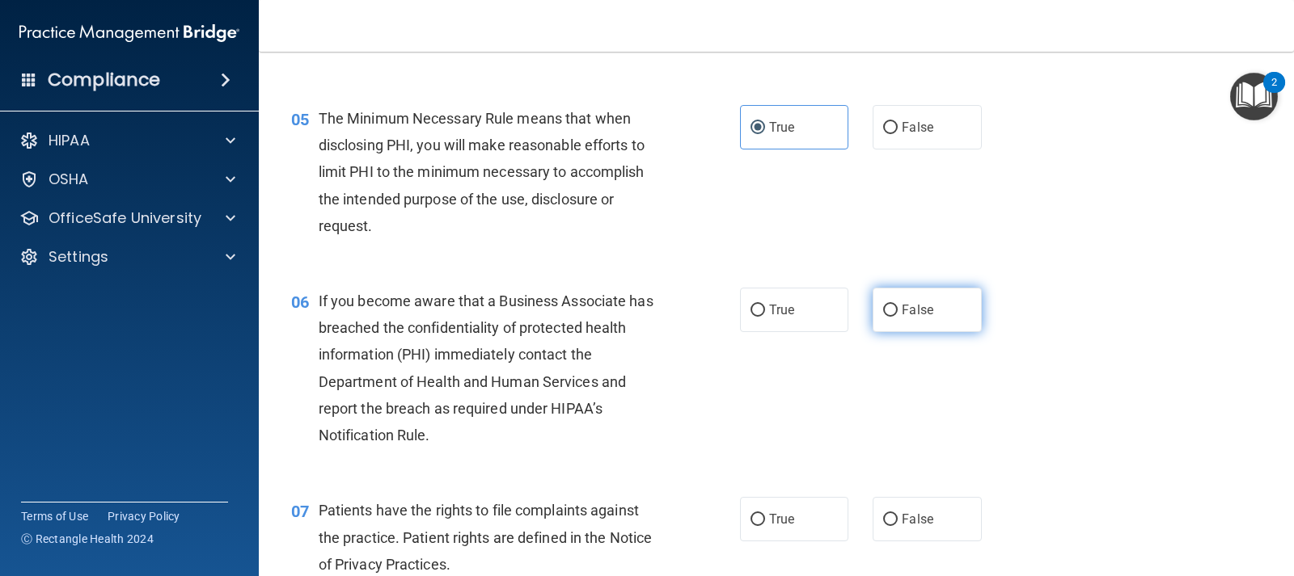
click at [921, 296] on label "False" at bounding box center [926, 310] width 108 height 44
click at [897, 305] on input "False" at bounding box center [890, 311] width 15 height 12
radio input "true"
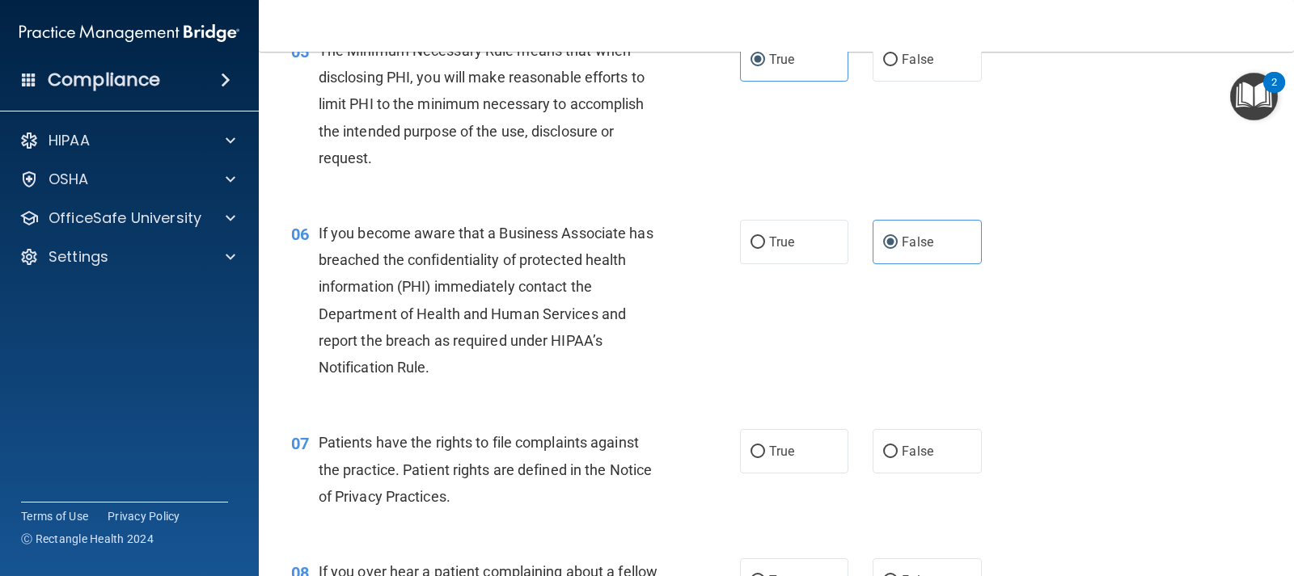
scroll to position [809, 0]
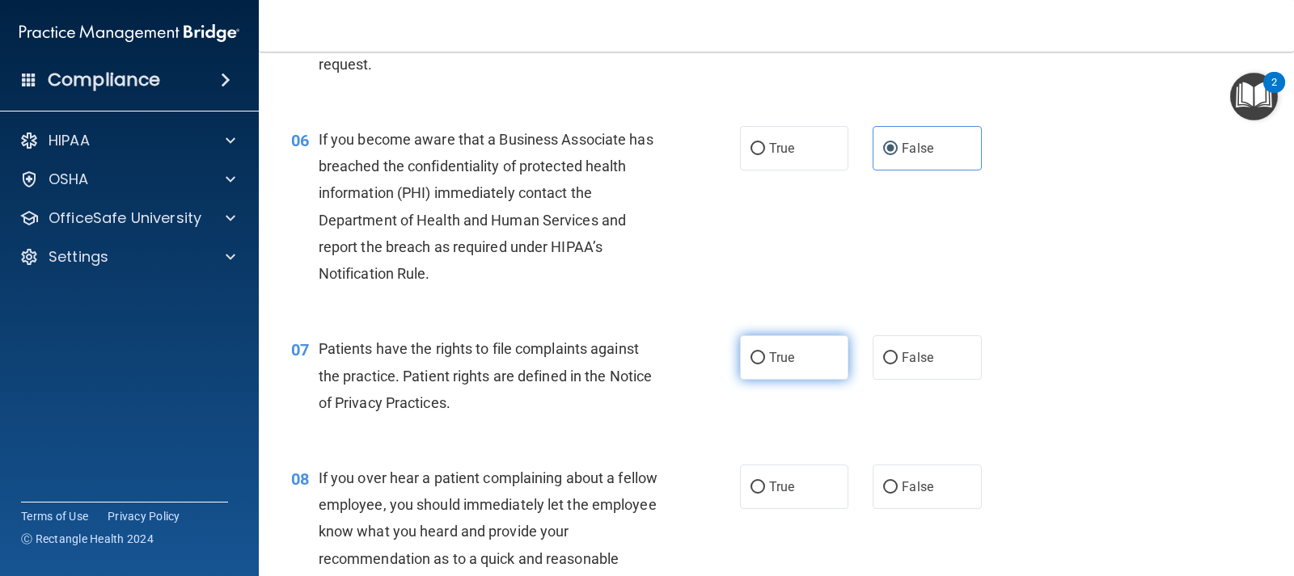
click at [802, 363] on label "True" at bounding box center [794, 358] width 108 height 44
click at [765, 363] on input "True" at bounding box center [757, 359] width 15 height 12
radio input "true"
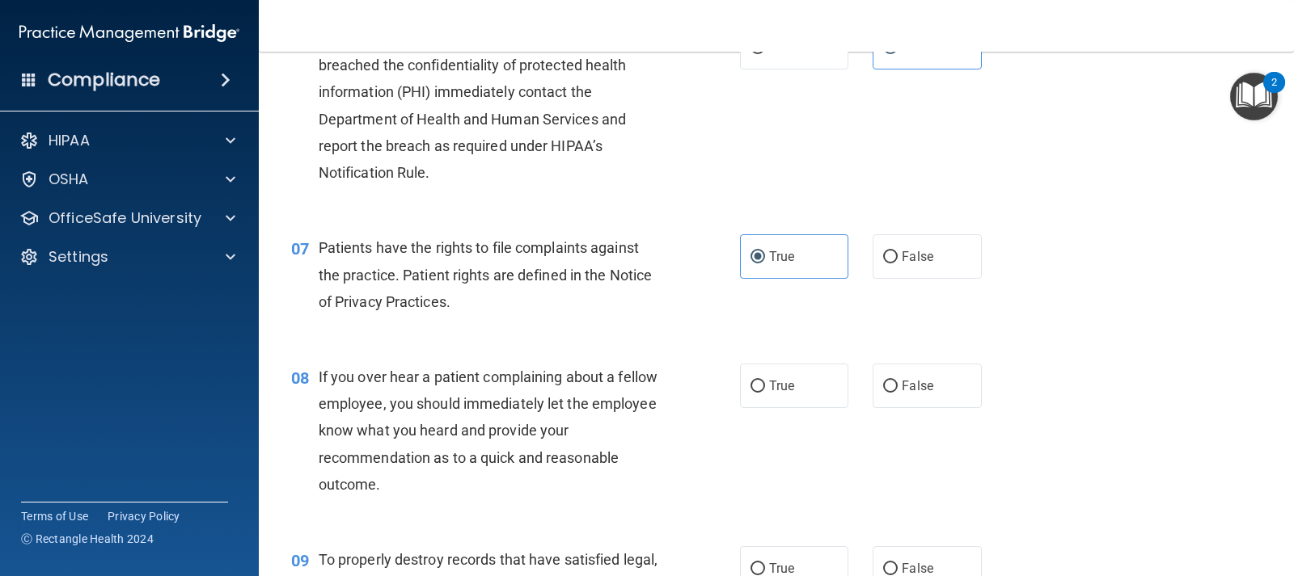
scroll to position [970, 0]
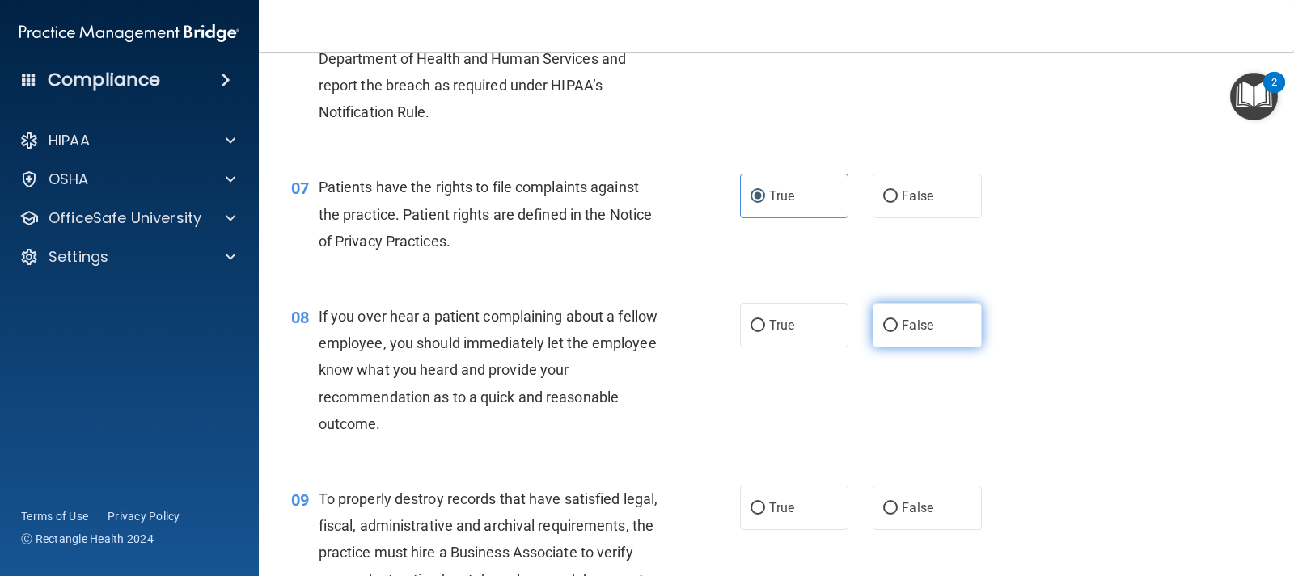
click at [888, 323] on input "False" at bounding box center [890, 326] width 15 height 12
radio input "true"
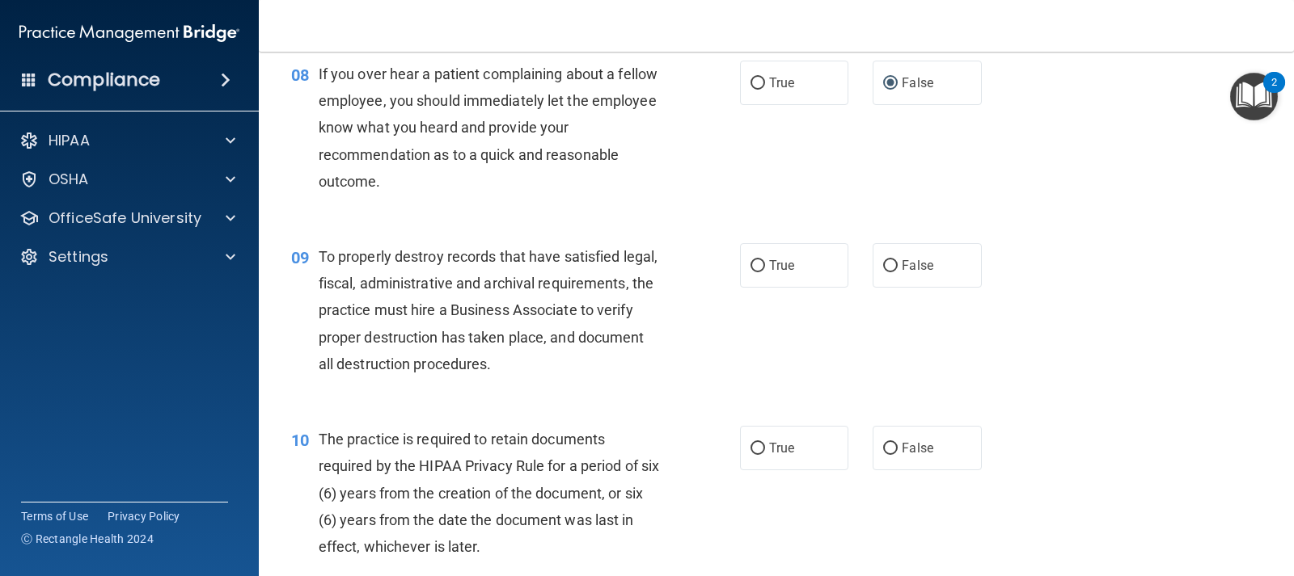
scroll to position [1294, 0]
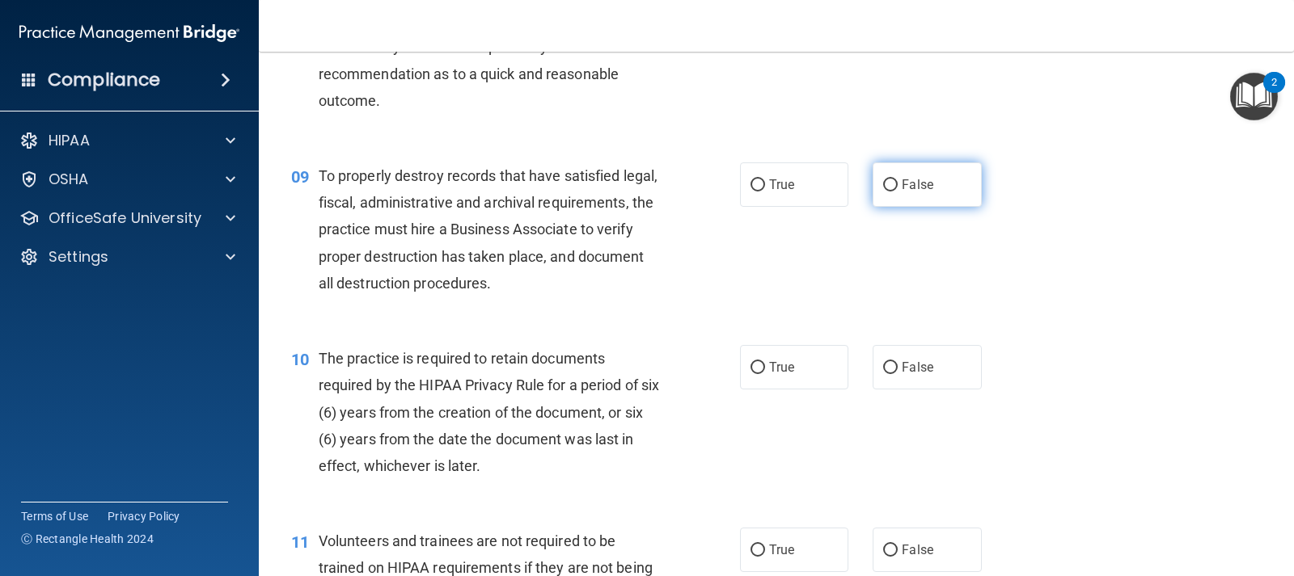
click at [902, 198] on label "False" at bounding box center [926, 185] width 108 height 44
click at [897, 192] on input "False" at bounding box center [890, 185] width 15 height 12
radio input "true"
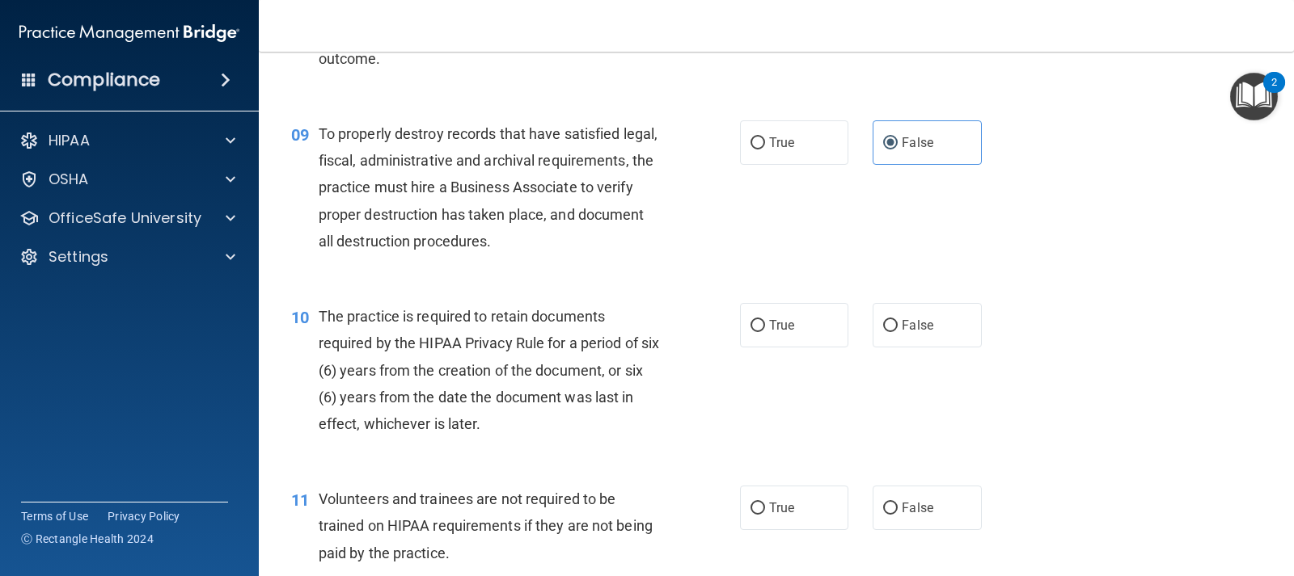
scroll to position [1375, 0]
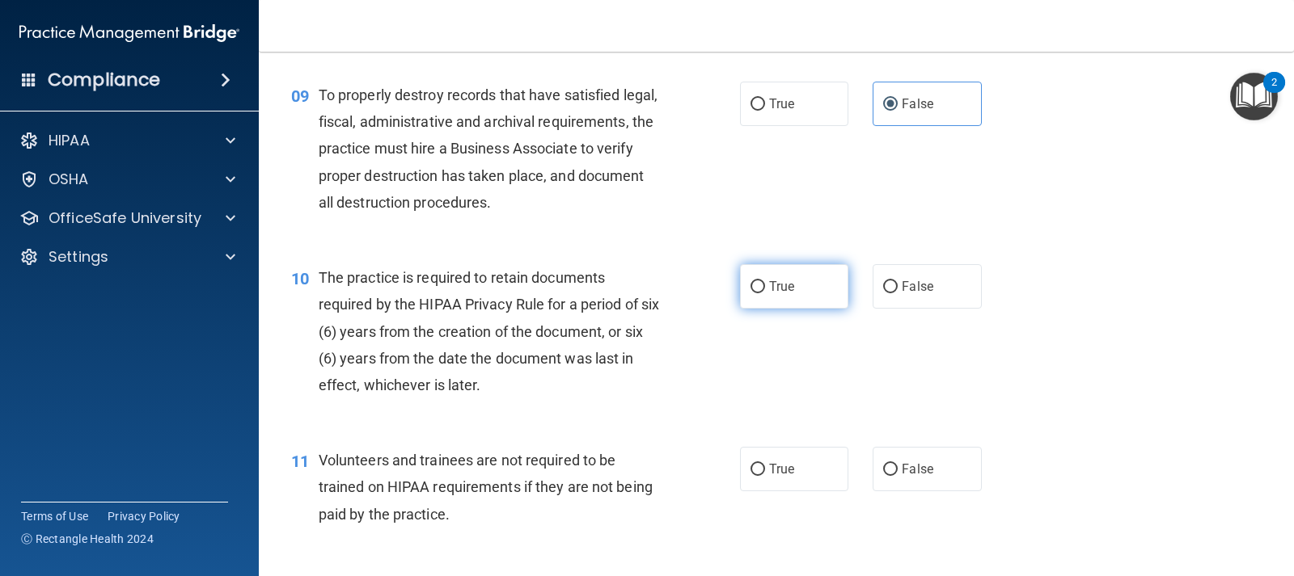
click at [784, 294] on label "True" at bounding box center [794, 286] width 108 height 44
click at [765, 294] on input "True" at bounding box center [757, 287] width 15 height 12
radio input "true"
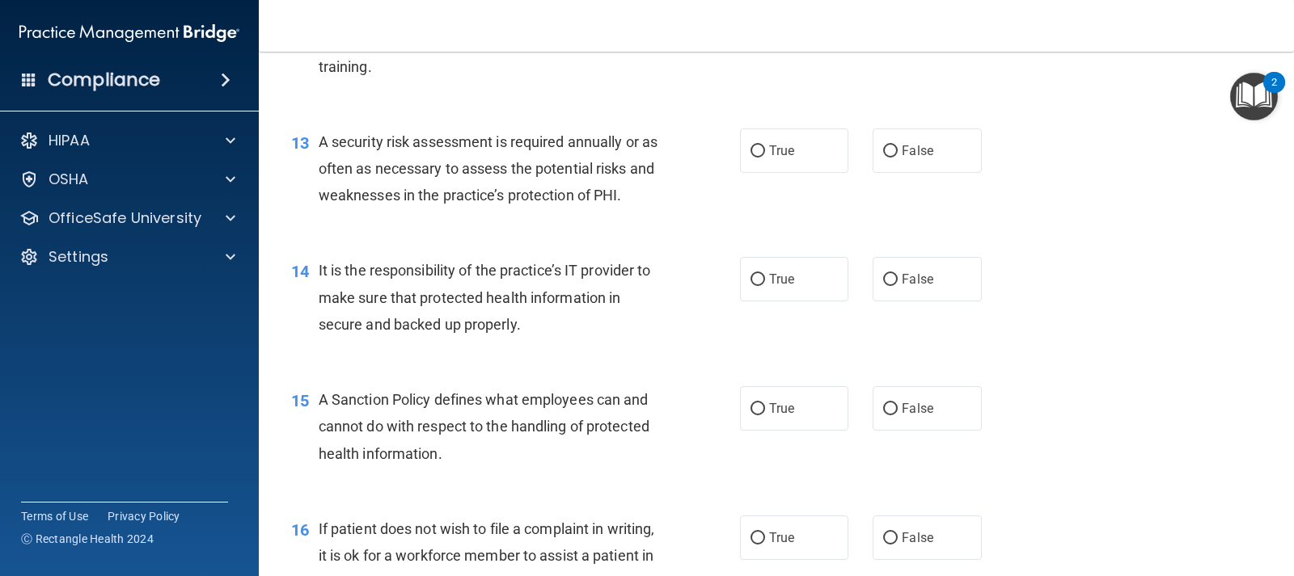
scroll to position [2021, 0]
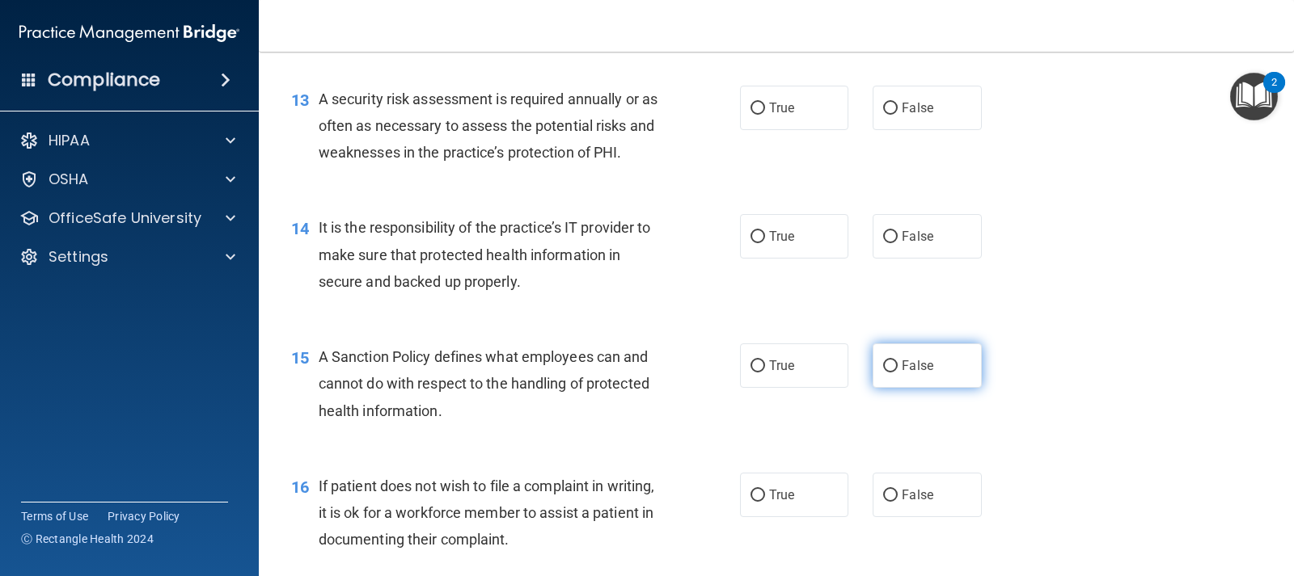
click at [902, 368] on span "False" at bounding box center [918, 365] width 32 height 15
click at [716, 417] on div "15 A Sanction Policy defines what employees can and cannot do with respect to t…" at bounding box center [515, 388] width 497 height 89
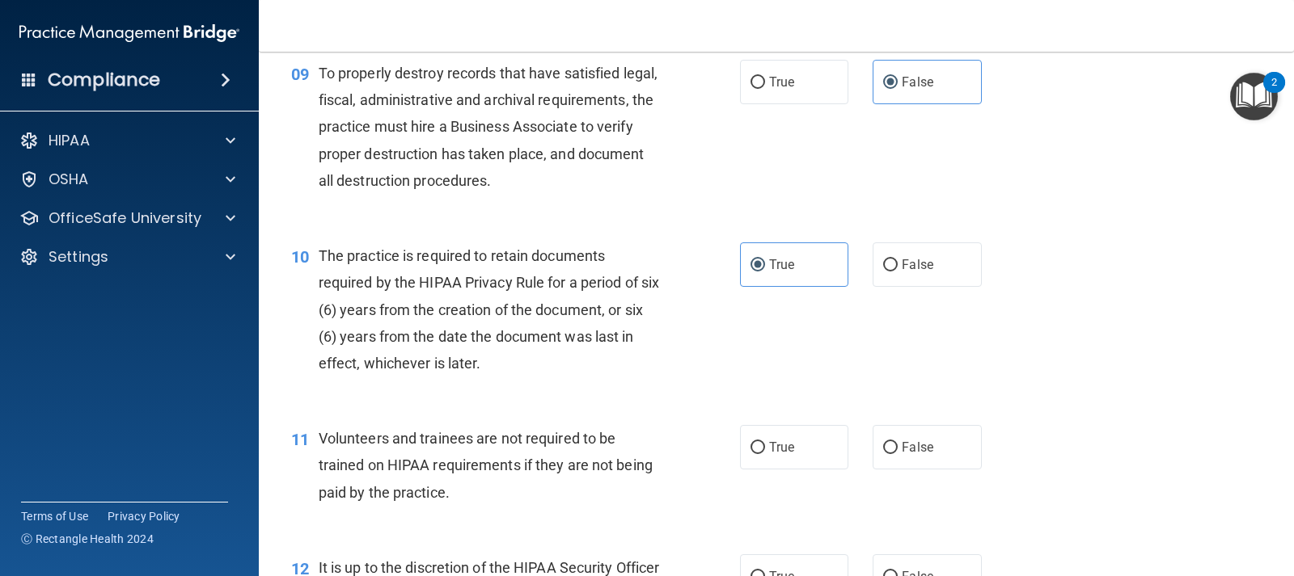
scroll to position [1375, 0]
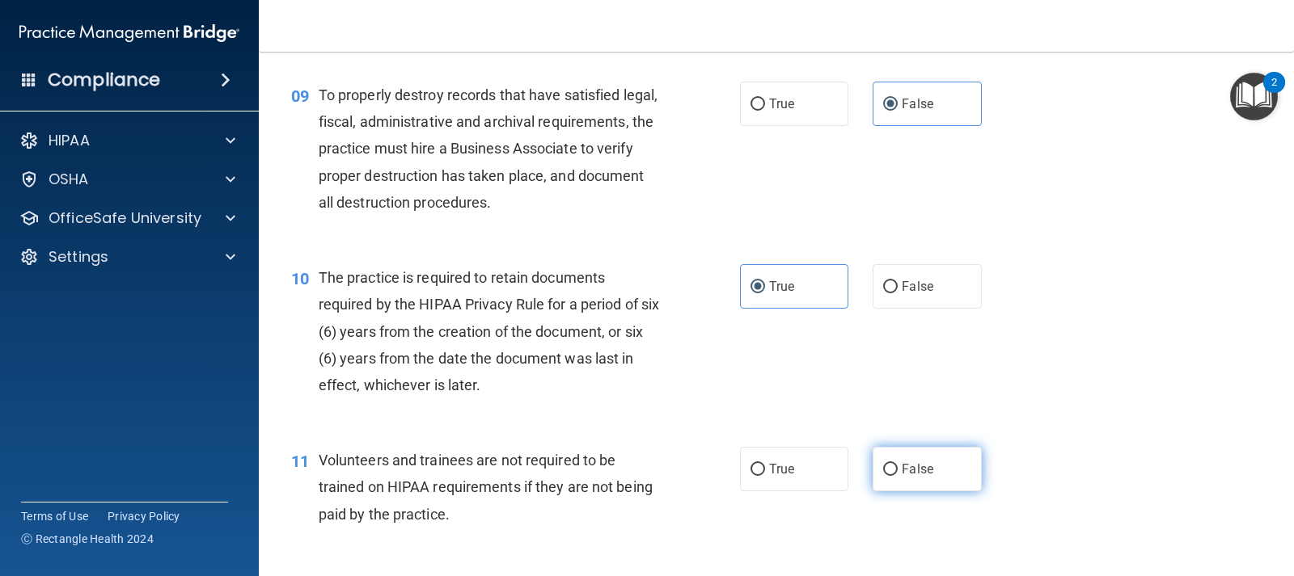
click at [872, 474] on label "False" at bounding box center [926, 469] width 108 height 44
click at [883, 474] on input "False" at bounding box center [890, 470] width 15 height 12
radio input "true"
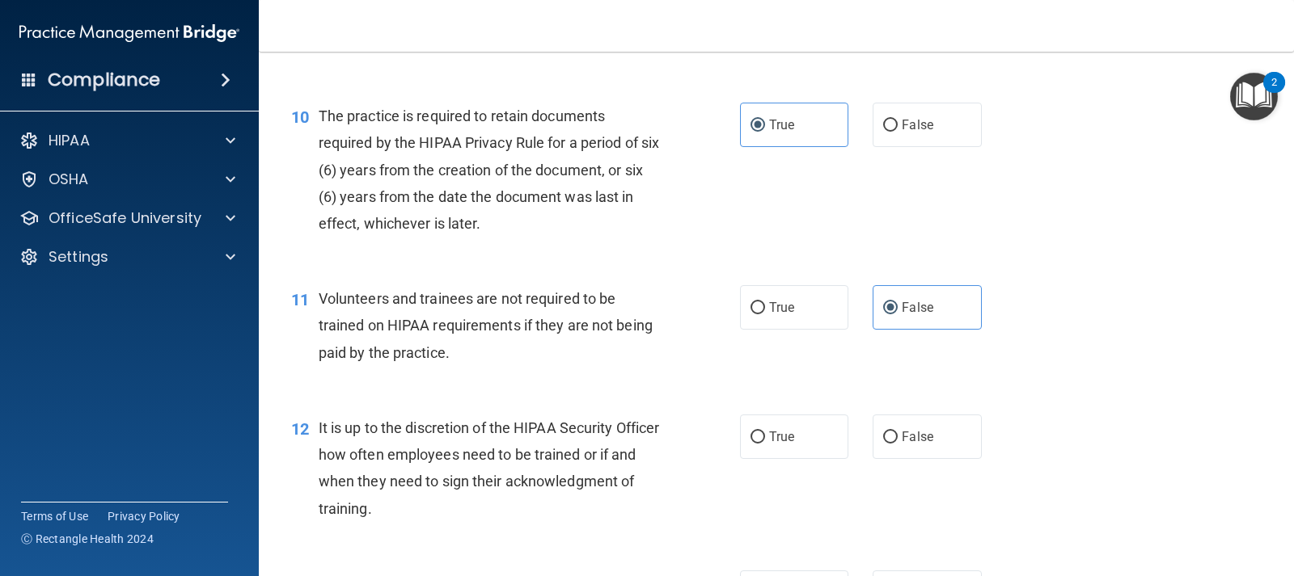
scroll to position [1617, 0]
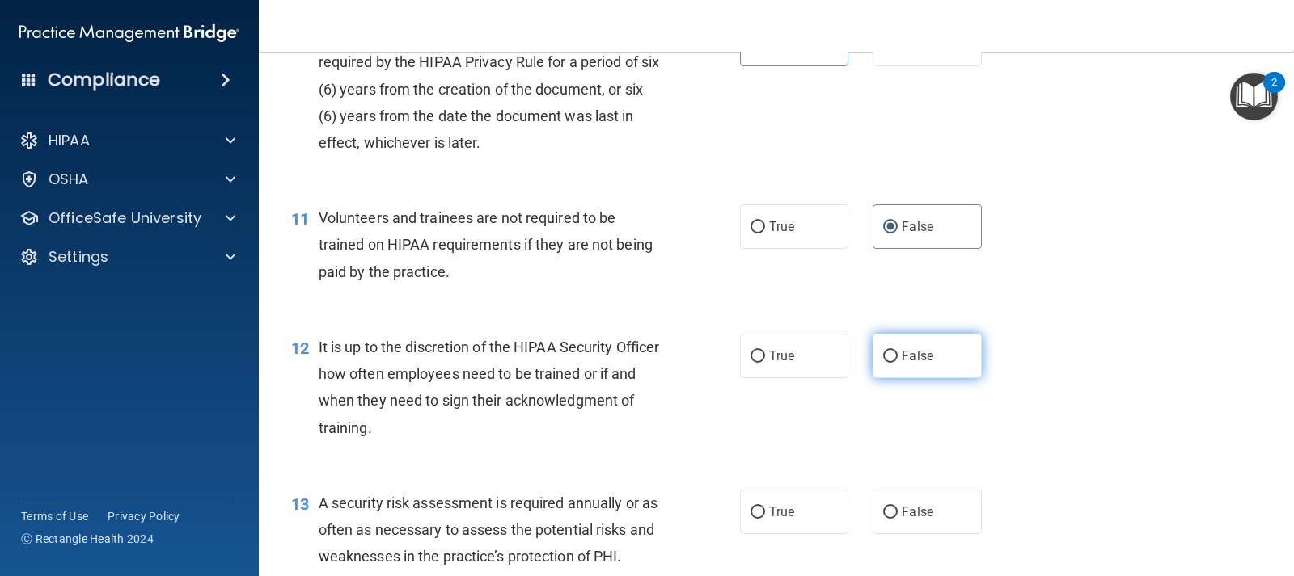
click at [885, 362] on input "False" at bounding box center [890, 357] width 15 height 12
radio input "true"
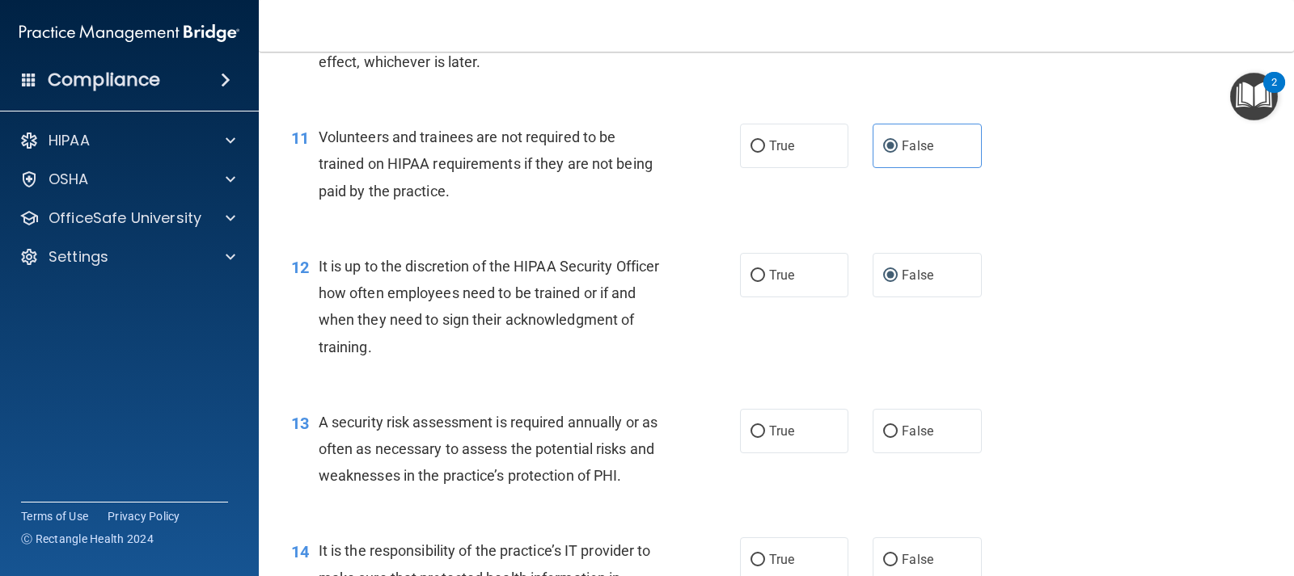
scroll to position [1779, 0]
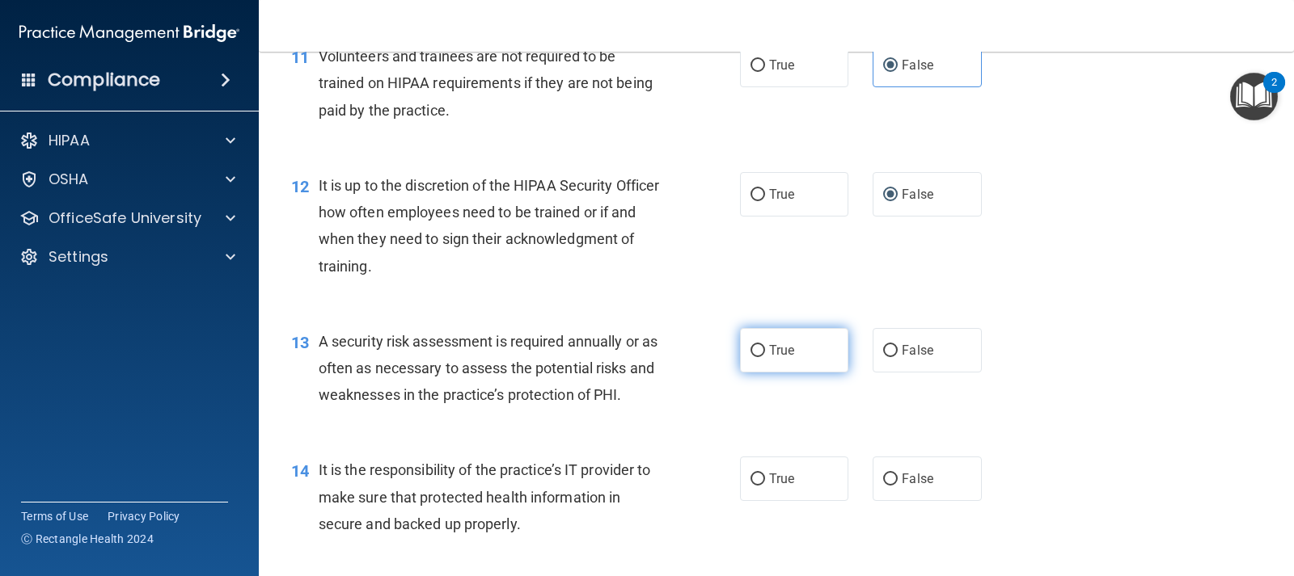
click at [775, 351] on span "True" at bounding box center [781, 350] width 25 height 15
click at [765, 351] on input "True" at bounding box center [757, 351] width 15 height 12
radio input "true"
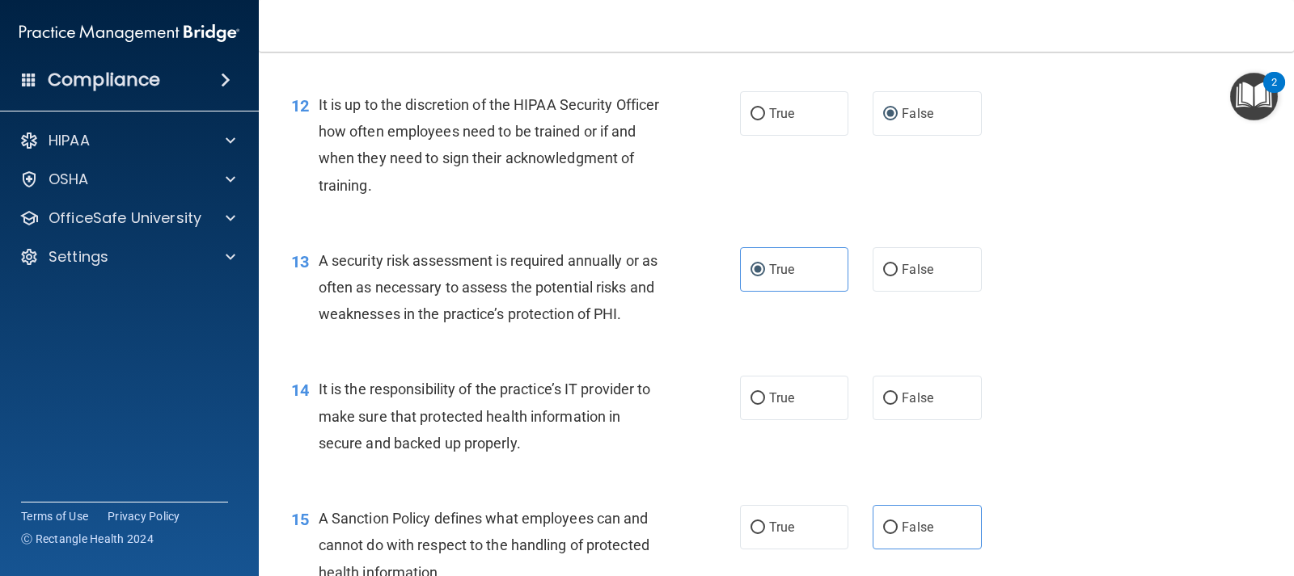
scroll to position [1941, 0]
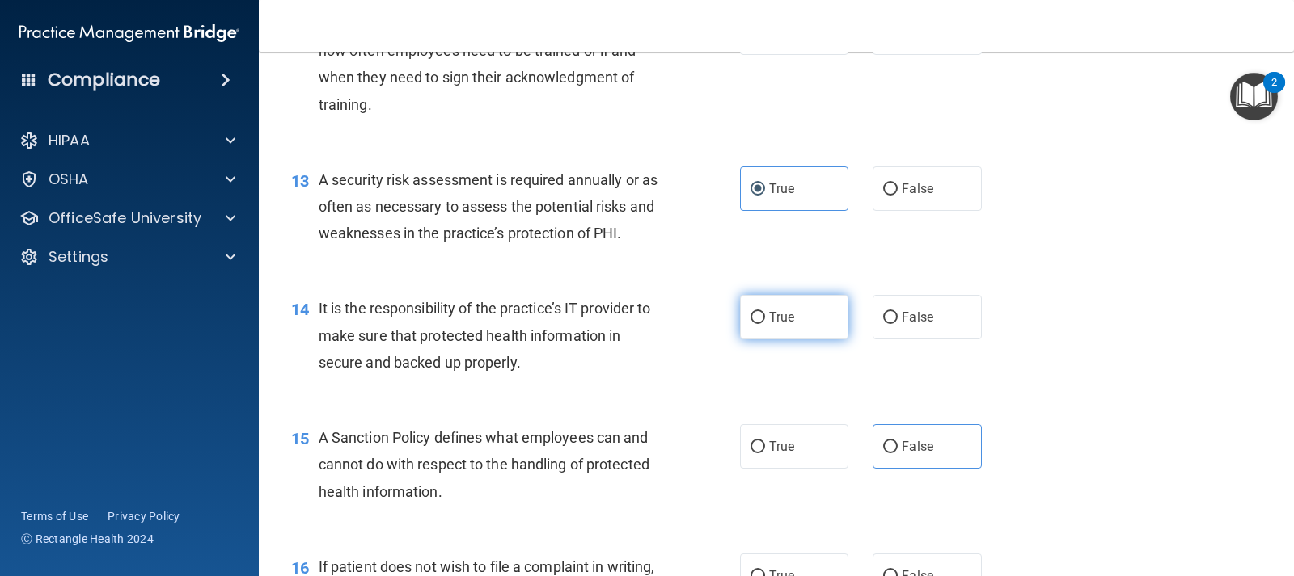
click at [820, 331] on label "True" at bounding box center [794, 317] width 108 height 44
click at [765, 324] on input "True" at bounding box center [757, 318] width 15 height 12
radio input "true"
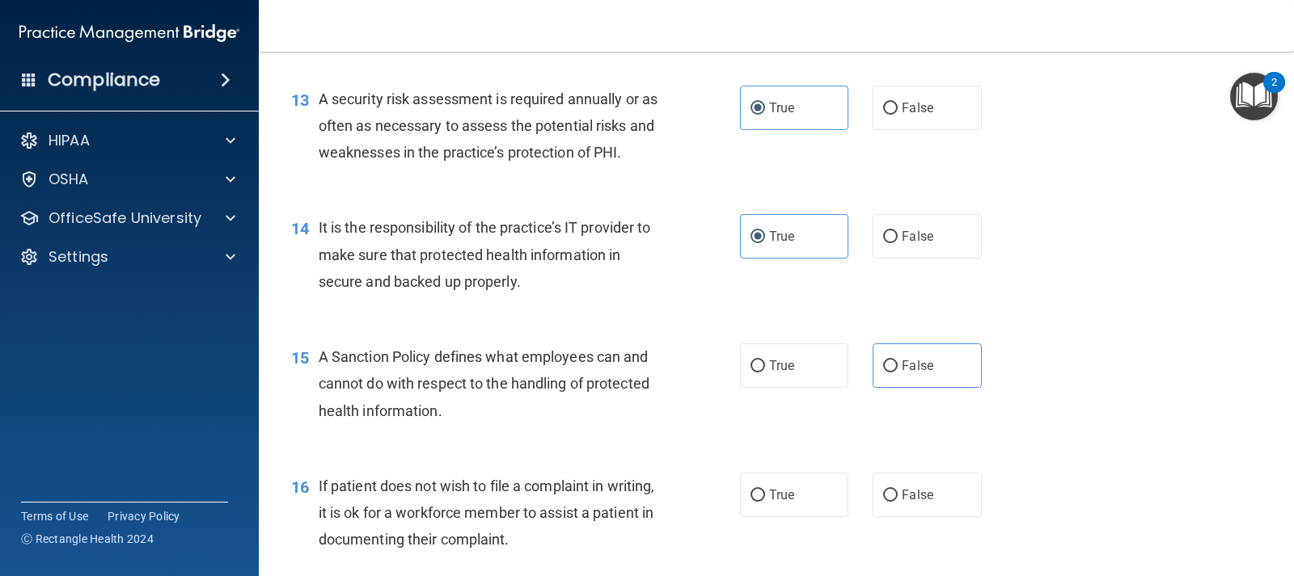
scroll to position [2102, 0]
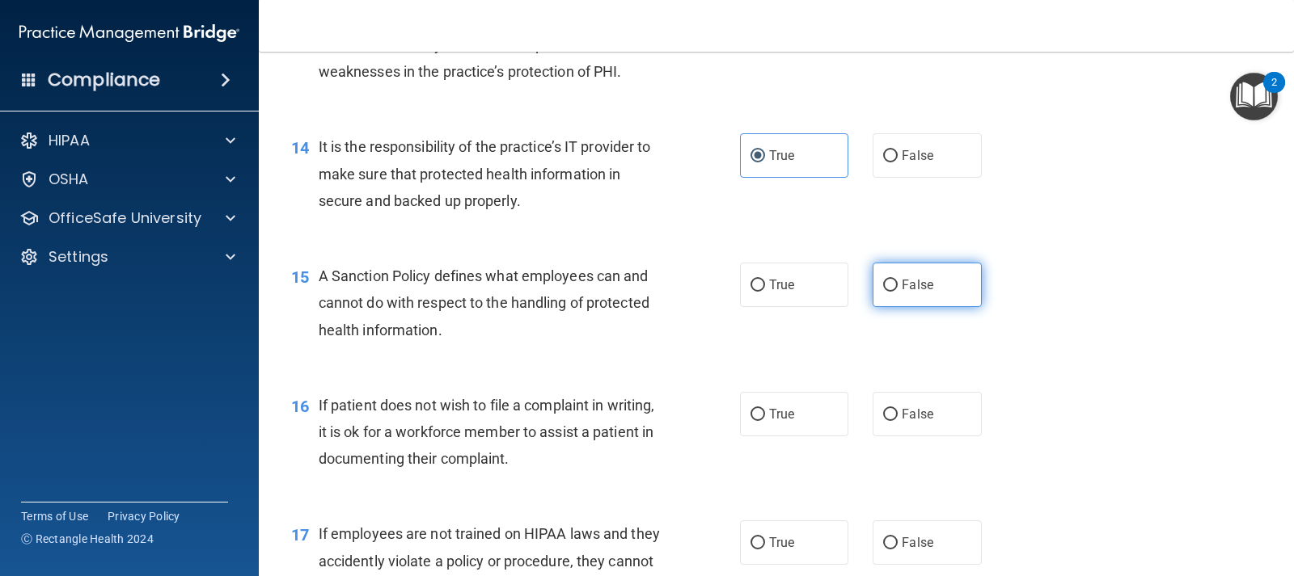
click at [885, 284] on input "False" at bounding box center [890, 286] width 15 height 12
radio input "true"
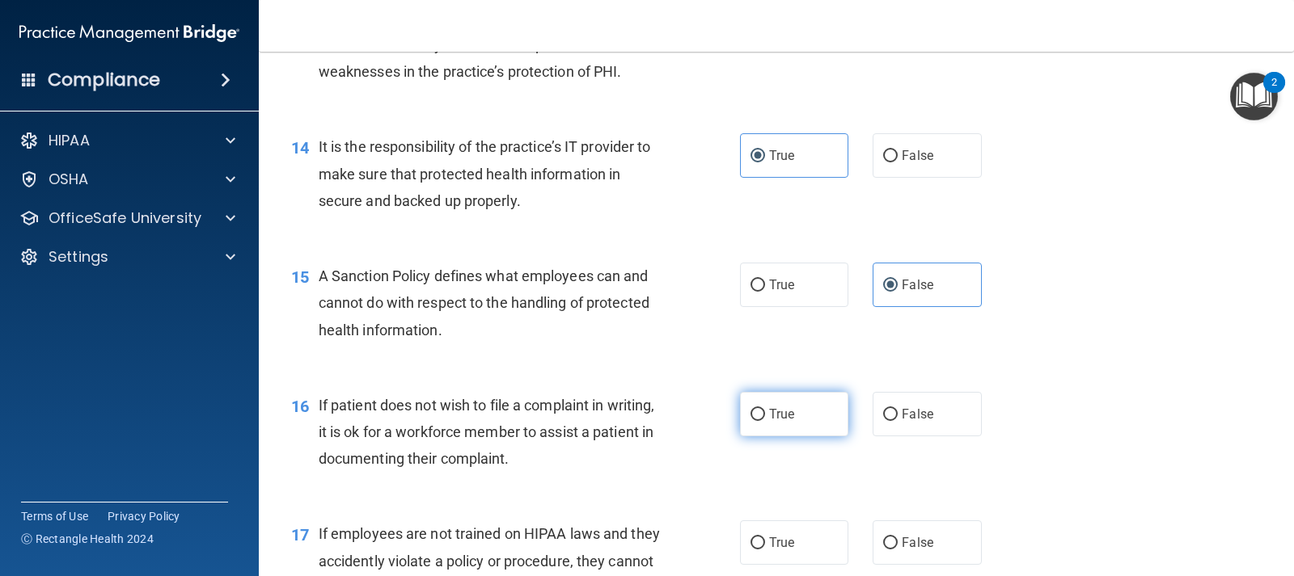
click at [753, 412] on input "True" at bounding box center [757, 415] width 15 height 12
radio input "true"
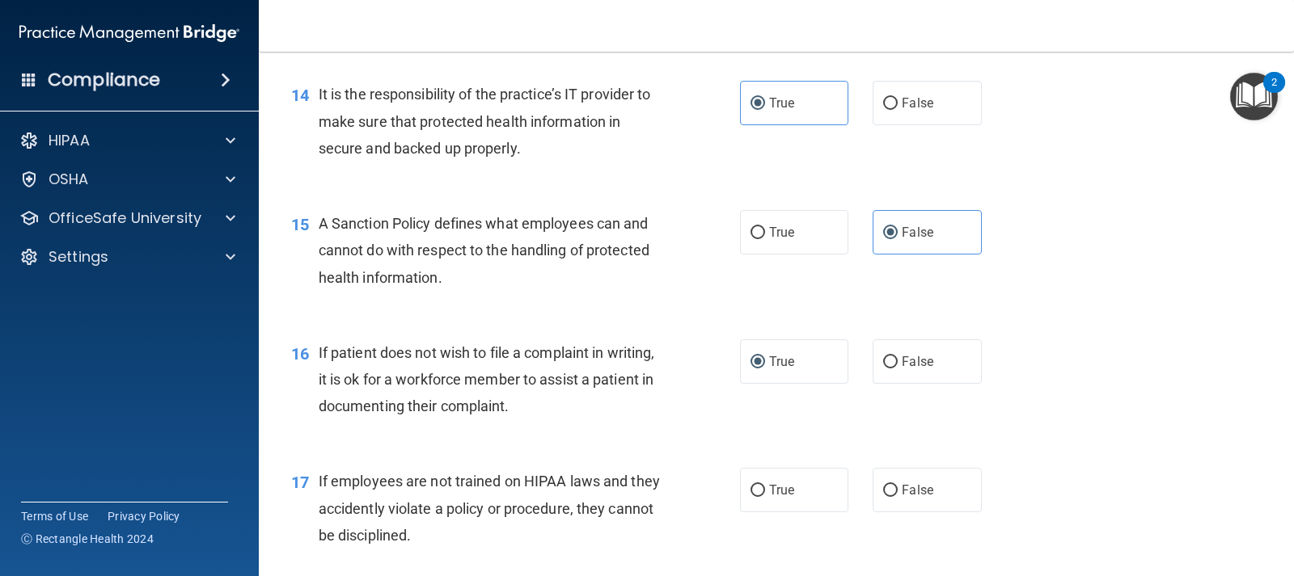
scroll to position [2264, 0]
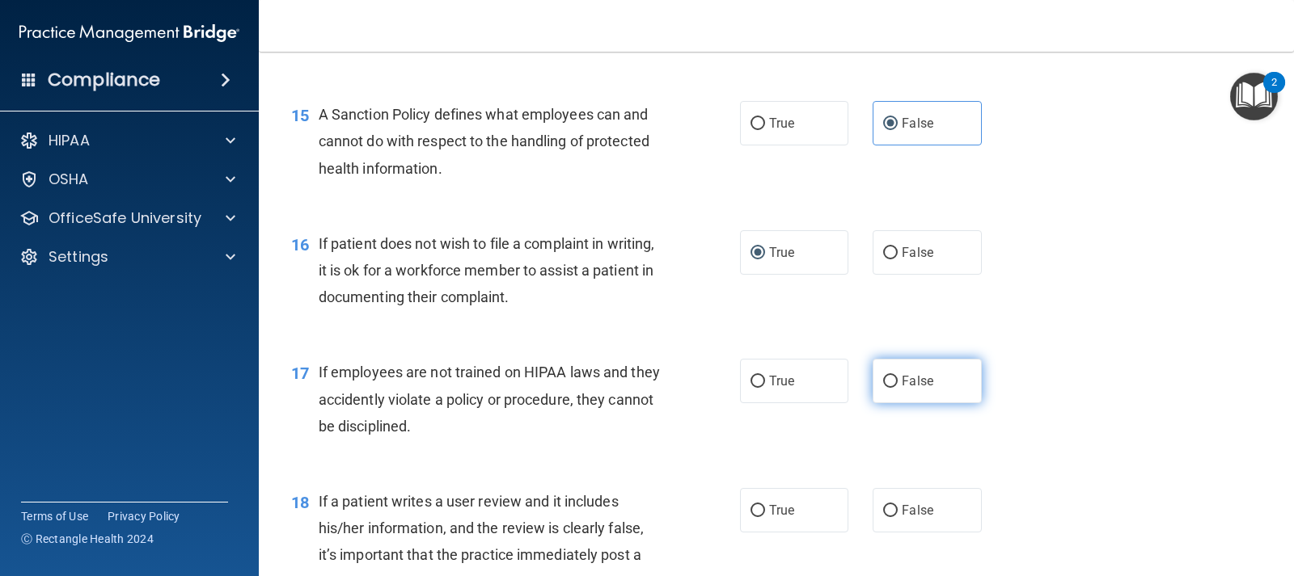
click at [882, 373] on label "False" at bounding box center [926, 381] width 108 height 44
click at [883, 376] on input "False" at bounding box center [890, 382] width 15 height 12
radio input "true"
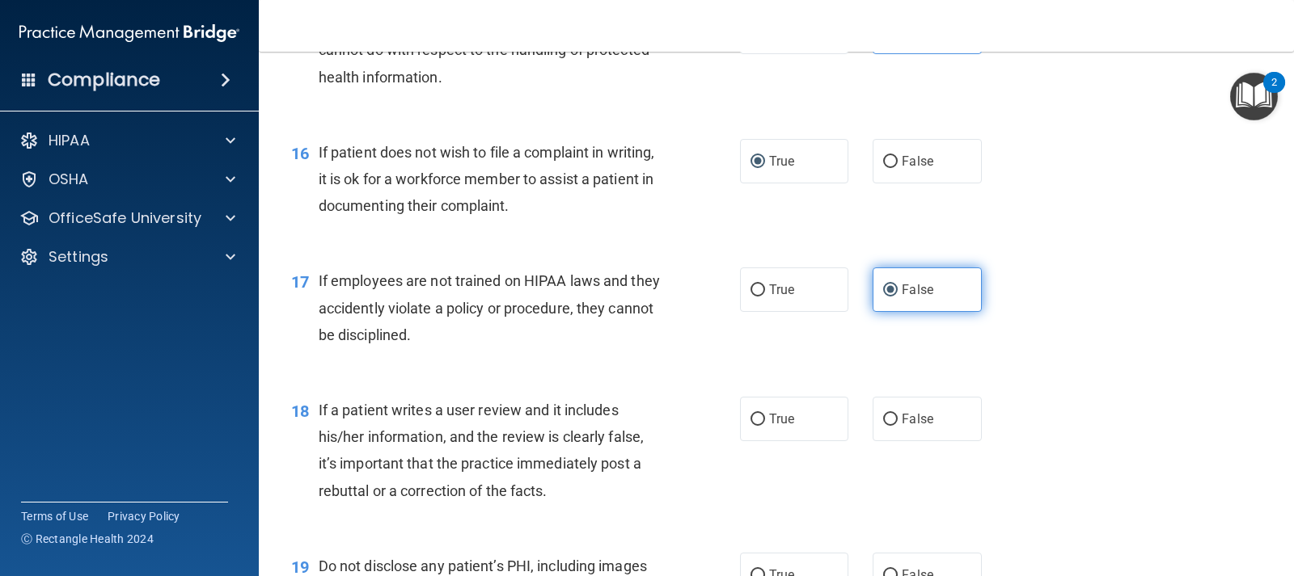
scroll to position [2426, 0]
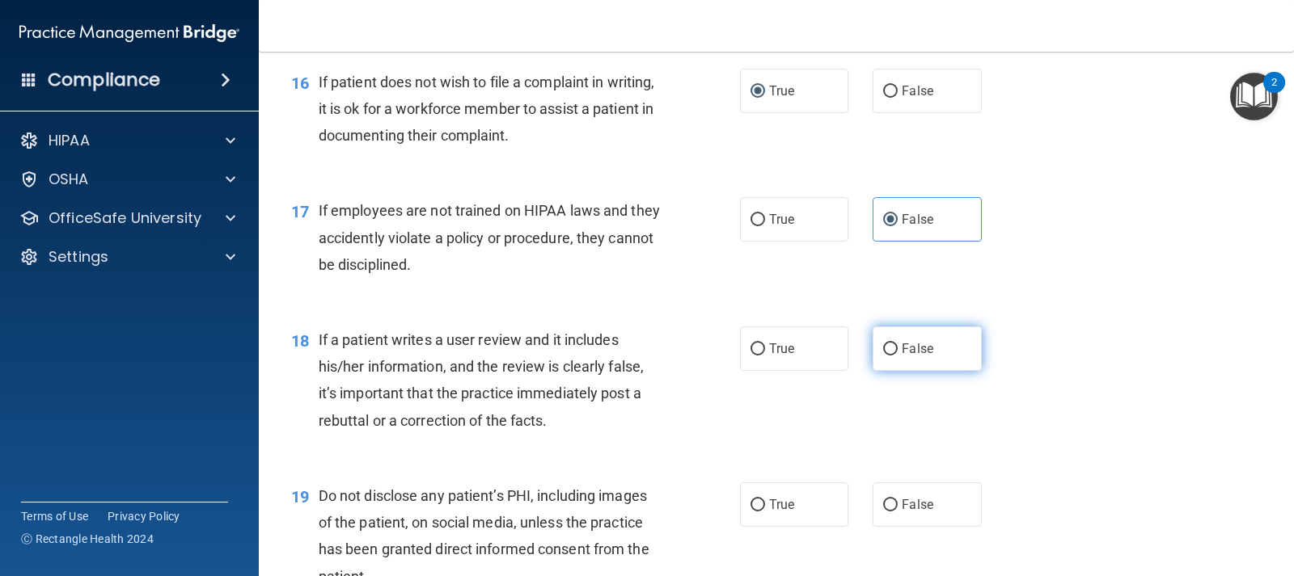
click at [886, 349] on input "False" at bounding box center [890, 350] width 15 height 12
radio input "true"
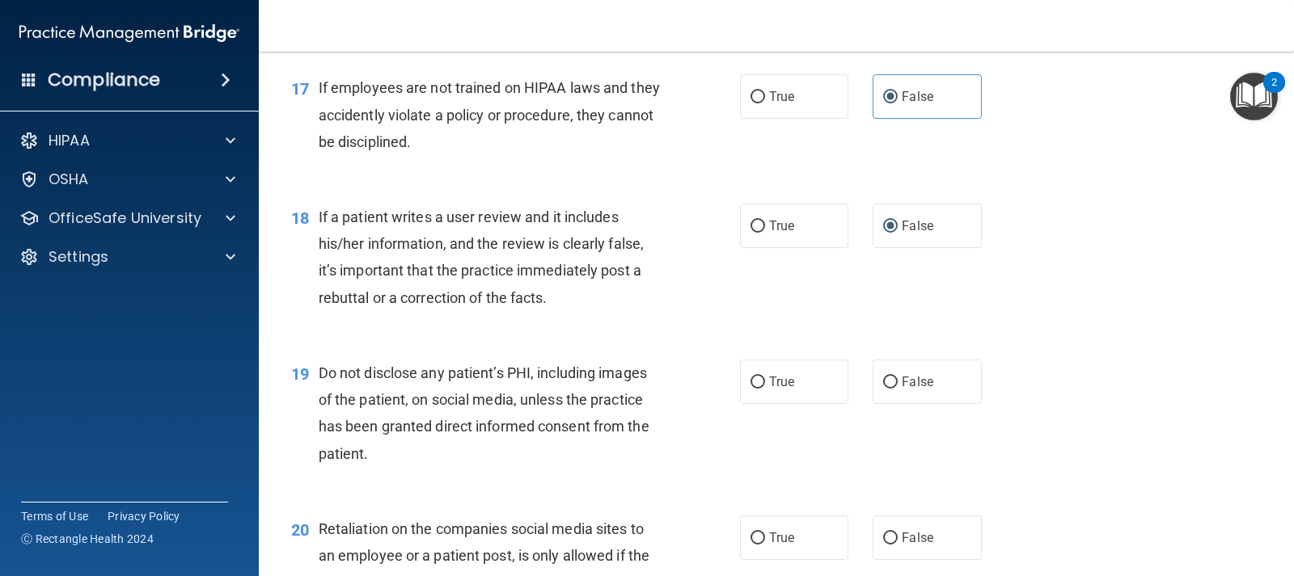
scroll to position [2587, 0]
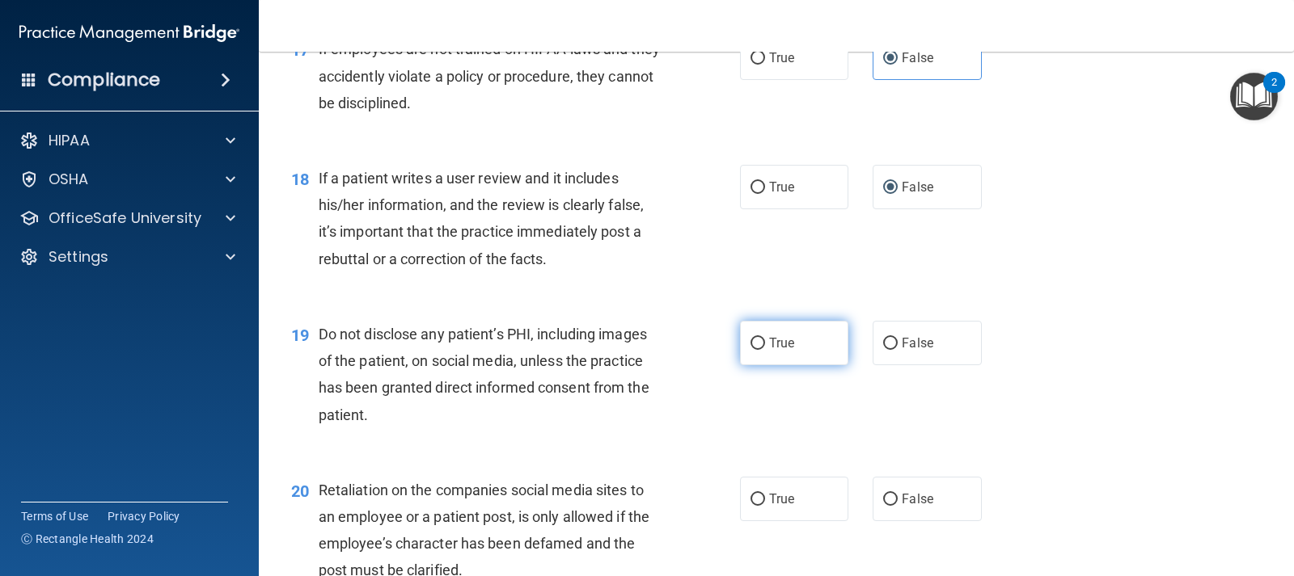
click at [769, 340] on span "True" at bounding box center [781, 343] width 25 height 15
click at [765, 340] on input "True" at bounding box center [757, 344] width 15 height 12
radio input "true"
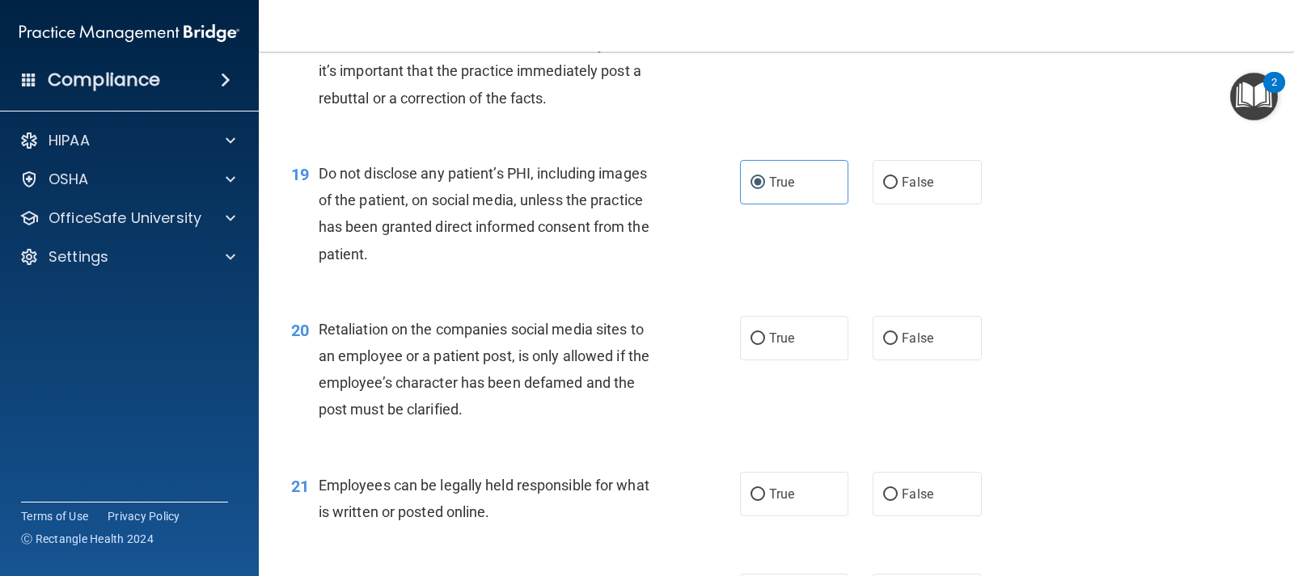
scroll to position [2749, 0]
click at [752, 344] on input "True" at bounding box center [757, 338] width 15 height 12
radio input "true"
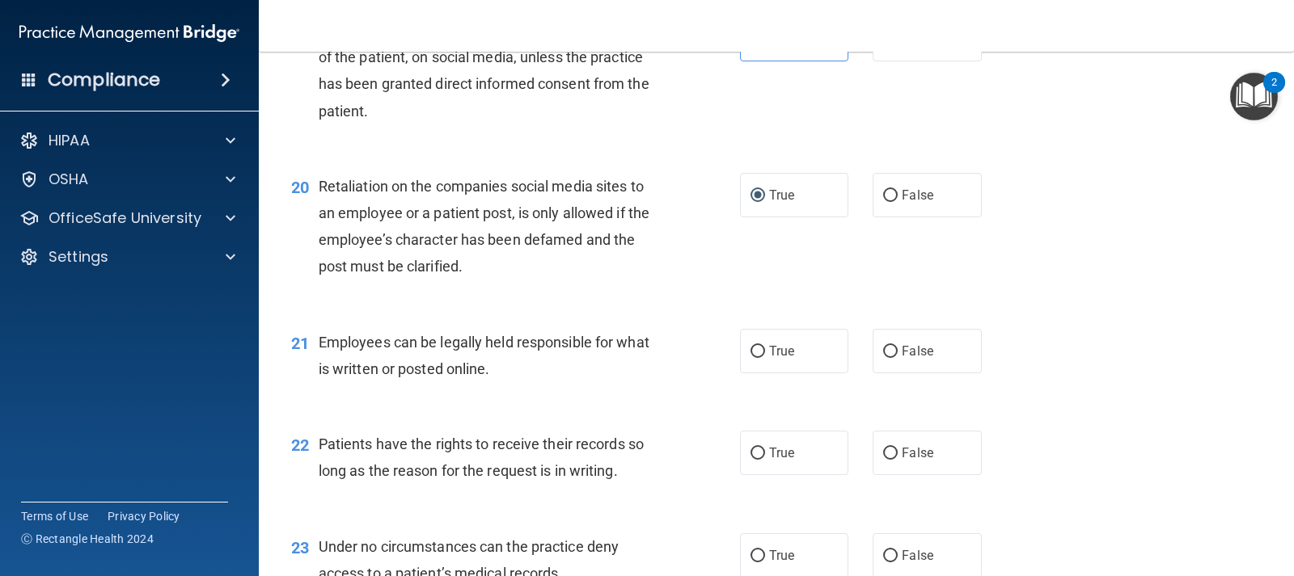
scroll to position [2911, 0]
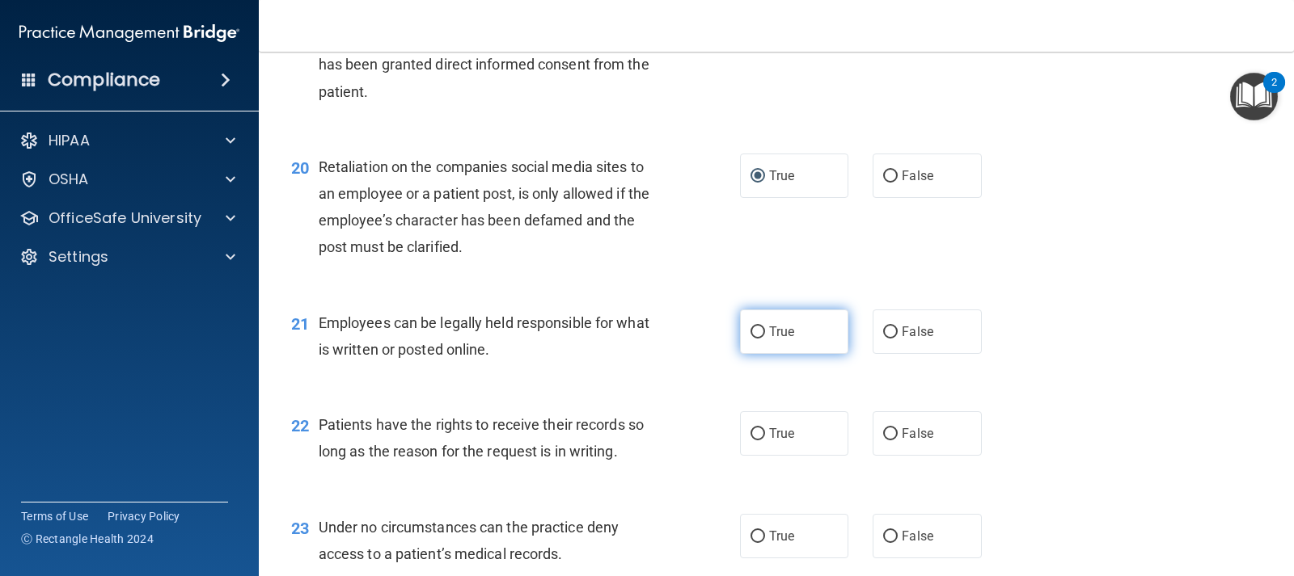
click at [769, 328] on span "True" at bounding box center [781, 331] width 25 height 15
click at [763, 328] on input "True" at bounding box center [757, 333] width 15 height 12
radio input "true"
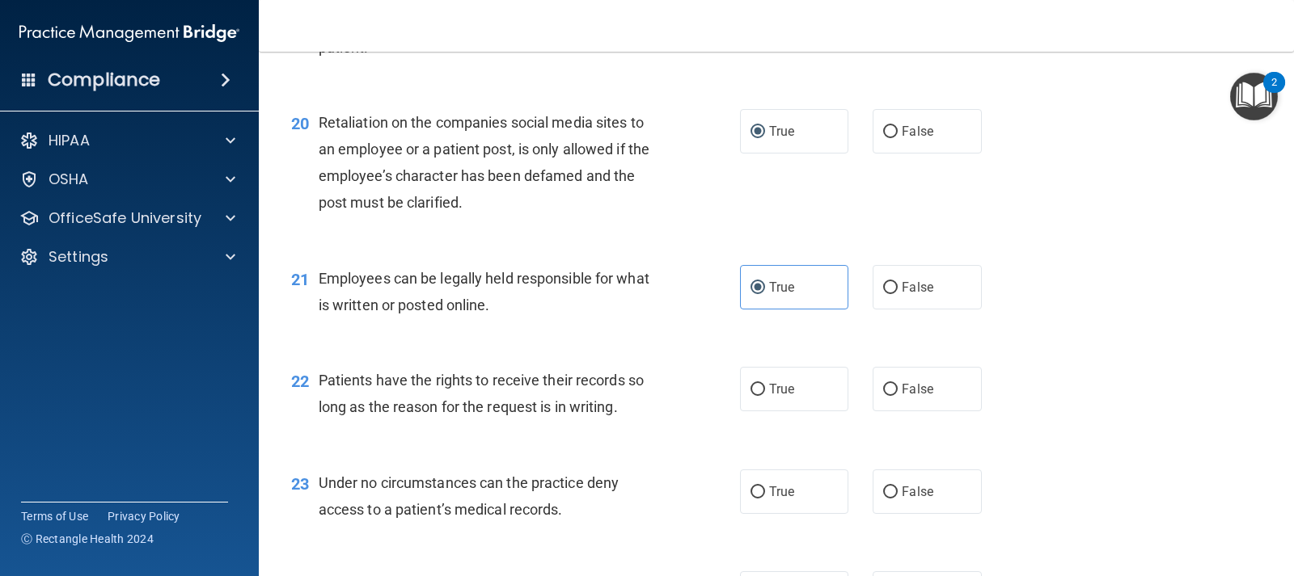
scroll to position [2992, 0]
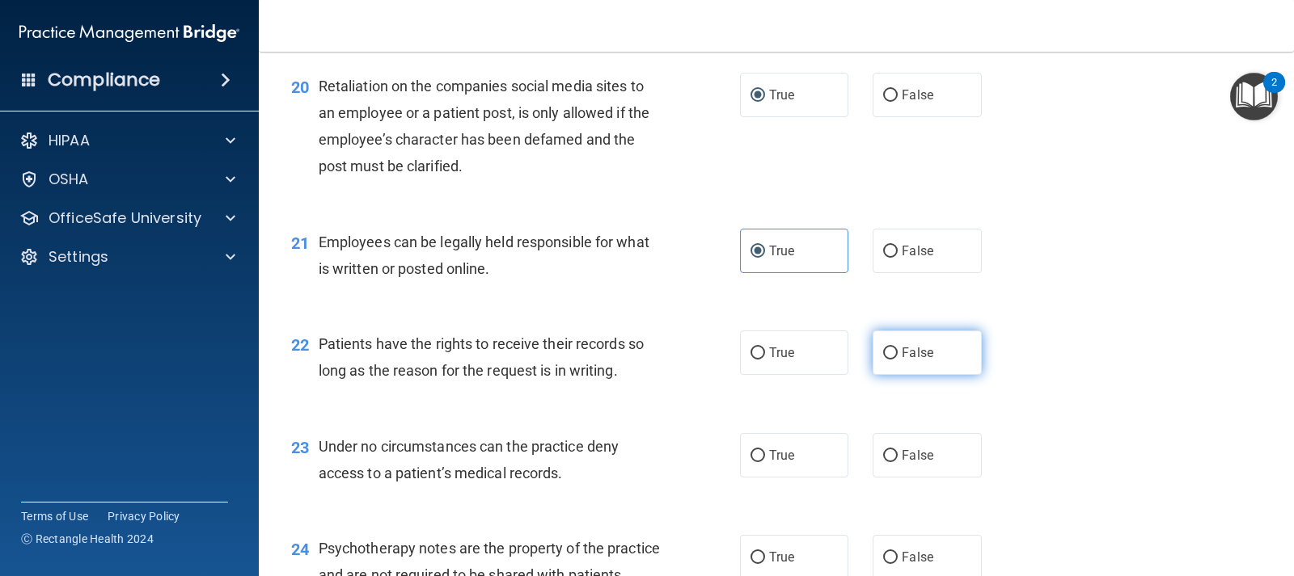
click at [924, 356] on span "False" at bounding box center [918, 352] width 32 height 15
click at [897, 356] on input "False" at bounding box center [890, 354] width 15 height 12
radio input "true"
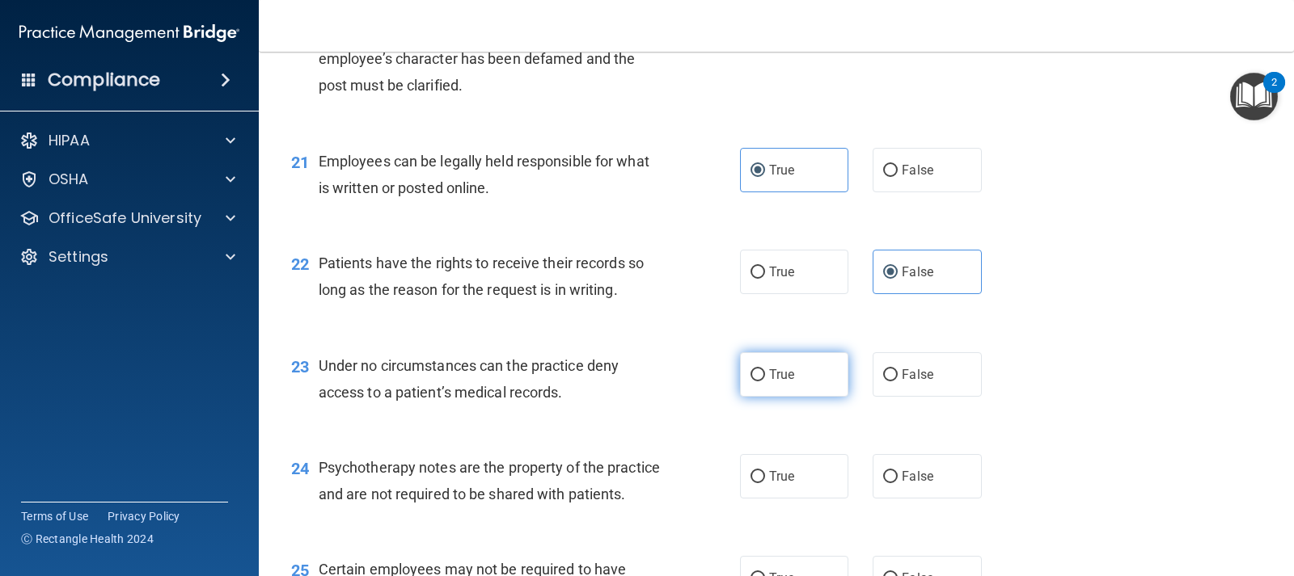
click at [773, 381] on span "True" at bounding box center [781, 374] width 25 height 15
click at [765, 381] on input "True" at bounding box center [757, 376] width 15 height 12
radio input "true"
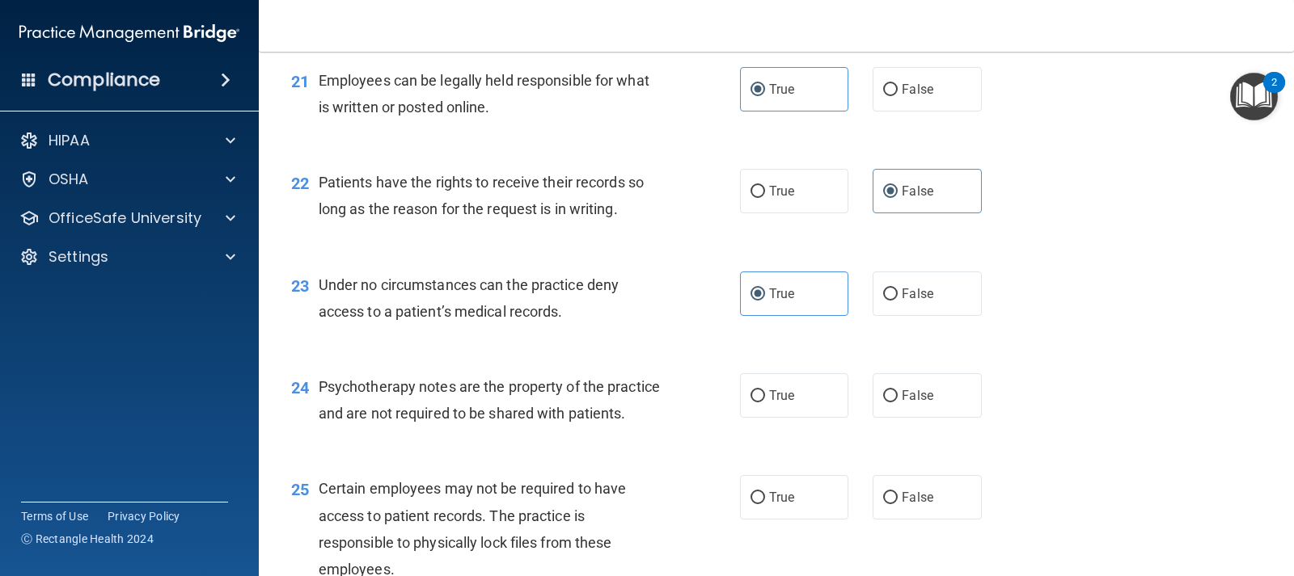
scroll to position [3234, 0]
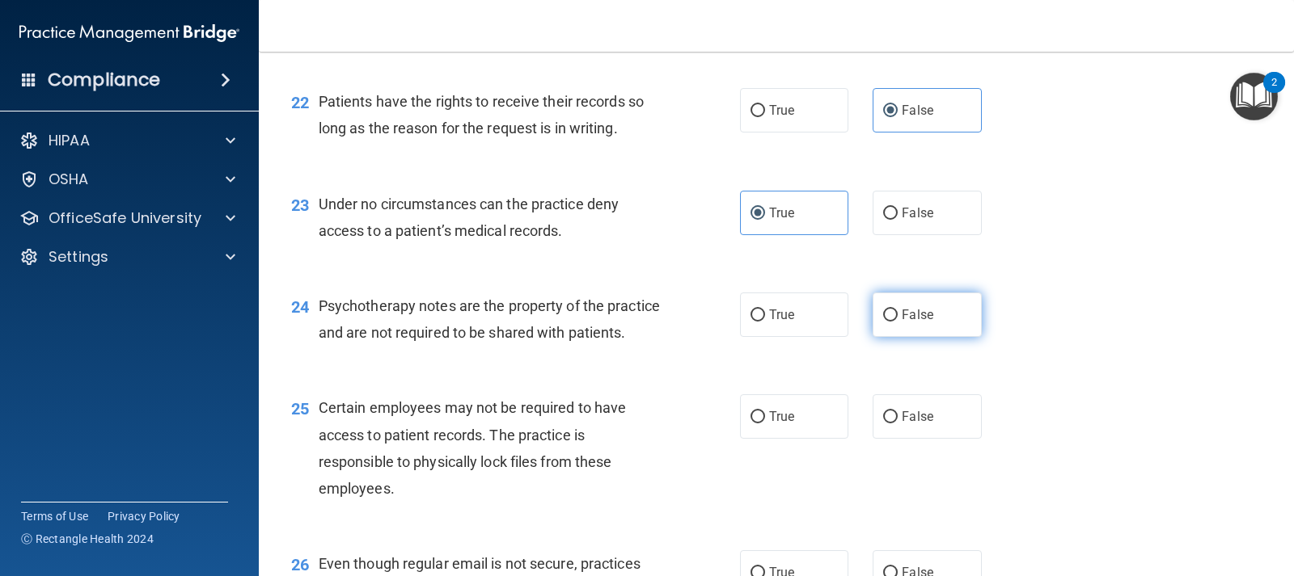
click at [876, 330] on label "False" at bounding box center [926, 315] width 108 height 44
click at [883, 322] on input "False" at bounding box center [890, 316] width 15 height 12
radio input "true"
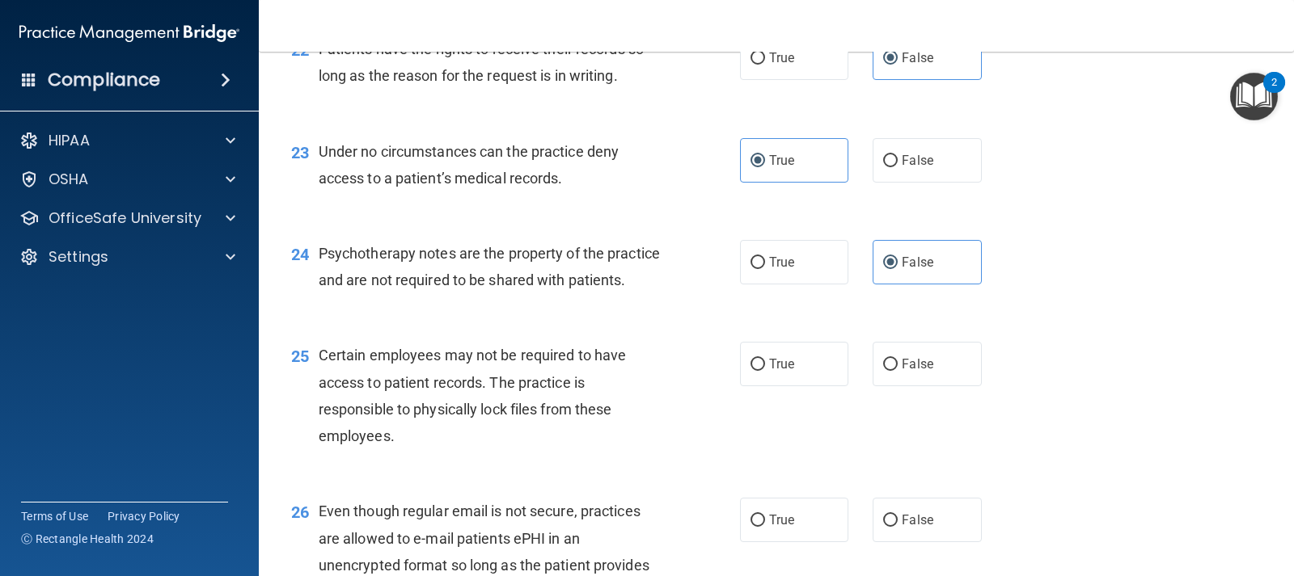
scroll to position [3315, 0]
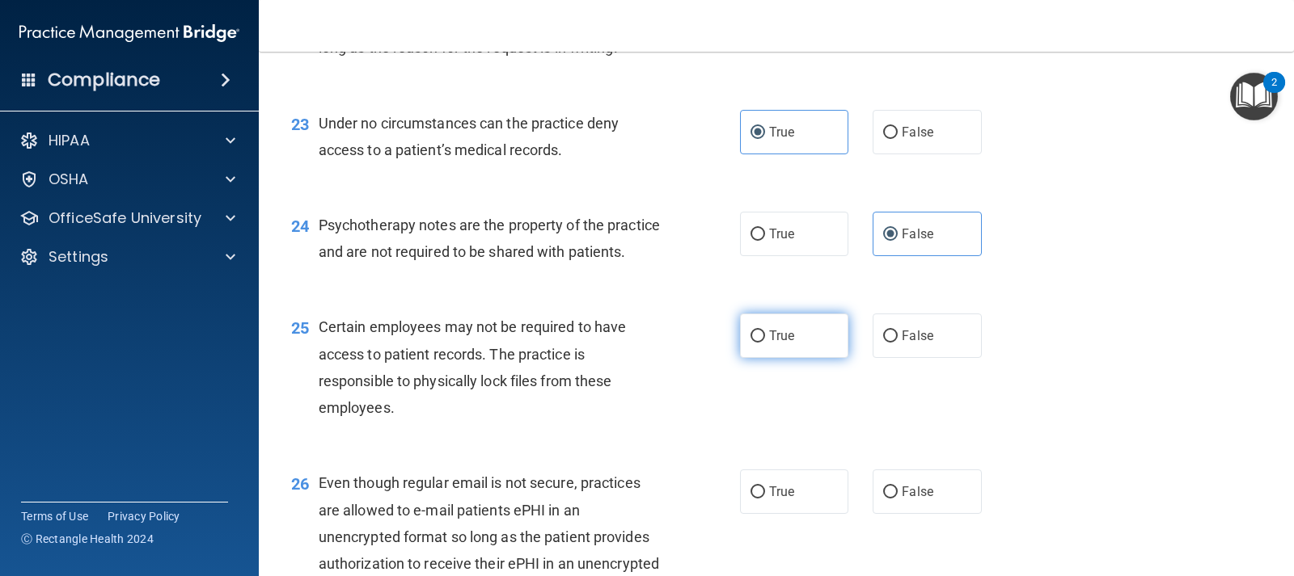
click at [785, 344] on span "True" at bounding box center [781, 335] width 25 height 15
click at [765, 343] on input "True" at bounding box center [757, 337] width 15 height 12
radio input "true"
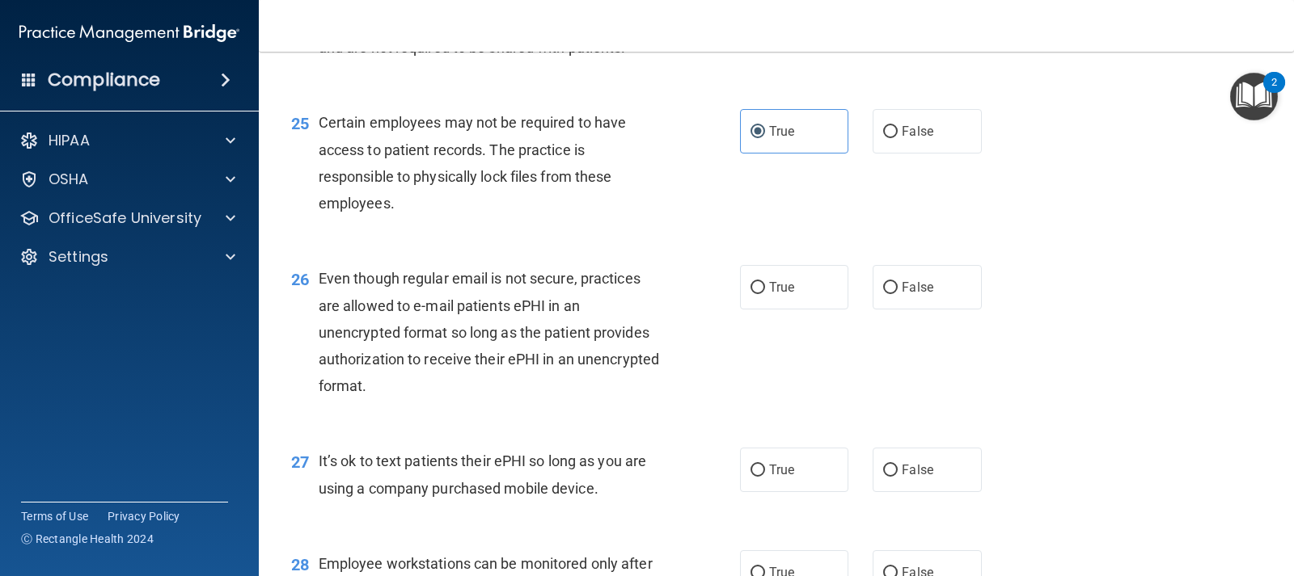
scroll to position [3558, 0]
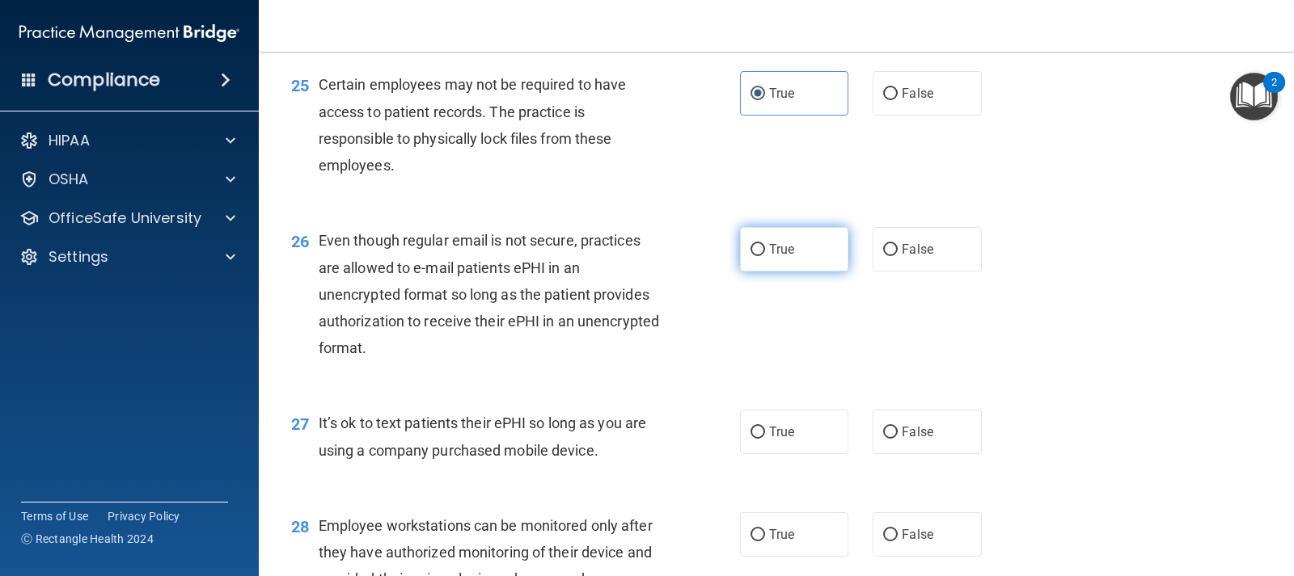
click at [761, 272] on label "True" at bounding box center [794, 249] width 108 height 44
click at [761, 256] on input "True" at bounding box center [757, 250] width 15 height 12
radio input "true"
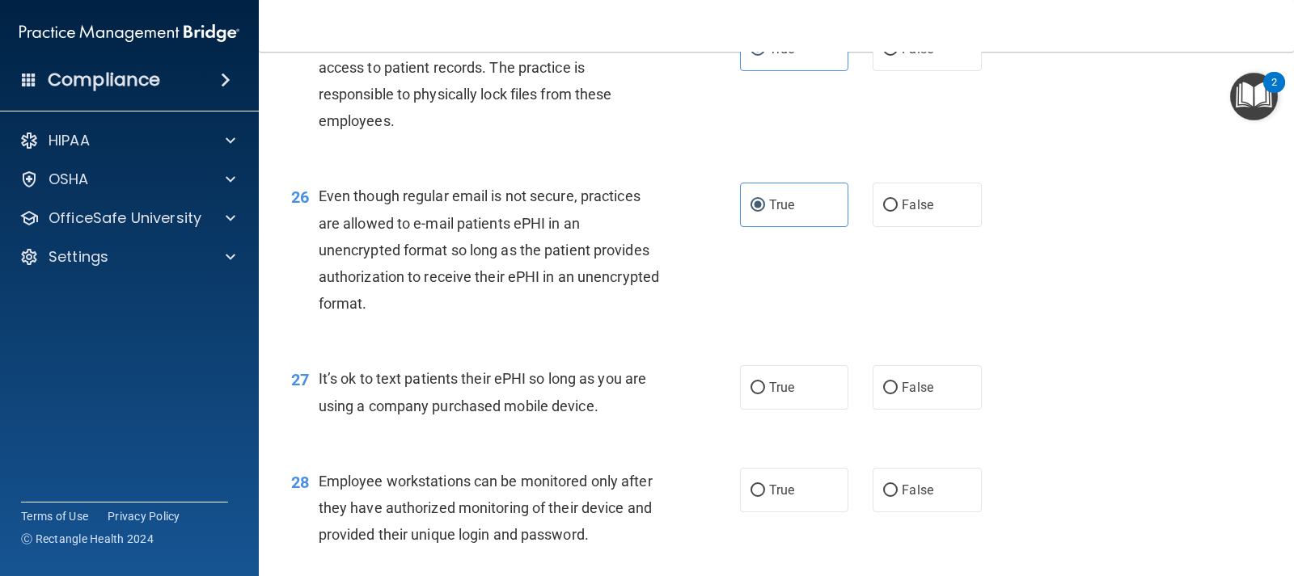
scroll to position [3719, 0]
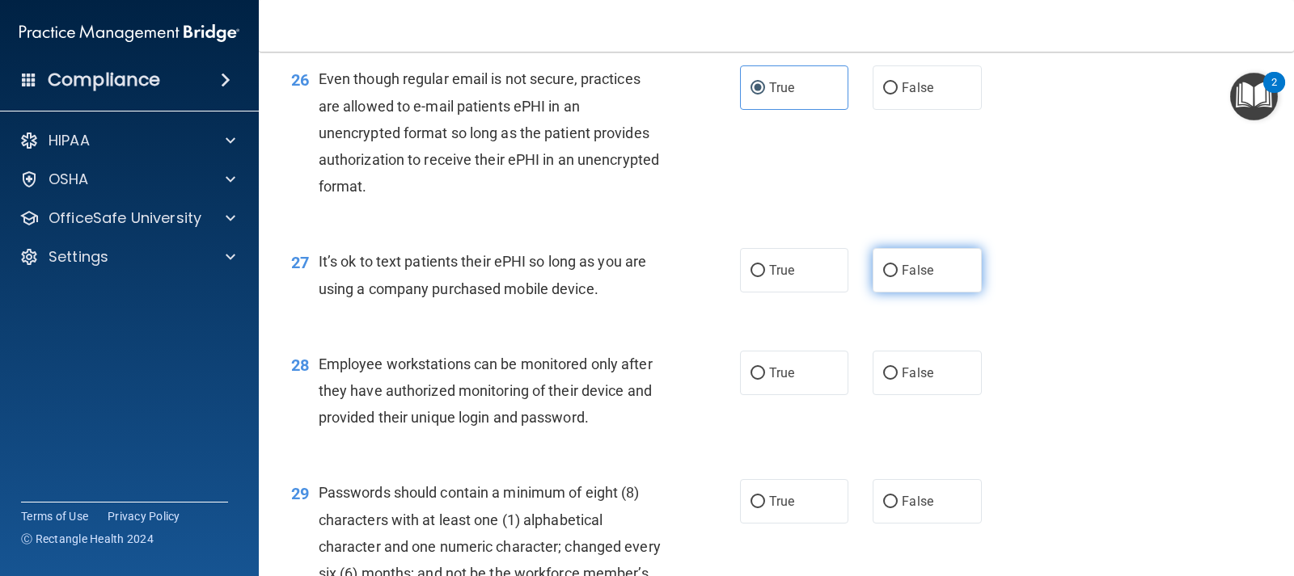
click at [883, 277] on input "False" at bounding box center [890, 271] width 15 height 12
radio input "true"
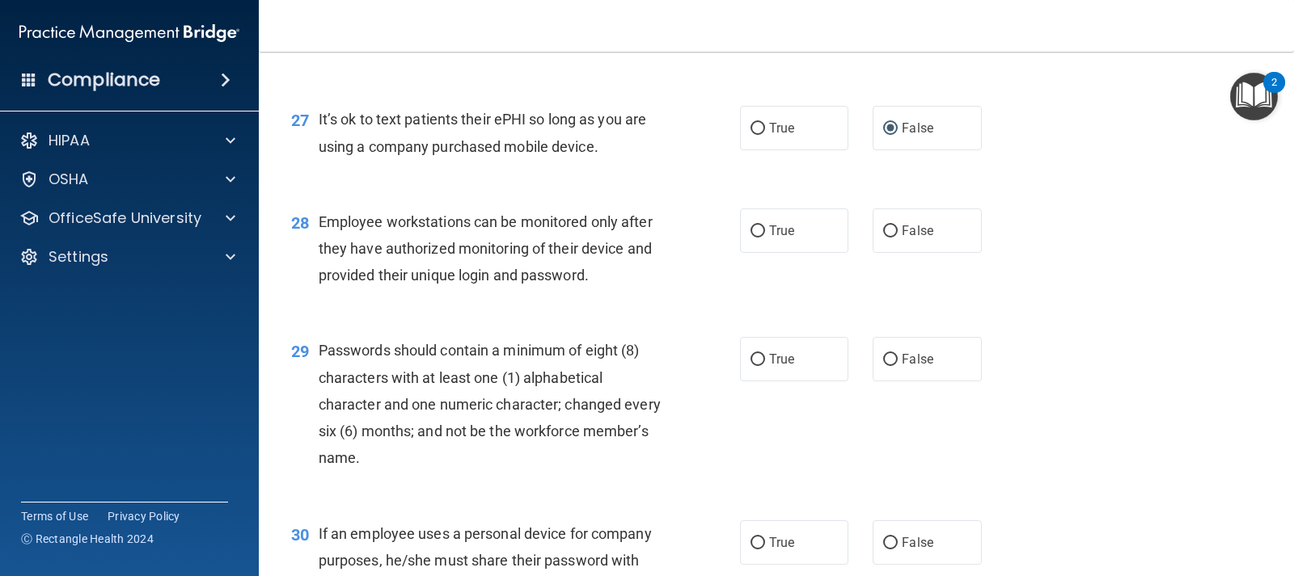
scroll to position [3881, 0]
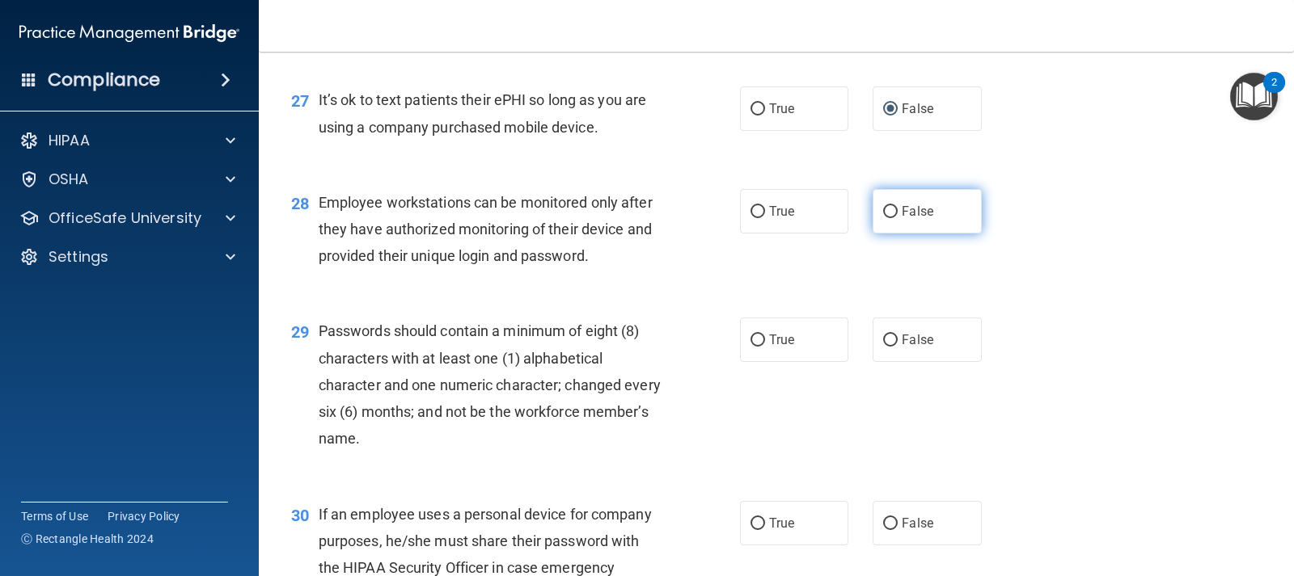
click at [892, 234] on label "False" at bounding box center [926, 211] width 108 height 44
click at [892, 218] on input "False" at bounding box center [890, 212] width 15 height 12
radio input "true"
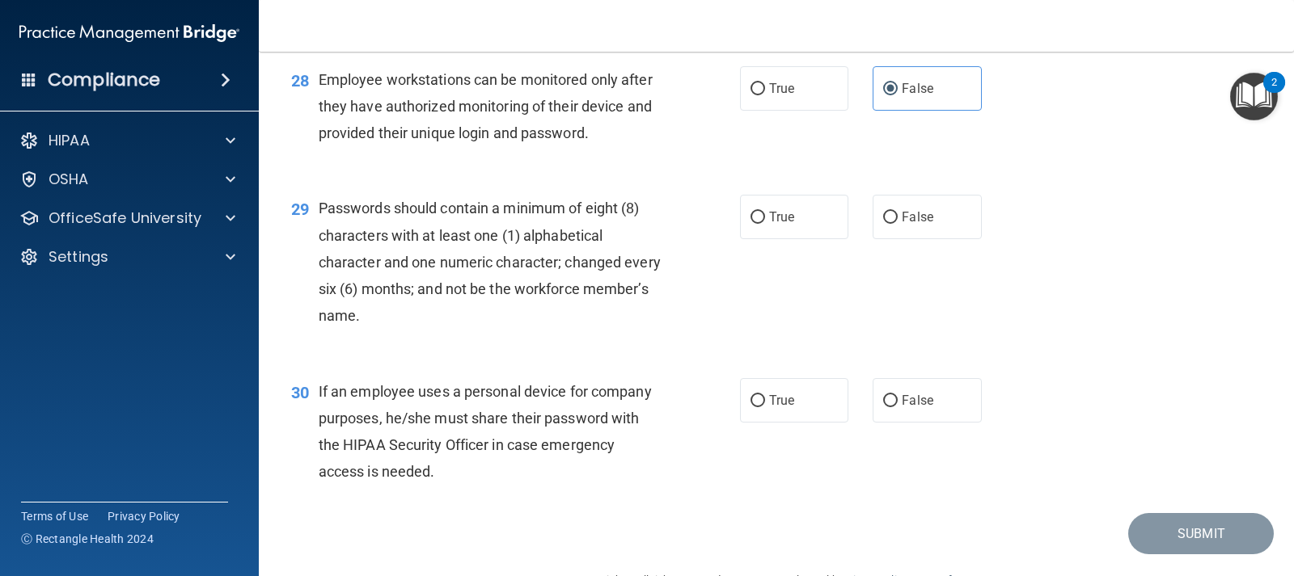
scroll to position [4043, 0]
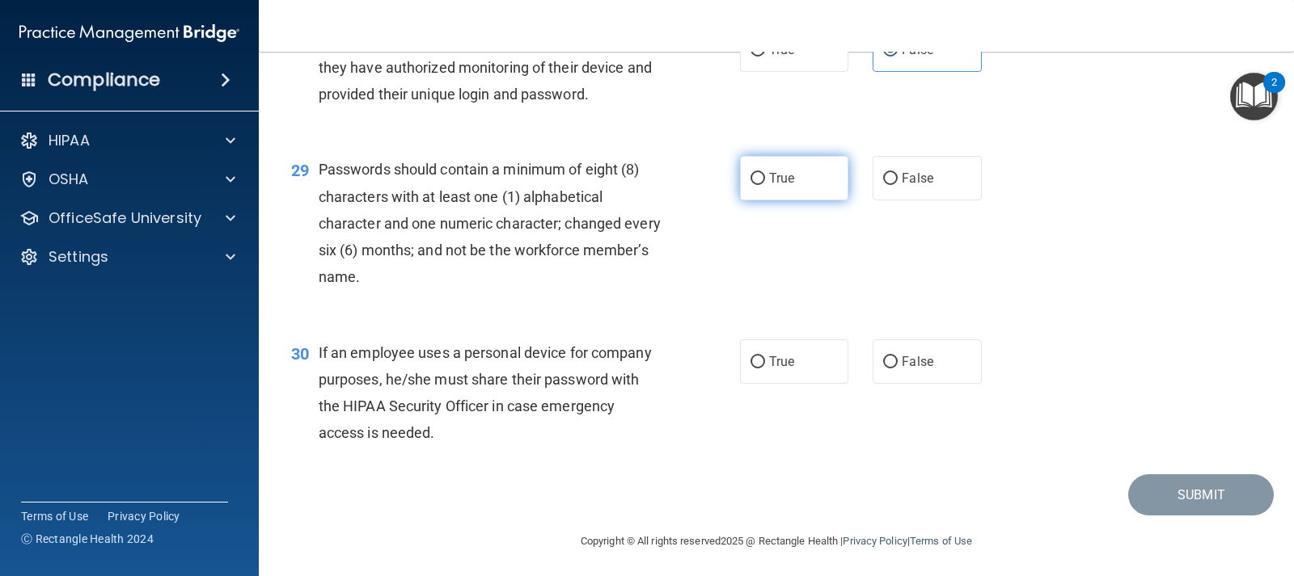
click at [760, 201] on label "True" at bounding box center [794, 178] width 108 height 44
click at [760, 185] on input "True" at bounding box center [757, 179] width 15 height 12
radio input "true"
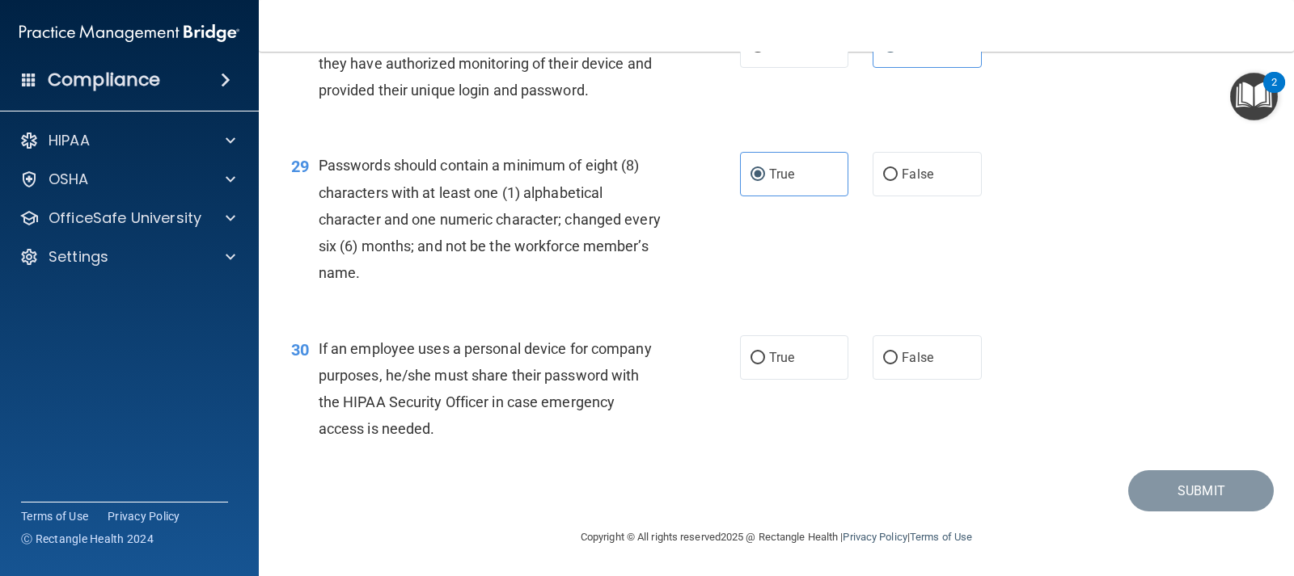
scroll to position [4073, 0]
click at [761, 360] on label "True" at bounding box center [794, 358] width 108 height 44
click at [761, 360] on input "True" at bounding box center [757, 359] width 15 height 12
radio input "true"
click at [1189, 485] on button "Submit" at bounding box center [1201, 491] width 146 height 41
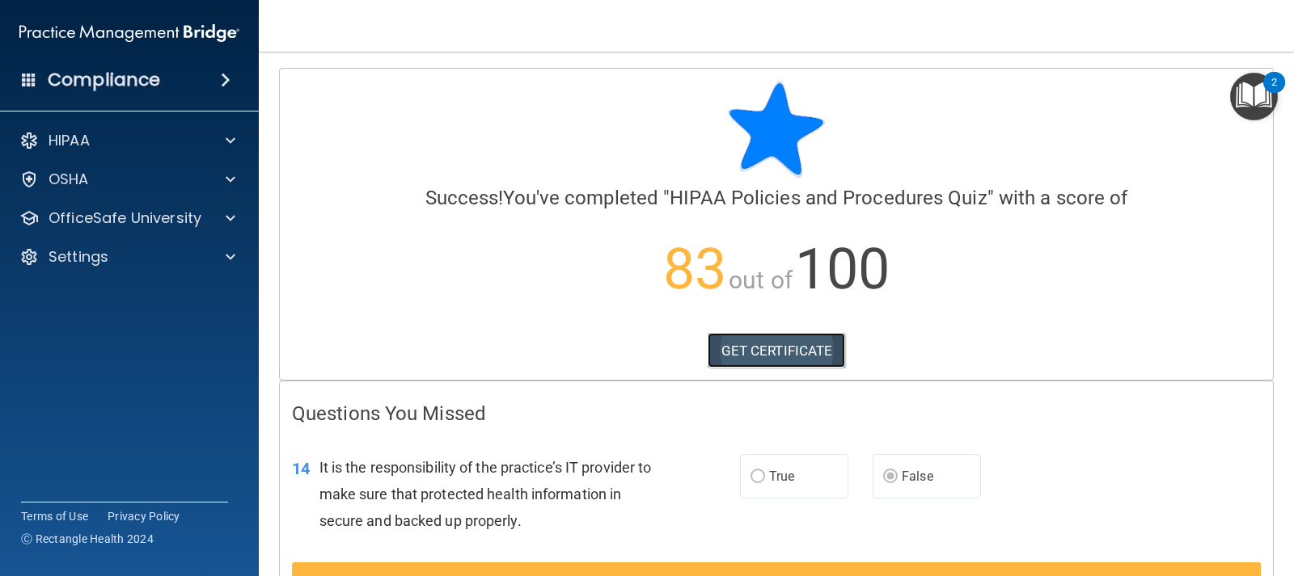
click at [791, 352] on link "GET CERTIFICATE" at bounding box center [776, 351] width 138 height 36
click at [167, 141] on div "HIPAA" at bounding box center [107, 140] width 201 height 19
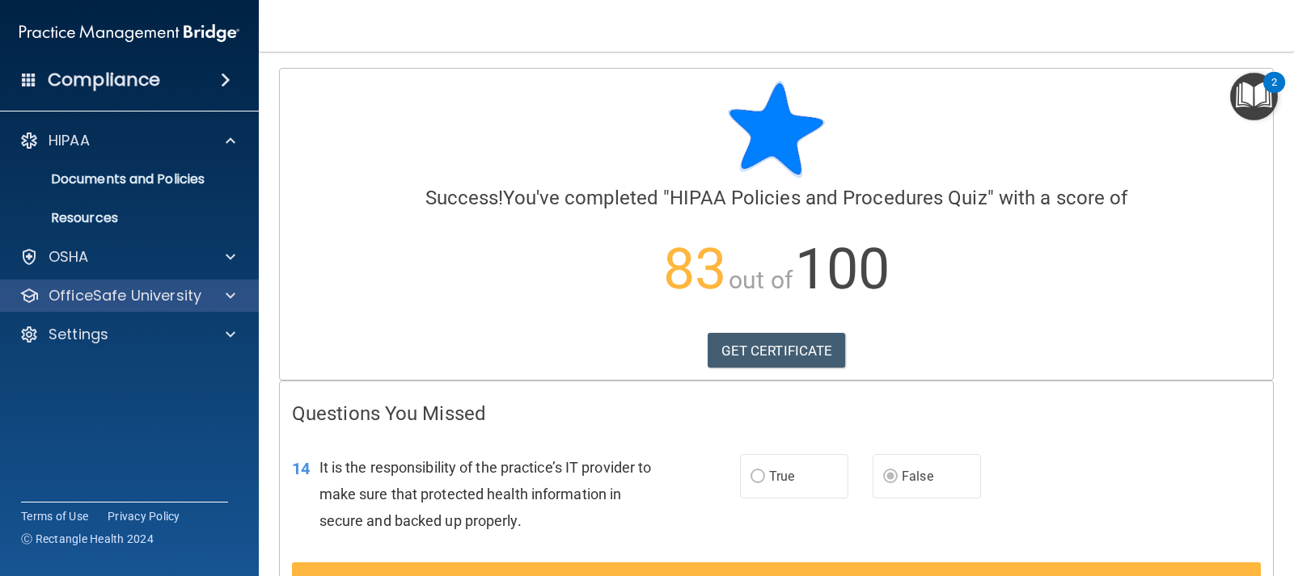
click at [117, 306] on div "OfficeSafe University" at bounding box center [130, 296] width 260 height 32
click at [193, 289] on p "OfficeSafe University" at bounding box center [125, 295] width 153 height 19
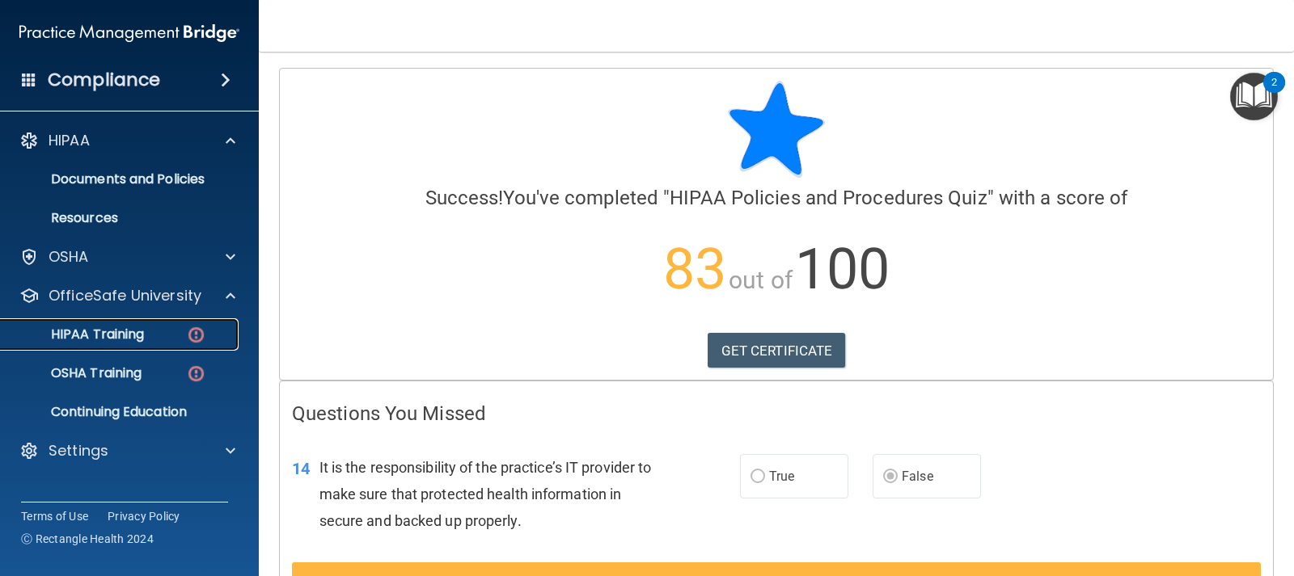
click at [148, 337] on div "HIPAA Training" at bounding box center [121, 335] width 221 height 16
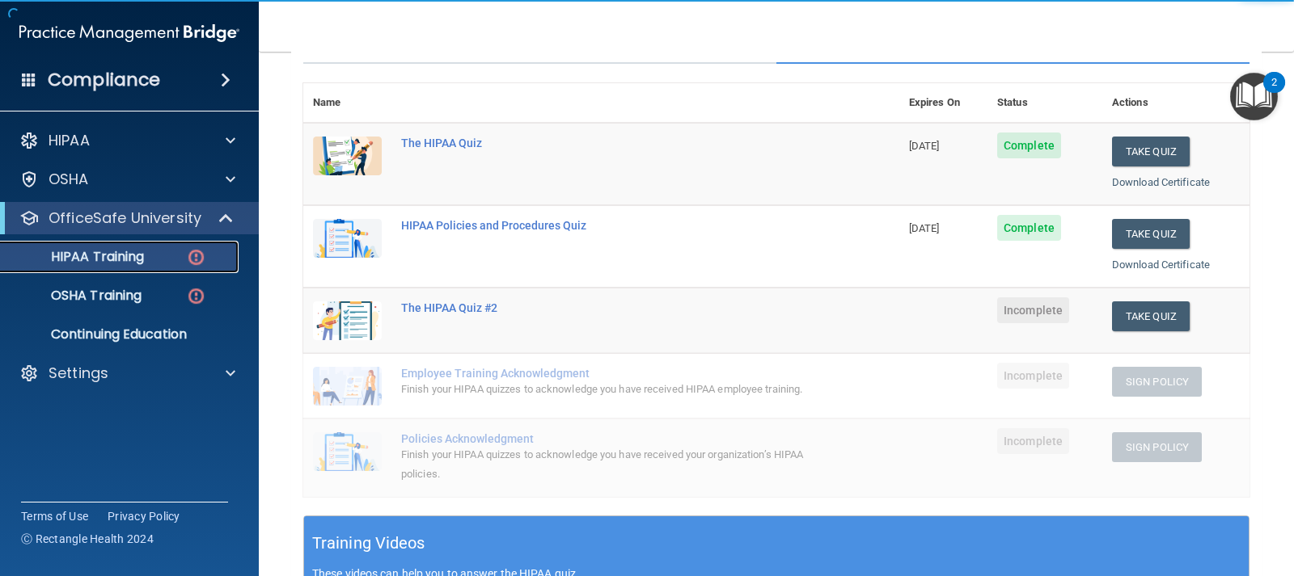
scroll to position [243, 0]
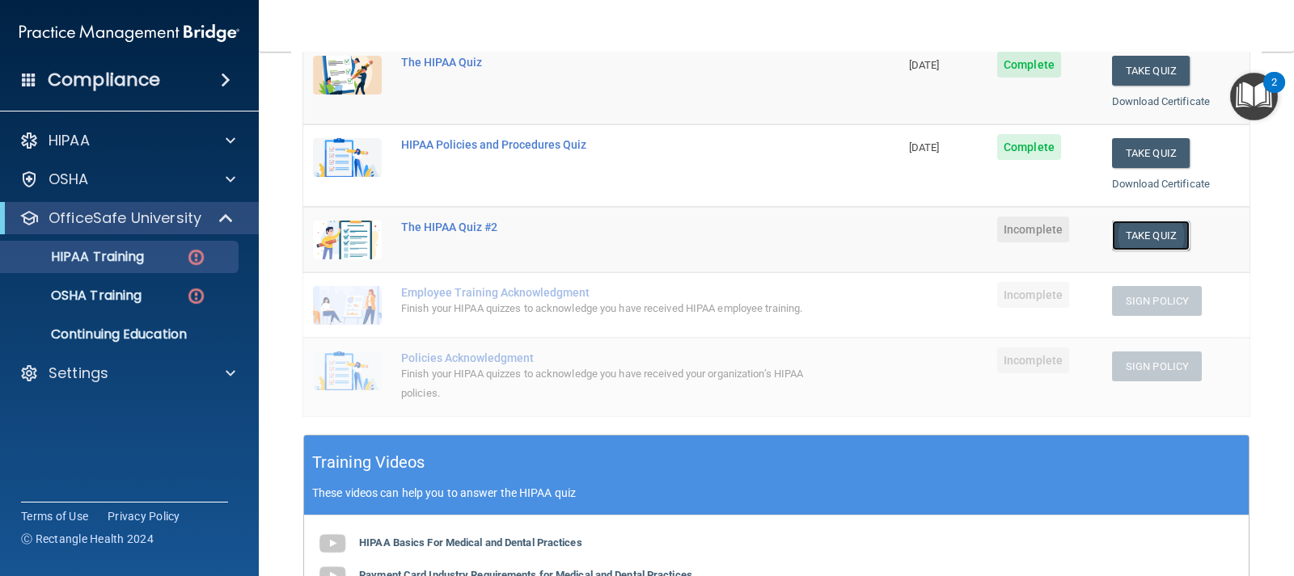
click at [1164, 239] on button "Take Quiz" at bounding box center [1151, 236] width 78 height 30
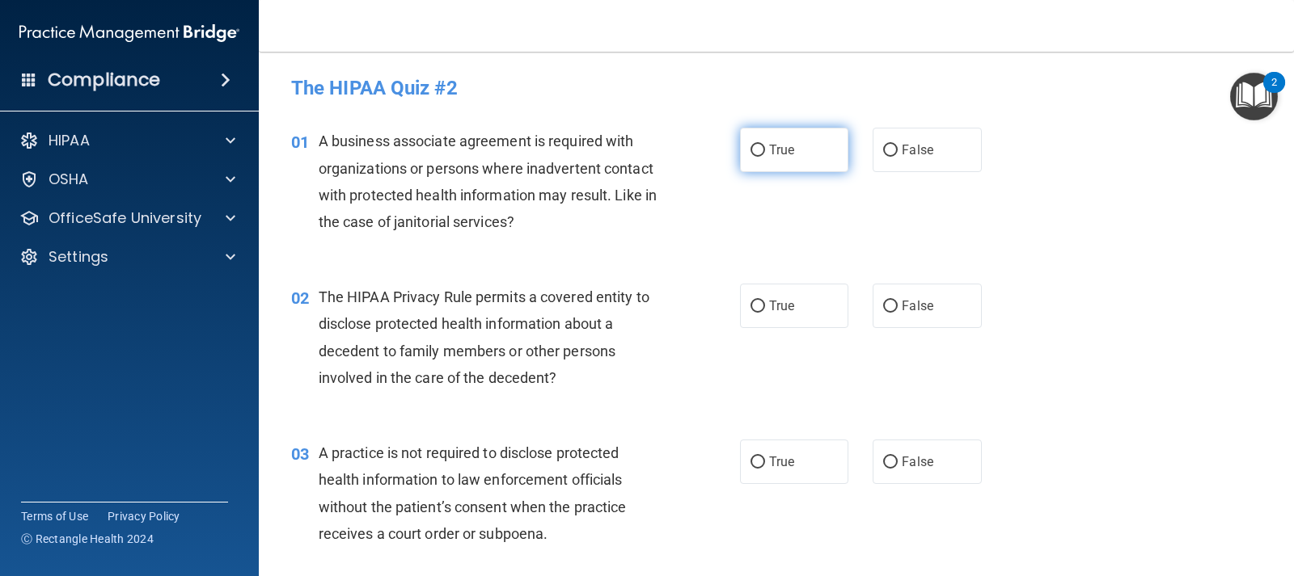
click at [750, 155] on input "True" at bounding box center [757, 151] width 15 height 12
radio input "true"
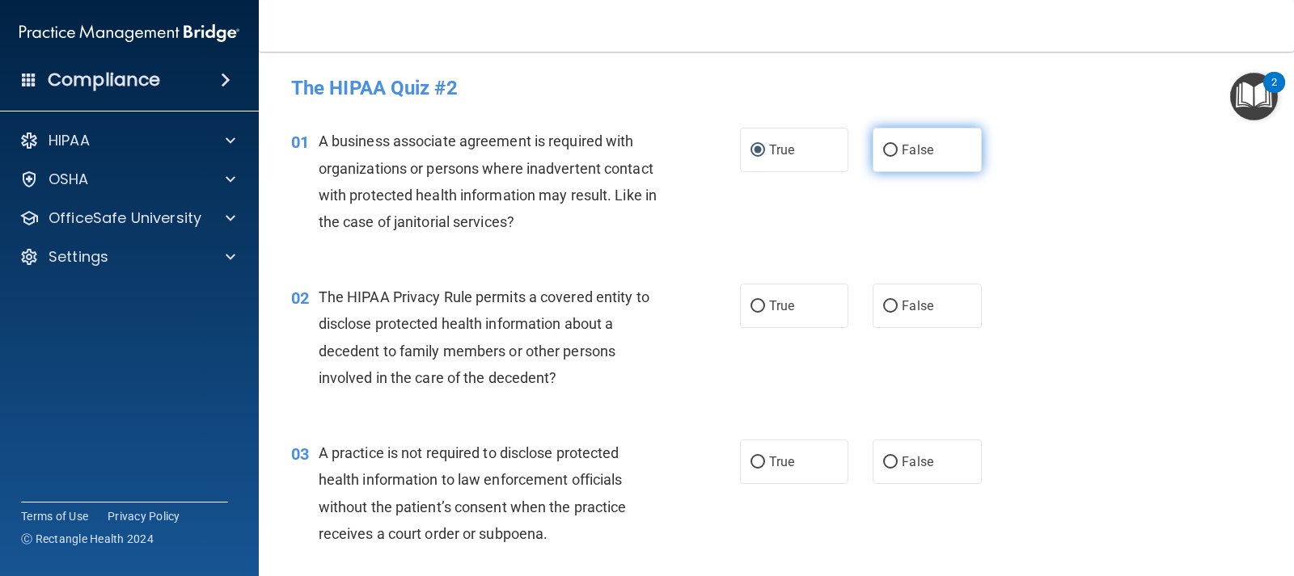
click at [883, 154] on input "False" at bounding box center [890, 151] width 15 height 12
radio input "true"
radio input "false"
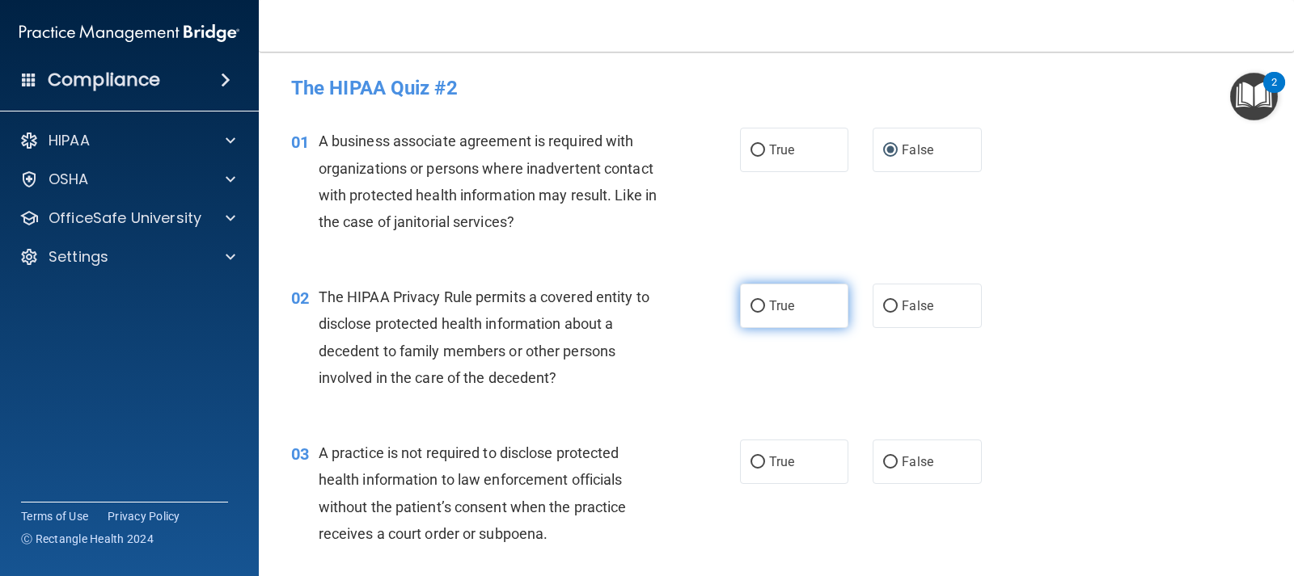
click at [802, 310] on label "True" at bounding box center [794, 306] width 108 height 44
click at [765, 310] on input "True" at bounding box center [757, 307] width 15 height 12
radio input "true"
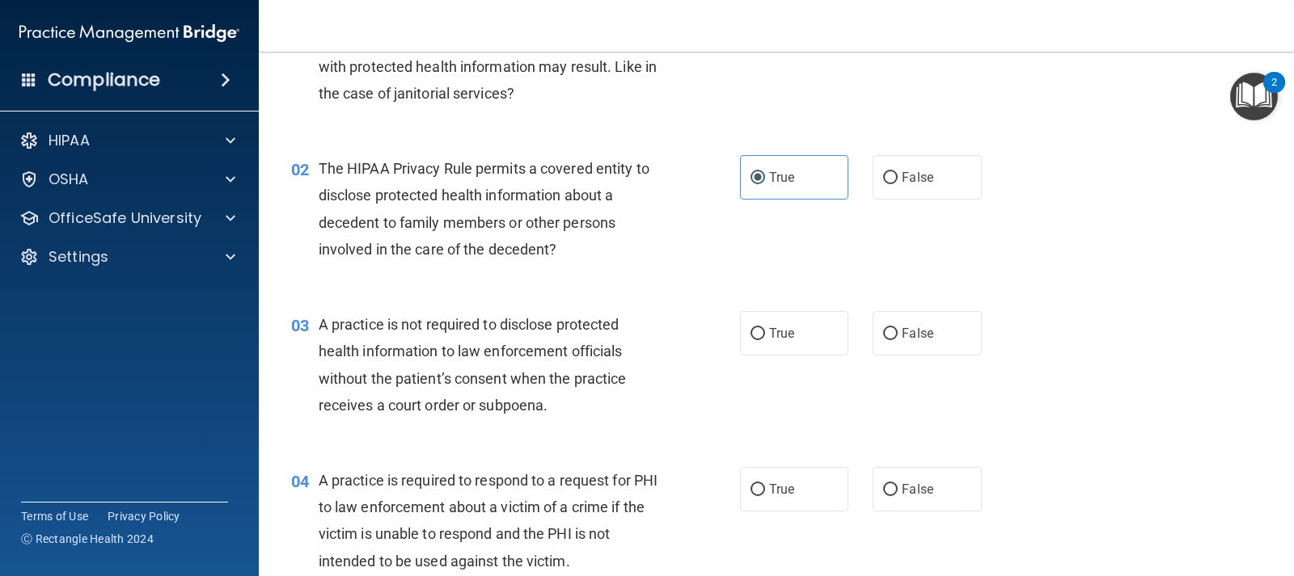
scroll to position [162, 0]
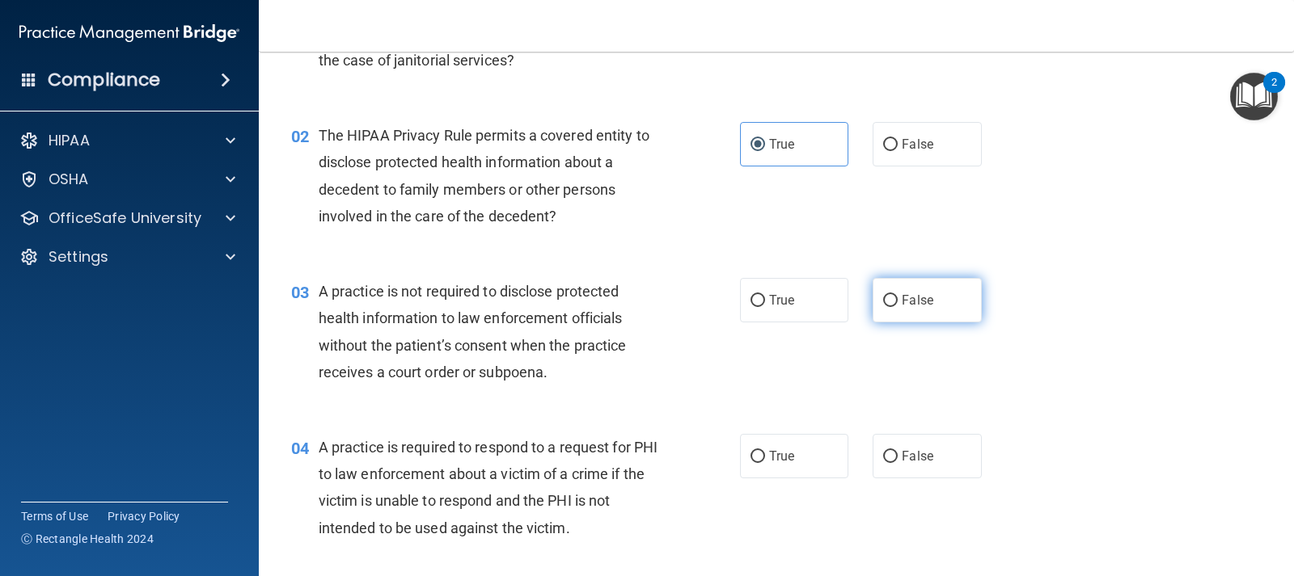
click at [910, 306] on span "False" at bounding box center [918, 300] width 32 height 15
click at [897, 306] on input "False" at bounding box center [890, 301] width 15 height 12
radio input "true"
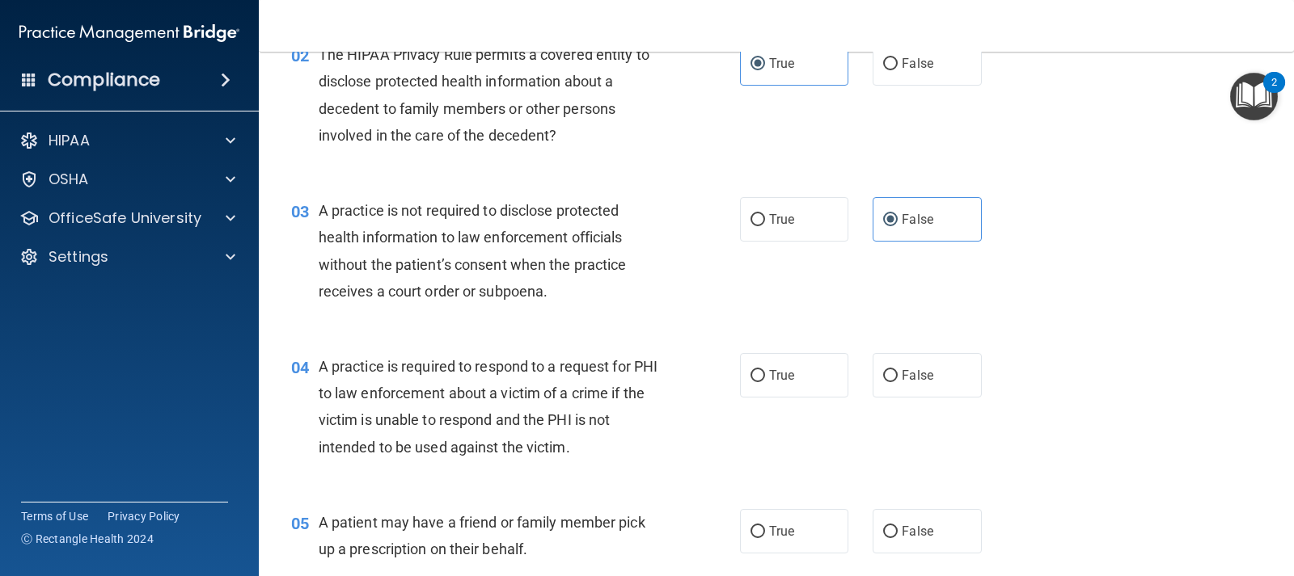
scroll to position [323, 0]
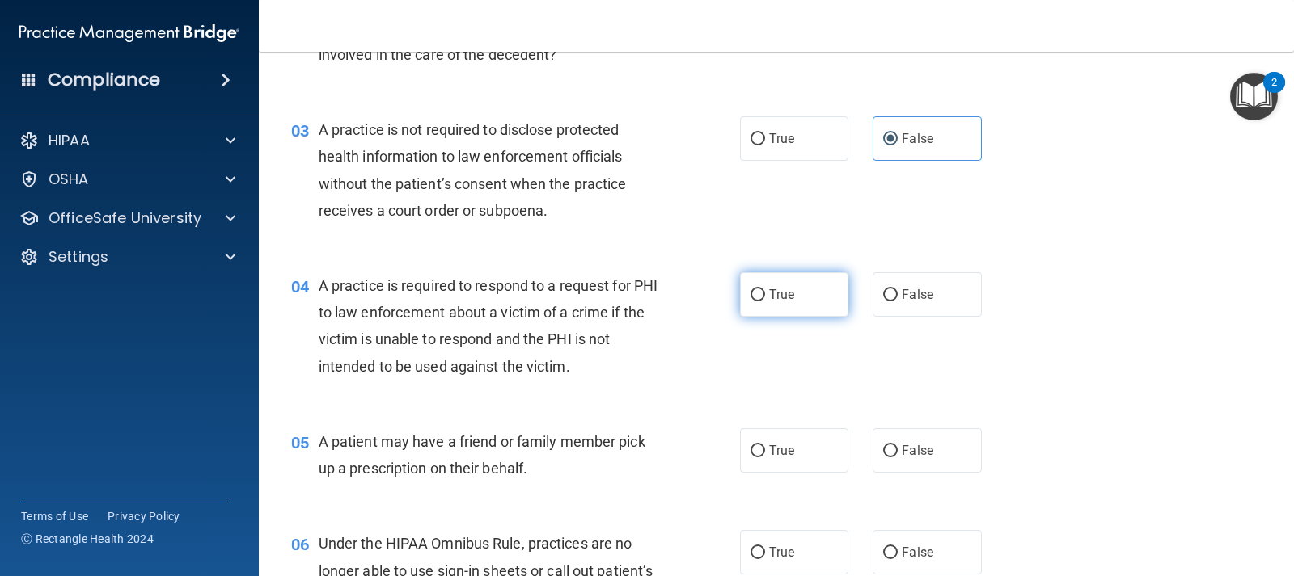
click at [770, 300] on span "True" at bounding box center [781, 294] width 25 height 15
click at [765, 300] on input "True" at bounding box center [757, 295] width 15 height 12
radio input "true"
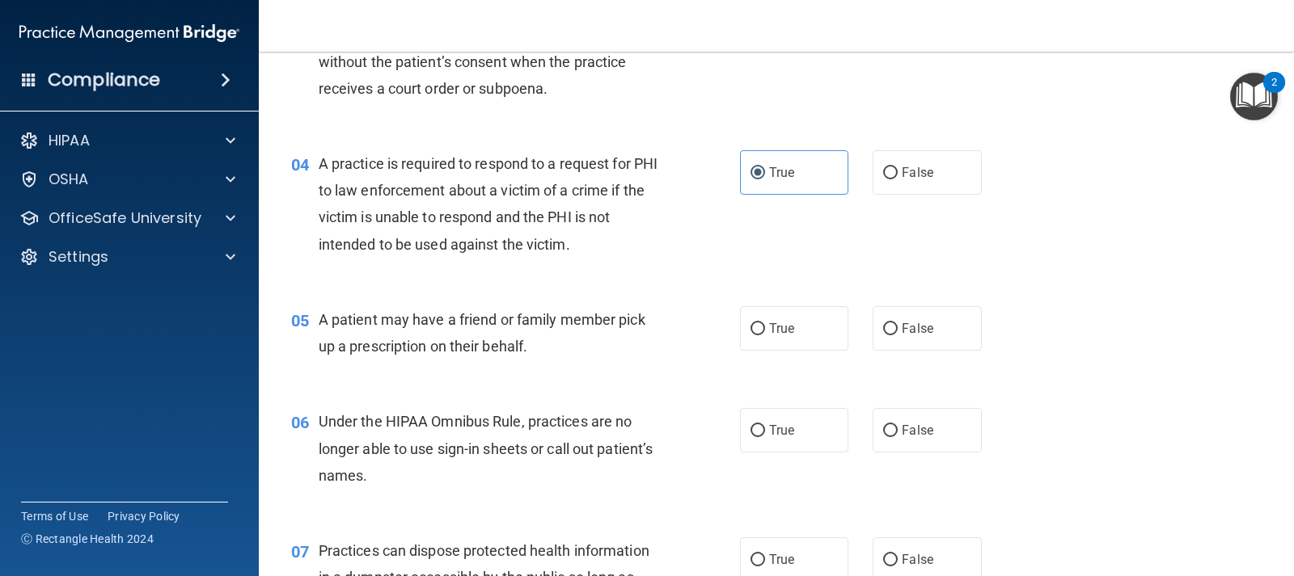
scroll to position [485, 0]
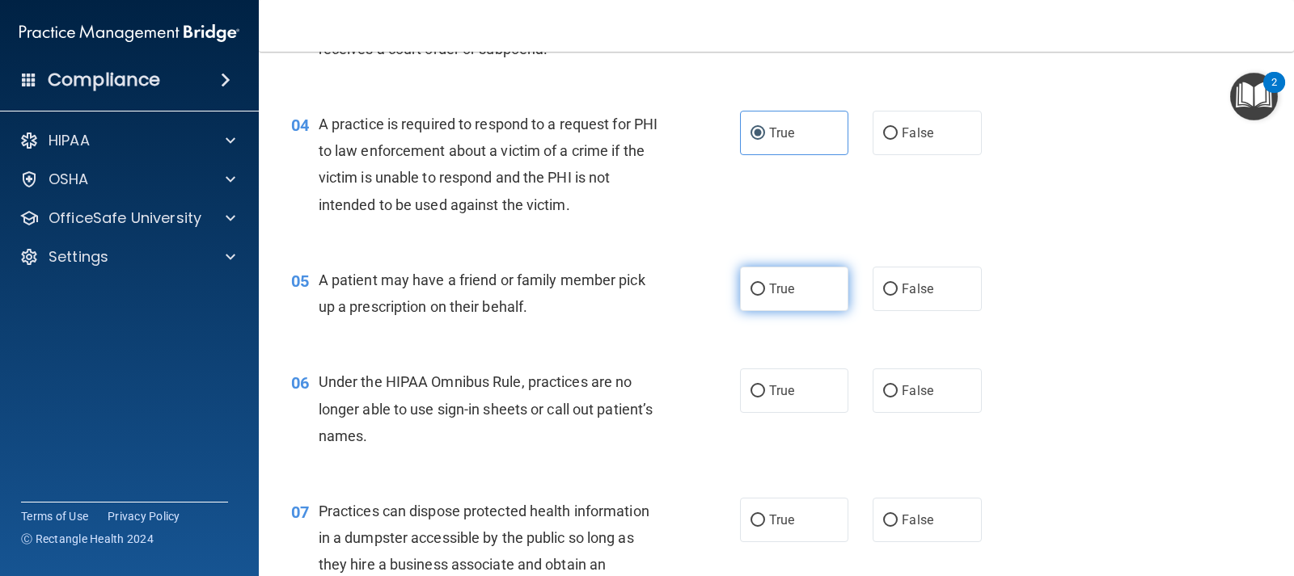
click at [754, 294] on input "True" at bounding box center [757, 290] width 15 height 12
radio input "true"
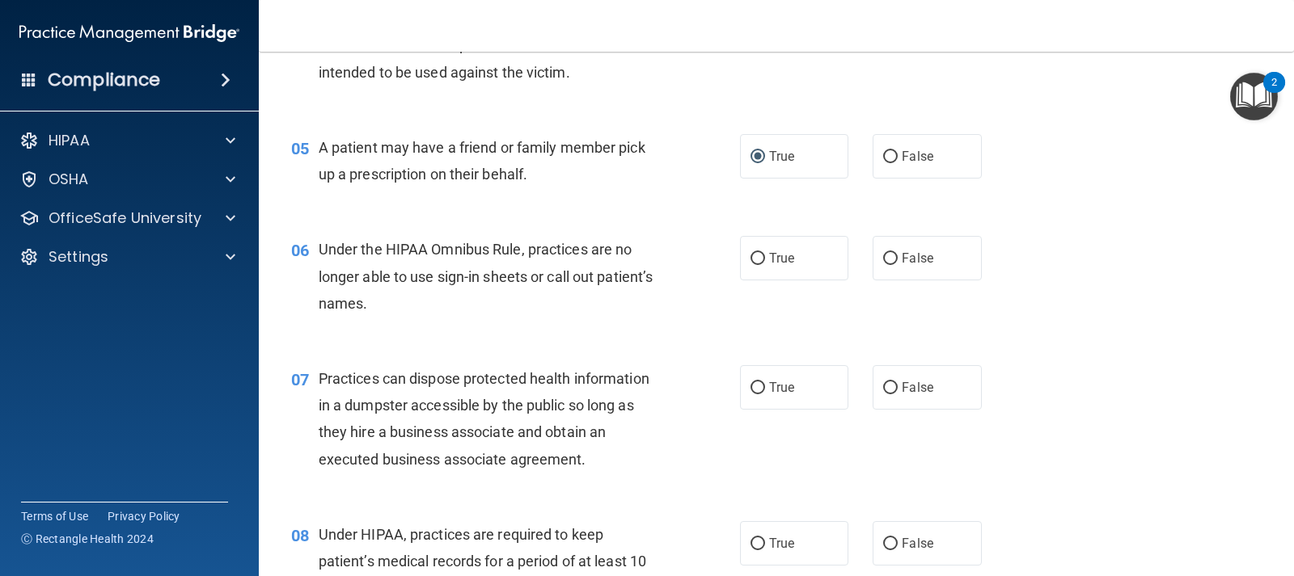
scroll to position [647, 0]
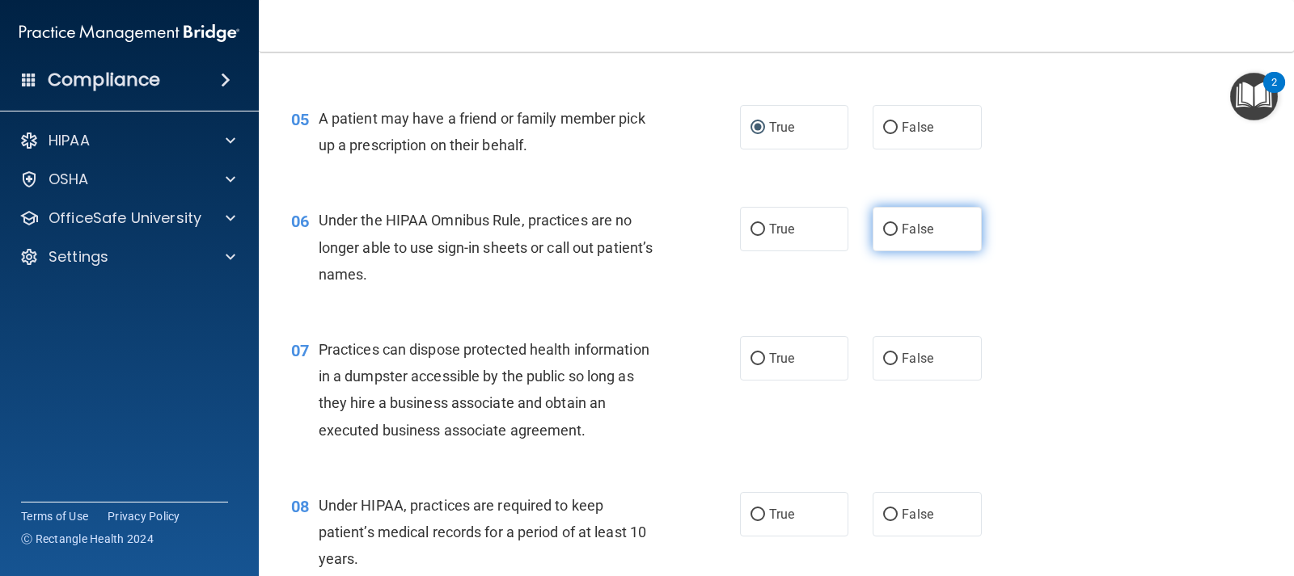
click at [883, 234] on input "False" at bounding box center [890, 230] width 15 height 12
radio input "true"
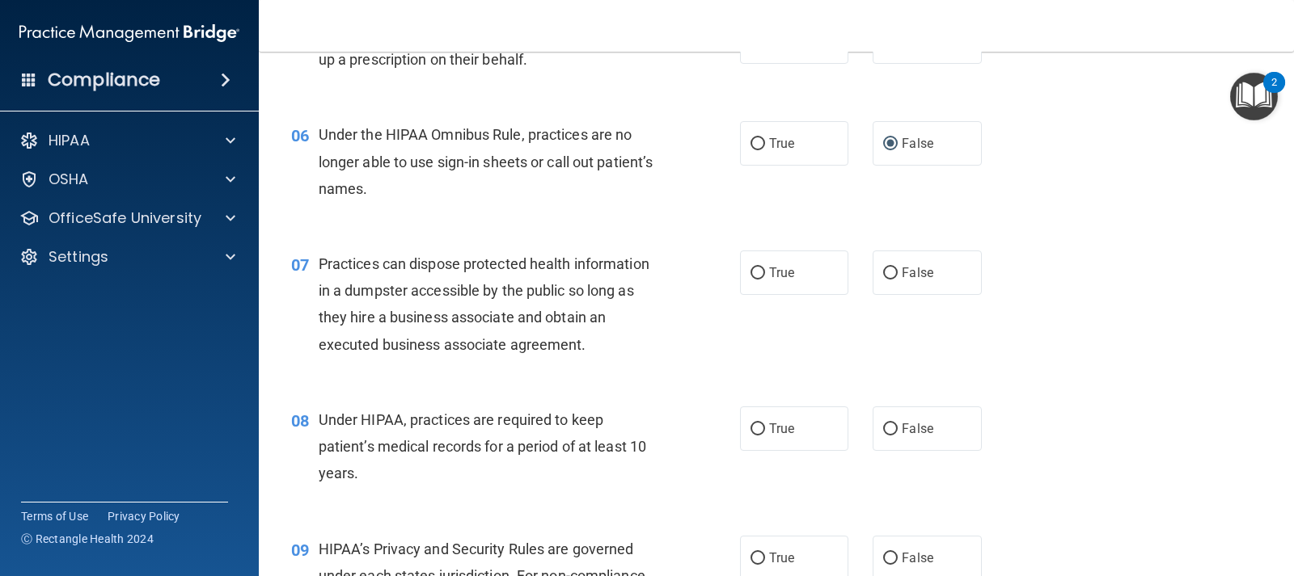
scroll to position [809, 0]
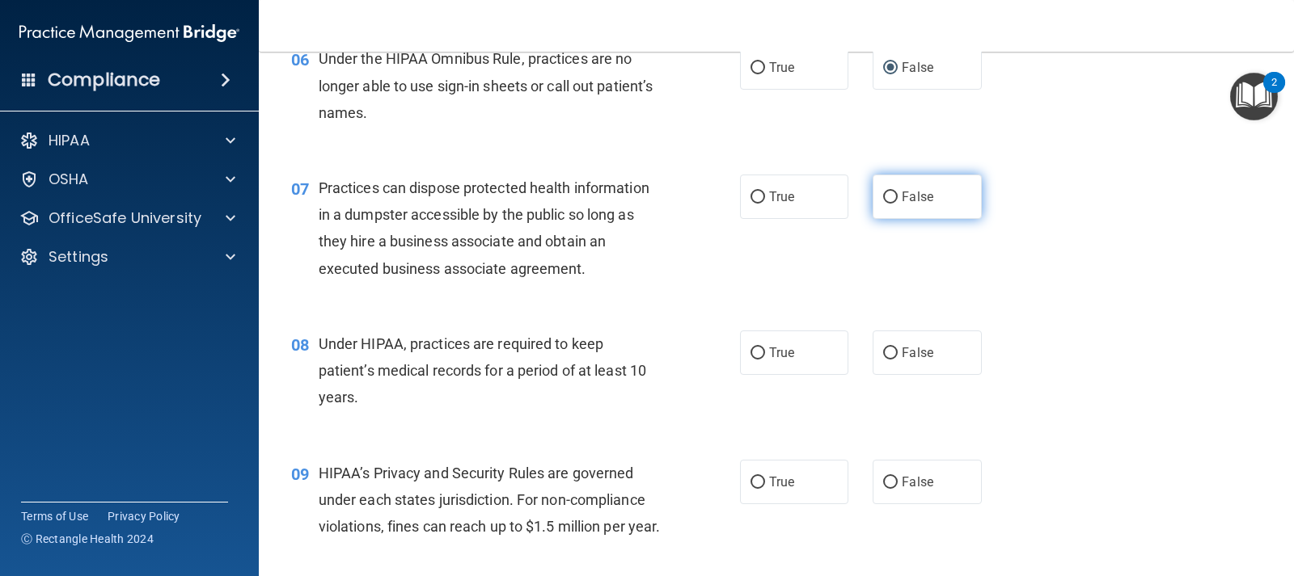
click at [889, 197] on input "False" at bounding box center [890, 198] width 15 height 12
radio input "true"
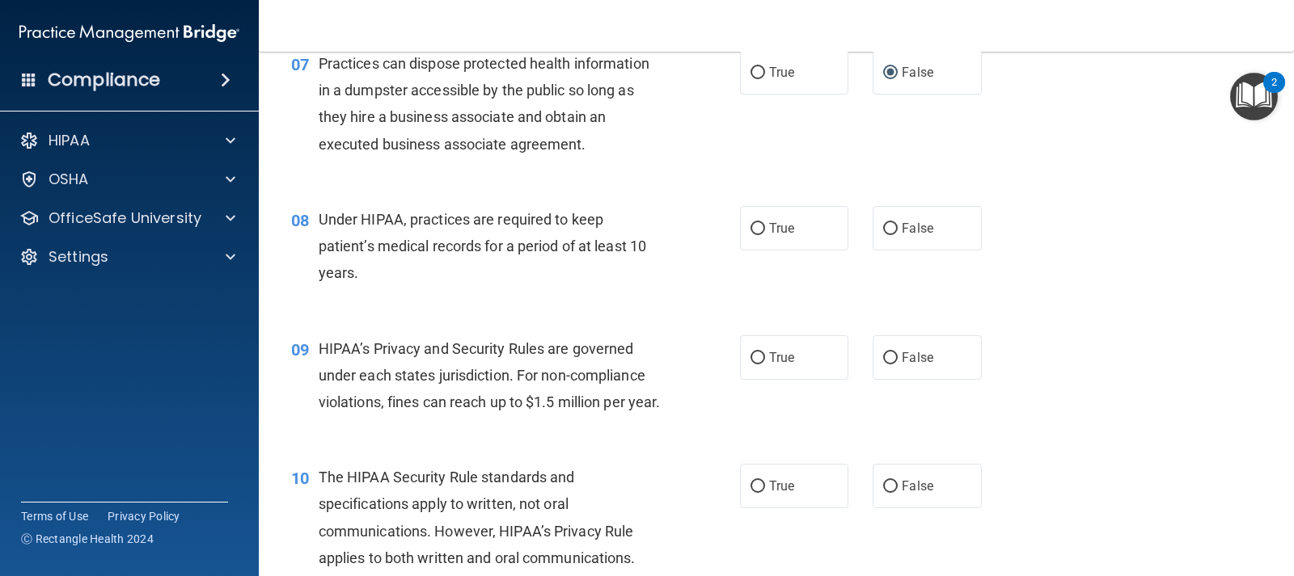
scroll to position [970, 0]
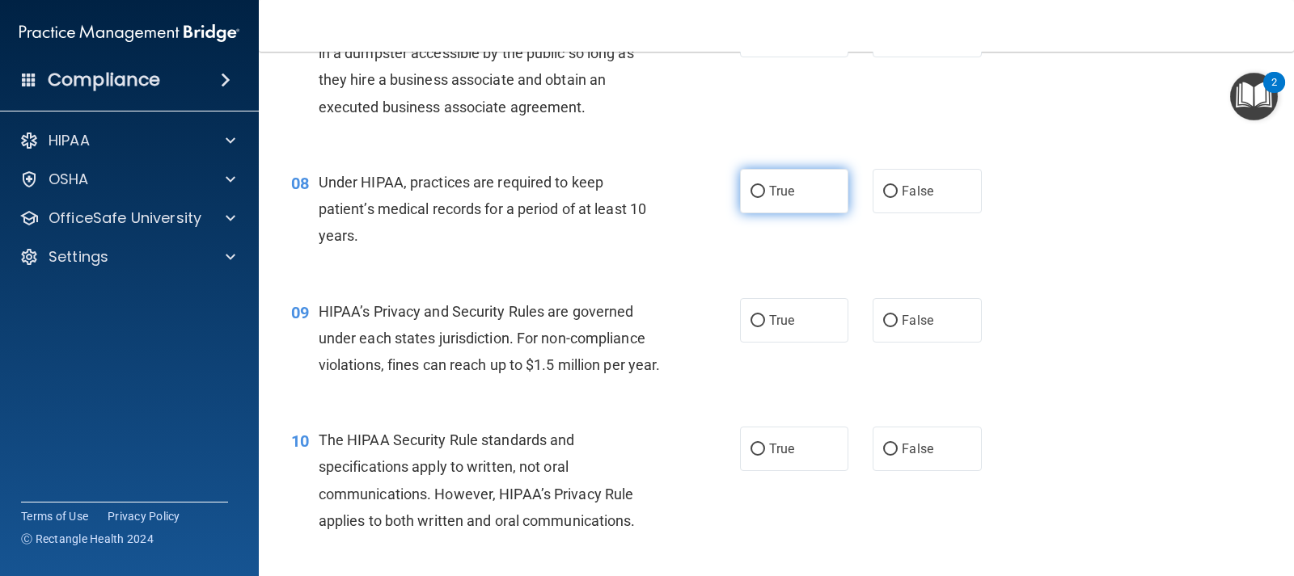
click at [759, 194] on label "True" at bounding box center [794, 191] width 108 height 44
click at [759, 194] on input "True" at bounding box center [757, 192] width 15 height 12
radio input "true"
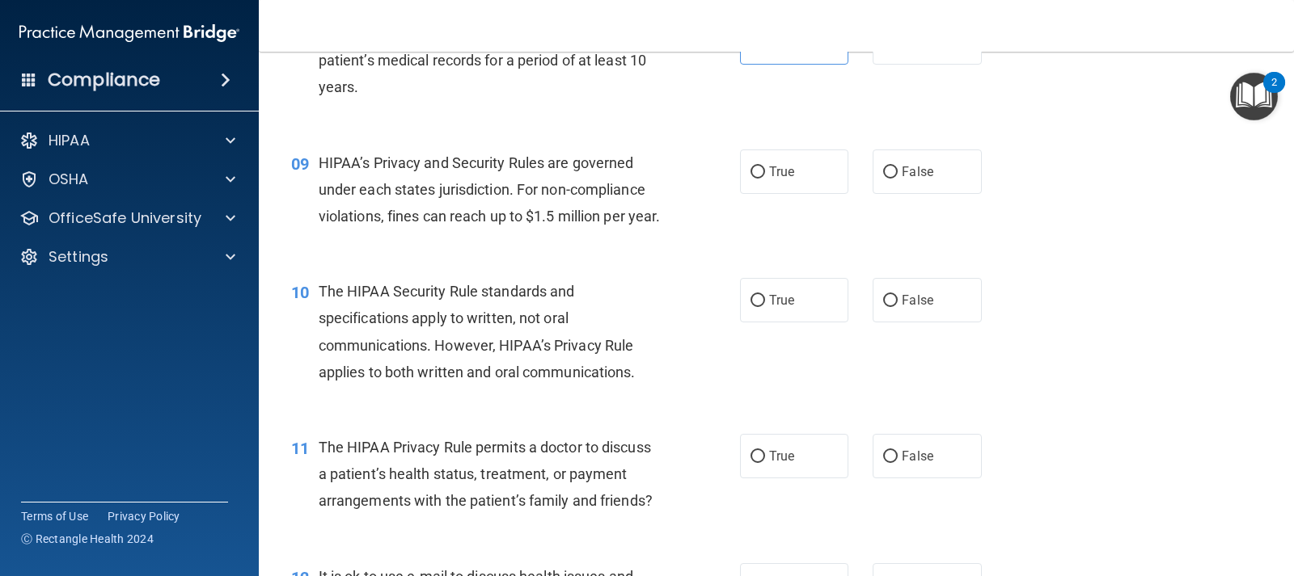
scroll to position [1132, 0]
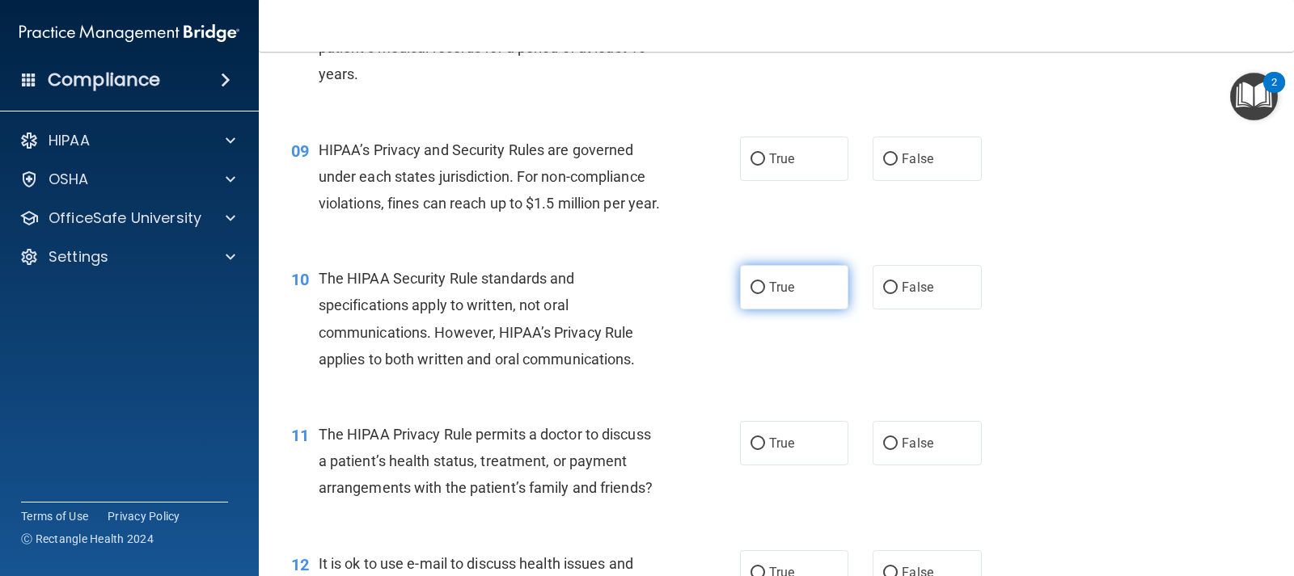
click at [819, 310] on label "True" at bounding box center [794, 287] width 108 height 44
click at [765, 294] on input "True" at bounding box center [757, 288] width 15 height 12
radio input "true"
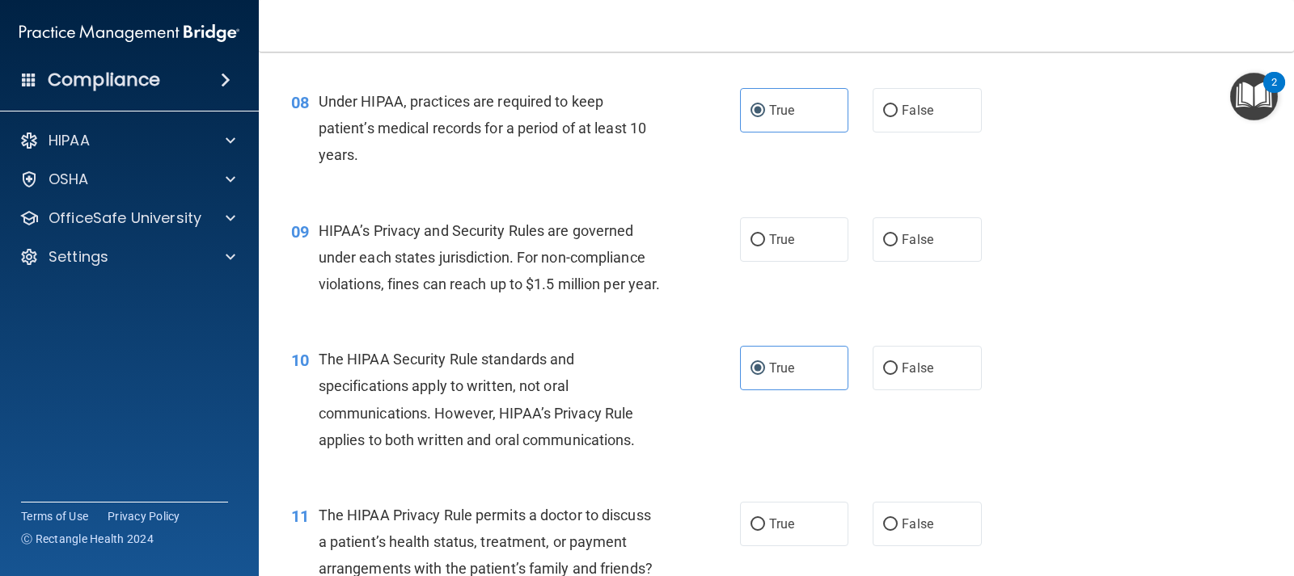
scroll to position [970, 0]
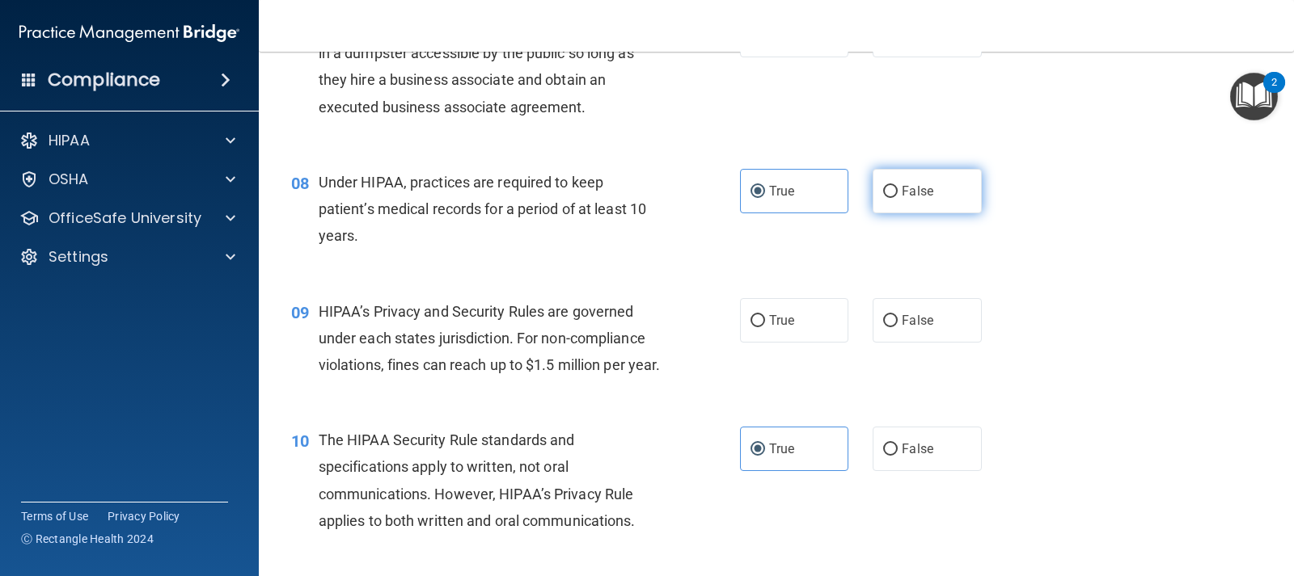
click at [902, 196] on span "False" at bounding box center [918, 191] width 32 height 15
click at [896, 196] on input "False" at bounding box center [890, 192] width 15 height 12
radio input "true"
radio input "false"
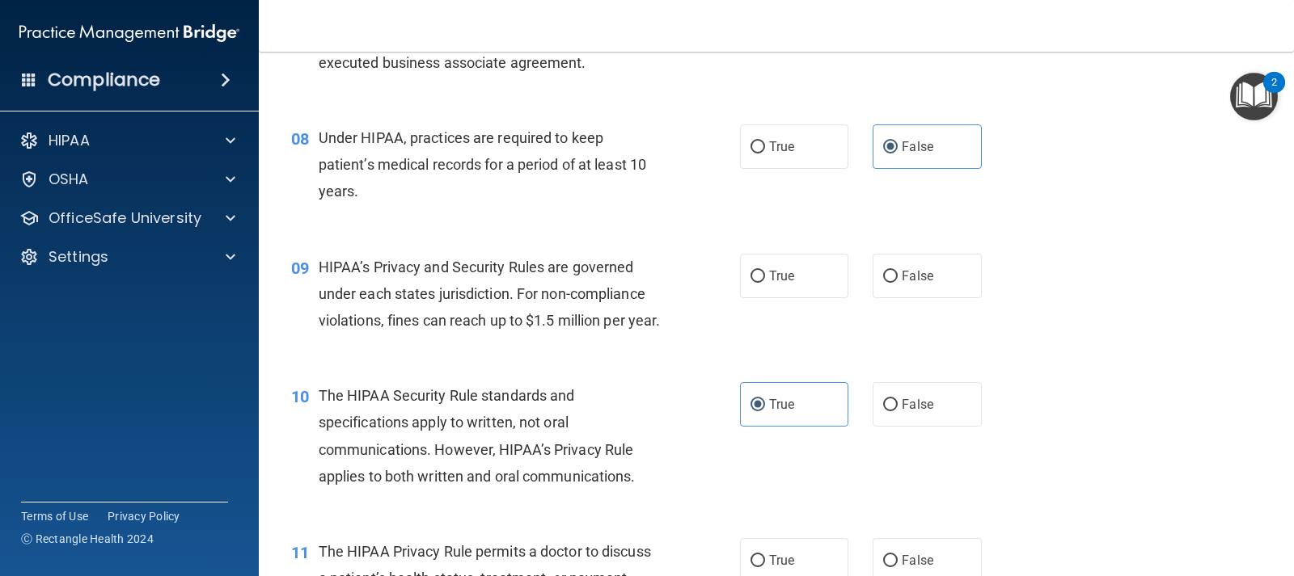
scroll to position [1051, 0]
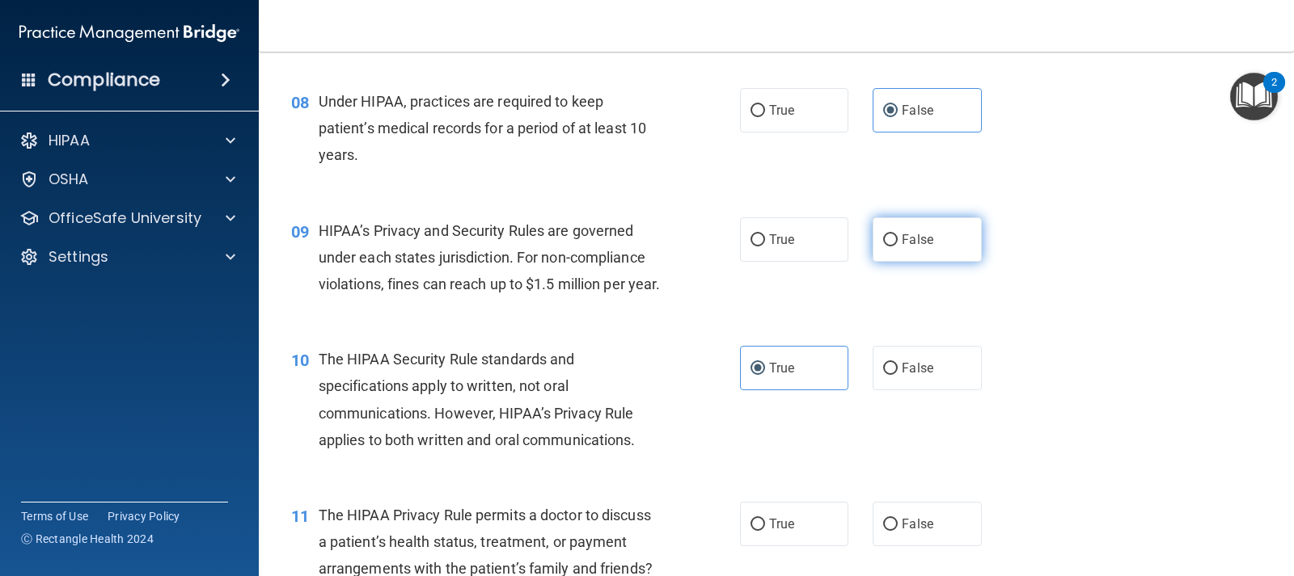
click at [889, 243] on input "False" at bounding box center [890, 240] width 15 height 12
radio input "true"
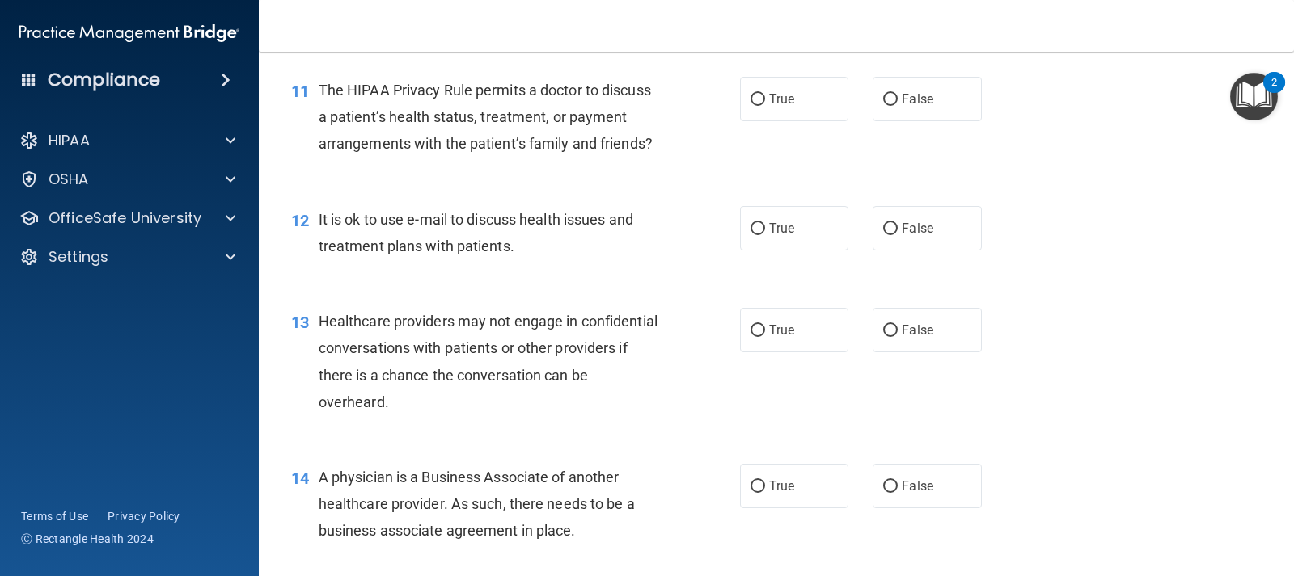
scroll to position [1497, 0]
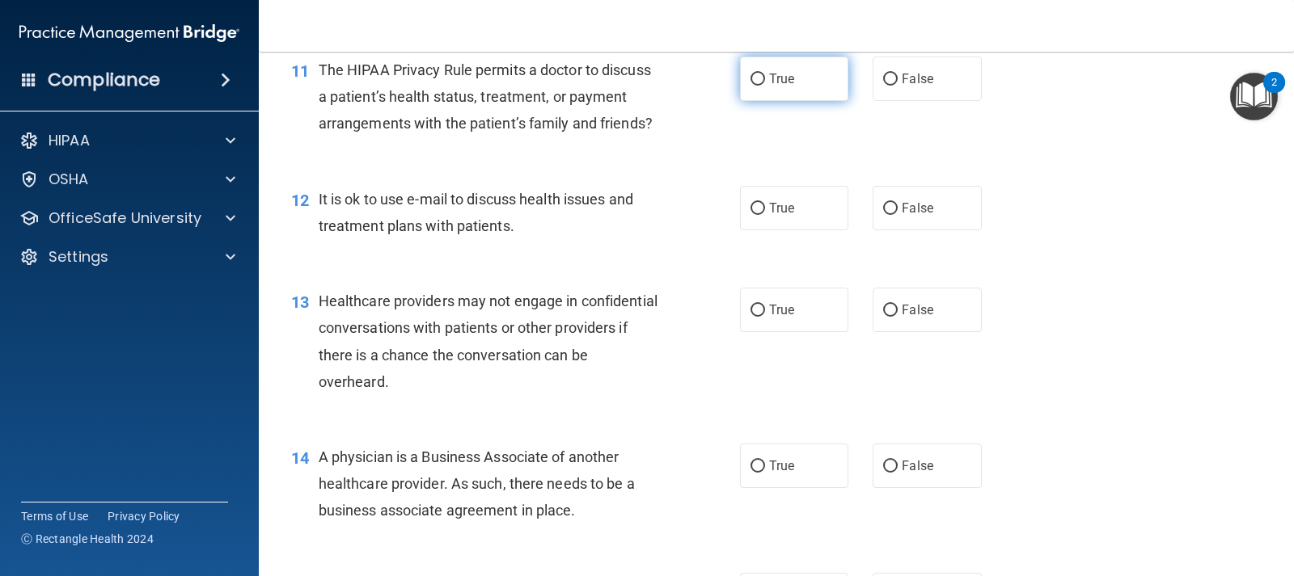
click at [782, 87] on span "True" at bounding box center [781, 78] width 25 height 15
click at [765, 86] on input "True" at bounding box center [757, 80] width 15 height 12
radio input "true"
click at [769, 216] on span "True" at bounding box center [781, 208] width 25 height 15
click at [765, 215] on input "True" at bounding box center [757, 209] width 15 height 12
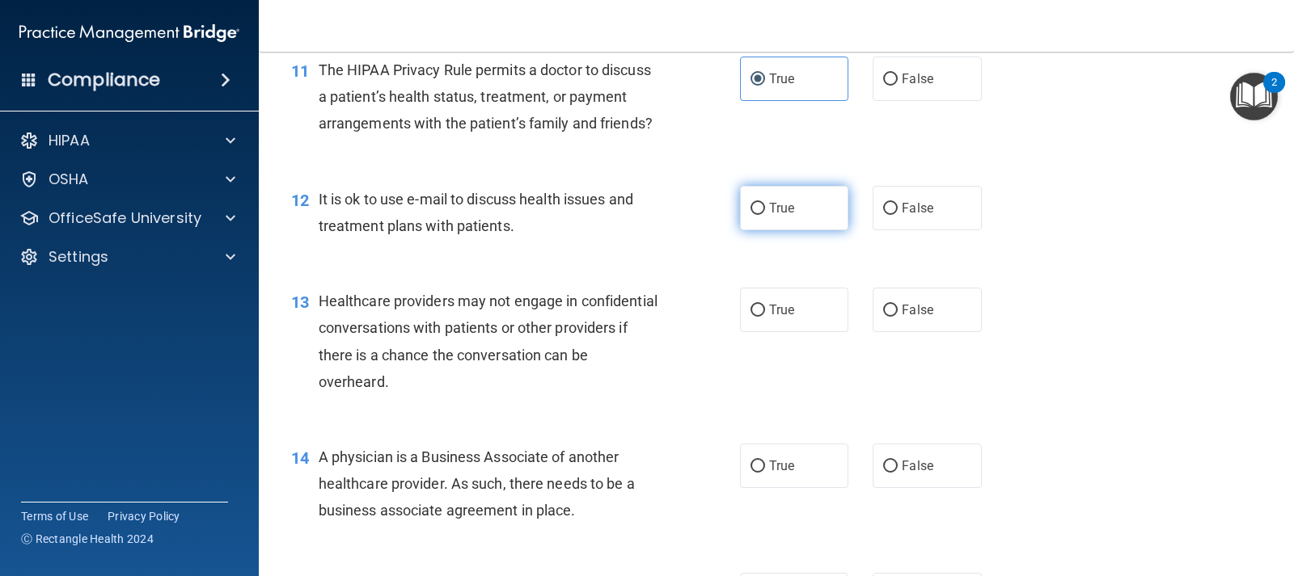
radio input "true"
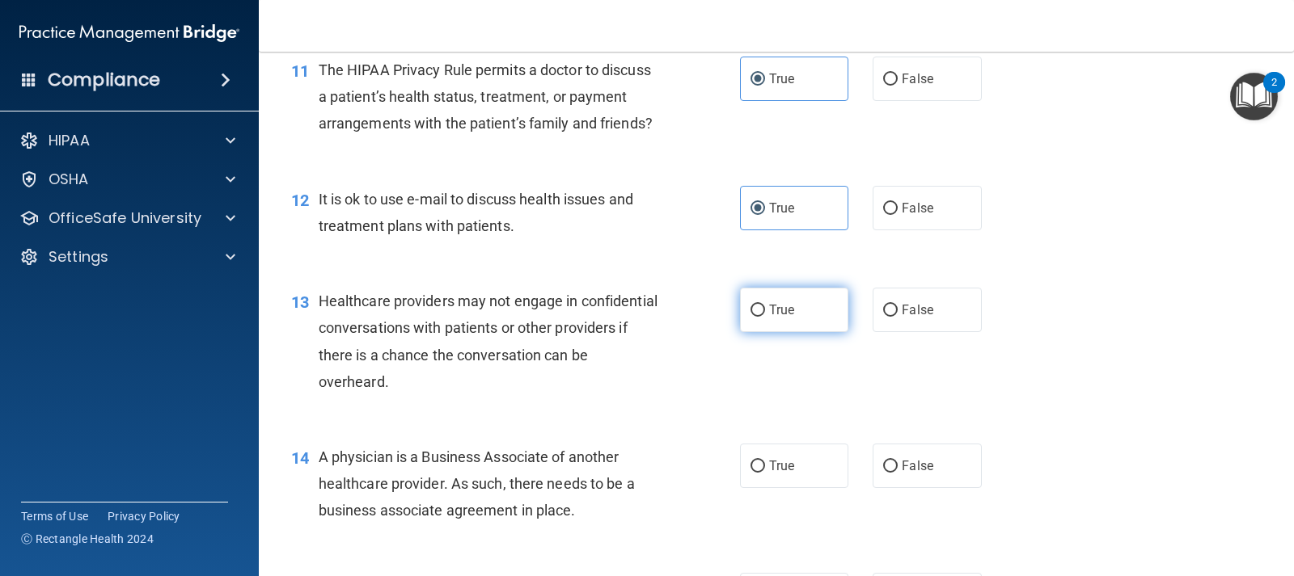
click at [801, 332] on label "True" at bounding box center [794, 310] width 108 height 44
click at [765, 317] on input "True" at bounding box center [757, 311] width 15 height 12
radio input "true"
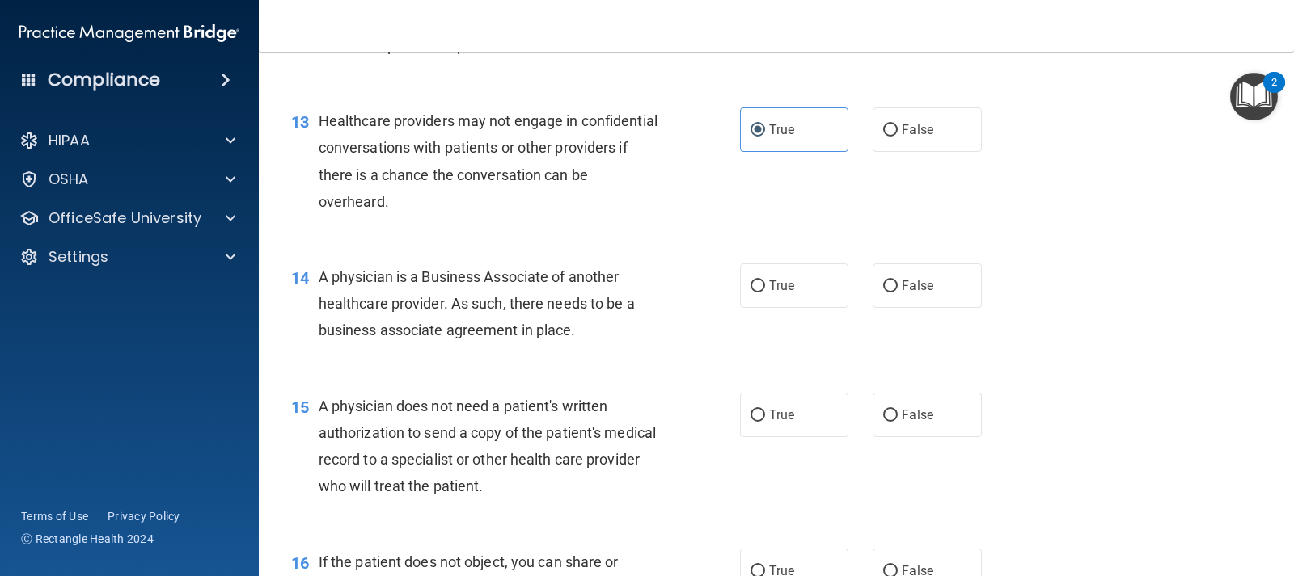
scroll to position [1739, 0]
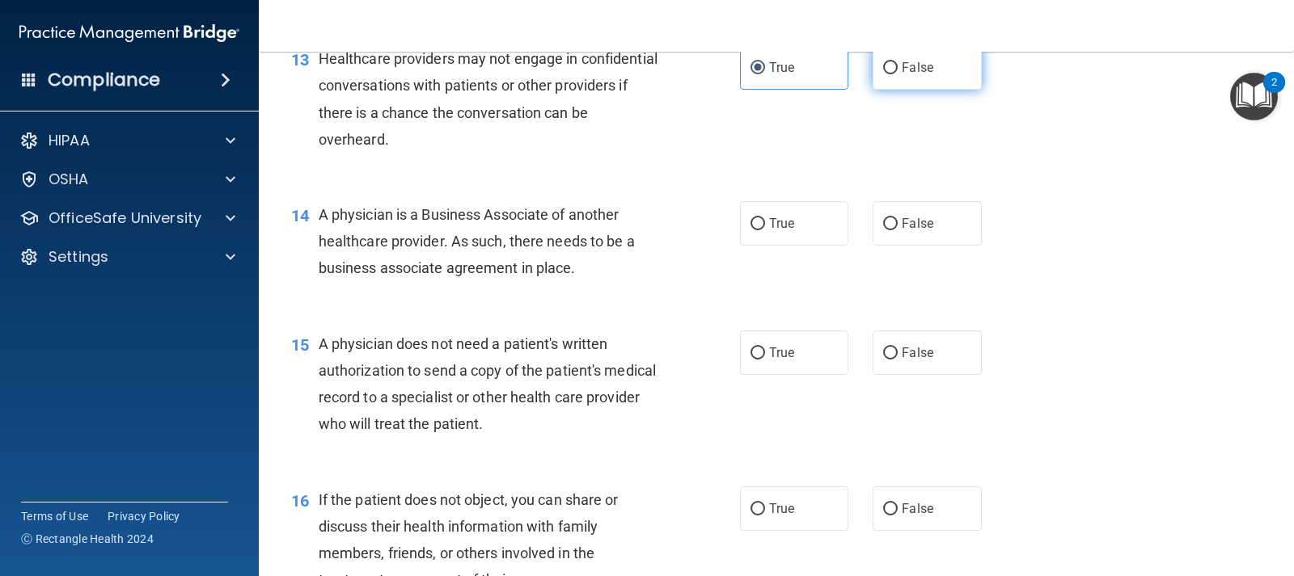
click at [944, 90] on label "False" at bounding box center [926, 67] width 108 height 44
click at [897, 74] on input "False" at bounding box center [890, 68] width 15 height 12
radio input "true"
radio input "false"
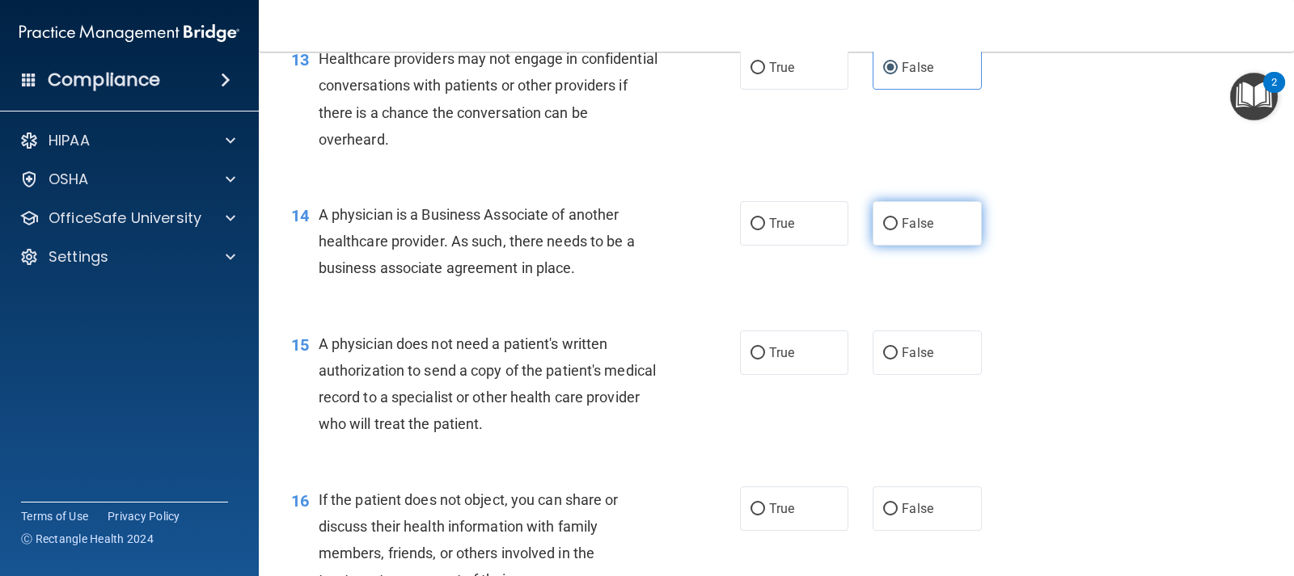
click at [883, 230] on input "False" at bounding box center [890, 224] width 15 height 12
radio input "true"
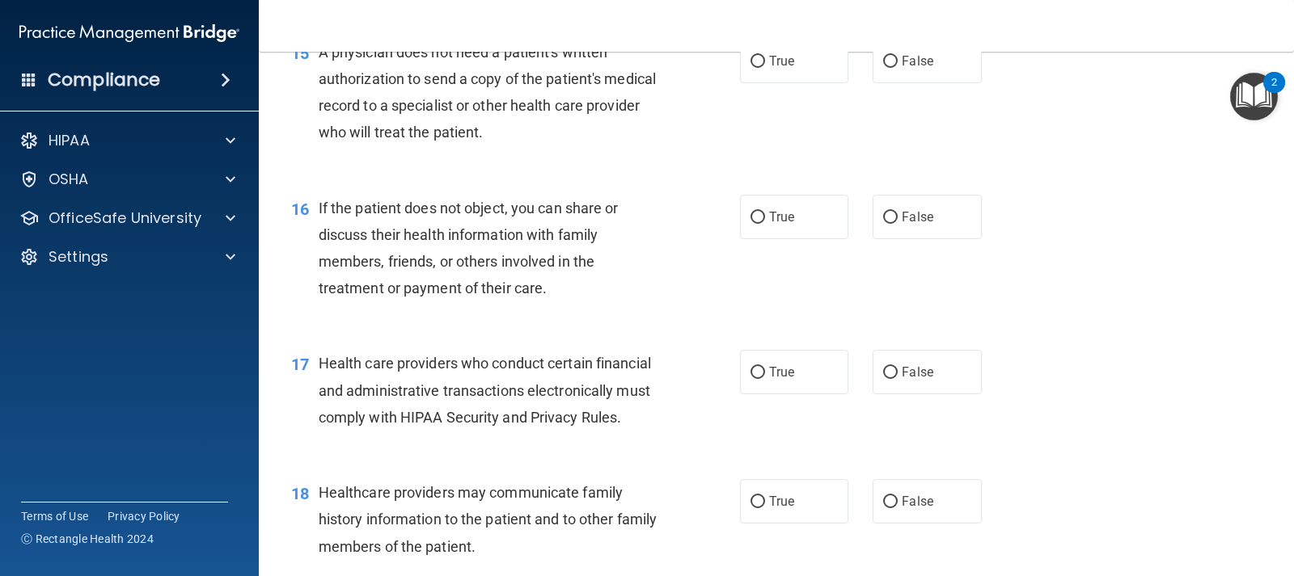
scroll to position [1950, 0]
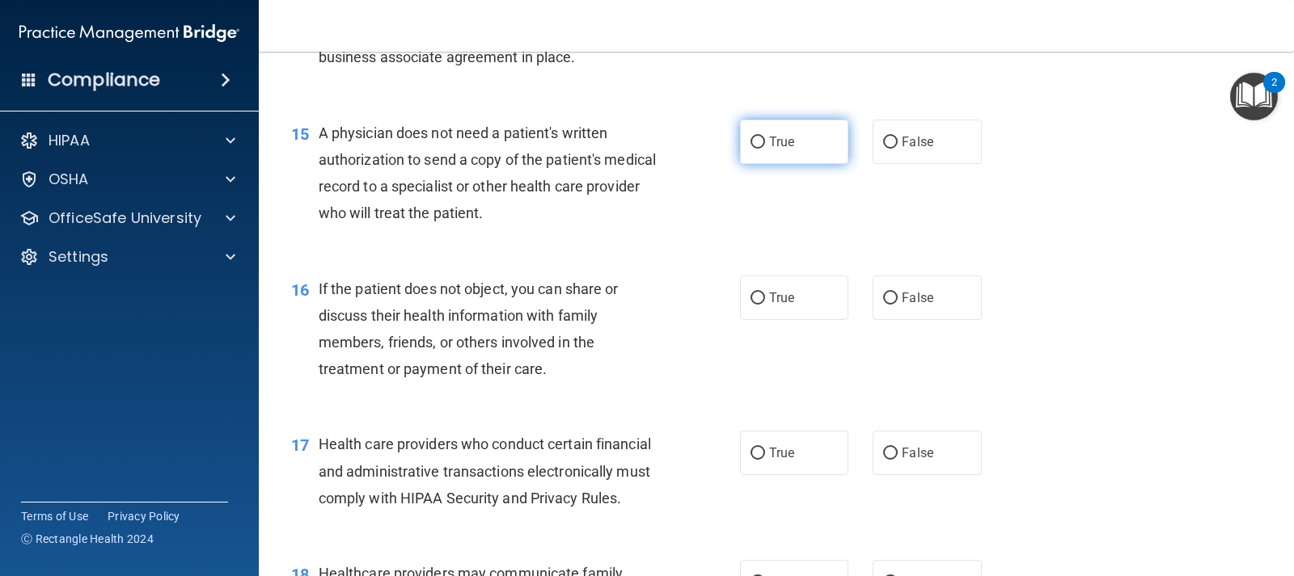
click at [808, 164] on label "True" at bounding box center [794, 142] width 108 height 44
click at [765, 149] on input "True" at bounding box center [757, 143] width 15 height 12
radio input "true"
click at [753, 305] on input "True" at bounding box center [757, 299] width 15 height 12
radio input "true"
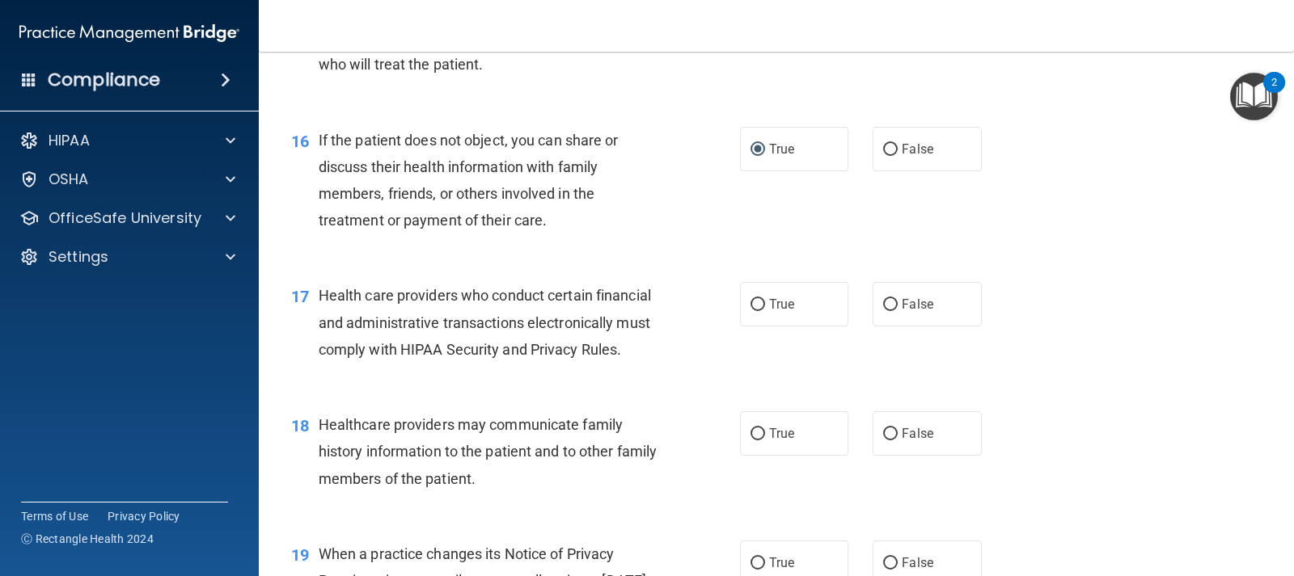
scroll to position [2112, 0]
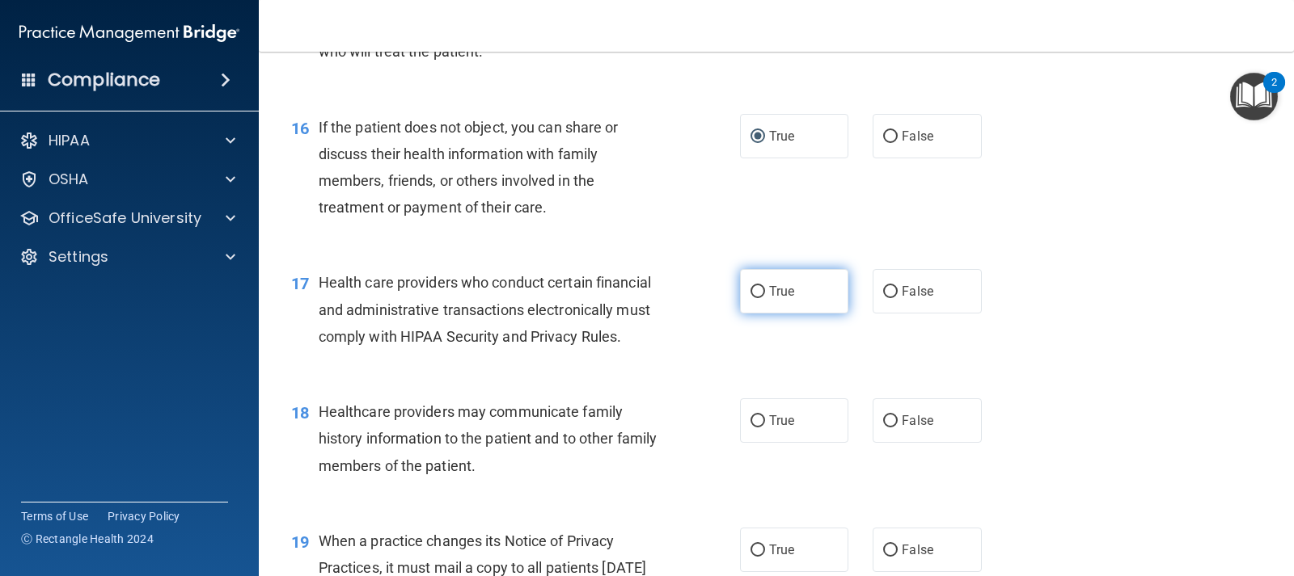
click at [758, 298] on input "True" at bounding box center [757, 292] width 15 height 12
radio input "true"
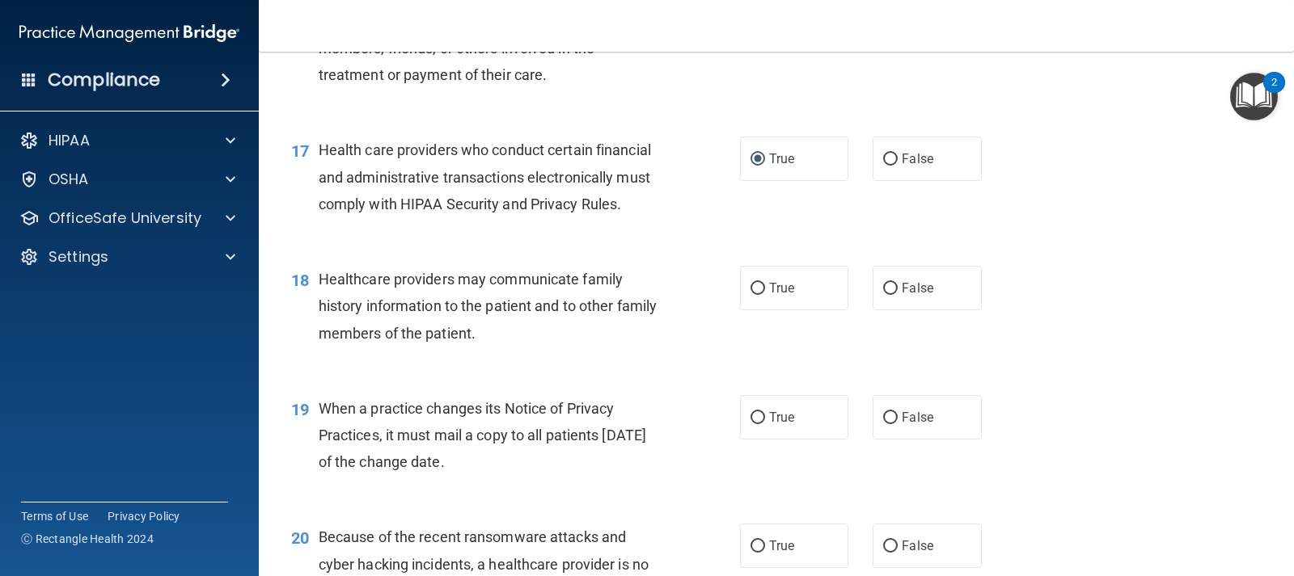
scroll to position [2274, 0]
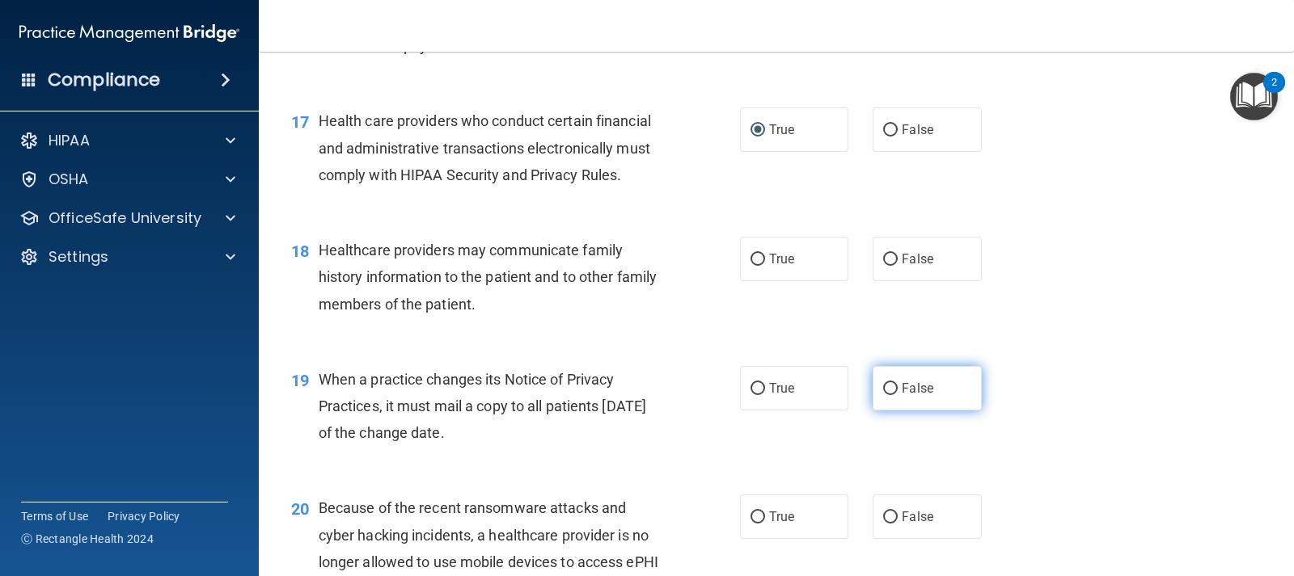
click at [881, 407] on label "False" at bounding box center [926, 388] width 108 height 44
click at [883, 395] on input "False" at bounding box center [890, 389] width 15 height 12
radio input "true"
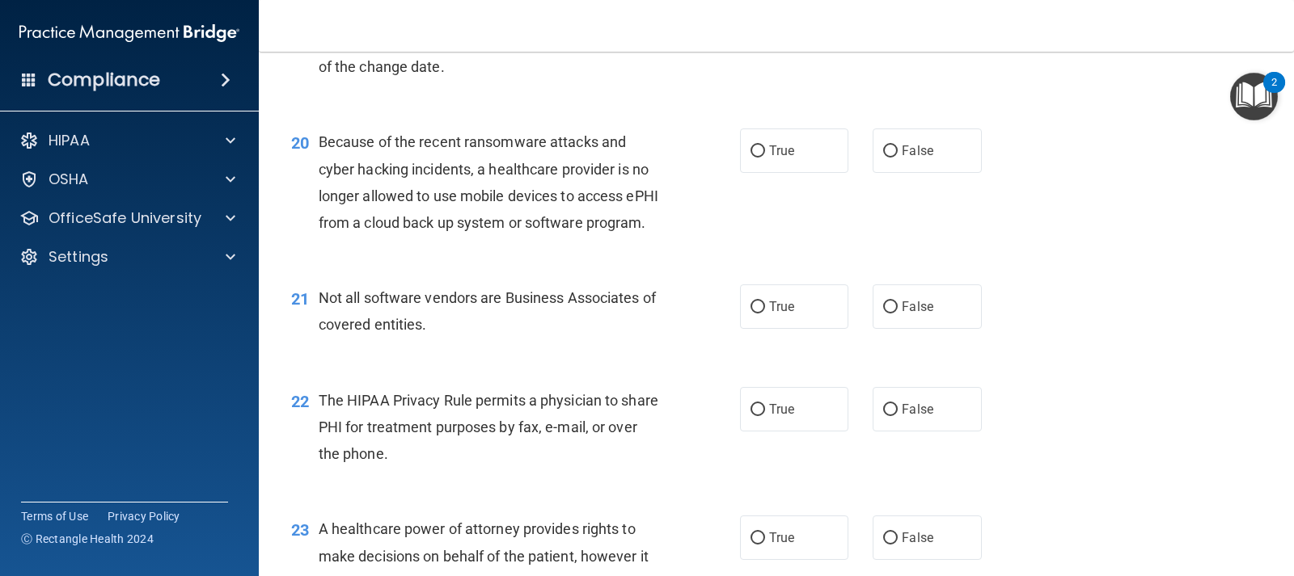
scroll to position [2678, 0]
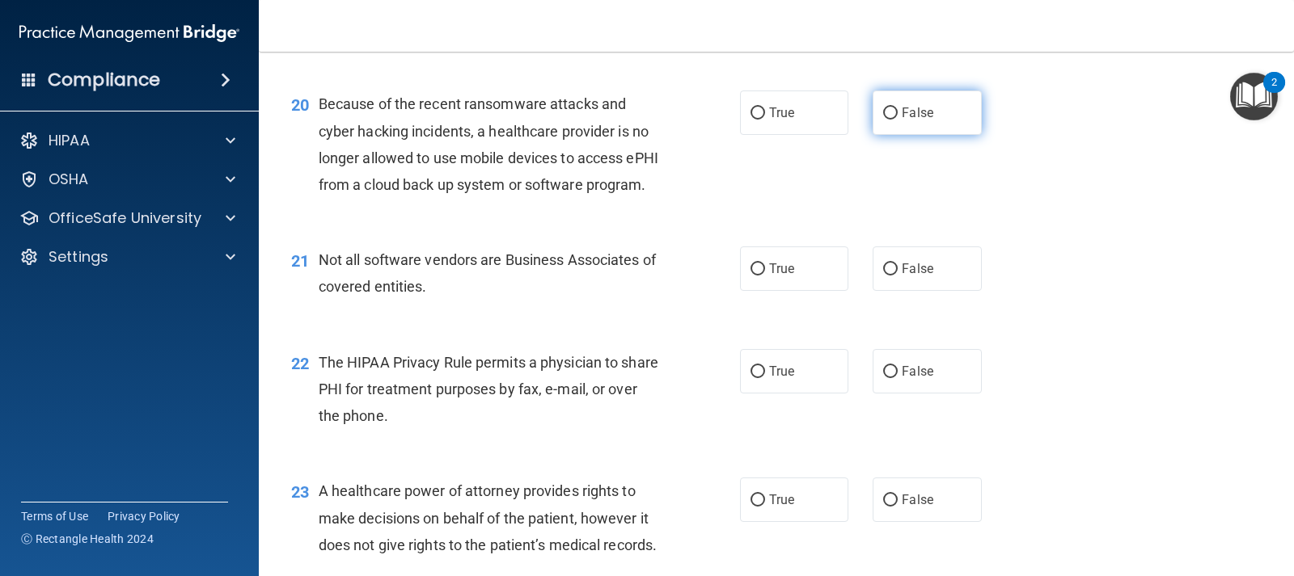
click at [891, 135] on label "False" at bounding box center [926, 113] width 108 height 44
click at [891, 120] on input "False" at bounding box center [890, 114] width 15 height 12
radio input "true"
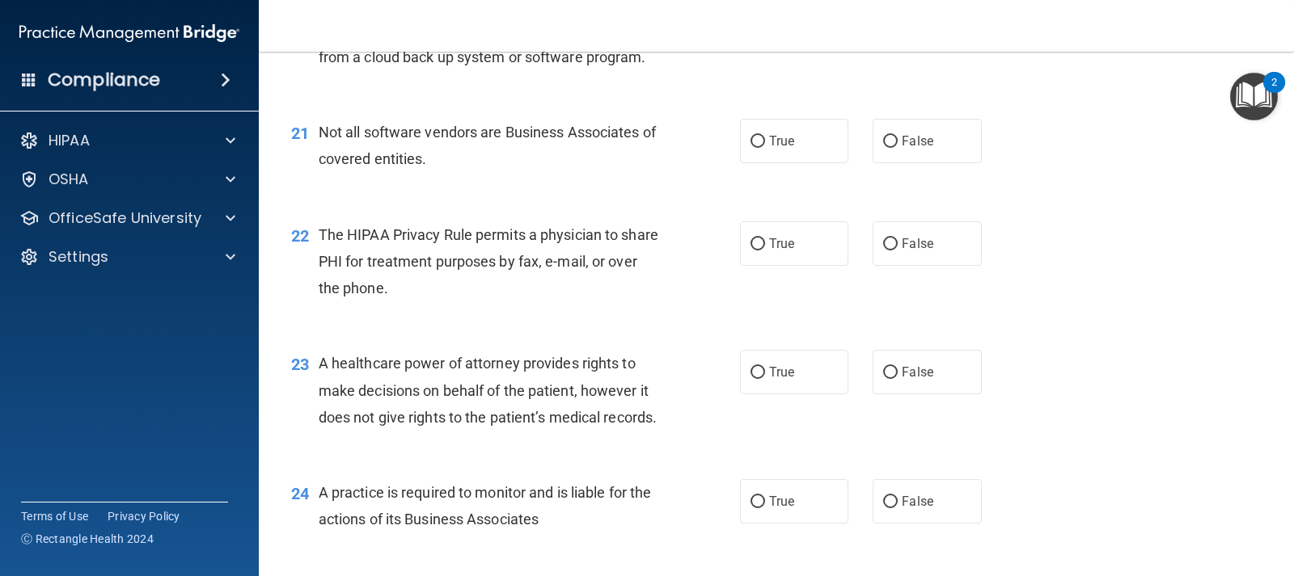
scroll to position [2835, 0]
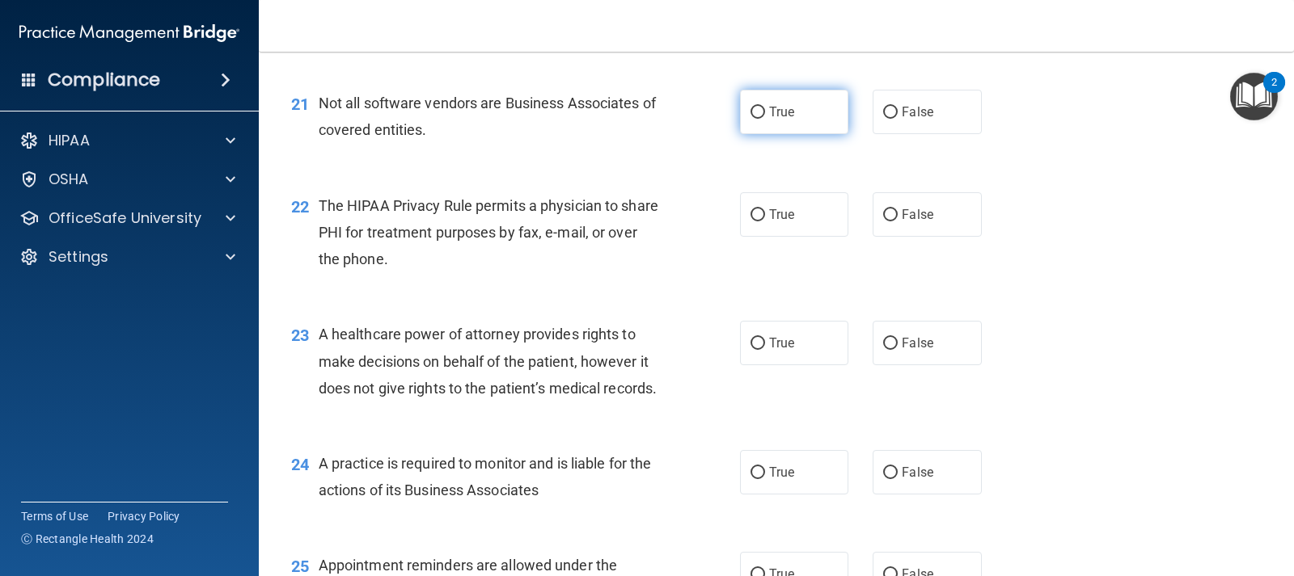
click at [772, 120] on span "True" at bounding box center [781, 111] width 25 height 15
click at [765, 119] on input "True" at bounding box center [757, 113] width 15 height 12
radio input "true"
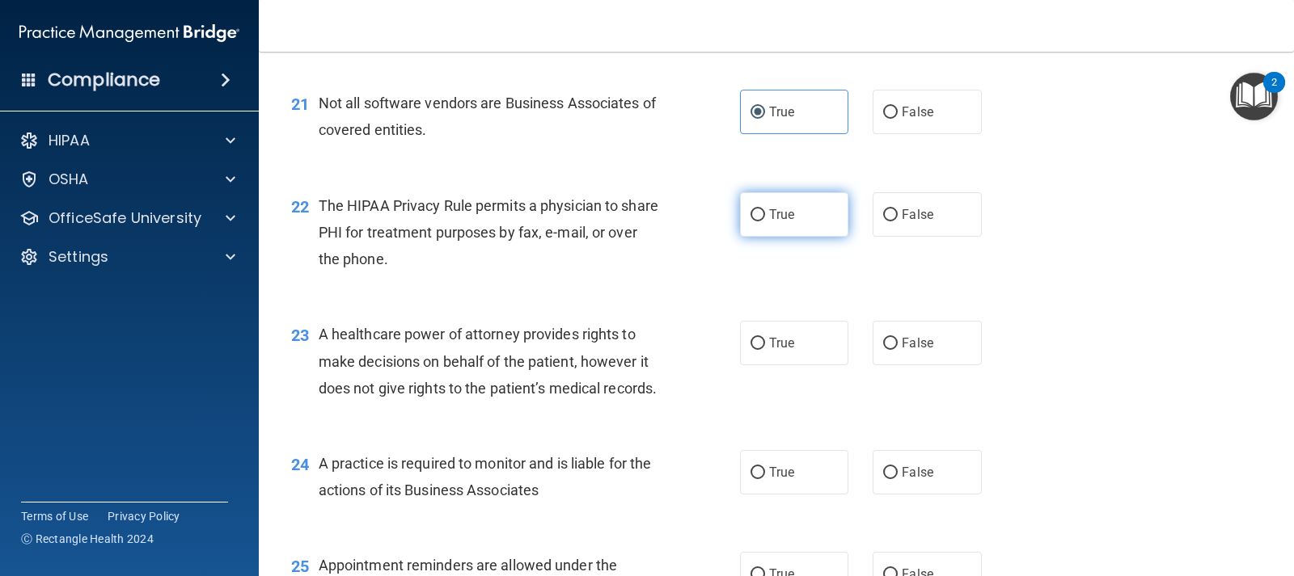
click at [769, 222] on span "True" at bounding box center [781, 214] width 25 height 15
click at [764, 222] on input "True" at bounding box center [757, 215] width 15 height 12
radio input "true"
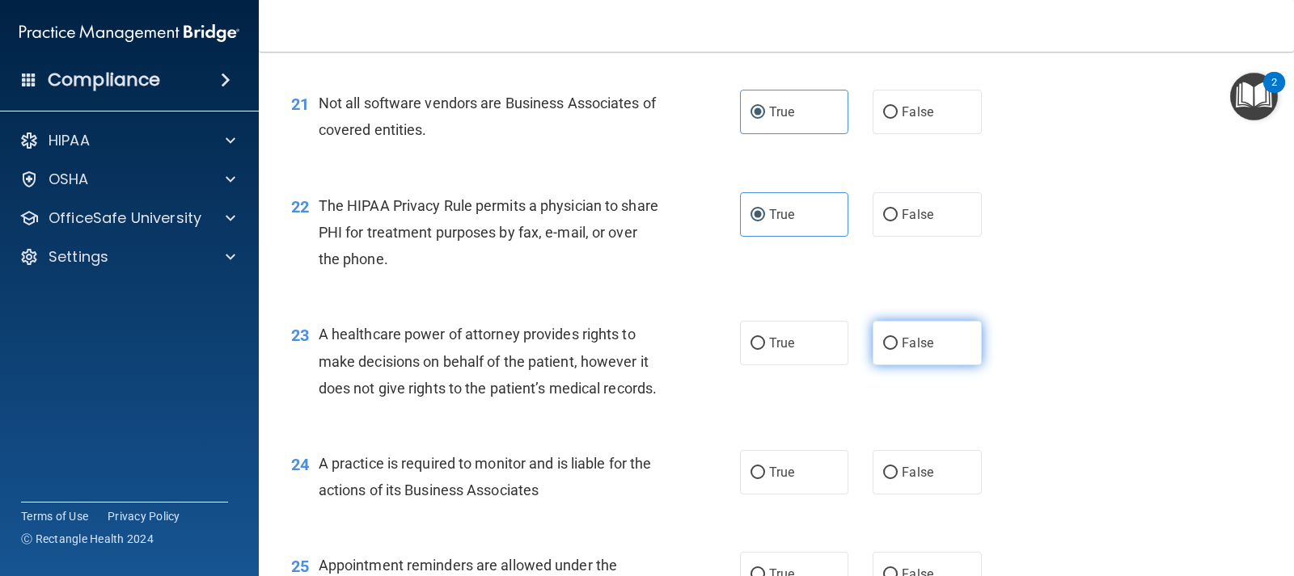
click at [891, 365] on label "False" at bounding box center [926, 343] width 108 height 44
click at [891, 350] on input "False" at bounding box center [890, 344] width 15 height 12
radio input "true"
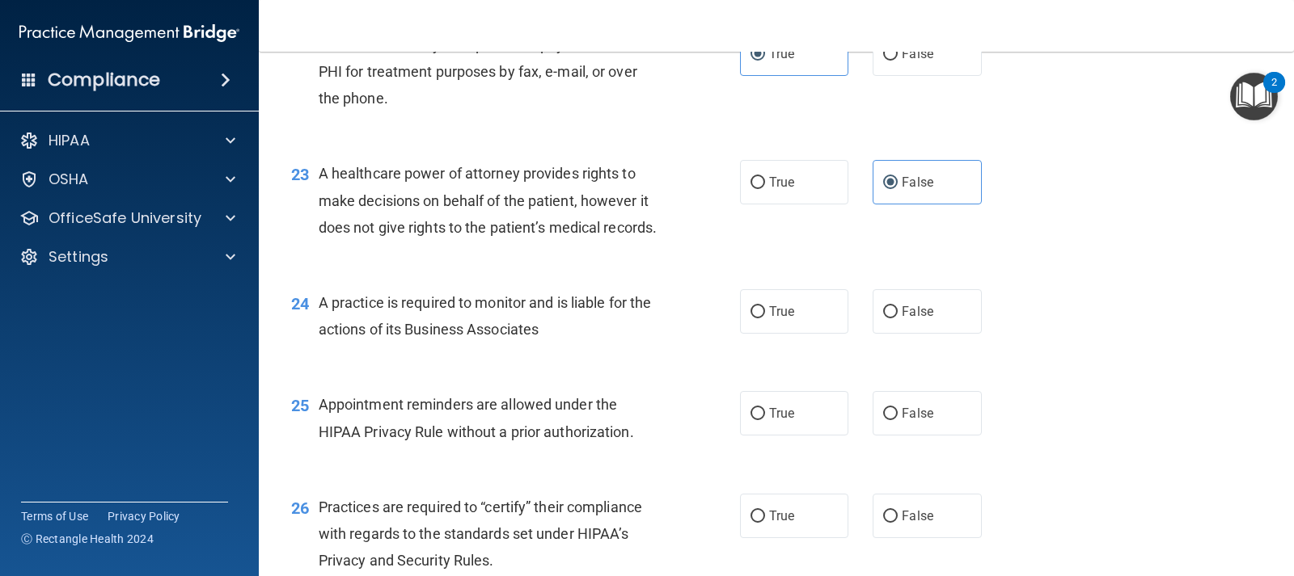
scroll to position [2996, 0]
click at [762, 333] on label "True" at bounding box center [794, 311] width 108 height 44
click at [762, 318] on input "True" at bounding box center [757, 312] width 15 height 12
radio input "true"
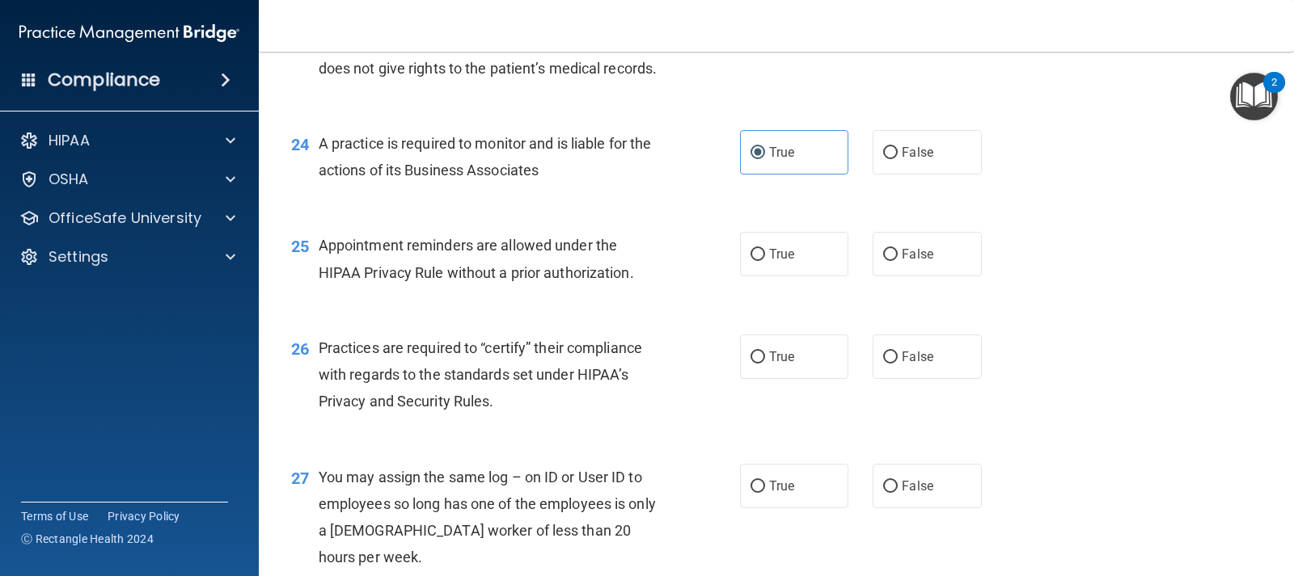
scroll to position [3158, 0]
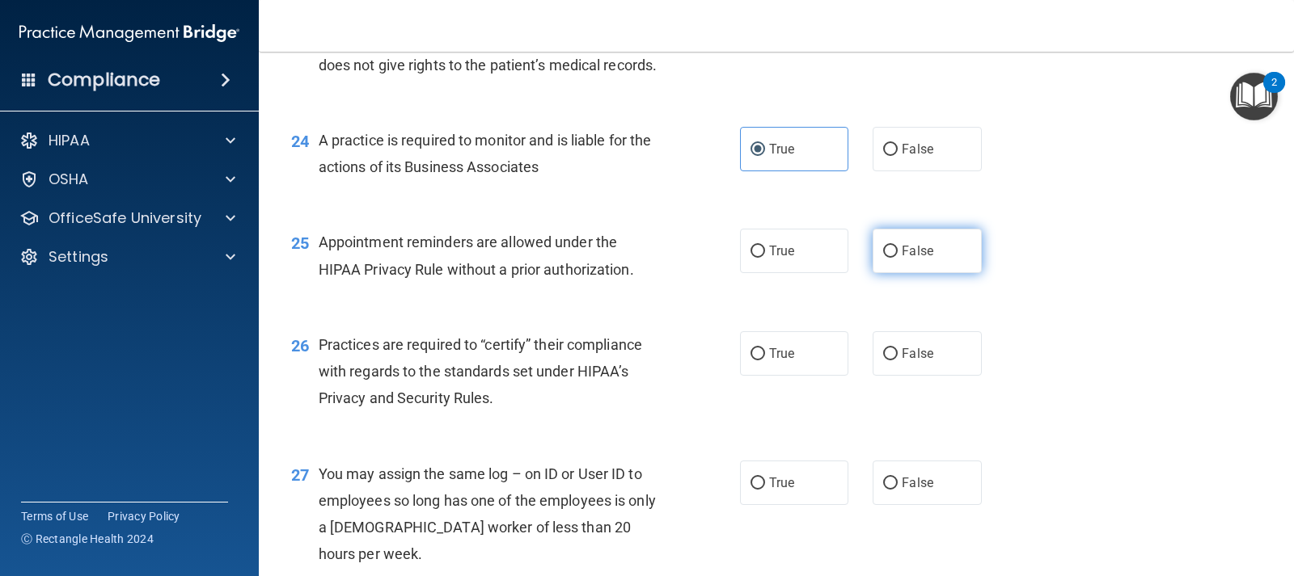
click at [902, 259] on span "False" at bounding box center [918, 250] width 32 height 15
click at [897, 258] on input "False" at bounding box center [890, 252] width 15 height 12
radio input "true"
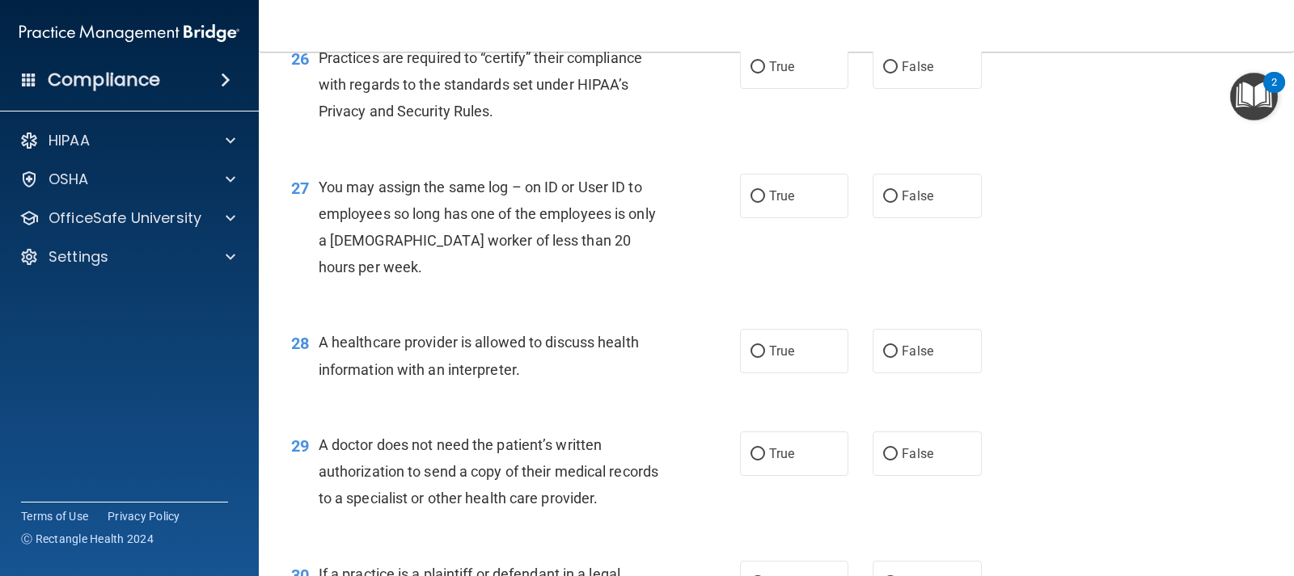
scroll to position [3482, 0]
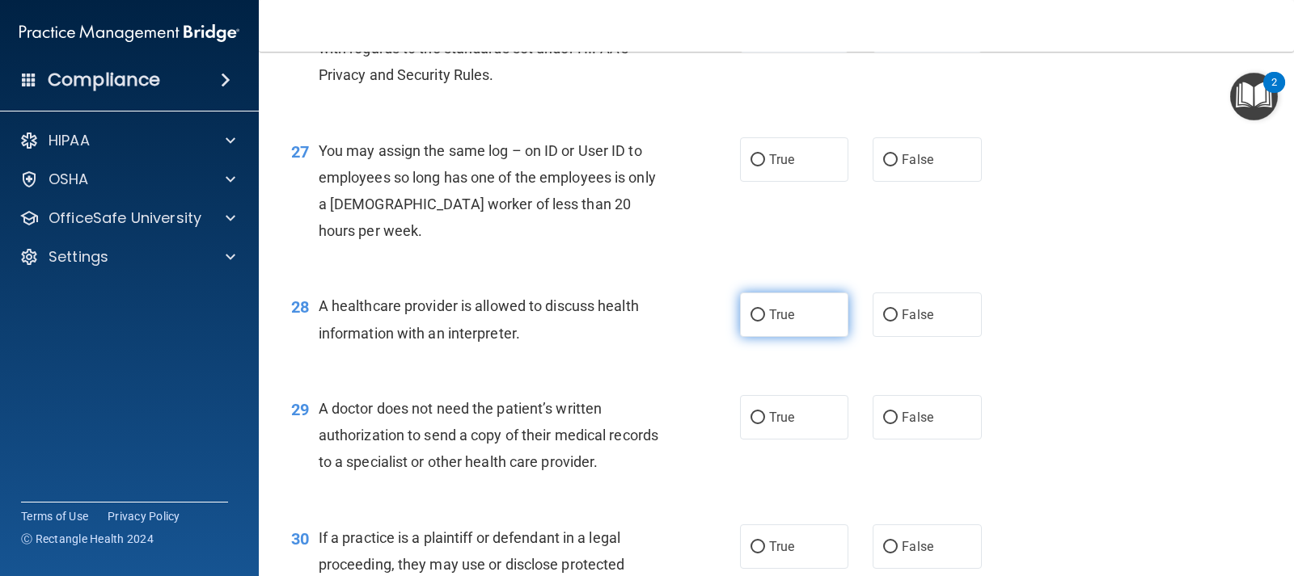
click at [813, 337] on label "True" at bounding box center [794, 315] width 108 height 44
click at [765, 322] on input "True" at bounding box center [757, 316] width 15 height 12
radio input "true"
click at [884, 53] on label "False" at bounding box center [926, 30] width 108 height 44
click at [884, 37] on input "False" at bounding box center [890, 31] width 15 height 12
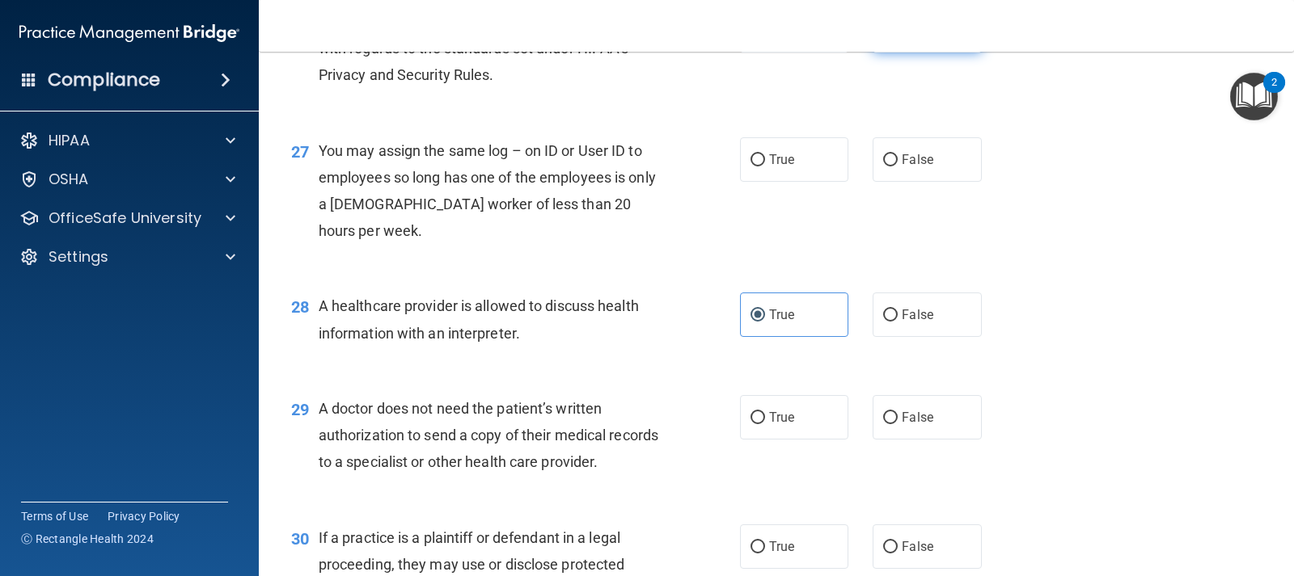
radio input "true"
click at [885, 167] on input "False" at bounding box center [890, 160] width 15 height 12
radio input "true"
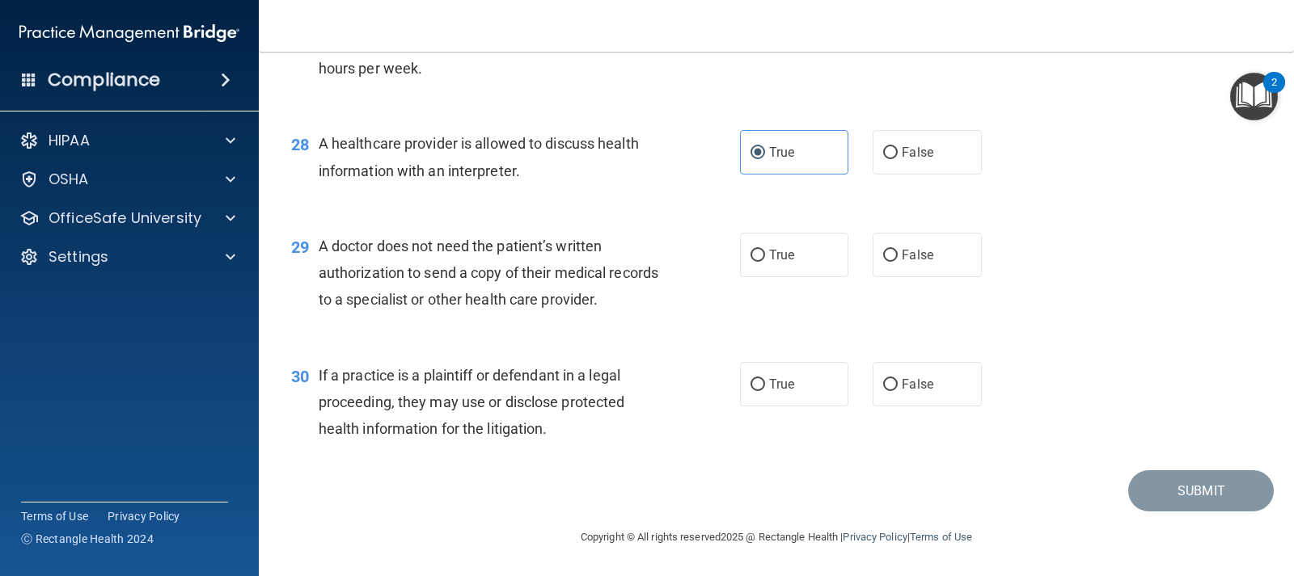
scroll to position [3724, 0]
click at [779, 252] on span "True" at bounding box center [781, 254] width 25 height 15
click at [765, 252] on input "True" at bounding box center [757, 256] width 15 height 12
radio input "true"
click at [800, 385] on label "True" at bounding box center [794, 384] width 108 height 44
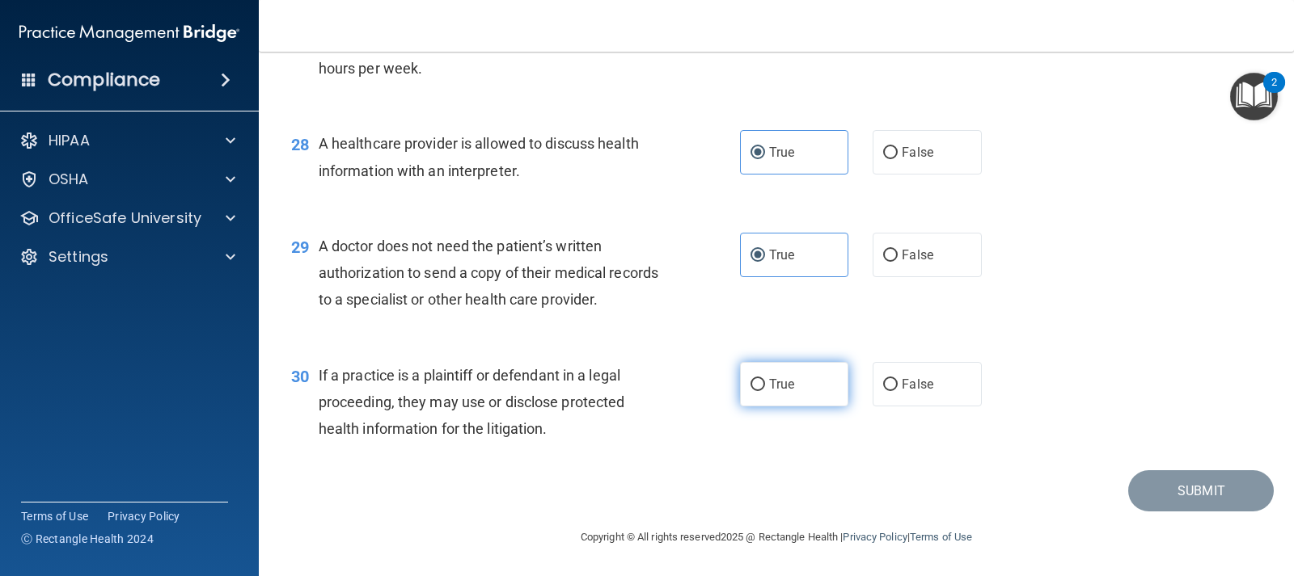
click at [765, 385] on input "True" at bounding box center [757, 385] width 15 height 12
radio input "true"
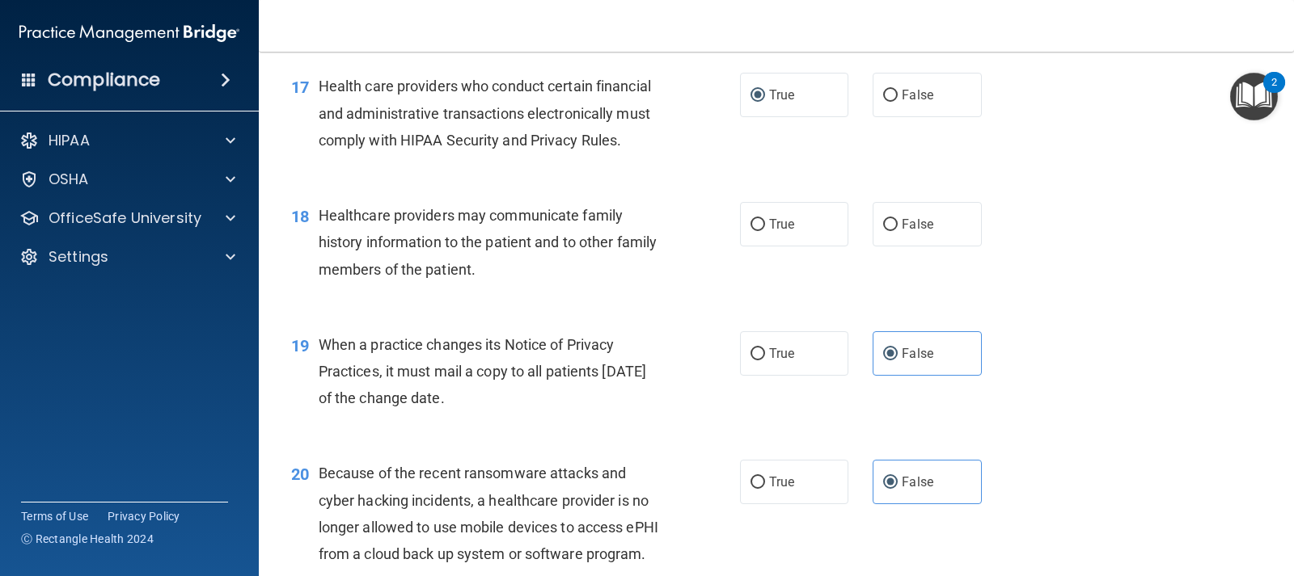
scroll to position [2269, 0]
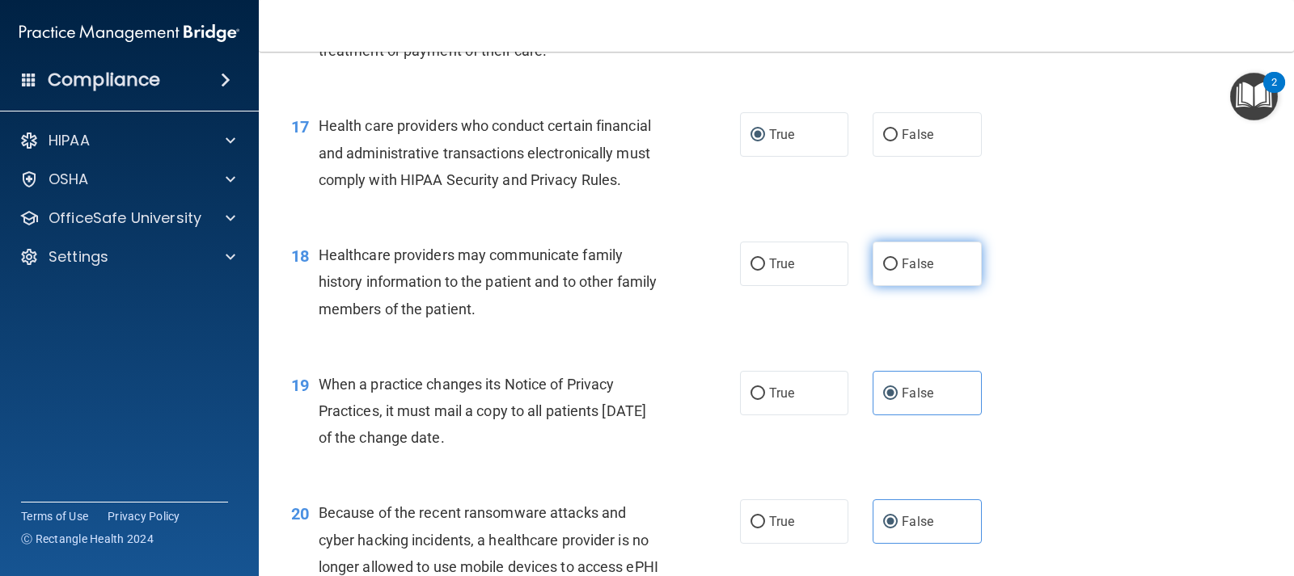
click at [893, 285] on label "False" at bounding box center [926, 264] width 108 height 44
click at [893, 271] on input "False" at bounding box center [890, 265] width 15 height 12
radio input "true"
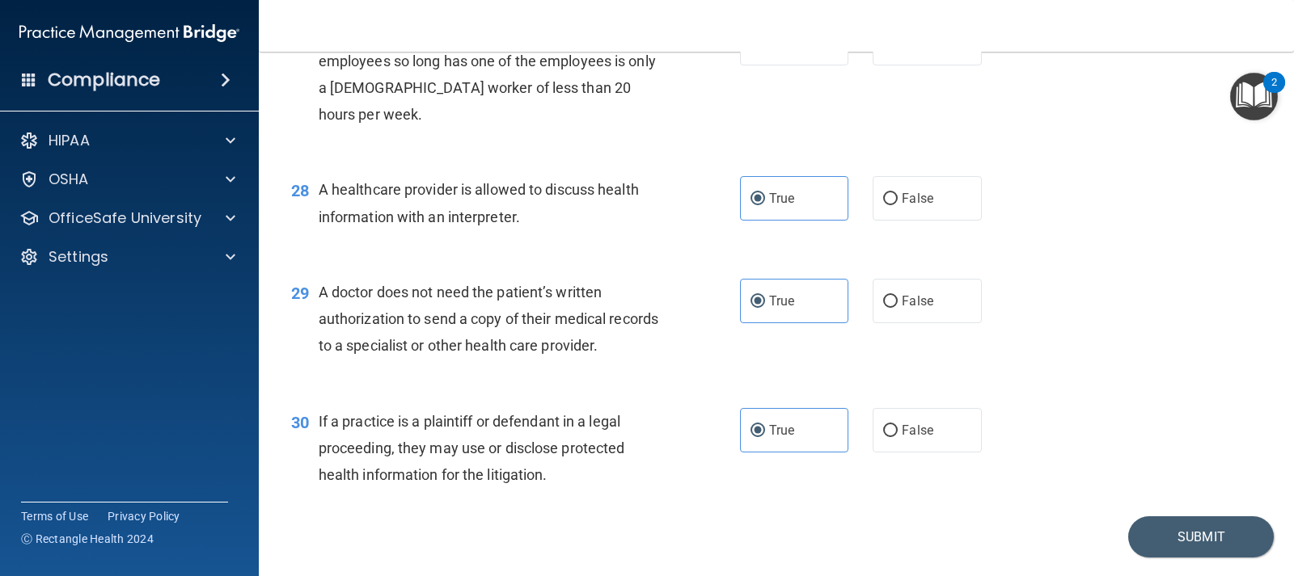
scroll to position [3724, 0]
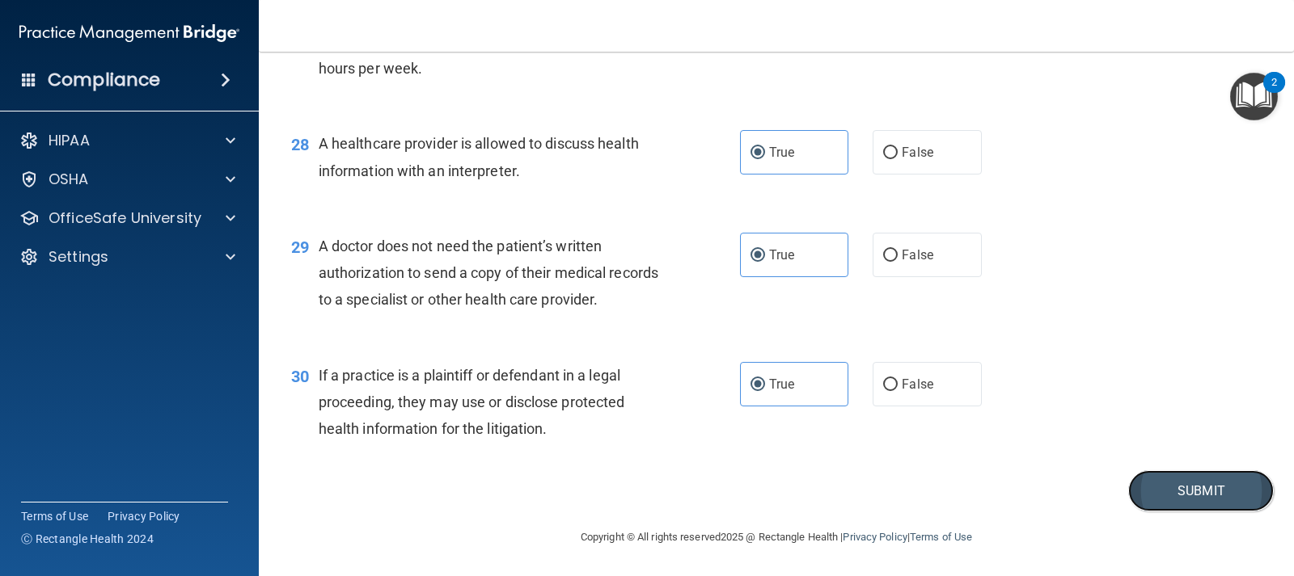
click at [1176, 491] on button "Submit" at bounding box center [1201, 491] width 146 height 41
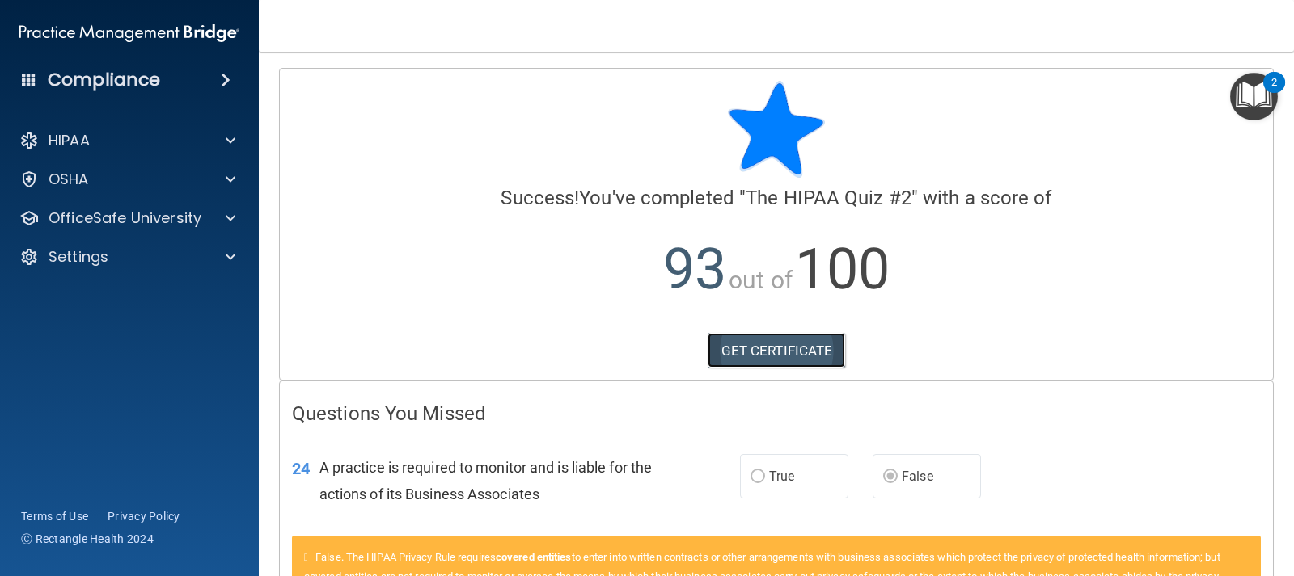
click at [779, 349] on link "GET CERTIFICATE" at bounding box center [776, 351] width 138 height 36
click at [135, 218] on p "OfficeSafe University" at bounding box center [125, 218] width 153 height 19
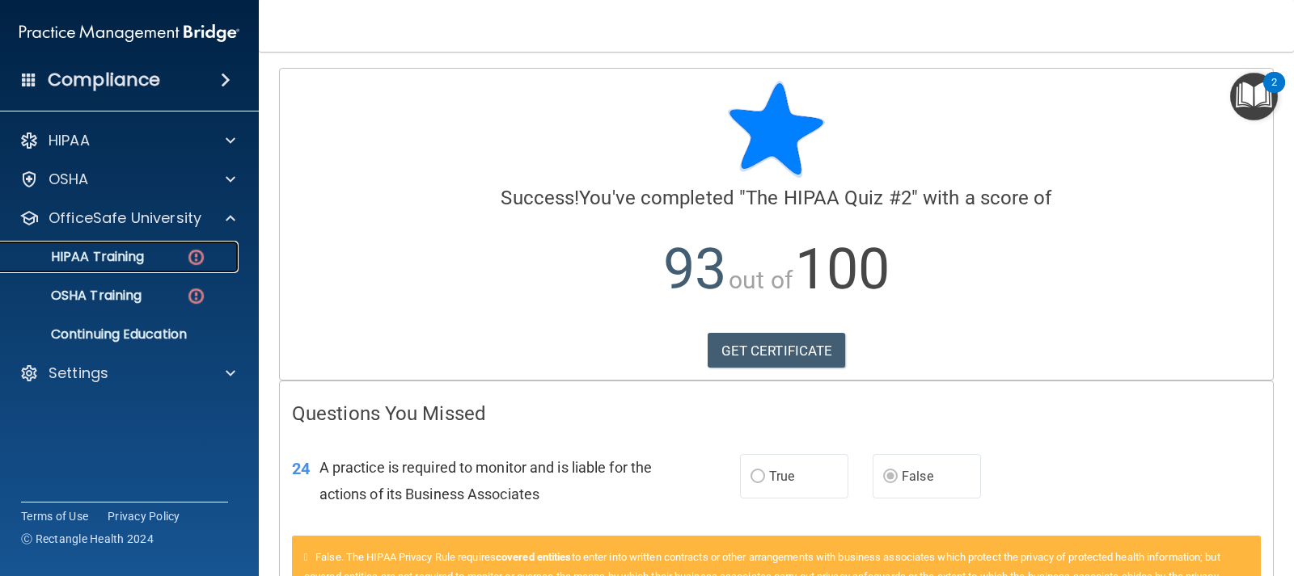
click at [141, 255] on p "HIPAA Training" at bounding box center [77, 257] width 133 height 16
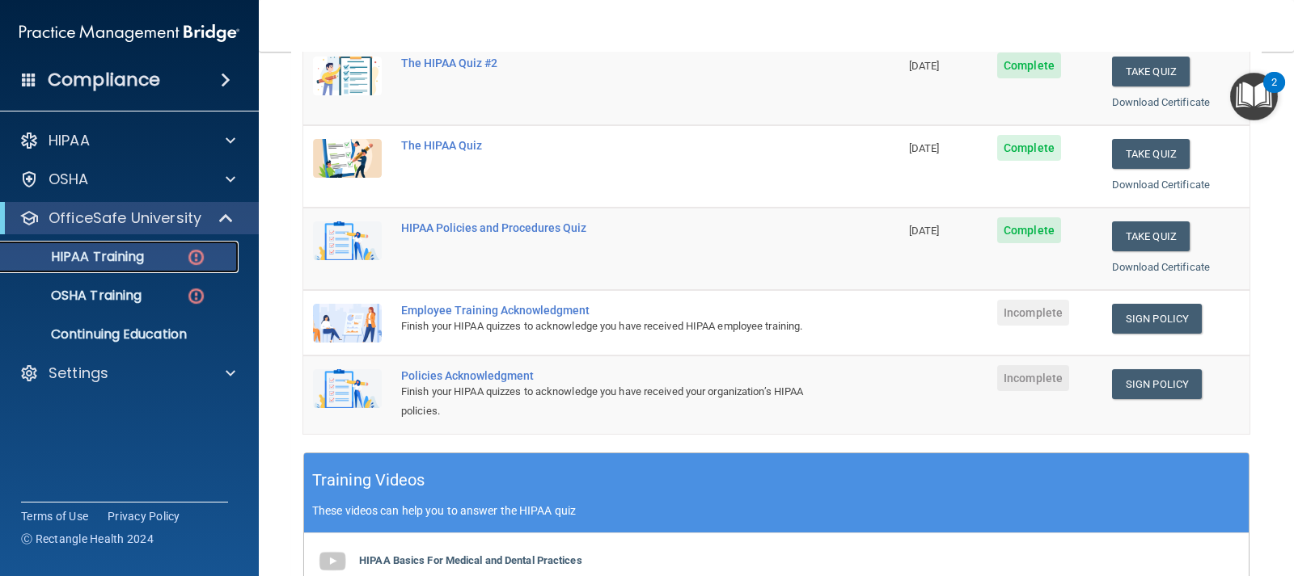
scroll to position [243, 0]
click at [1133, 316] on link "Sign Policy" at bounding box center [1157, 318] width 90 height 30
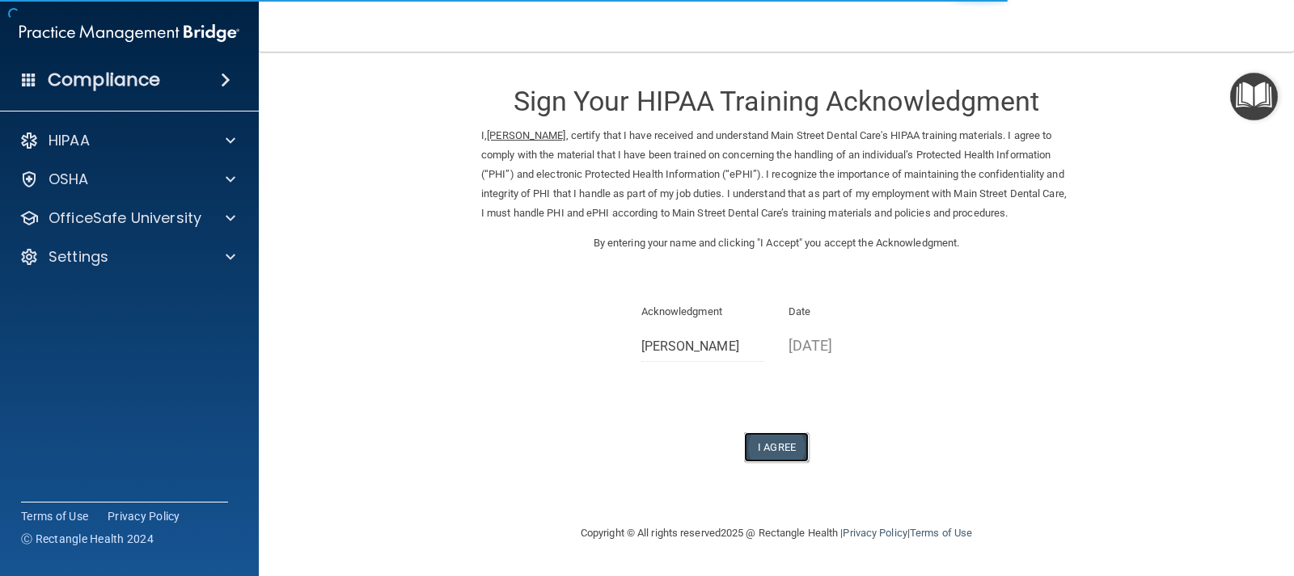
click at [771, 462] on button "I Agree" at bounding box center [776, 448] width 65 height 30
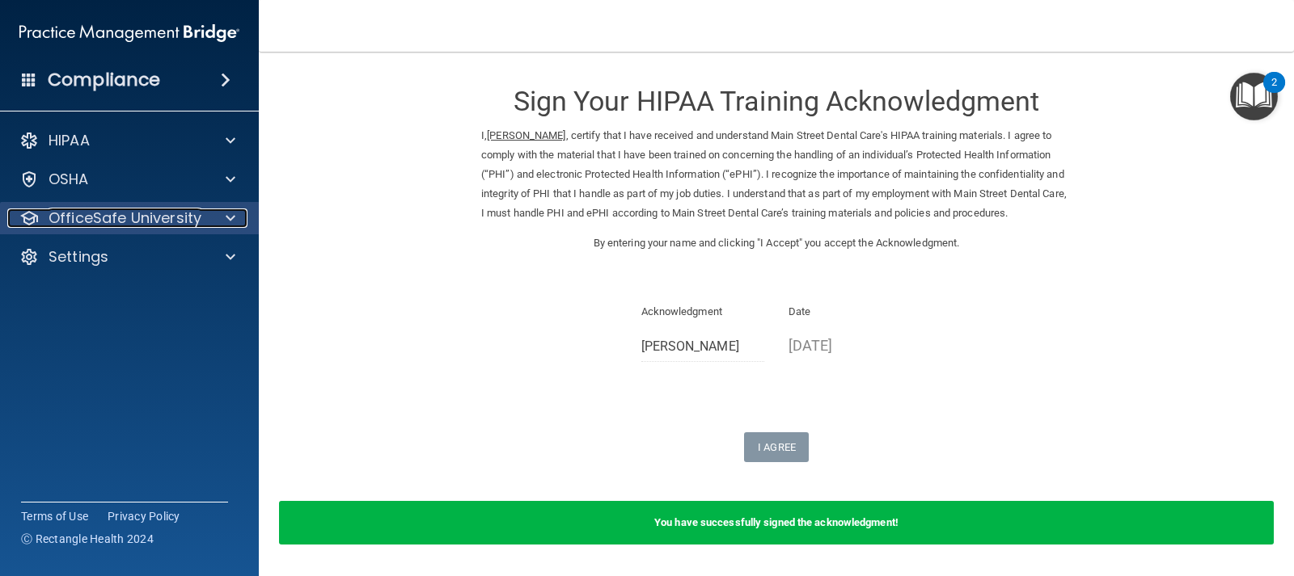
click at [135, 224] on p "OfficeSafe University" at bounding box center [125, 218] width 153 height 19
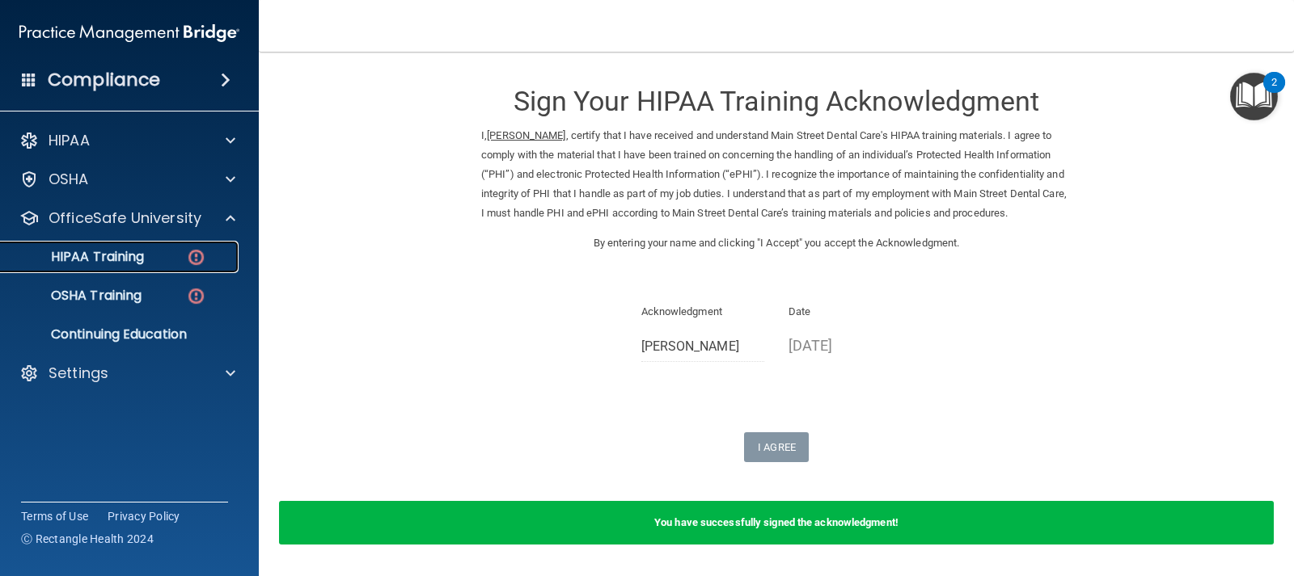
click at [139, 256] on p "HIPAA Training" at bounding box center [77, 257] width 133 height 16
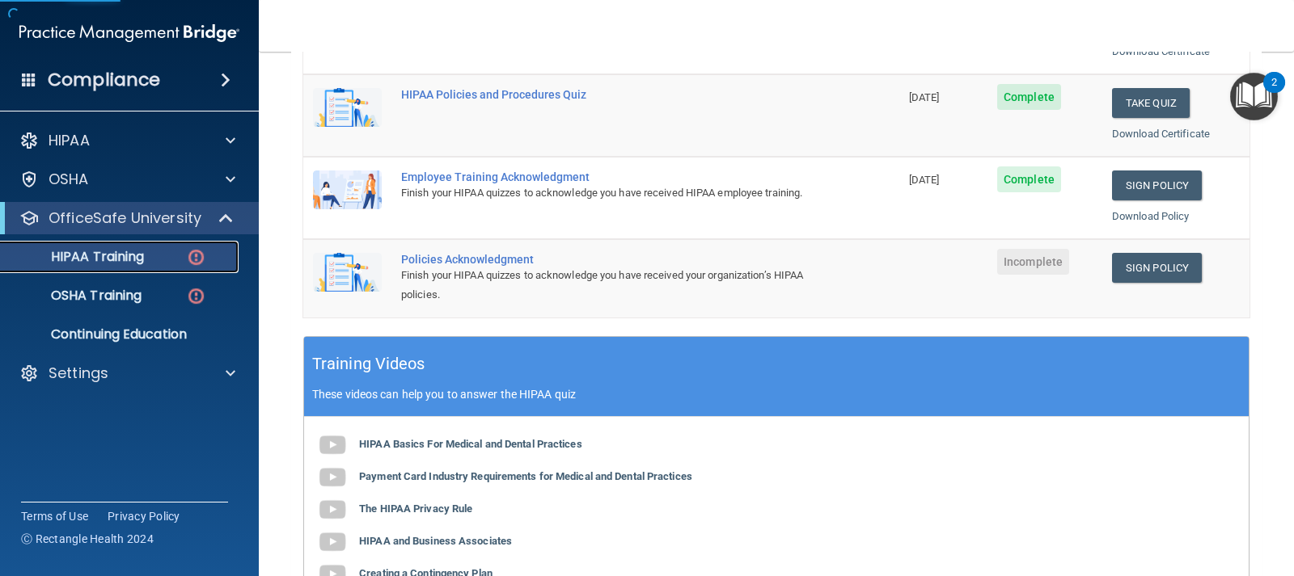
scroll to position [404, 0]
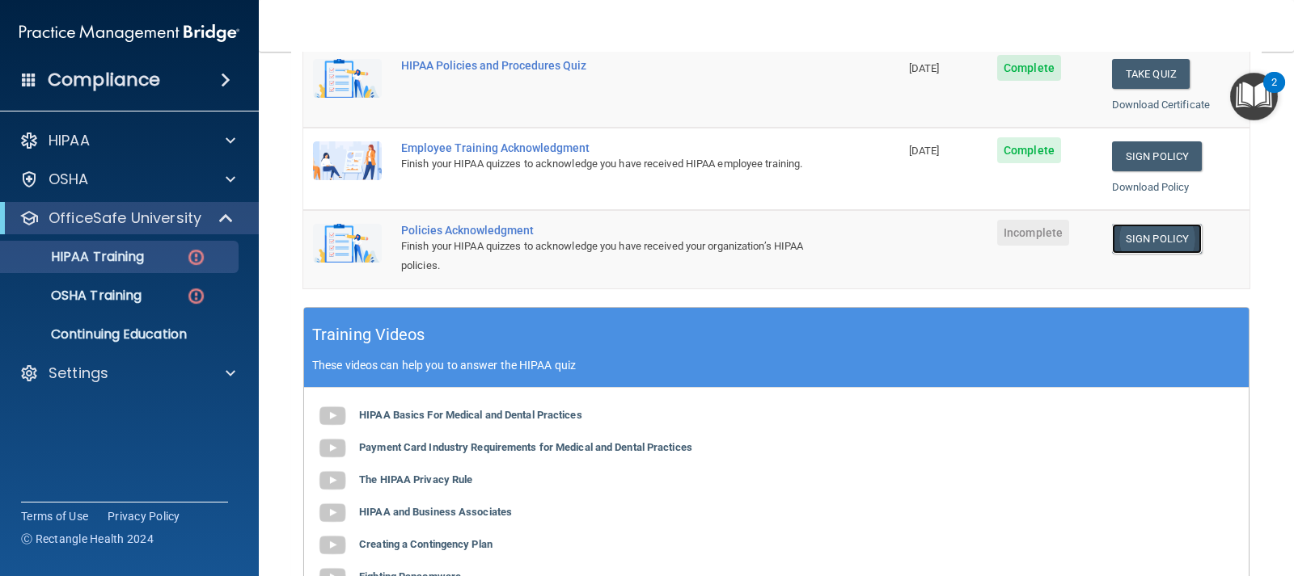
click at [1123, 246] on link "Sign Policy" at bounding box center [1157, 239] width 90 height 30
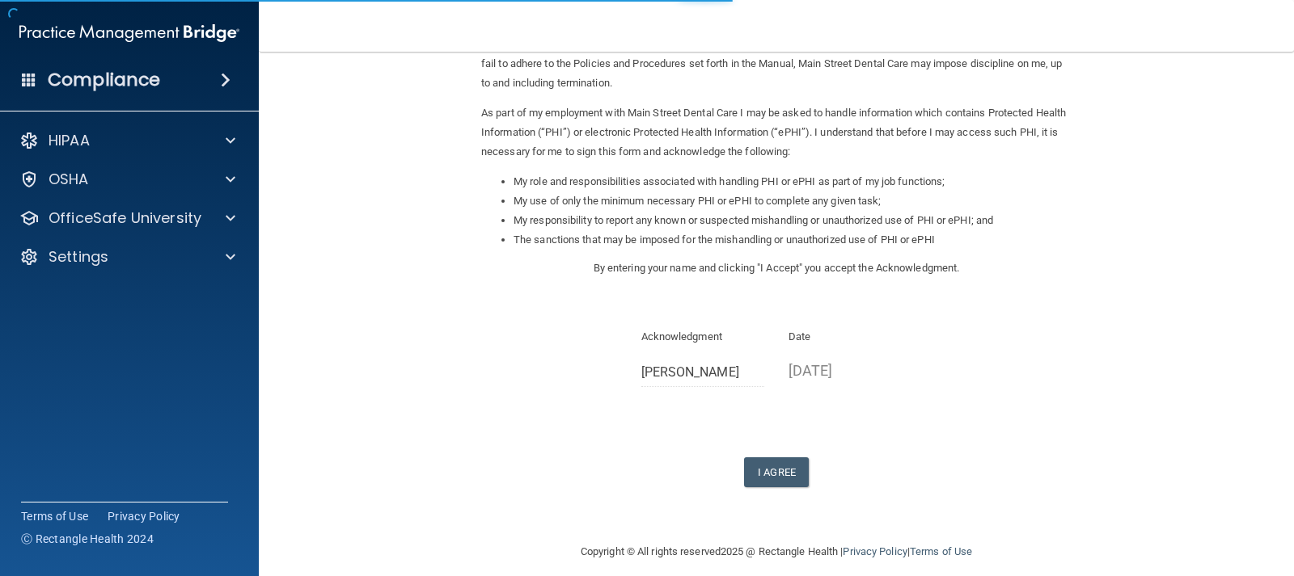
scroll to position [164, 0]
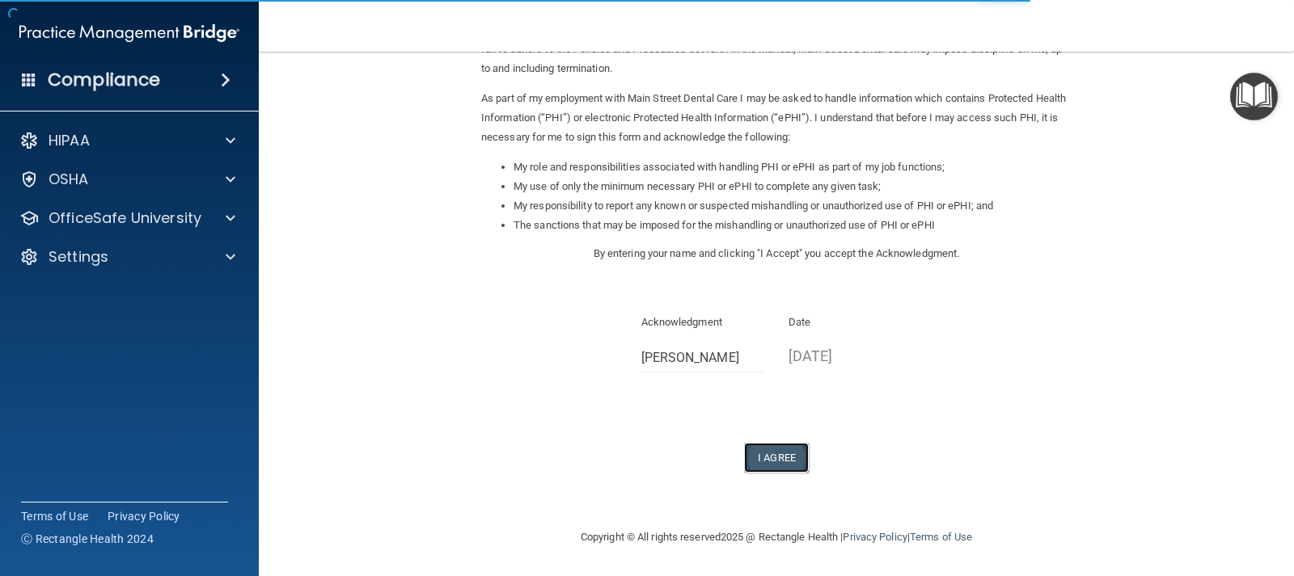
click at [784, 457] on button "I Agree" at bounding box center [776, 458] width 65 height 30
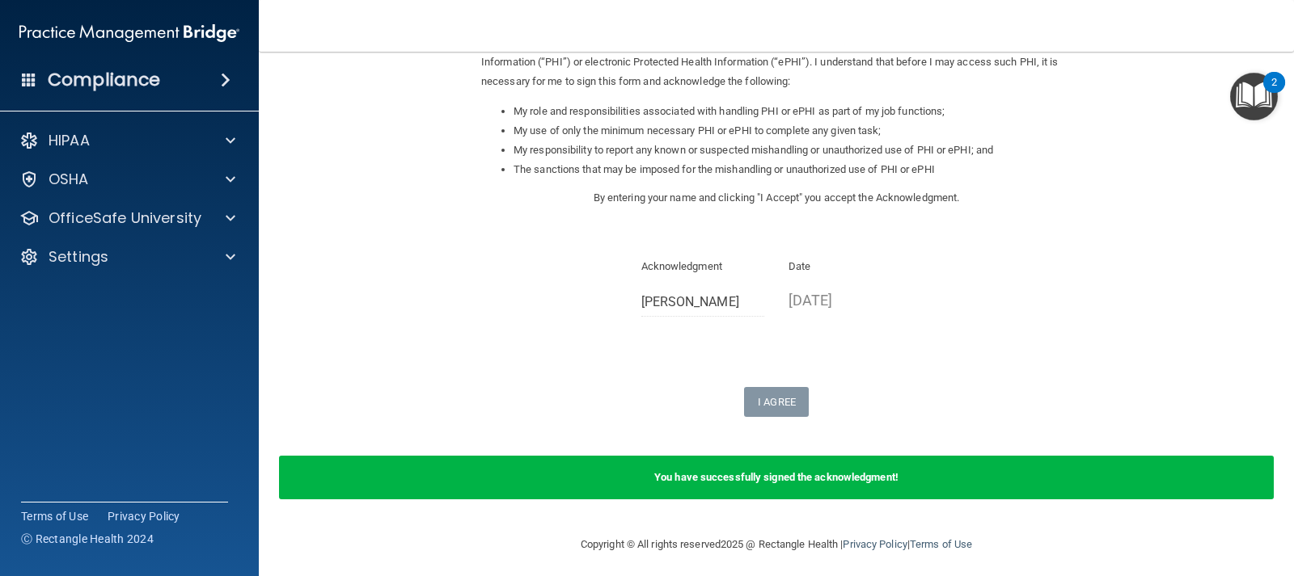
scroll to position [227, 0]
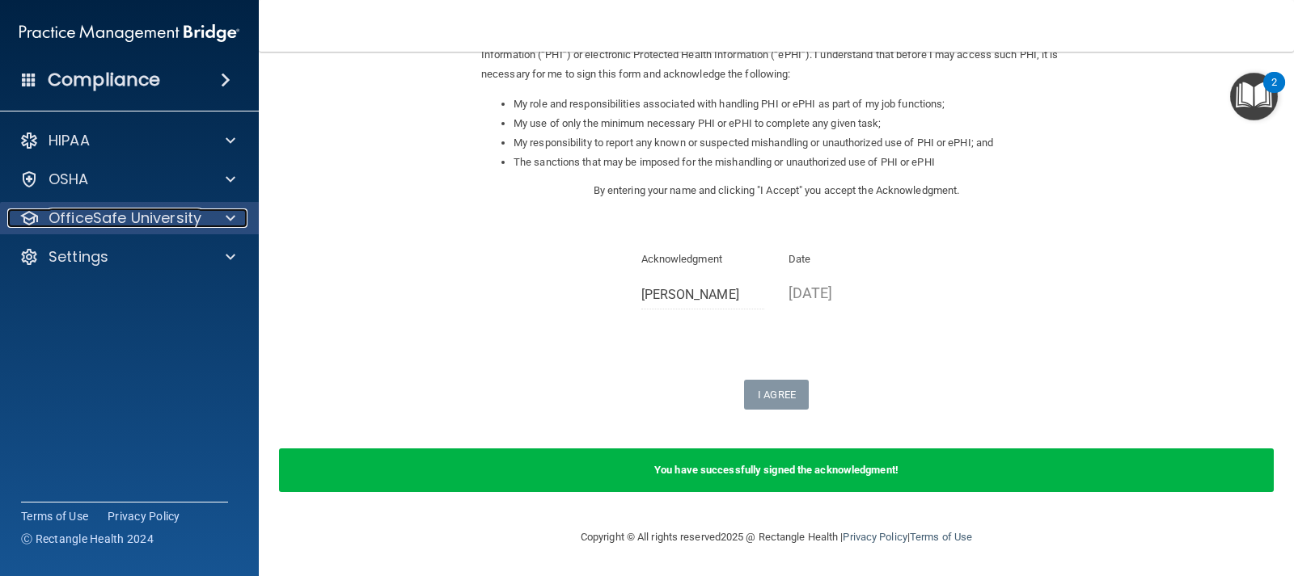
click at [108, 225] on p "OfficeSafe University" at bounding box center [125, 218] width 153 height 19
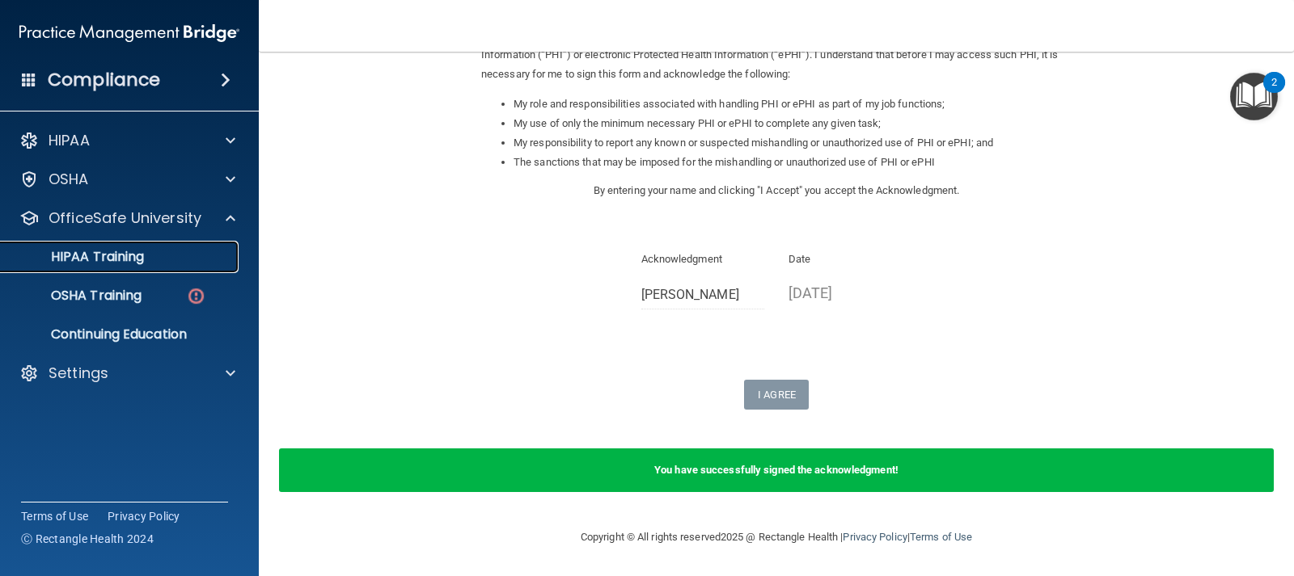
click at [125, 255] on p "HIPAA Training" at bounding box center [77, 257] width 133 height 16
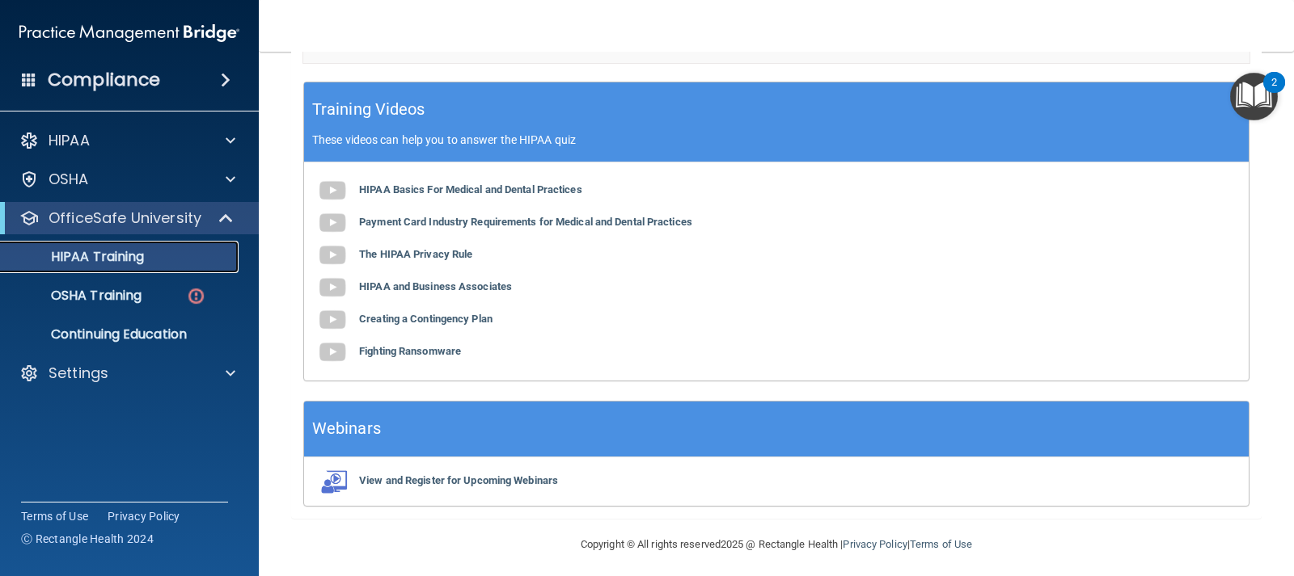
scroll to position [641, 0]
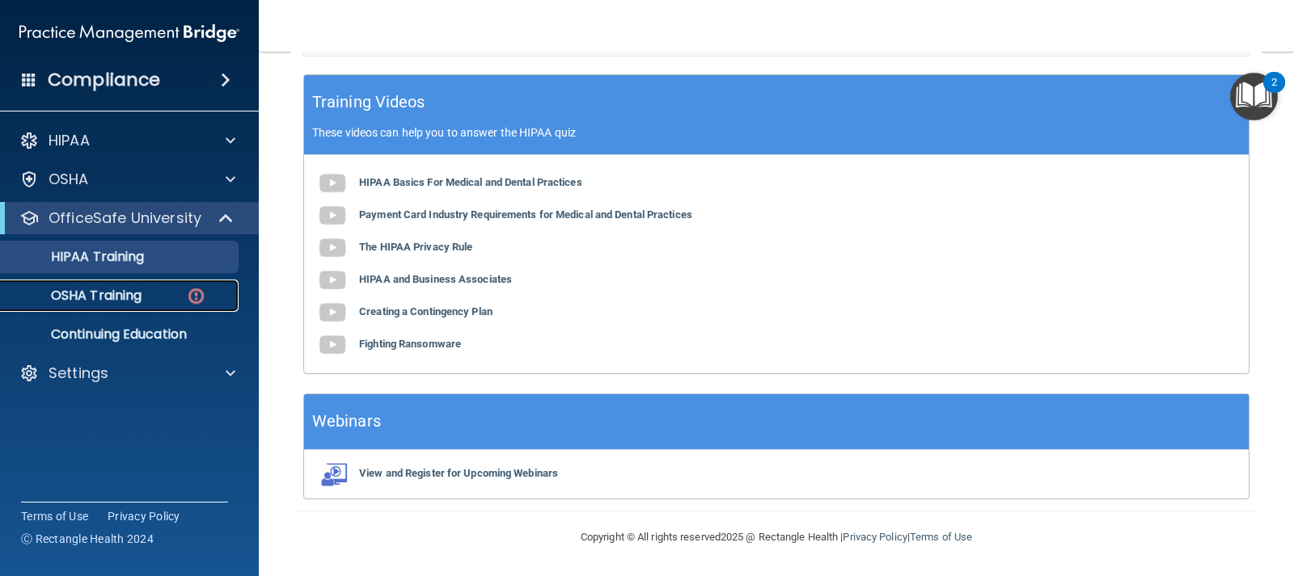
click at [91, 293] on p "OSHA Training" at bounding box center [76, 296] width 131 height 16
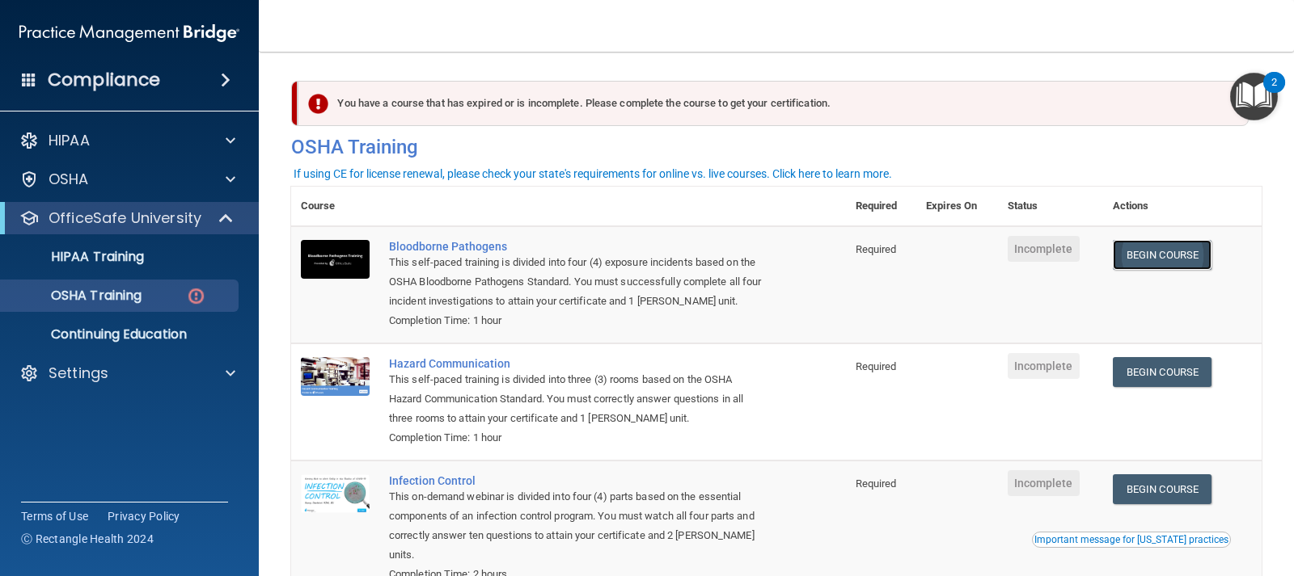
click at [1145, 260] on link "Begin Course" at bounding box center [1162, 255] width 99 height 30
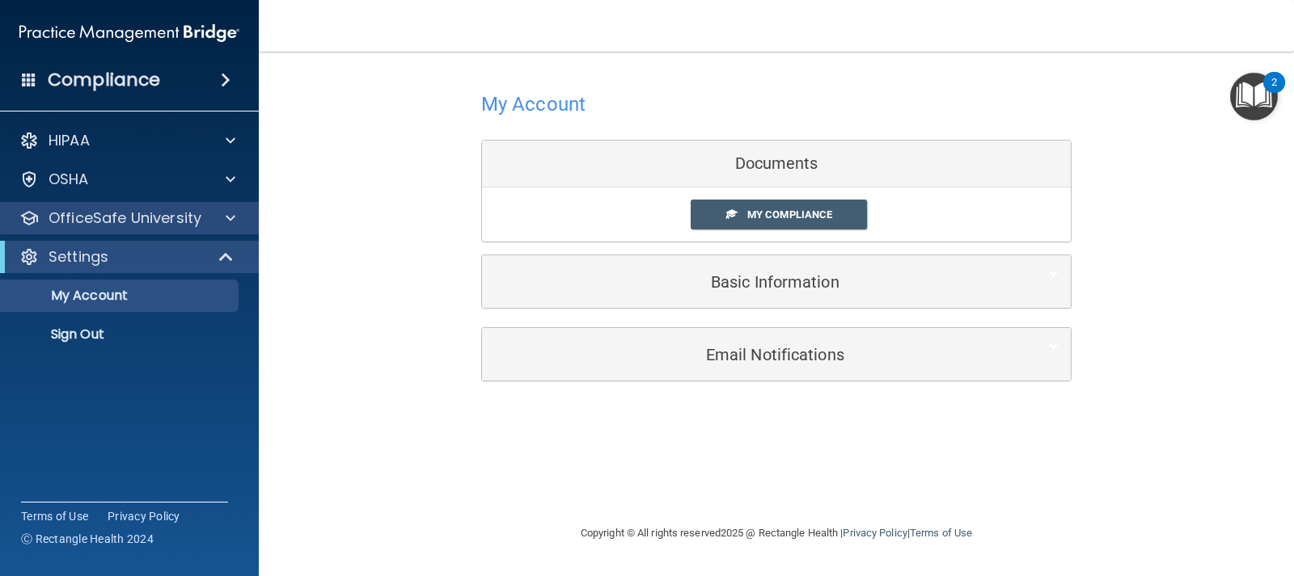
click at [133, 228] on div "OfficeSafe University" at bounding box center [130, 218] width 260 height 32
click at [169, 217] on p "OfficeSafe University" at bounding box center [125, 218] width 153 height 19
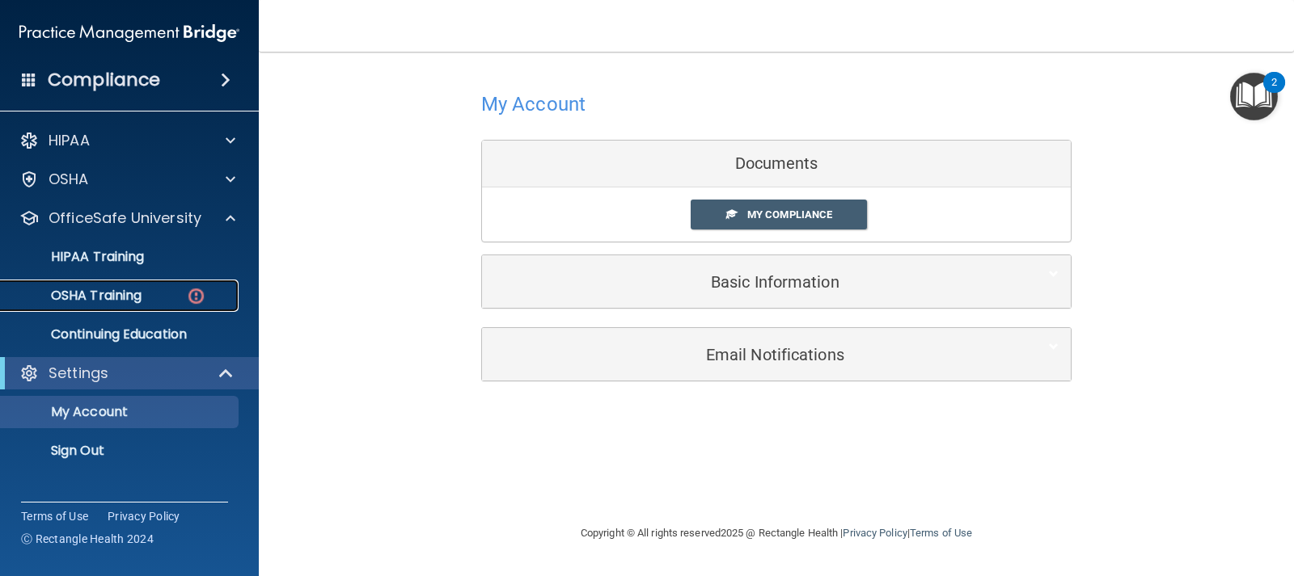
click at [127, 292] on p "OSHA Training" at bounding box center [76, 296] width 131 height 16
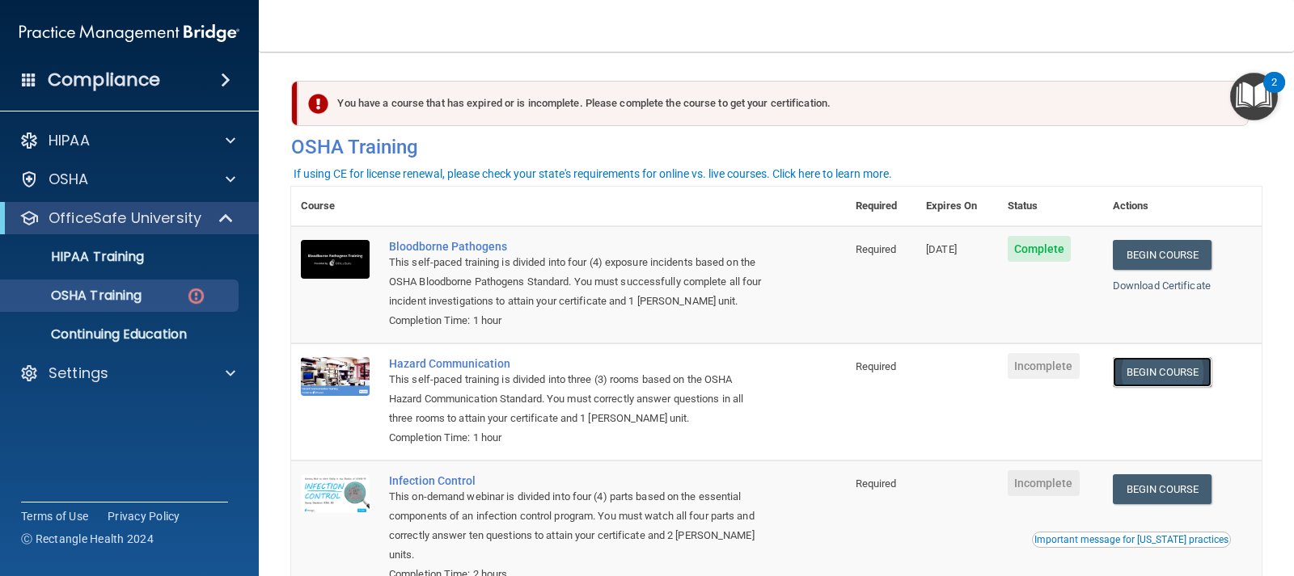
click at [1142, 379] on link "Begin Course" at bounding box center [1162, 372] width 99 height 30
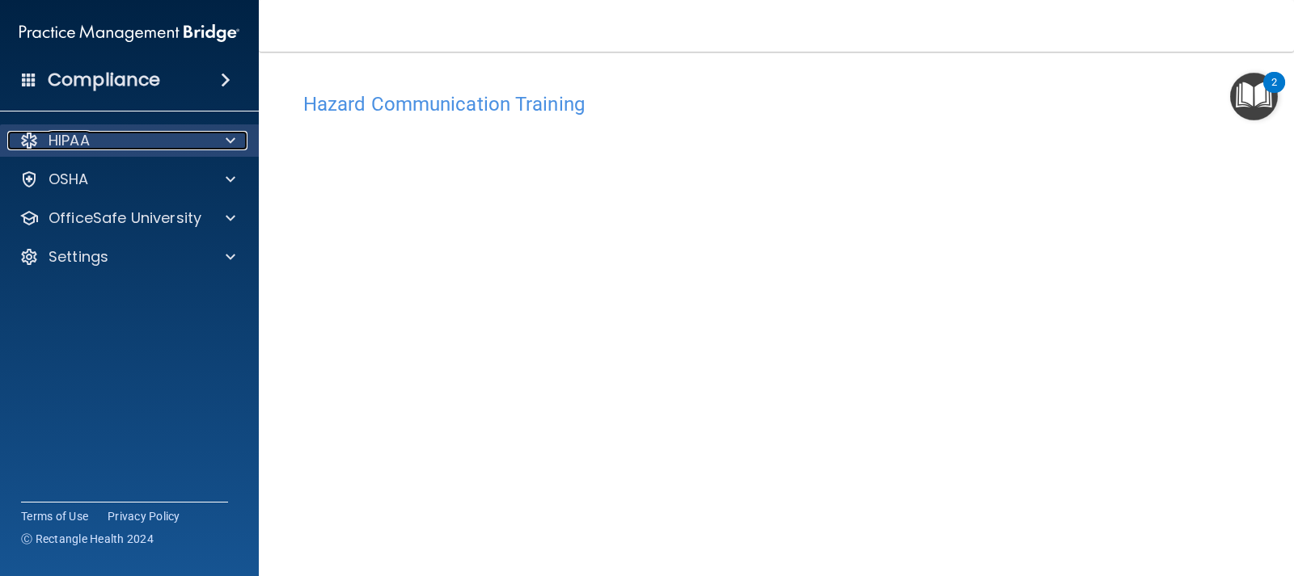
click at [149, 150] on div "HIPAA" at bounding box center [107, 140] width 201 height 19
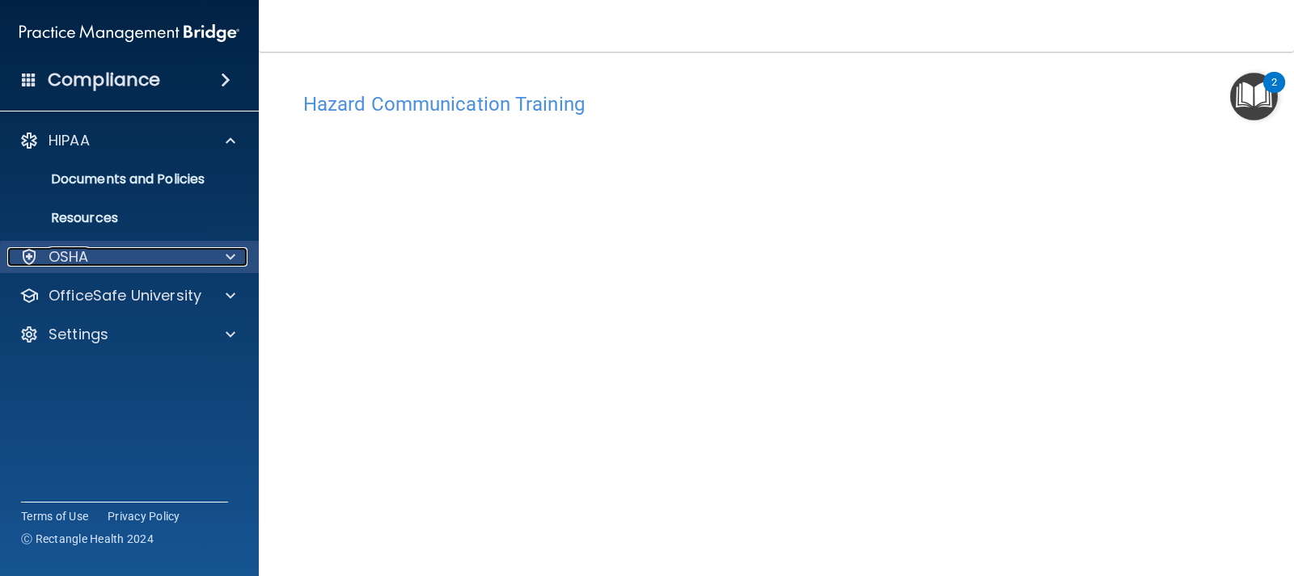
click at [78, 255] on p "OSHA" at bounding box center [69, 256] width 40 height 19
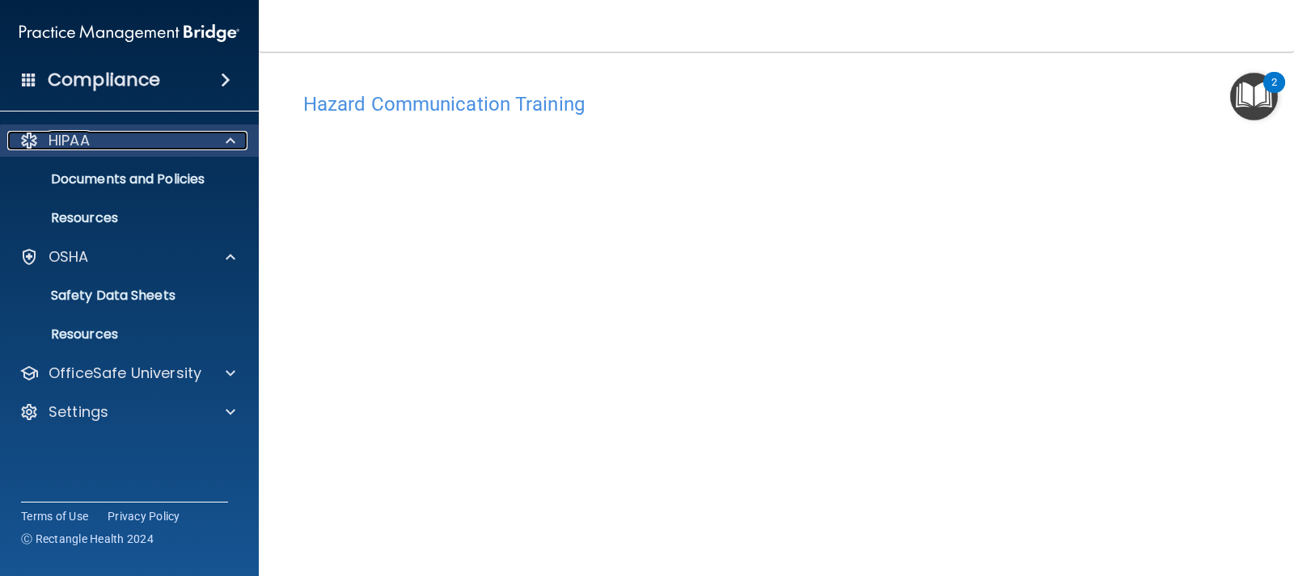
click at [57, 143] on p "HIPAA" at bounding box center [69, 140] width 41 height 19
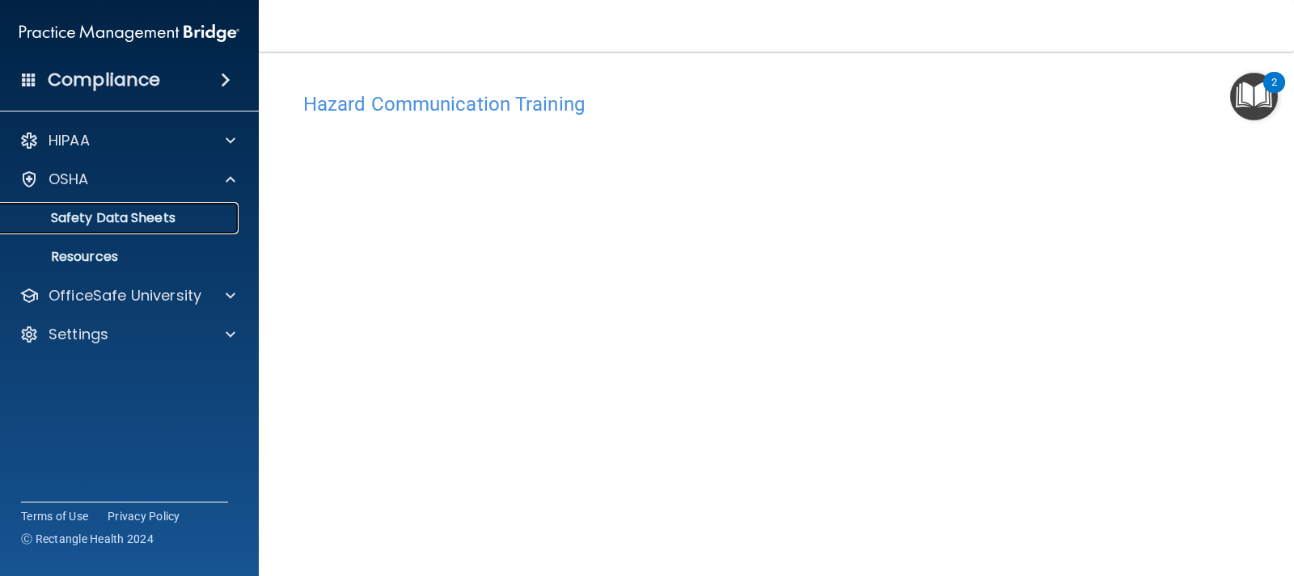
click at [90, 216] on p "Safety Data Sheets" at bounding box center [121, 218] width 221 height 16
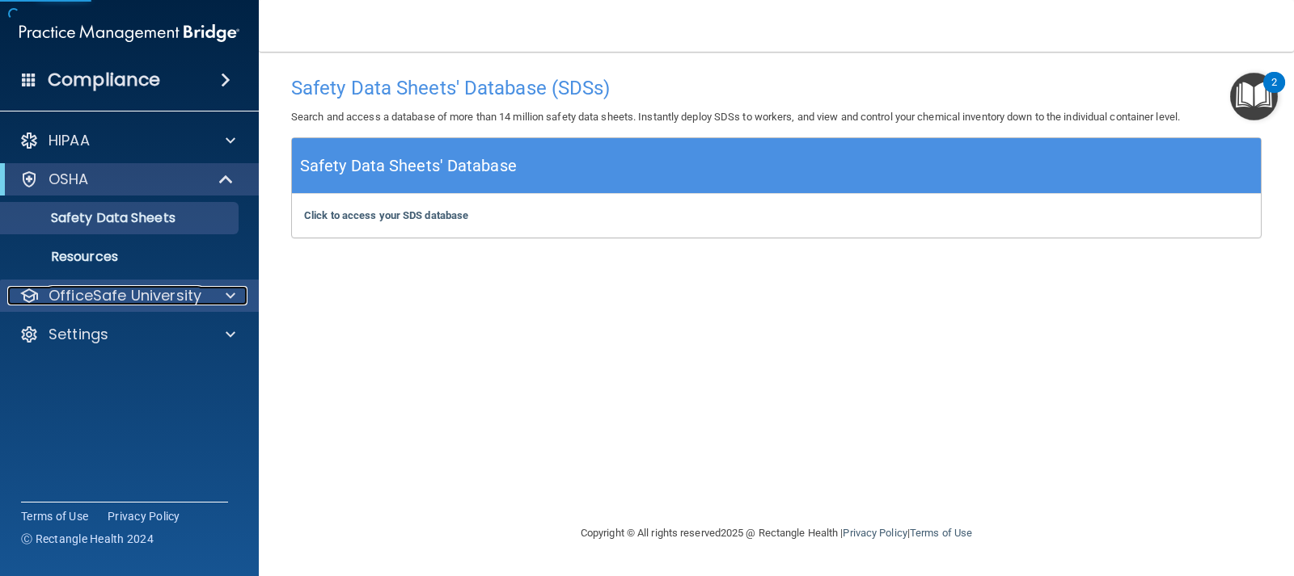
click at [124, 302] on p "OfficeSafe University" at bounding box center [125, 295] width 153 height 19
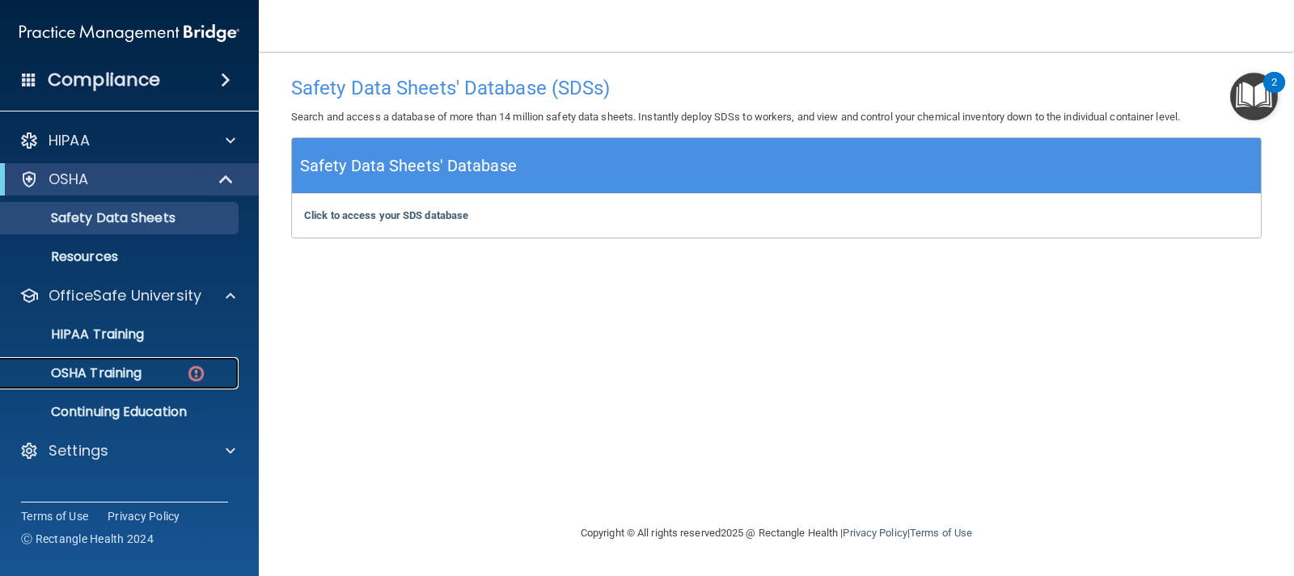
click at [127, 368] on p "OSHA Training" at bounding box center [76, 373] width 131 height 16
